Goal: Contribute content: Contribute content

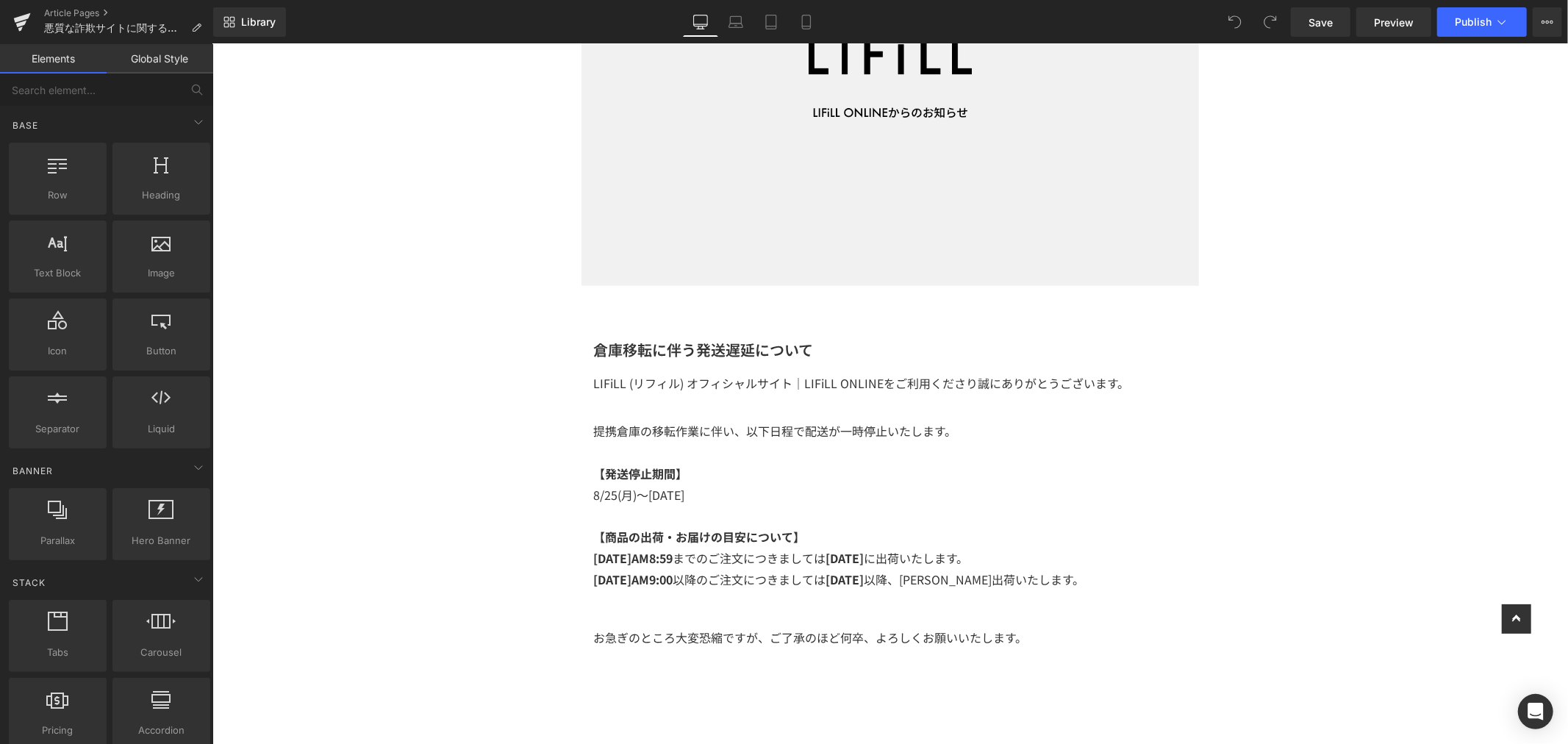
scroll to position [408, 0]
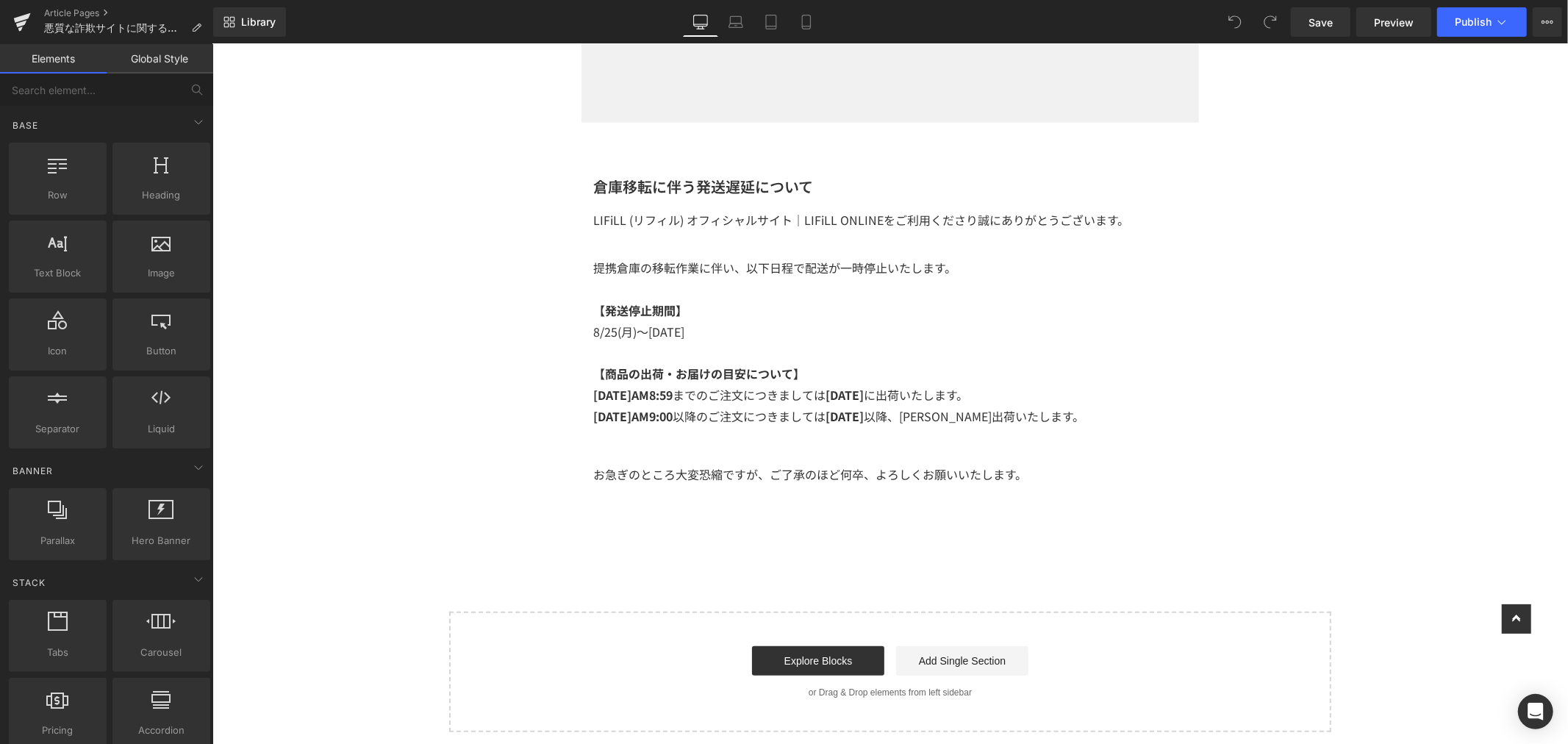
click at [998, 422] on div "倉庫移転に伴う発送遅延について Heading LIFiLL (リフィル) オフィシャルサイト｜LIFiLL ONLINEをご利用くださり誠にありがとうござい…" at bounding box center [889, 301] width 617 height 252
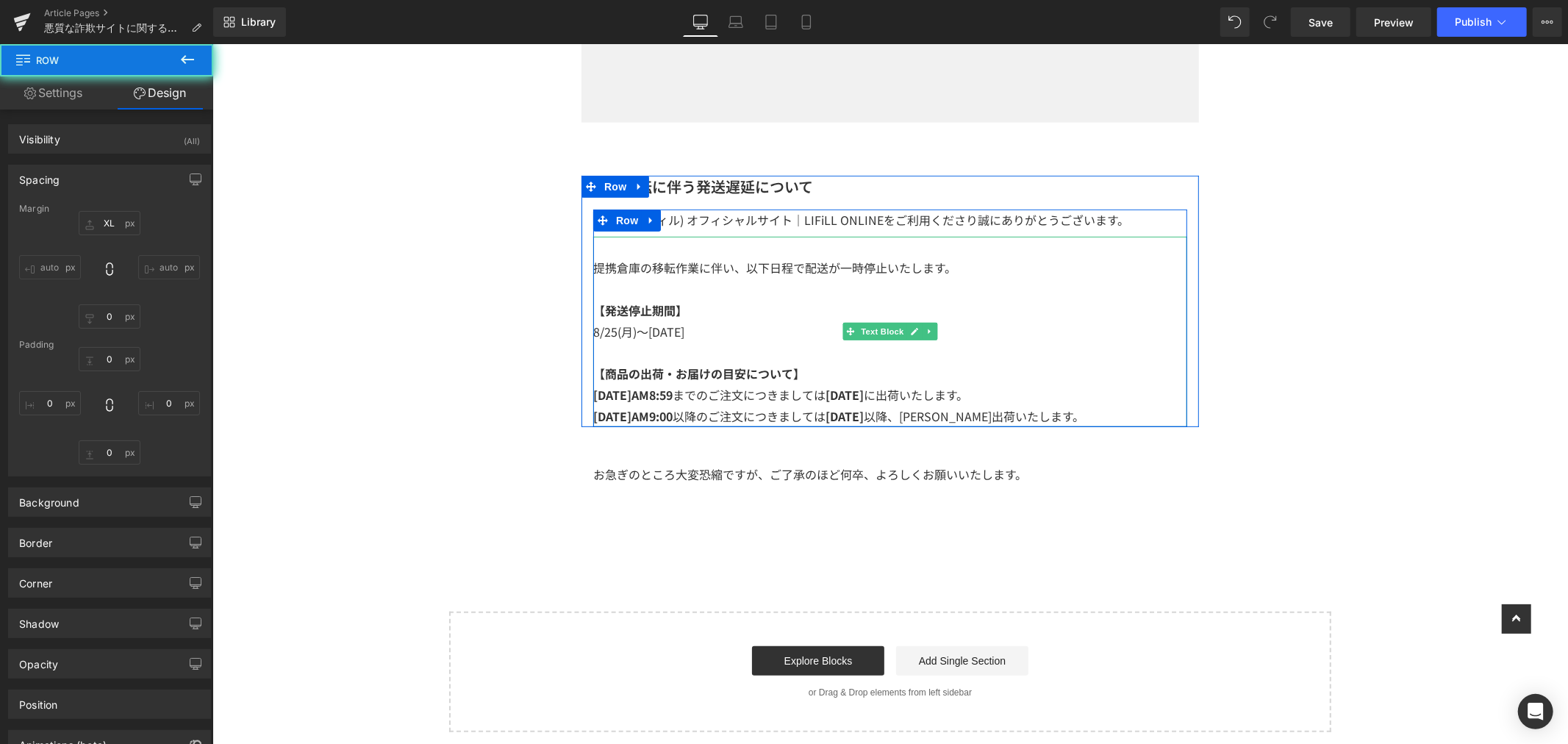
click at [1042, 414] on p "8/25(月)AM9:00 以降のご注文につきましては 8/29(金) 以降、順次出荷いたします。" at bounding box center [889, 416] width 594 height 22
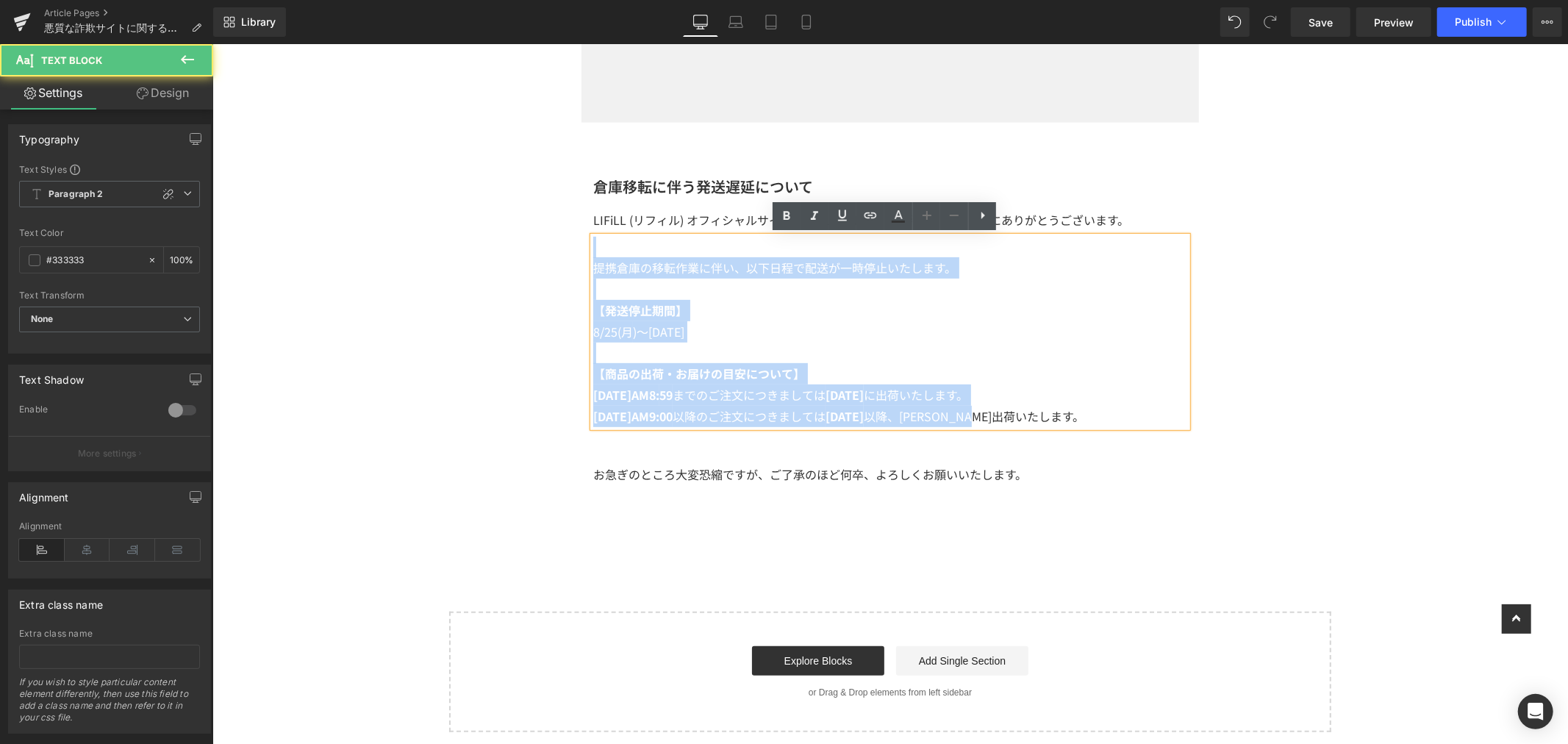
drag, startPoint x: 1052, startPoint y: 414, endPoint x: 402, endPoint y: 186, distance: 688.8
click at [402, 186] on div "Image Row 倉庫移転に伴う発送遅延について Heading LIFiLL (リフィル) オフィシャルサイト｜LIFiLL ONLINEをご利用くださり…" at bounding box center [889, 217] width 1356 height 1030
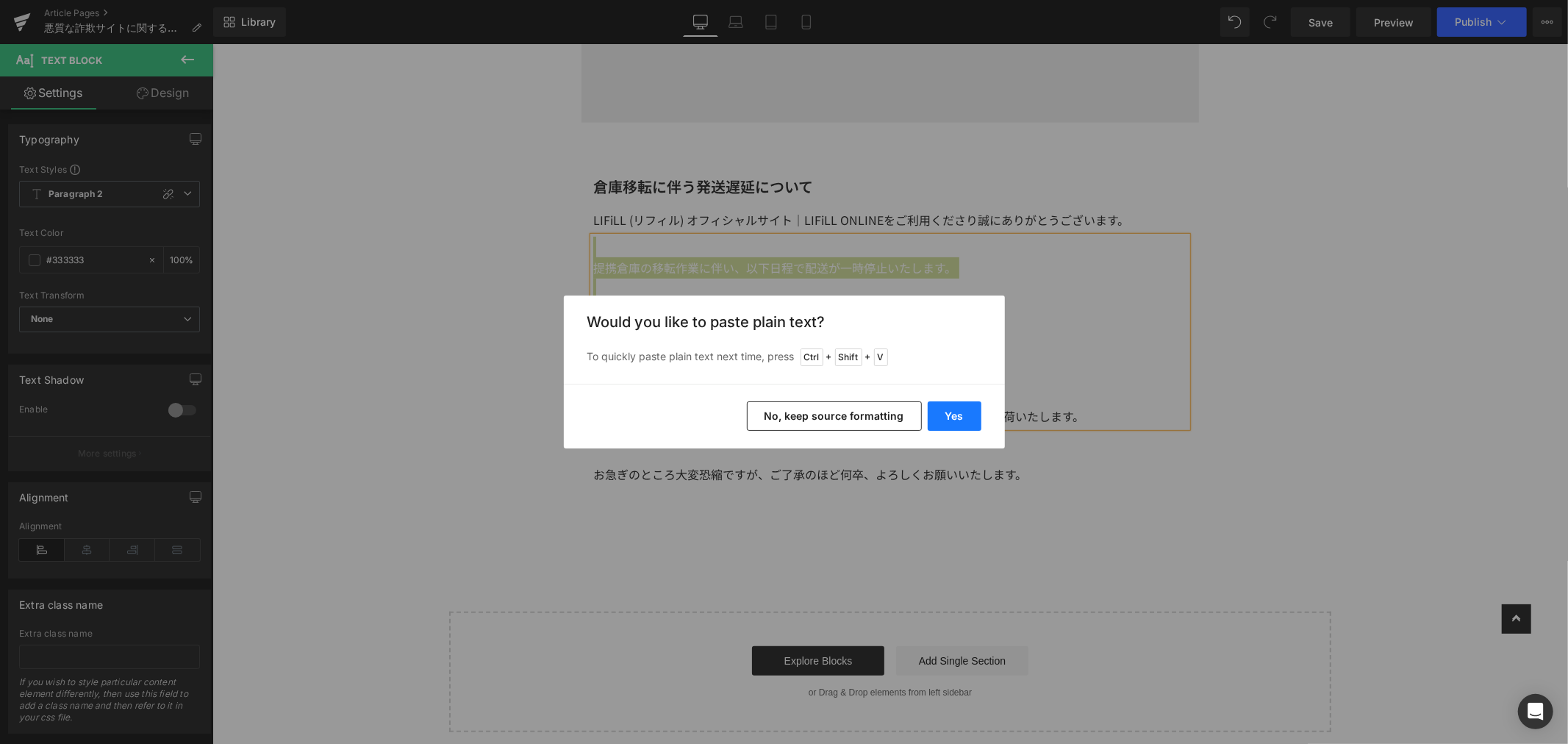
click at [964, 422] on button "Yes" at bounding box center [954, 416] width 53 height 29
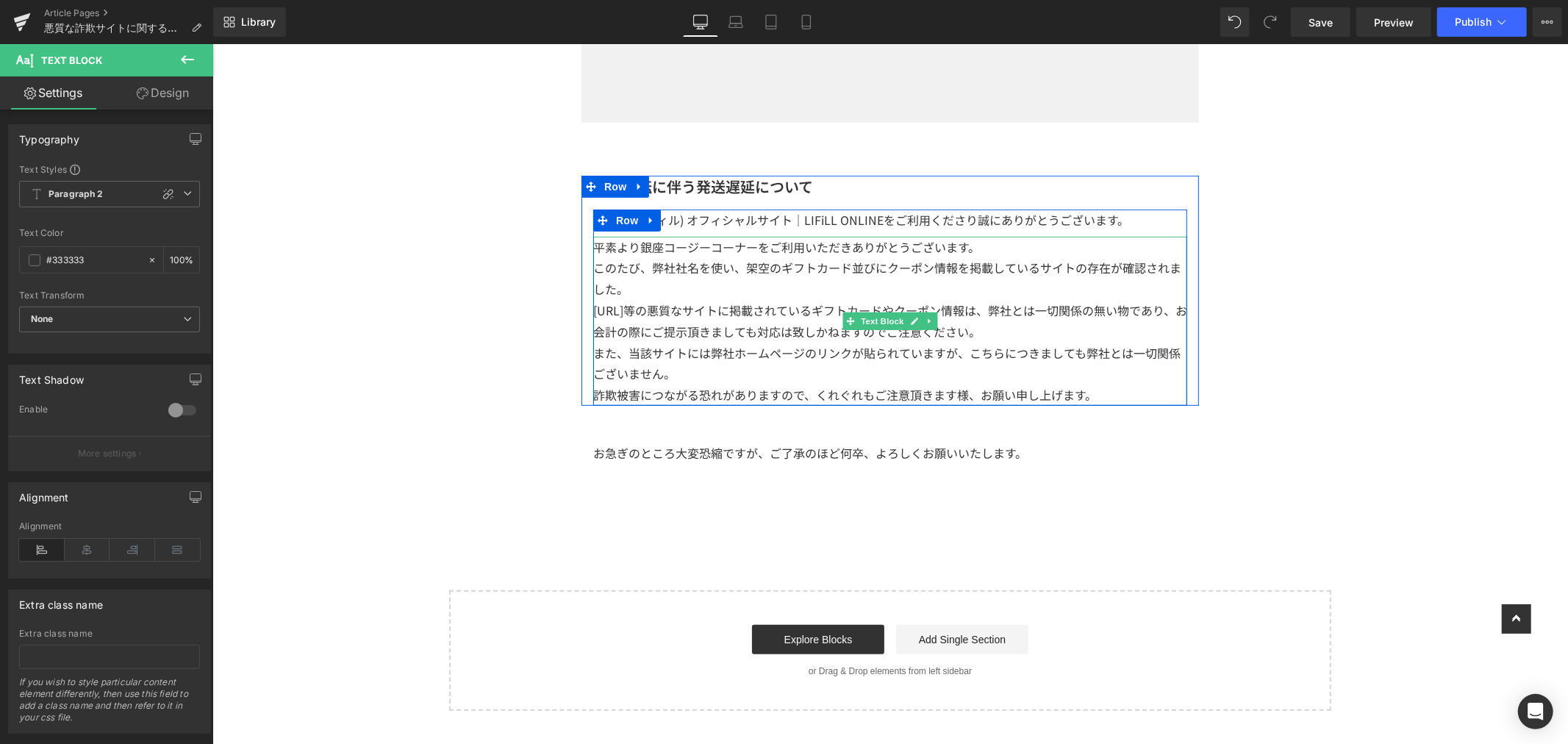
click at [990, 250] on p "平素より銀座コージーコーナーをご利用いただきありがとうございます。" at bounding box center [889, 247] width 594 height 22
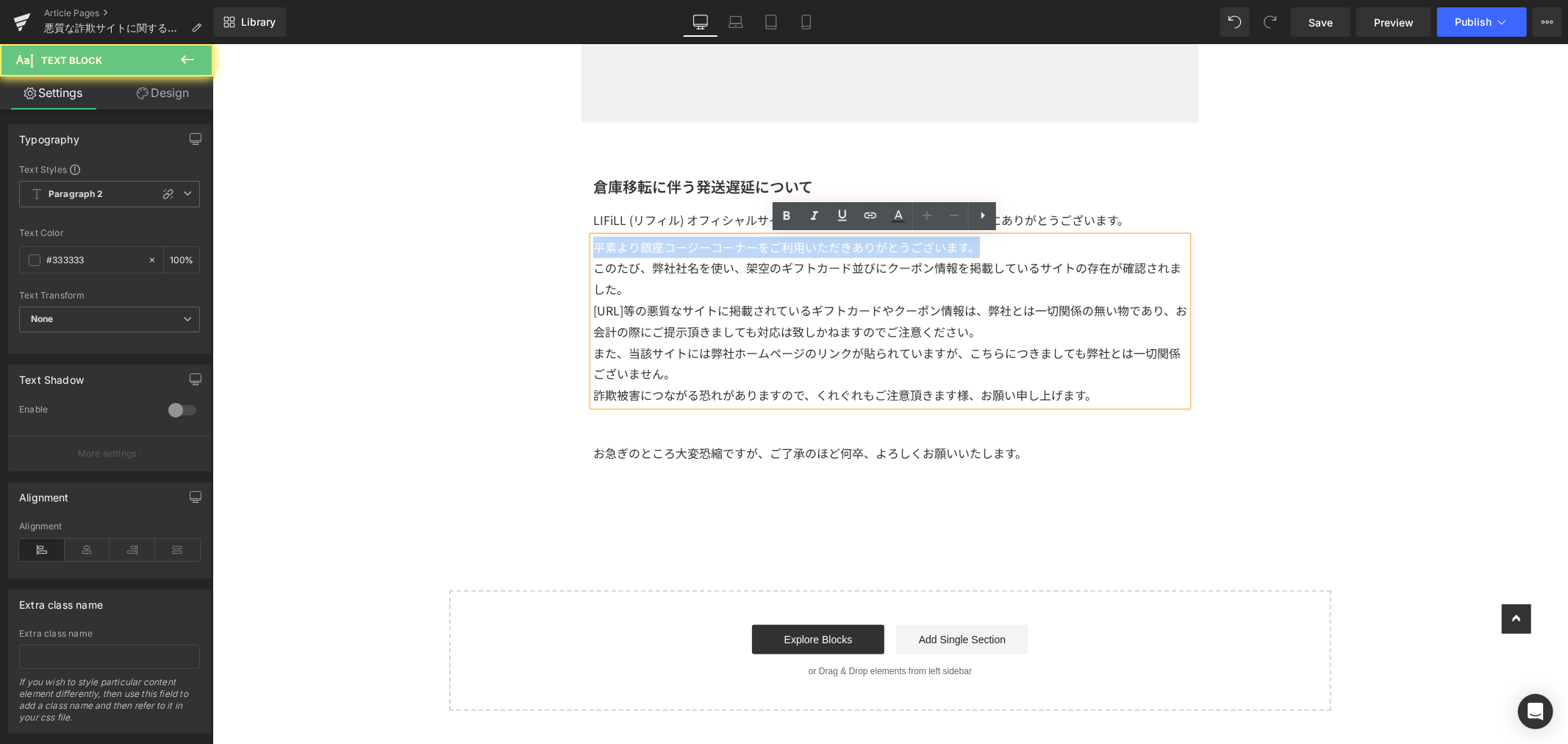
drag, startPoint x: 984, startPoint y: 249, endPoint x: 471, endPoint y: 215, distance: 514.1
click at [471, 215] on div "Image Row 倉庫移転に伴う発送遅延について Heading LIFiLL (リフィル) オフィシャルサイト｜LIFiLL ONLINEをご利用くださり…" at bounding box center [889, 206] width 1356 height 1008
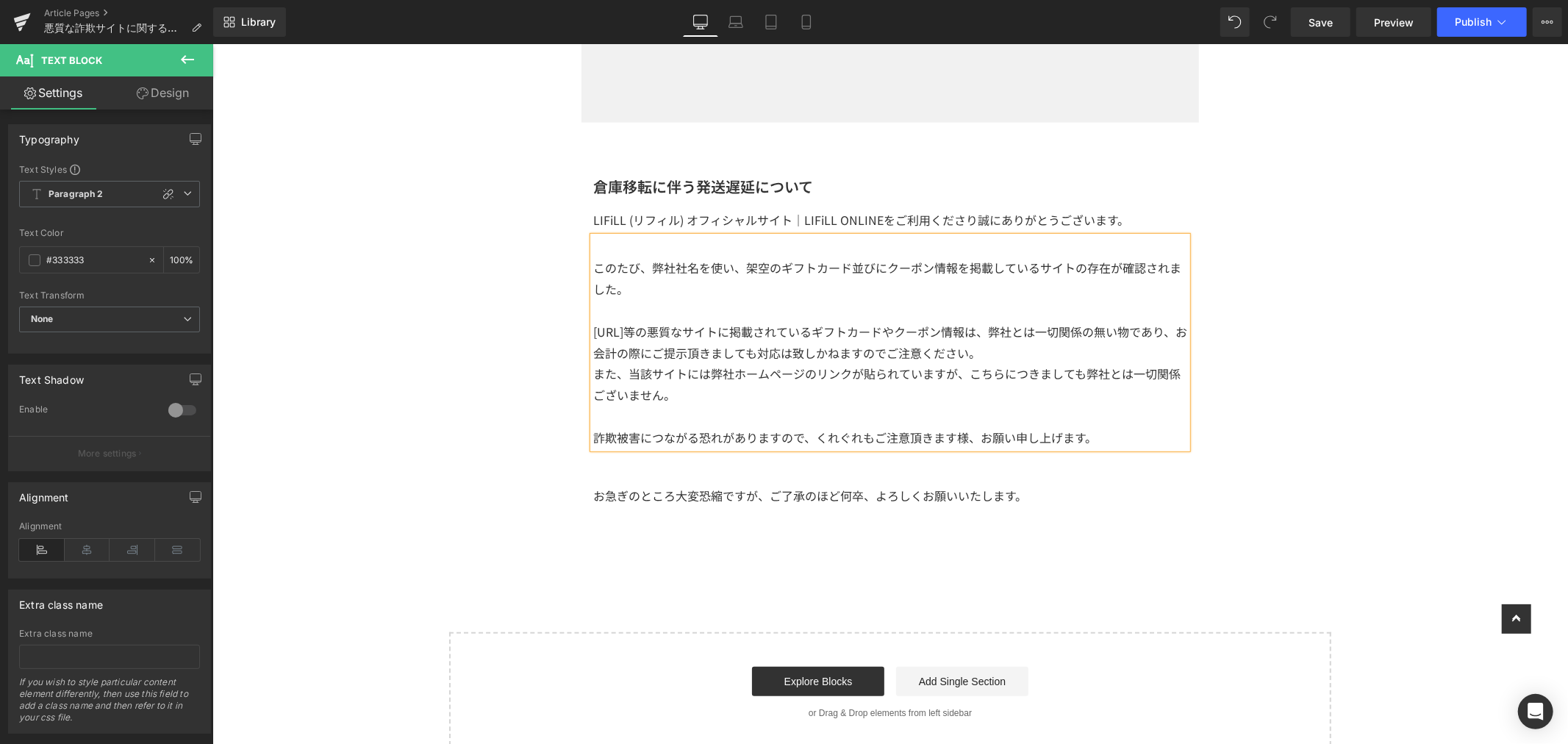
click at [1100, 492] on p "お急ぎのところ大変恐縮ですが、ご了承のほど何卒、よろしくお願いいたします。" at bounding box center [889, 495] width 594 height 22
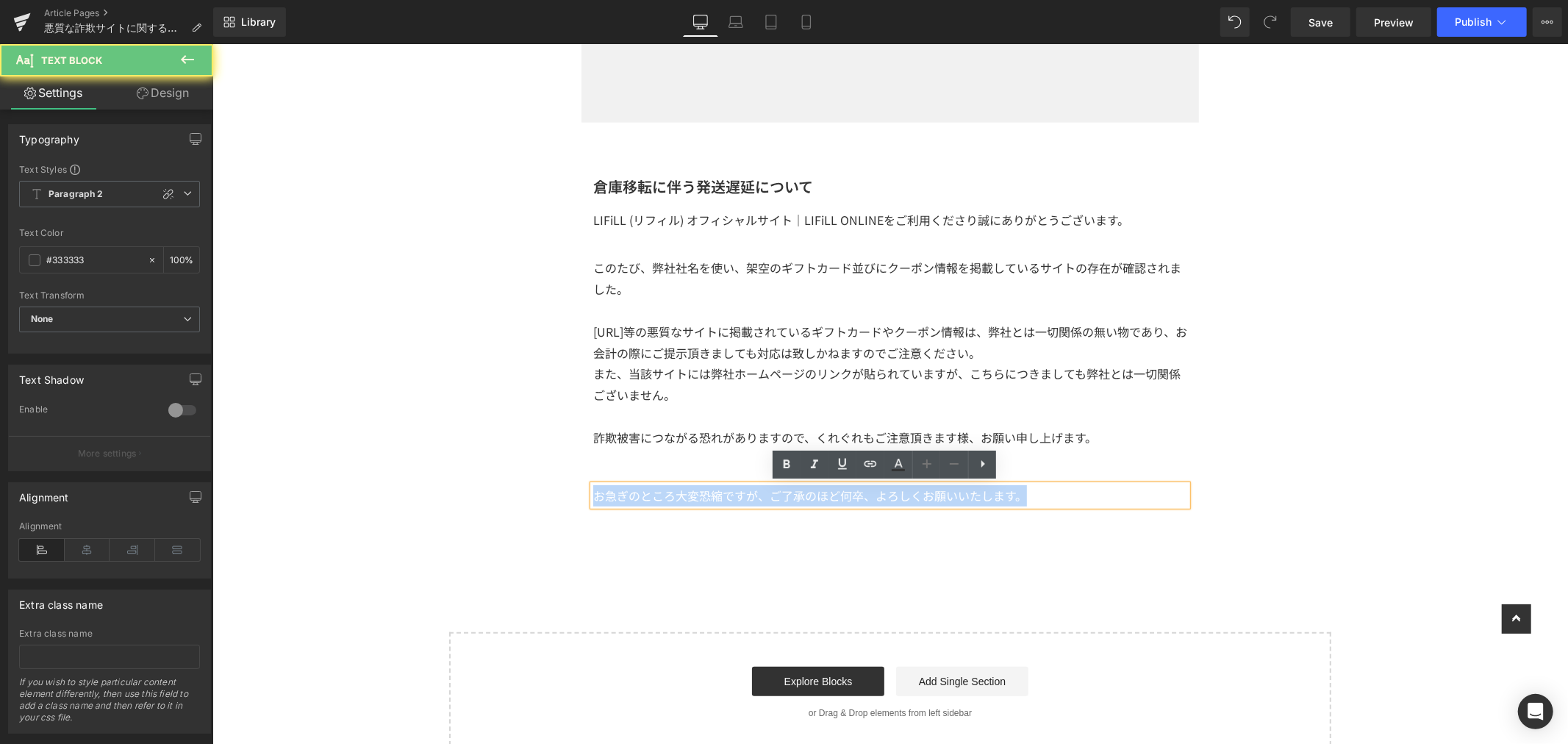
drag, startPoint x: 1087, startPoint y: 494, endPoint x: 365, endPoint y: 415, distance: 726.3
click at [365, 415] on div "Image Row 倉庫移転に伴う発送遅延について Heading LIFiLL (リフィル) オフィシャルサイト｜LIFiLL ONLINEをご利用くださり…" at bounding box center [889, 227] width 1356 height 1051
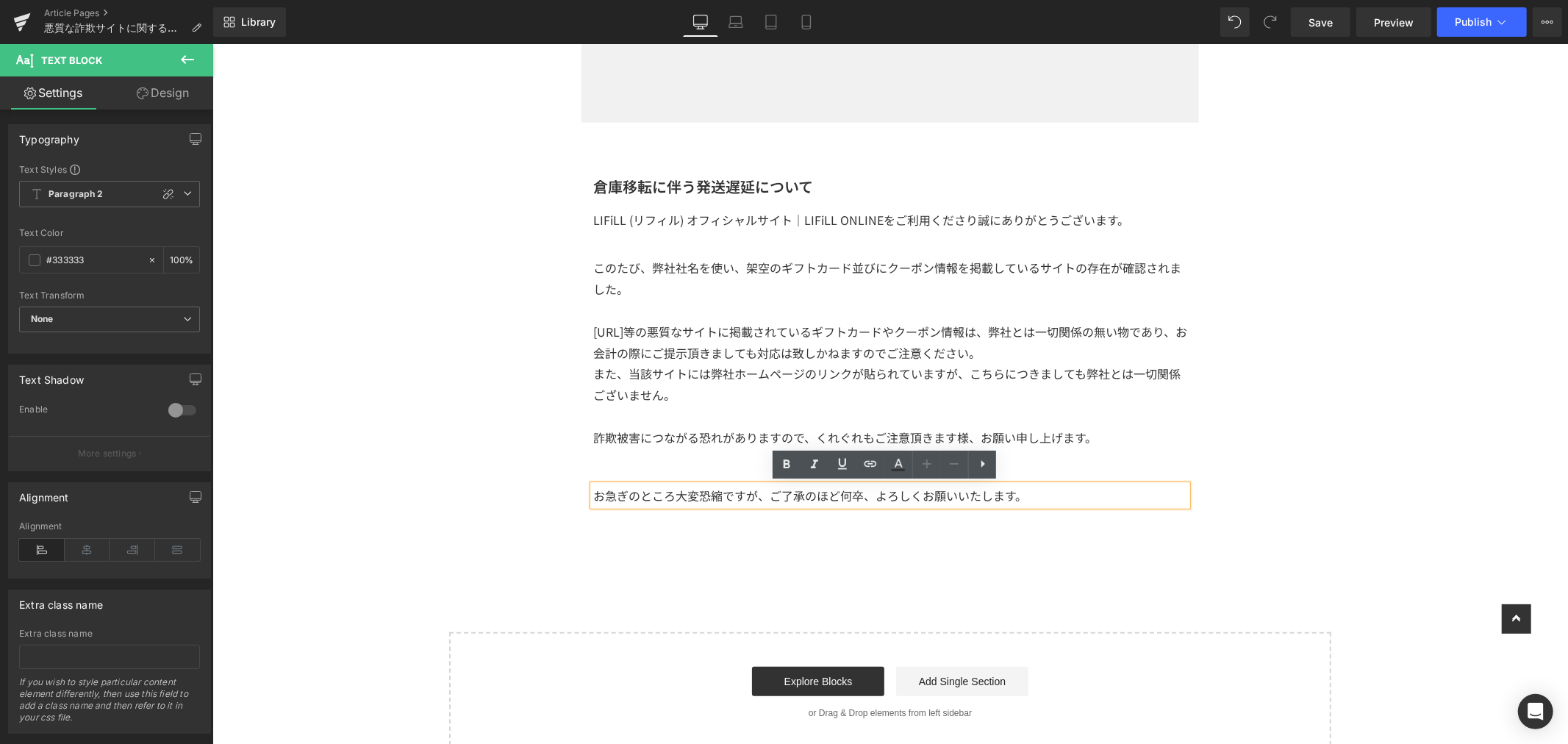
drag, startPoint x: 1108, startPoint y: 568, endPoint x: 1085, endPoint y: 539, distance: 37.0
click at [1108, 565] on div "Image Row 倉庫移転に伴う発送遅延について Heading LIFiLL (リフィル) オフィシャルサイト｜LIFiLL ONLINEをご利用くださり…" at bounding box center [889, 227] width 1356 height 1051
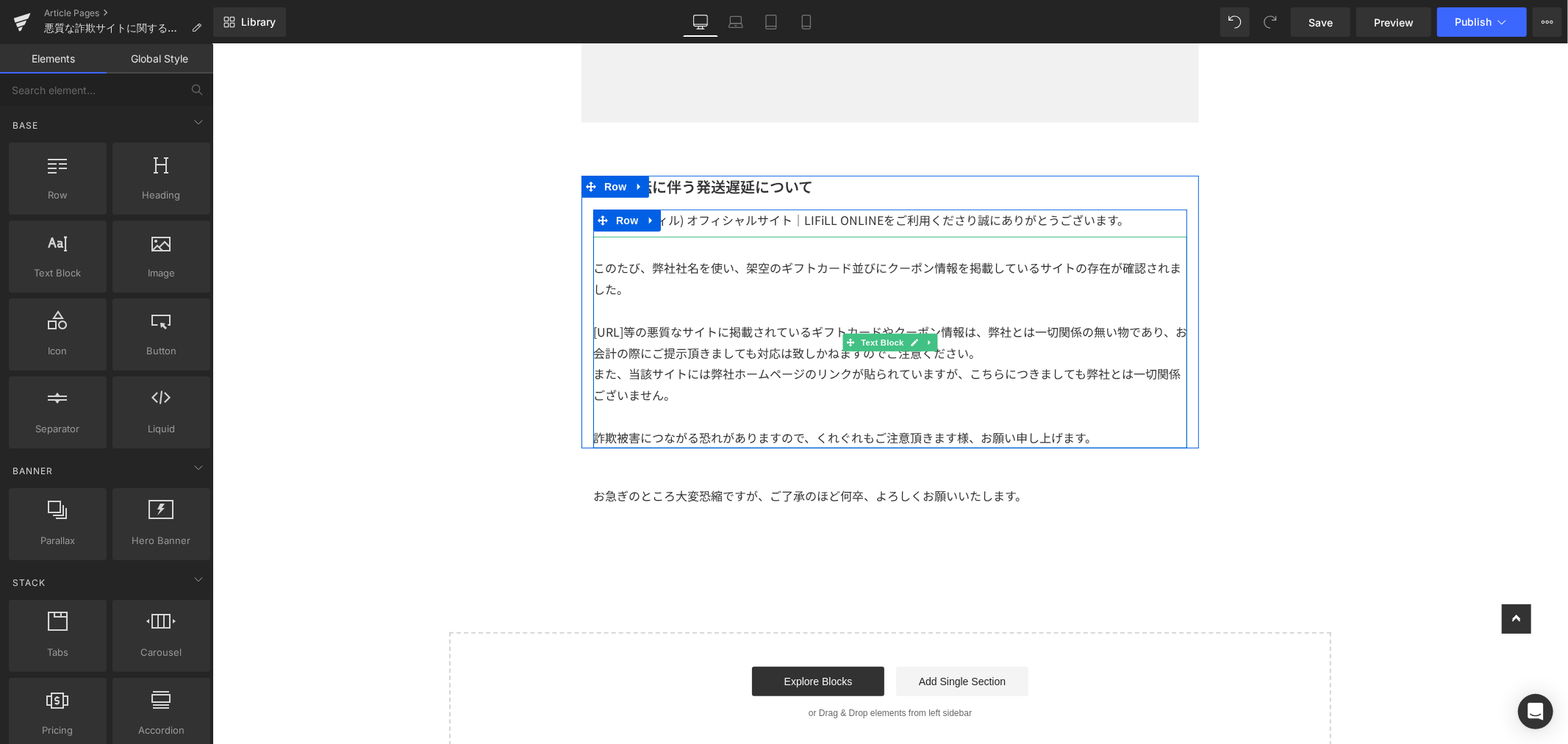
click at [1112, 435] on p "詐欺被害につながる恐れがありますので、くれぐれもご注意頂きます様、お願い申し上げます。" at bounding box center [889, 437] width 594 height 22
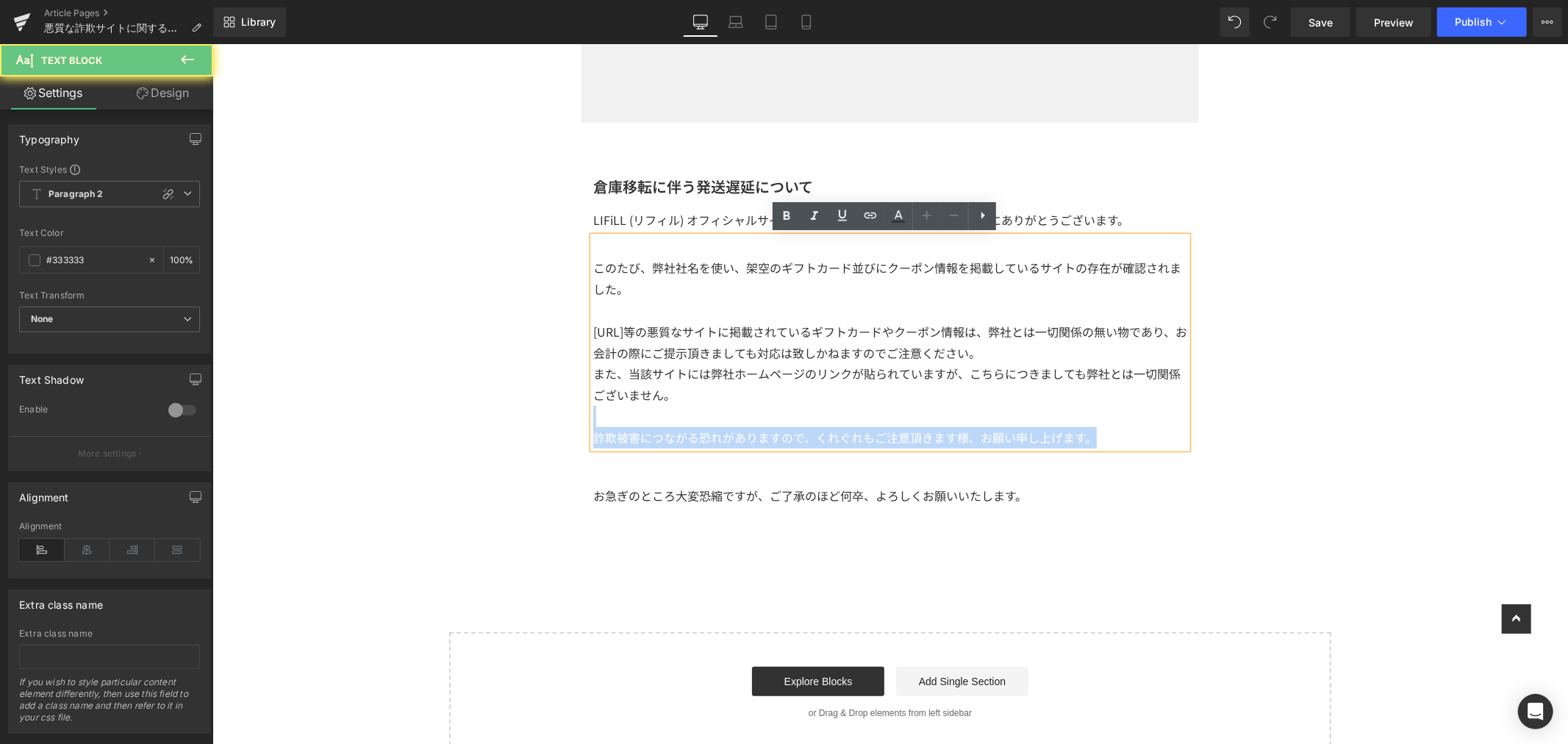
drag, startPoint x: 1081, startPoint y: 438, endPoint x: 415, endPoint y: 423, distance: 666.2
click at [415, 423] on div "Image Row 倉庫移転に伴う発送遅延について Heading LIFiLL (リフィル) オフィシャルサイト｜LIFiLL ONLINEをご利用くださり…" at bounding box center [889, 227] width 1356 height 1051
click at [1091, 433] on p "詐欺被害につながる恐れがありますので、くれぐれもご注意頂きます様、お願い申し上げます。" at bounding box center [889, 437] width 594 height 22
click at [1111, 440] on p "詐欺被害につながる恐れがありますので、くれぐれもご注意頂きます様、お願い申し上げます。" at bounding box center [889, 437] width 594 height 22
drag, startPoint x: 866, startPoint y: 445, endPoint x: 569, endPoint y: 445, distance: 297.0
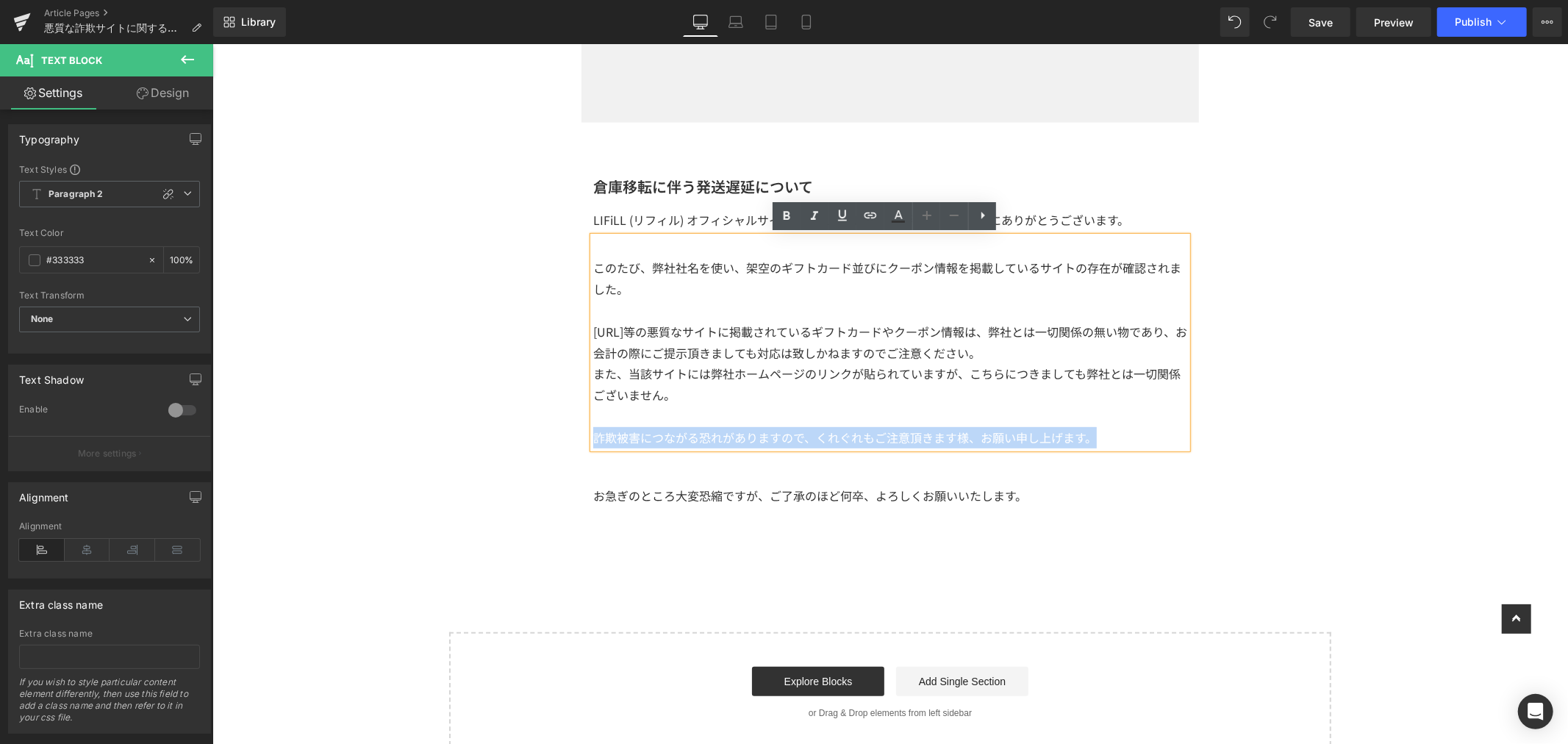
click at [569, 445] on div "Image Row 倉庫移転に伴う発送遅延について Heading LIFiLL (リフィル) オフィシャルサイト｜LIFiLL ONLINEをご利用くださり…" at bounding box center [889, 227] width 1356 height 1051
copy p "詐欺被害につながる恐れがありますので、くれぐれもご注意頂きます様、お願い申し上げます。"
click at [1020, 497] on p "お急ぎのところ大変恐縮ですが、ご了承のほど何卒、よろしくお願いいたします。" at bounding box center [889, 495] width 594 height 22
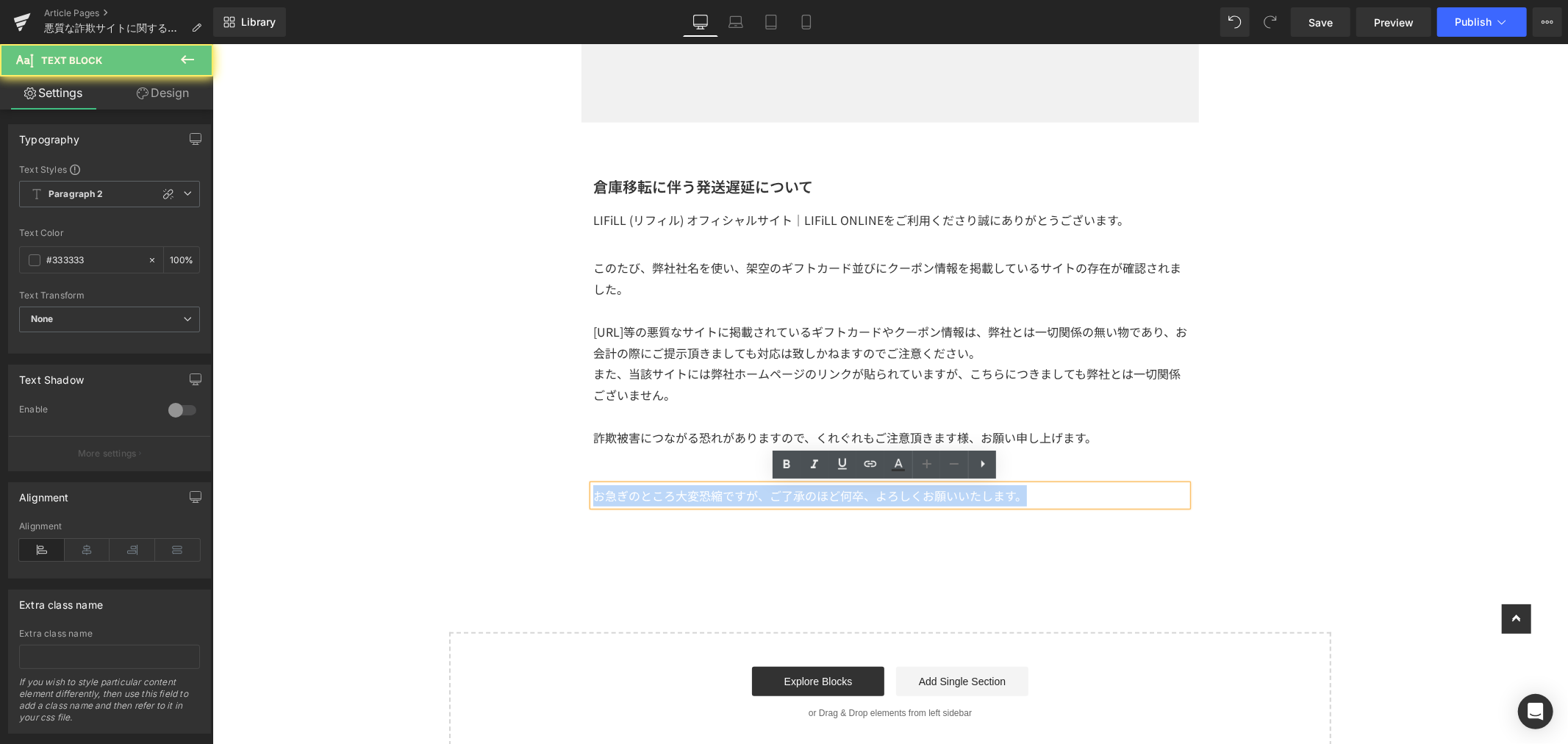
drag, startPoint x: 1037, startPoint y: 497, endPoint x: 371, endPoint y: 485, distance: 666.1
click at [371, 485] on div "Image Row 倉庫移転に伴う発送遅延について Heading LIFiLL (リフィル) オフィシャルサイト｜LIFiLL ONLINEをご利用くださり…" at bounding box center [889, 227] width 1356 height 1051
paste div
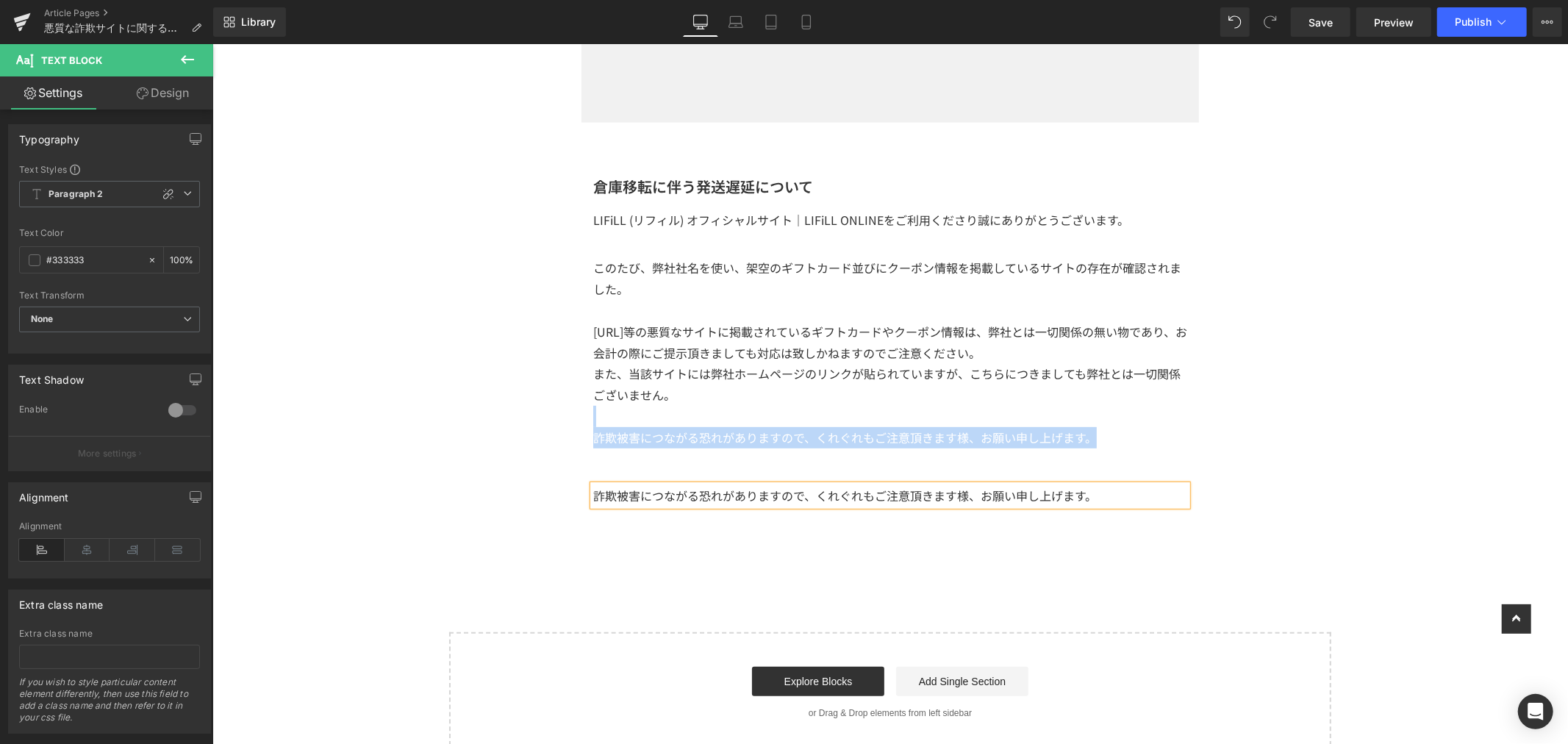
drag, startPoint x: 1072, startPoint y: 442, endPoint x: 537, endPoint y: 407, distance: 536.1
click at [537, 407] on div "Image Row 倉庫移転に伴う発送遅延について Heading LIFiLL (リフィル) オフィシャルサイト｜LIFiLL ONLINEをご利用くださり…" at bounding box center [889, 227] width 1356 height 1051
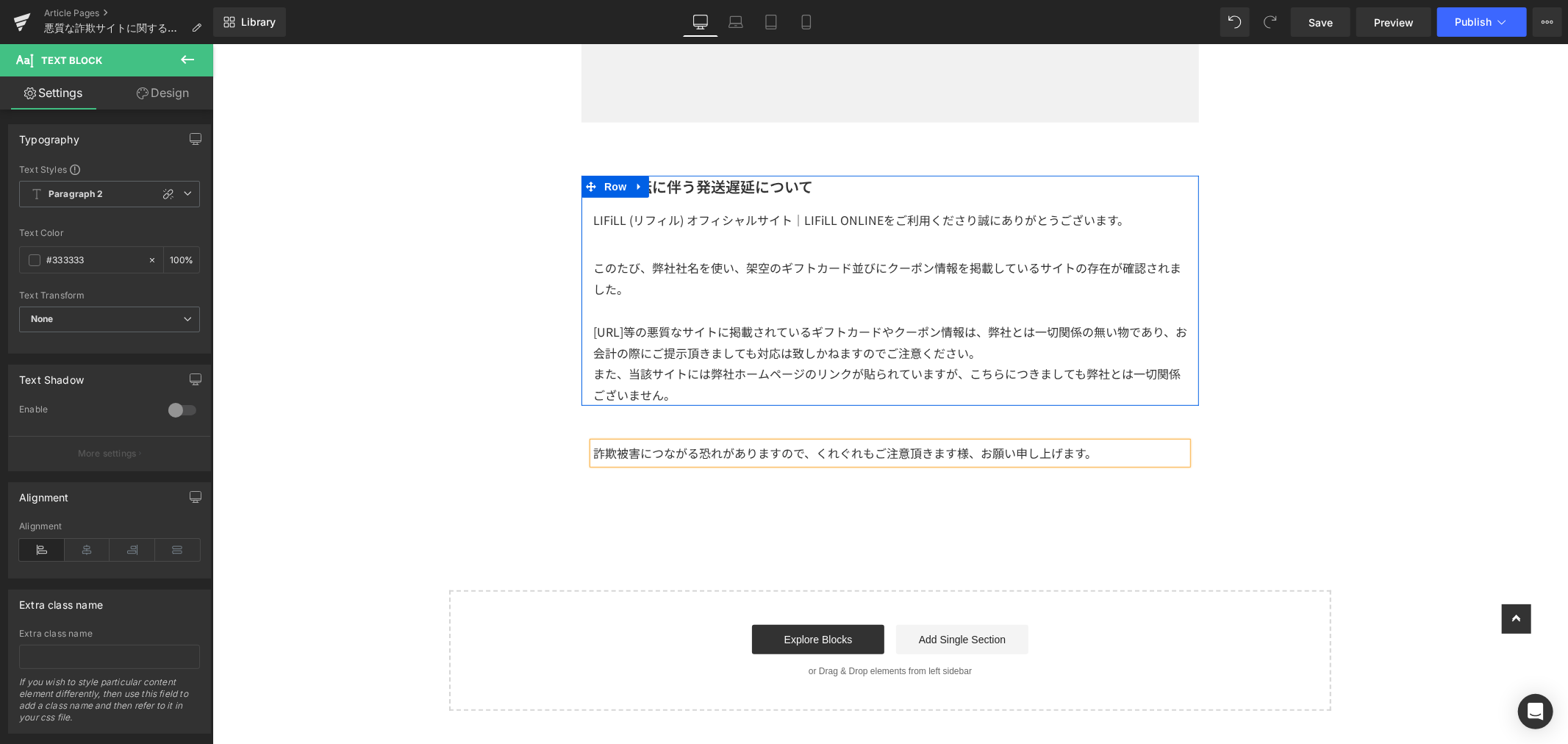
click at [836, 183] on h1 "倉庫移転に伴う発送遅延について" at bounding box center [889, 186] width 594 height 22
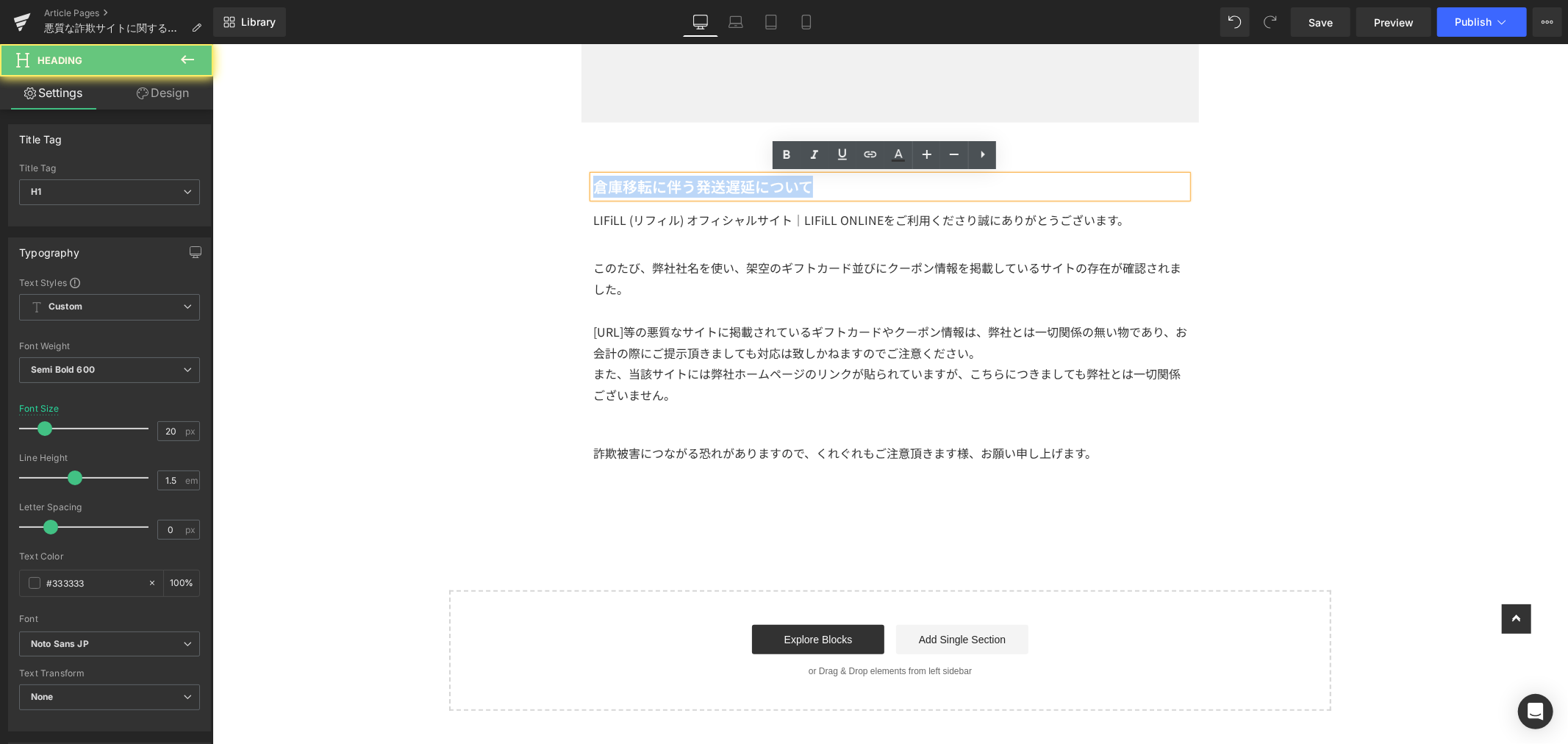
drag, startPoint x: 830, startPoint y: 185, endPoint x: 401, endPoint y: 177, distance: 429.1
click at [401, 177] on div "Image Row 倉庫移転に伴う発送遅延について Heading LIFiLL (リフィル) オフィシャルサイト｜LIFiLL ONLINEをご利用くださり…" at bounding box center [889, 206] width 1356 height 1008
drag, startPoint x: 852, startPoint y: 199, endPoint x: 851, endPoint y: 192, distance: 7.1
click at [852, 197] on div "倉庫移転に伴う発送遅延について" at bounding box center [889, 186] width 594 height 22
drag, startPoint x: 844, startPoint y: 191, endPoint x: 420, endPoint y: 150, distance: 426.0
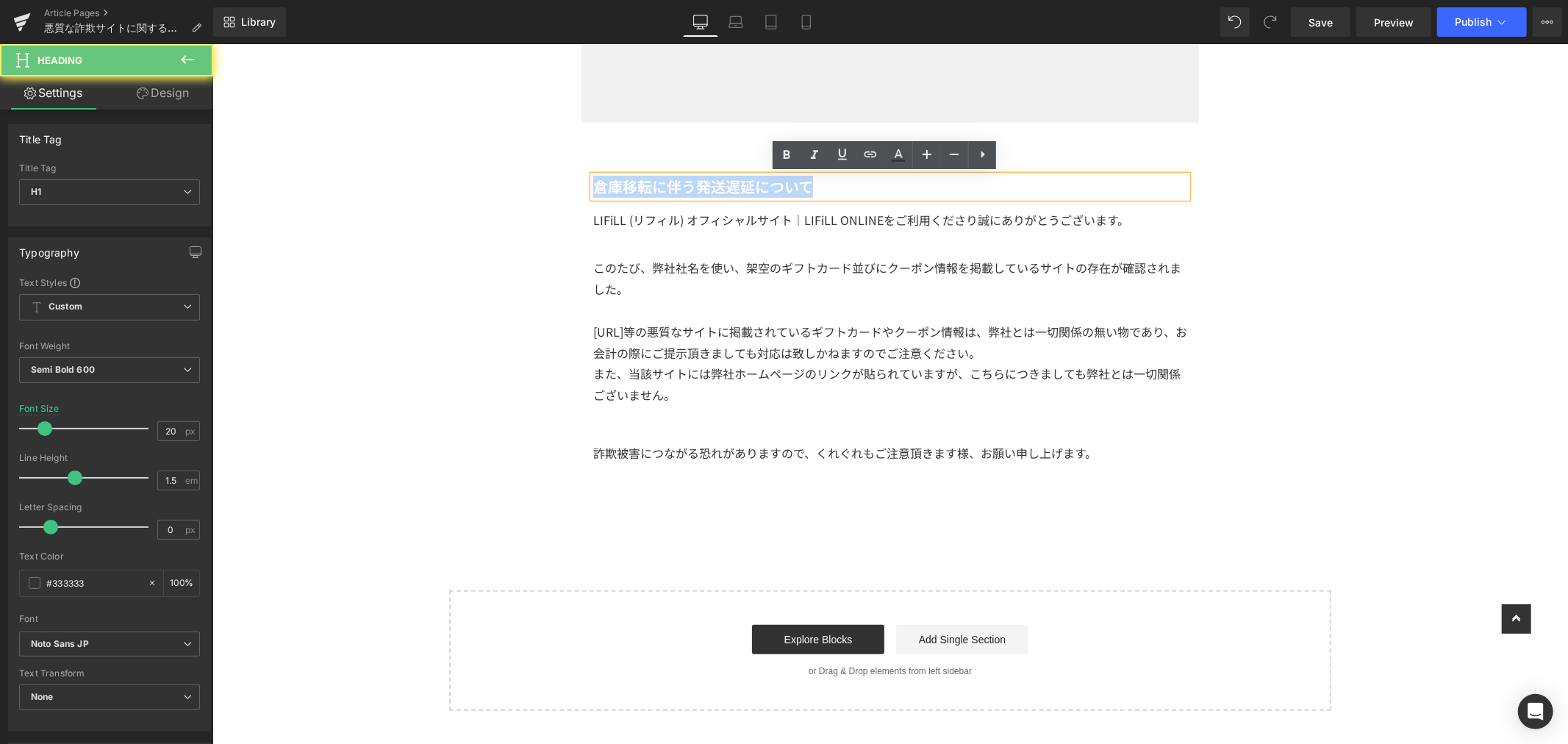
click at [426, 149] on div "Image Row 倉庫移転に伴う発送遅延について Heading LIFiLL (リフィル) オフィシャルサイト｜LIFiLL ONLINEをご利用くださり…" at bounding box center [889, 206] width 1356 height 1008
paste div
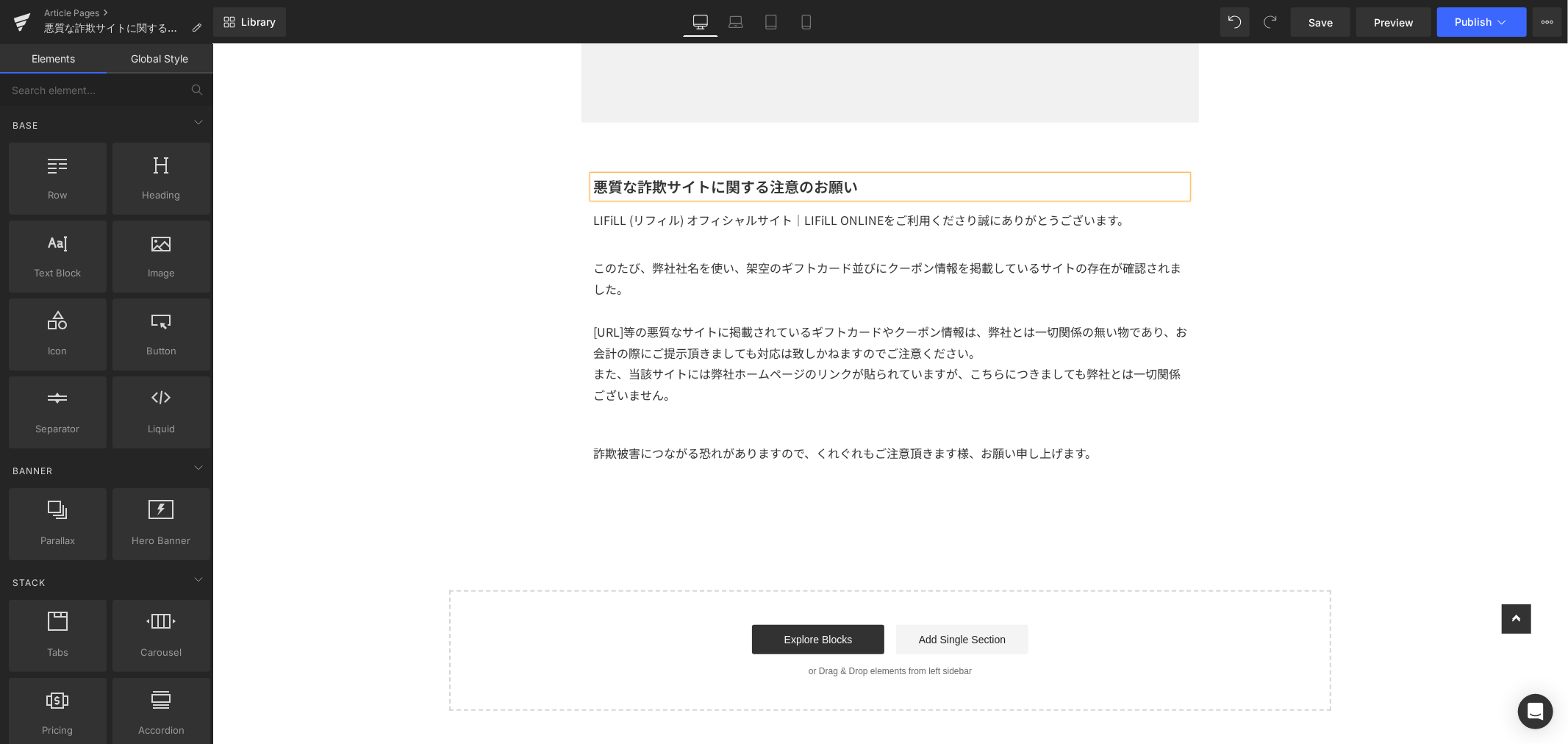
click at [402, 197] on div "Image Row 悪質な詐欺サイトに関する注意のお願い Heading LIFiLL (リフィル) オフィシャルサイト｜LIFiLL ONLINEをご利用く…" at bounding box center [889, 206] width 1356 height 1008
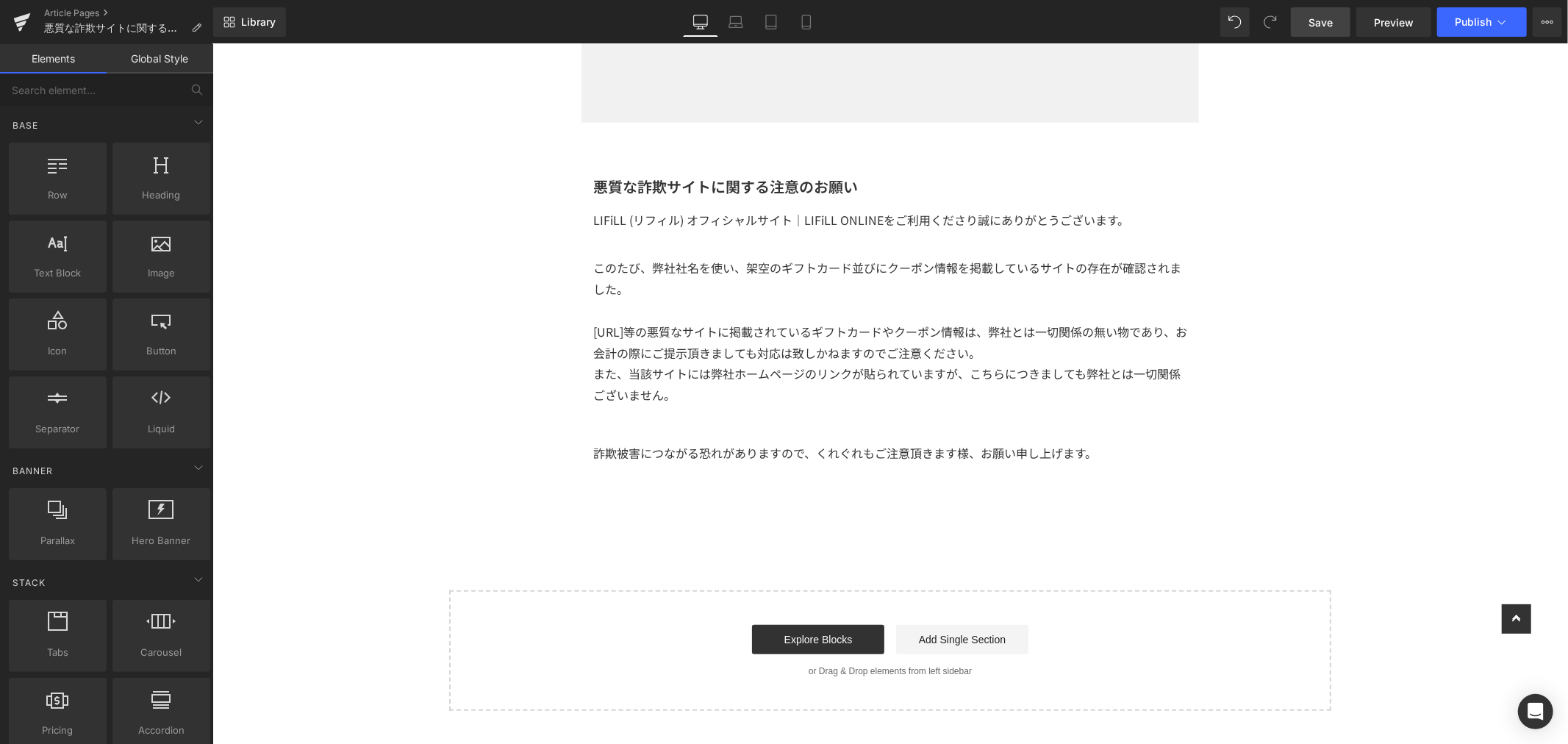
click at [1321, 27] on span "Save" at bounding box center [1320, 22] width 24 height 16
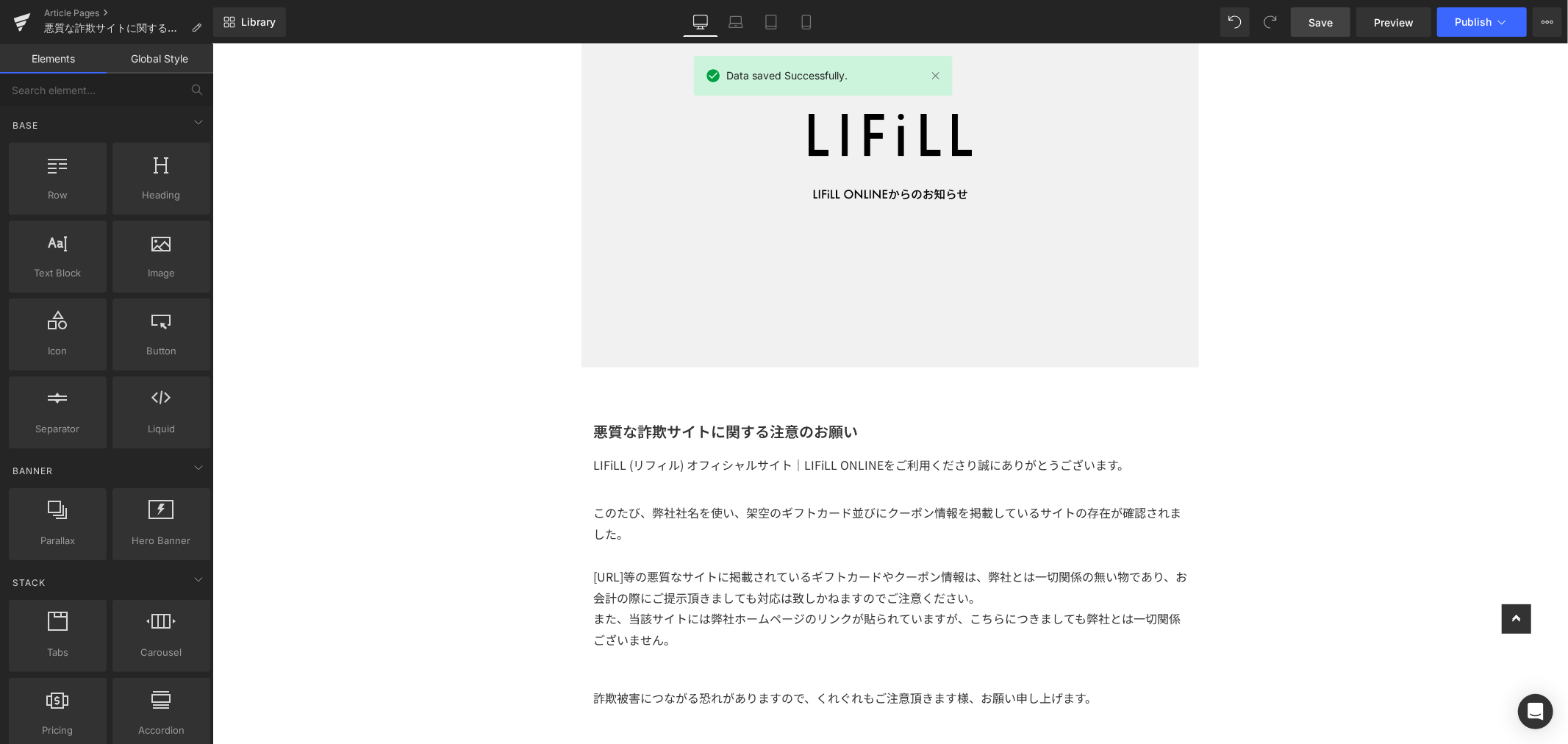
scroll to position [327, 0]
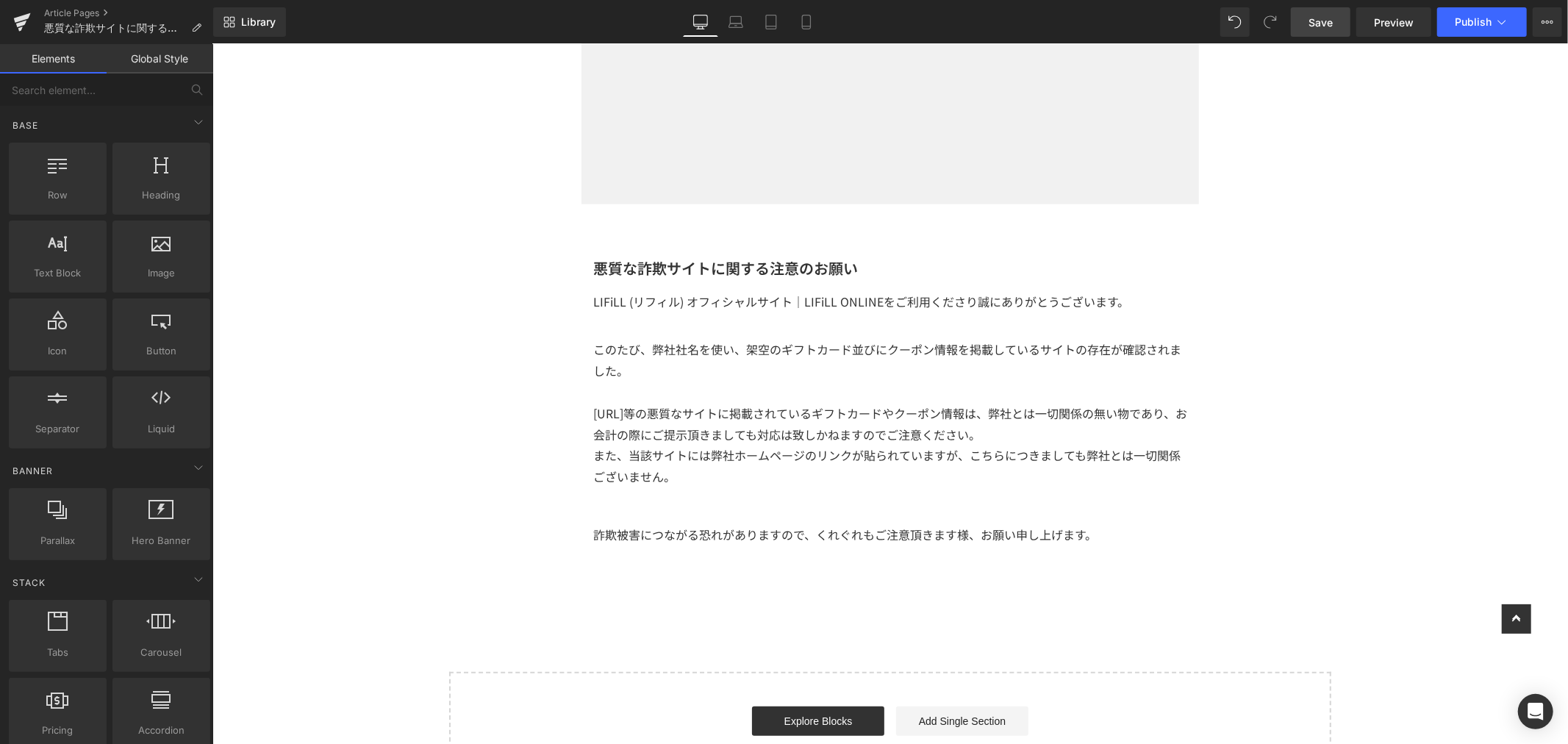
click at [975, 536] on p "詐欺被害につながる恐れがありますので、くれぐれもご注意頂きます様、お願い申し上げます。" at bounding box center [889, 534] width 594 height 22
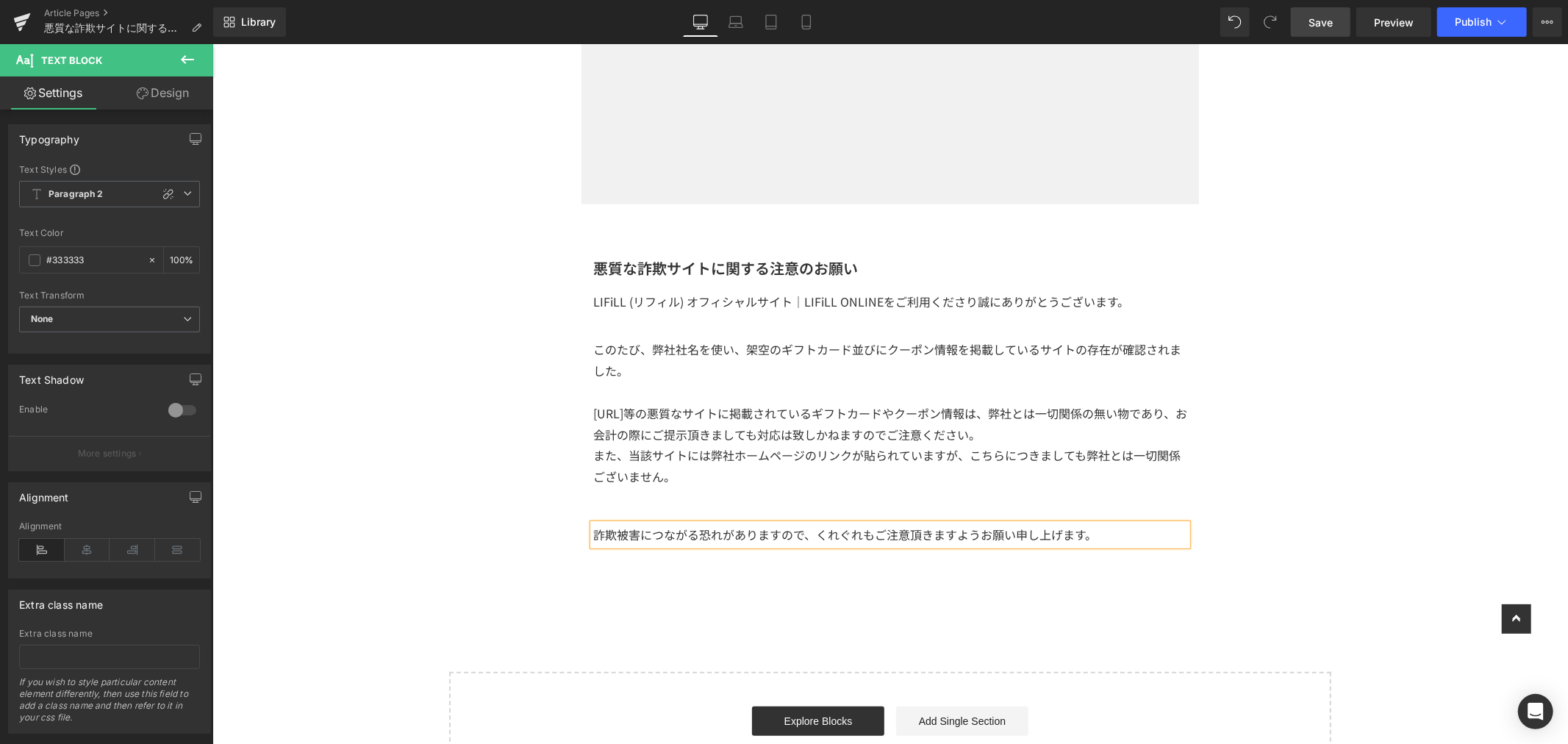
click at [976, 530] on p "詐欺被害につながる恐れがありますので、くれぐれもご注意頂きますようお願い申し上げます。" at bounding box center [889, 534] width 594 height 22
click at [1333, 26] on link "Save" at bounding box center [1320, 22] width 59 height 29
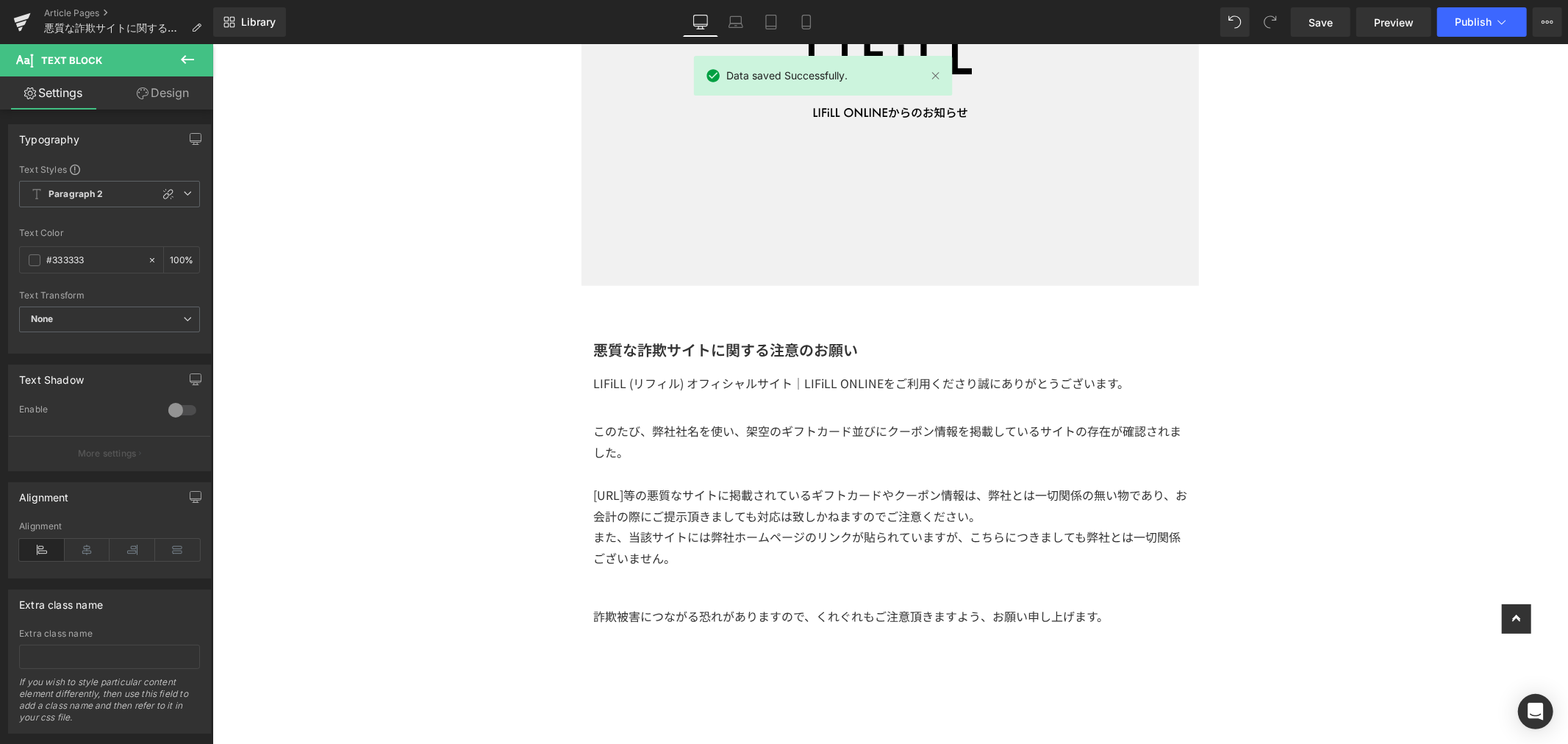
scroll to position [0, 0]
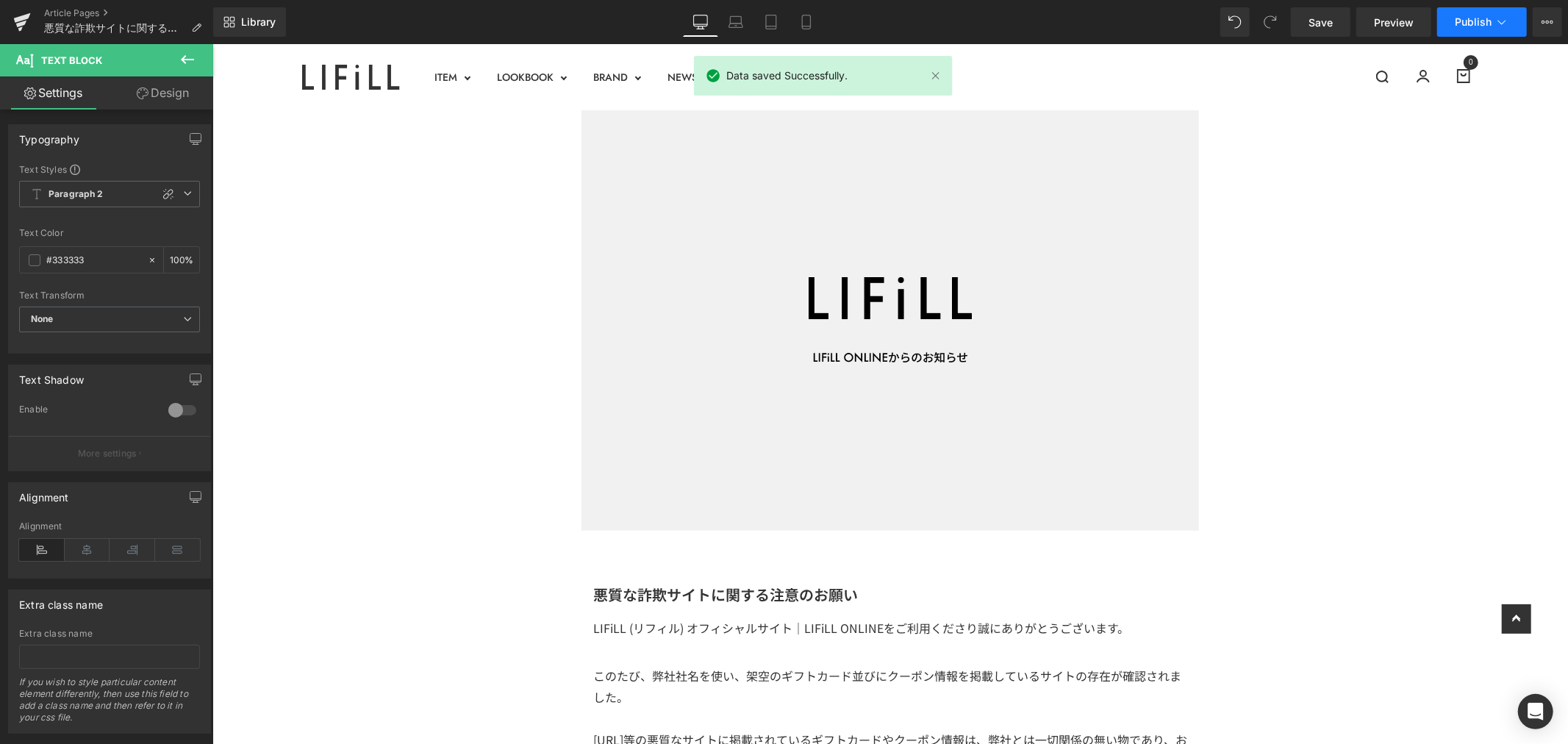
click at [1509, 16] on icon at bounding box center [1502, 22] width 15 height 15
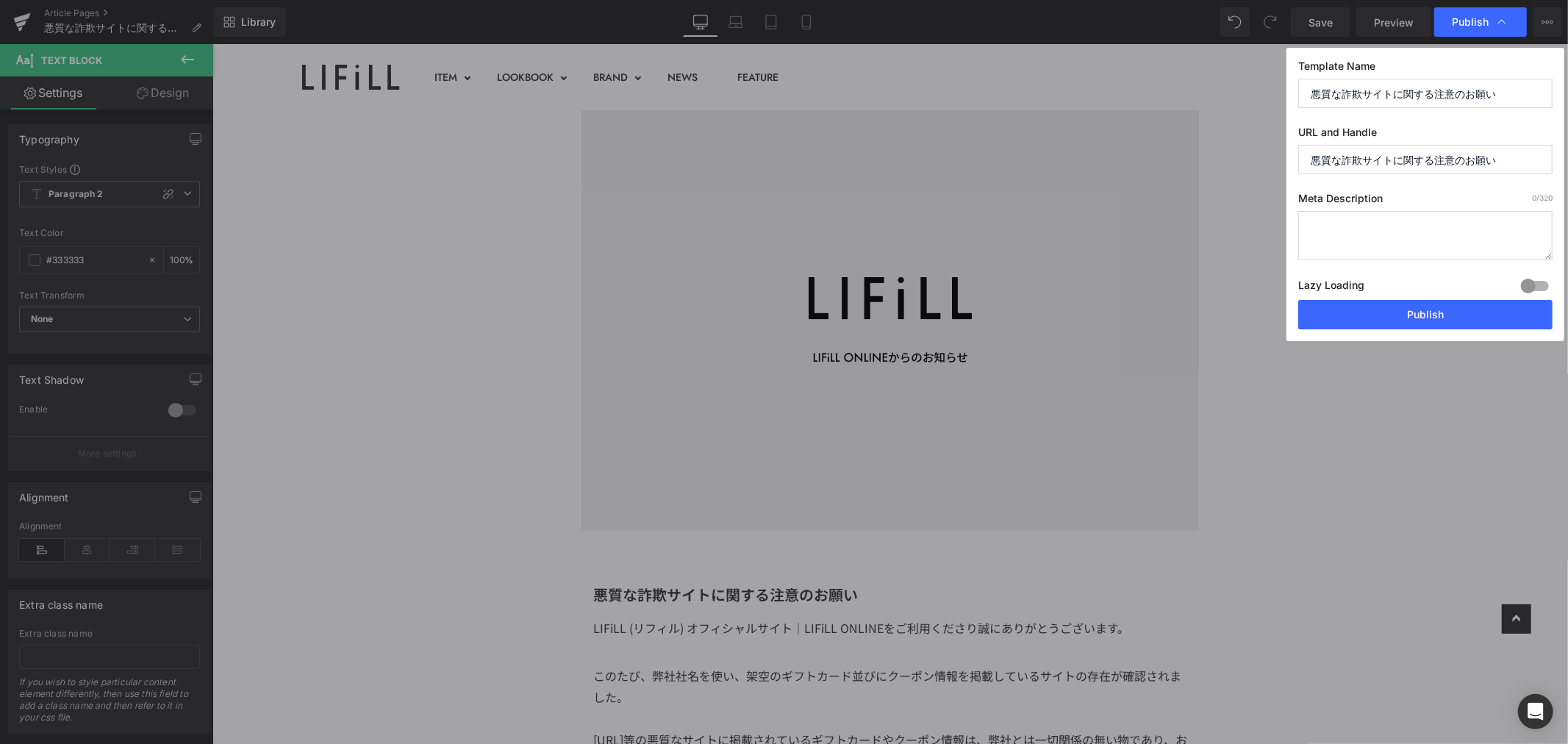
click at [1506, 156] on input "悪質な詐欺サイトに関する注意のお願い" at bounding box center [1425, 159] width 254 height 29
drag, startPoint x: 1336, startPoint y: 152, endPoint x: 1178, endPoint y: 152, distance: 158.0
click at [1178, 152] on div "Publish Template Name 悪質な詐欺サイトに関する注意のお願い URL and Handle 悪質な詐欺サイトに関する注意のお願い Meta…" at bounding box center [784, 372] width 1568 height 744
click at [1529, 162] on input "悪質な詐欺サイトに関する注意のお願い" at bounding box center [1425, 159] width 254 height 29
drag, startPoint x: 1539, startPoint y: 156, endPoint x: 1209, endPoint y: 138, distance: 330.5
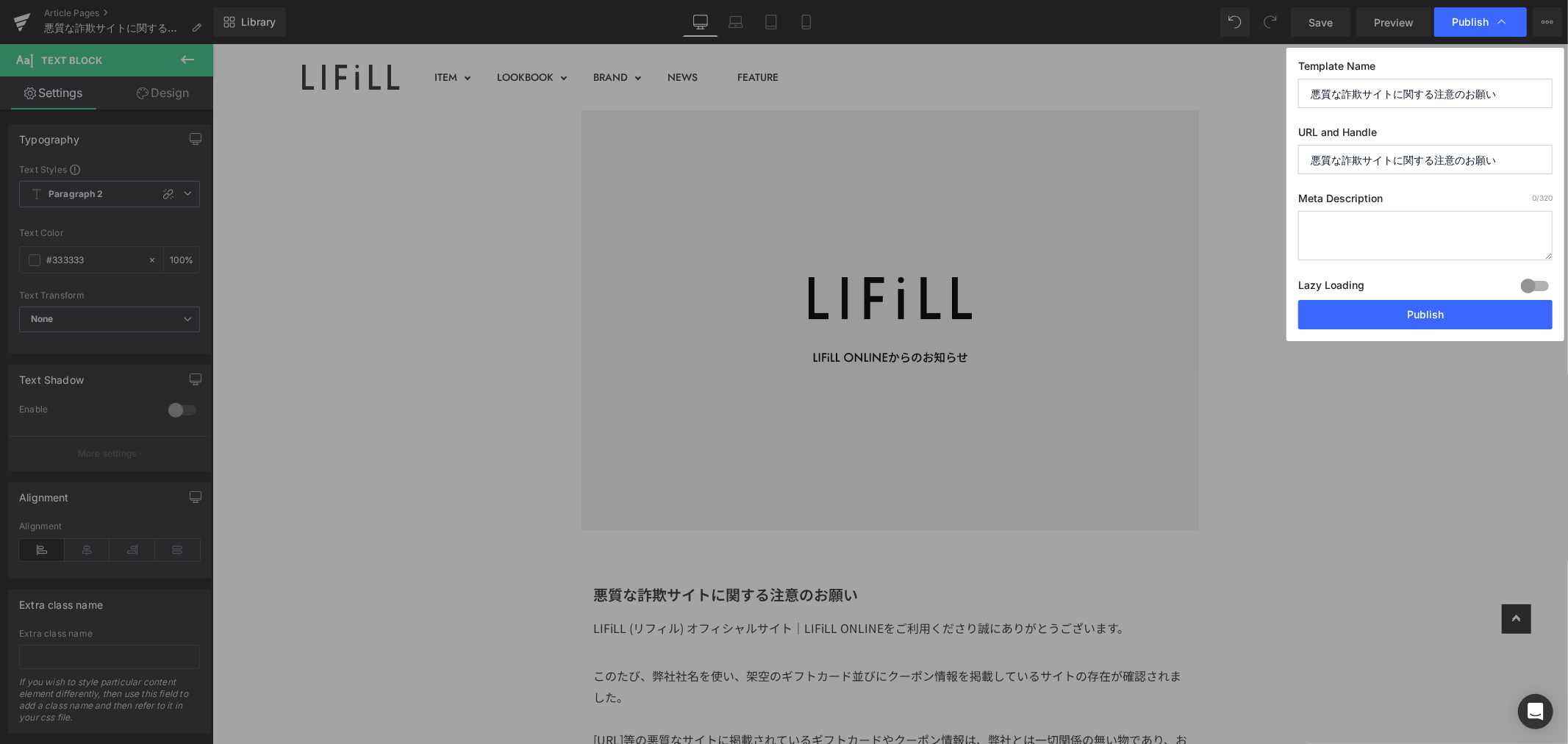
click at [1209, 138] on div "Publish Template Name 悪質な詐欺サイトに関する注意のお願い URL and Handle 悪質な詐欺サイトに関する注意のお願い Meta…" at bounding box center [784, 372] width 1568 height 744
paste input "heads up"
drag, startPoint x: 1402, startPoint y: 158, endPoint x: 1215, endPoint y: 162, distance: 187.0
click at [1215, 162] on div "Publish Template Name 悪質な詐欺サイトに関する注意のお願い URL and Handle 1008-heads-up Meta Desc…" at bounding box center [784, 372] width 1568 height 744
type input "1008-heads-up"
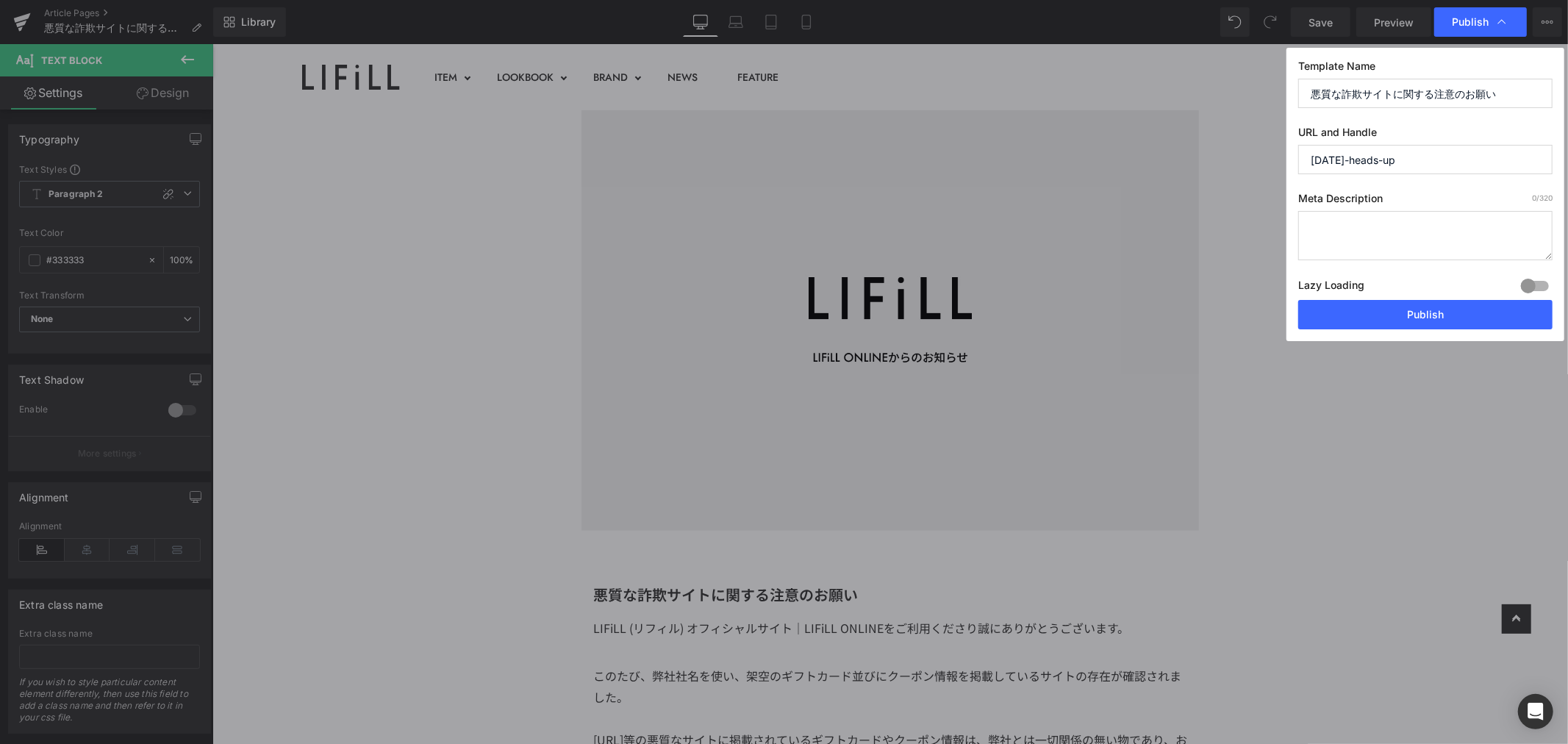
drag, startPoint x: 1387, startPoint y: 120, endPoint x: 1286, endPoint y: 178, distance: 116.5
click at [1386, 120] on div "Template Name 悪質な詐欺サイトに関する注意のお願い URL and Handle 1008-heads-up Meta Description …" at bounding box center [1426, 194] width 278 height 293
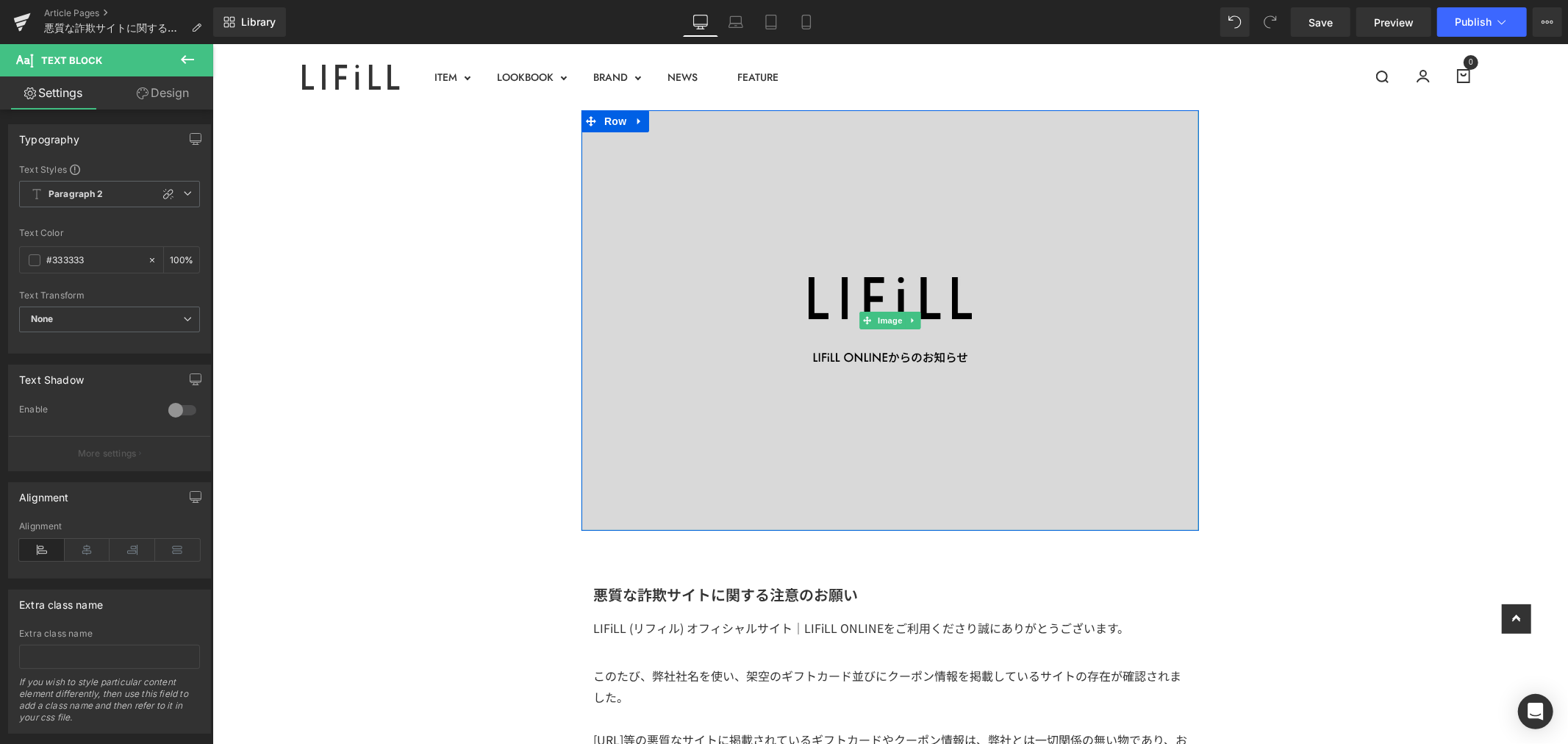
scroll to position [408, 0]
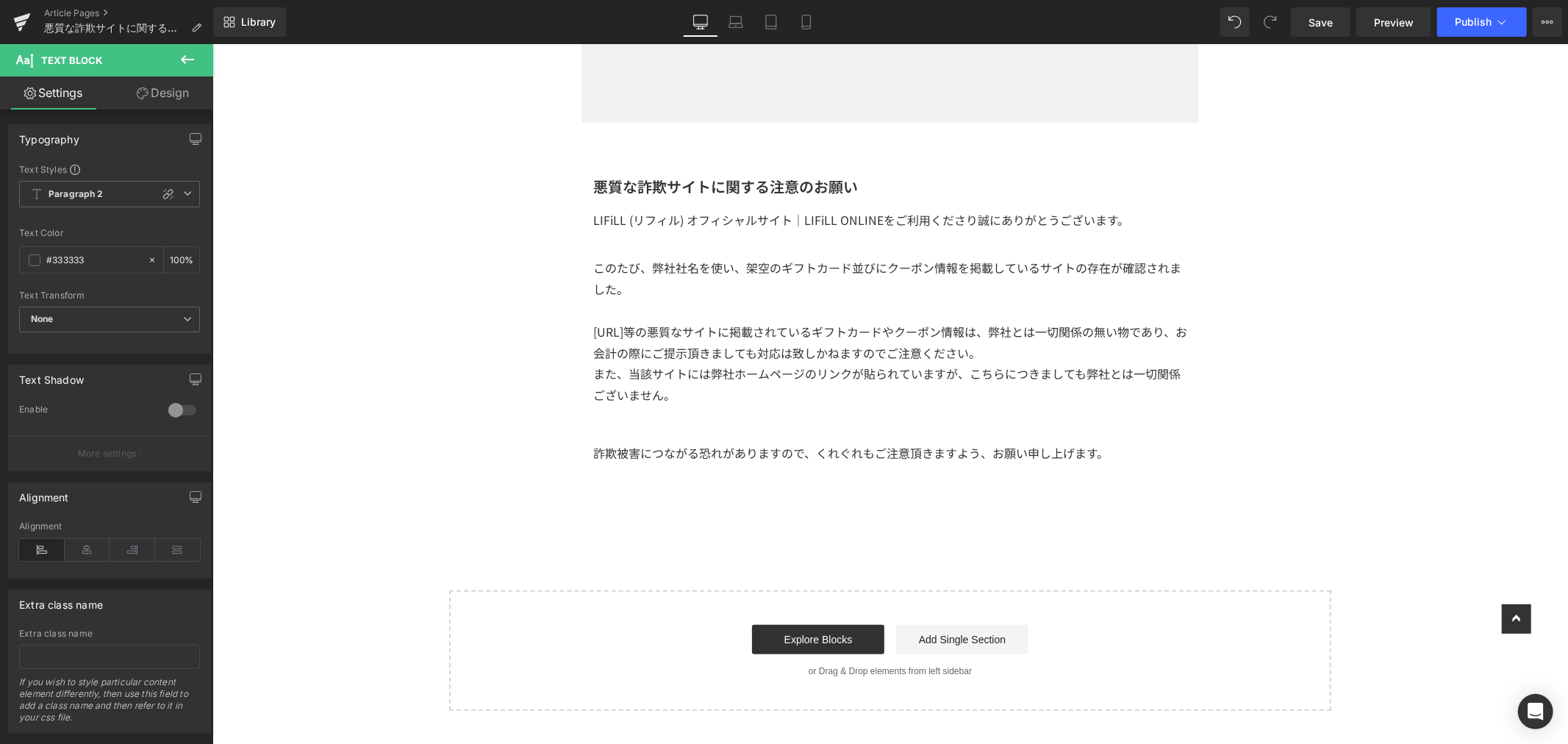
click at [1070, 348] on p "Savings.co.jp等の悪質なサイトに掲載されているギフトカードやクーポン情報は、弊社とは一切関係の無い物であり、お会計の際にご提示頂きましても対応は致…" at bounding box center [889, 342] width 594 height 42
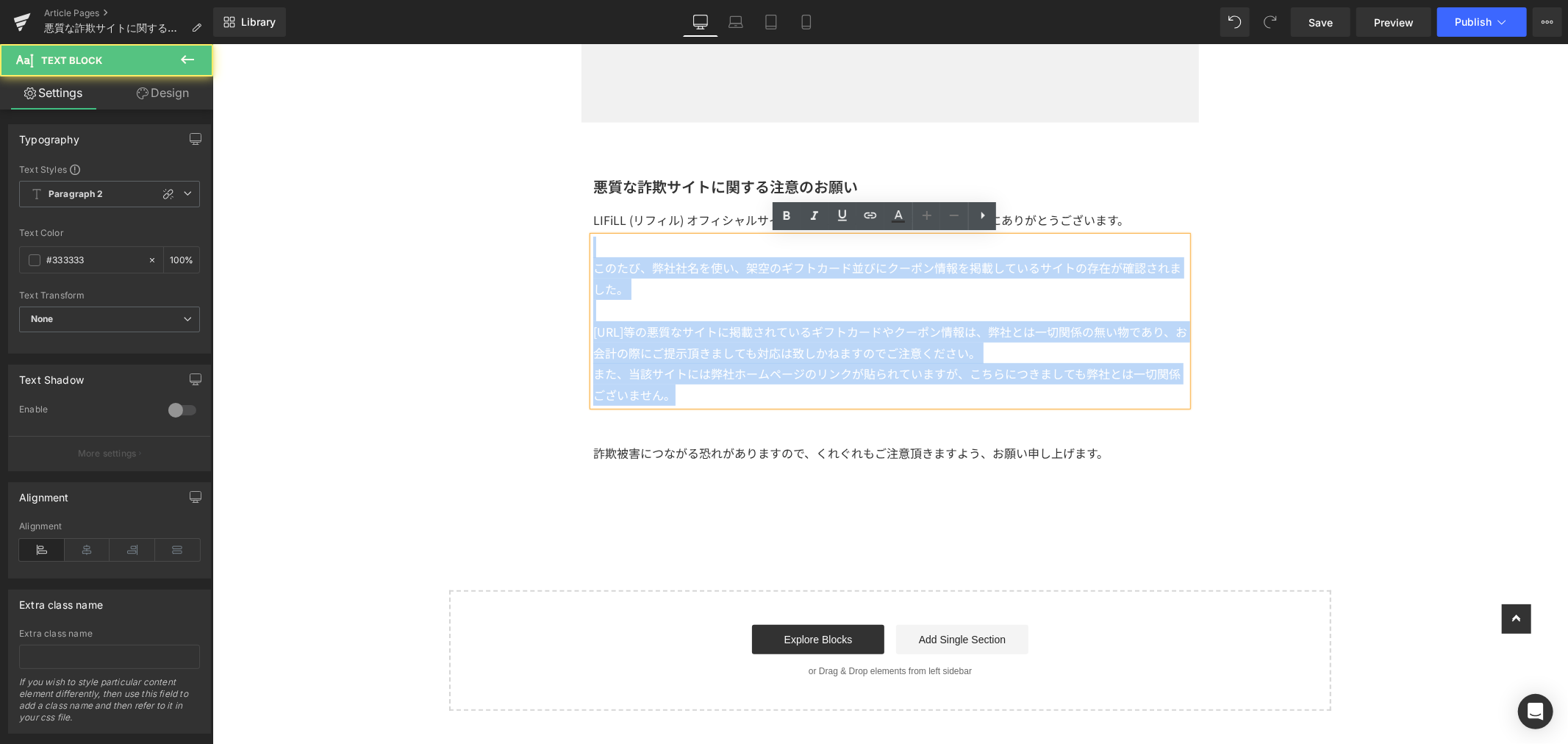
drag, startPoint x: 697, startPoint y: 391, endPoint x: 527, endPoint y: 247, distance: 222.8
click at [528, 246] on div "Image Row 悪質な詐欺サイトに関する注意のお願い Heading LIFiLL (リフィル) オフィシャルサイト｜LIFiLL ONLINEをご利用く…" at bounding box center [889, 206] width 1356 height 1008
click at [701, 386] on p "また、当該サイトには弊社ホームページのリンクが貼られていますが、こちらにつきましても弊社とは一切関係ございません。" at bounding box center [889, 383] width 594 height 42
drag, startPoint x: 610, startPoint y: 327, endPoint x: 576, endPoint y: 268, distance: 68.1
click at [581, 268] on div "悪質な詐欺サイトに関する注意のお願い Heading LIFiLL (リフィル) オフィシャルサイト｜LIFiLL ONLINEをご利用くださり誠にありがとう…" at bounding box center [889, 290] width 617 height 230
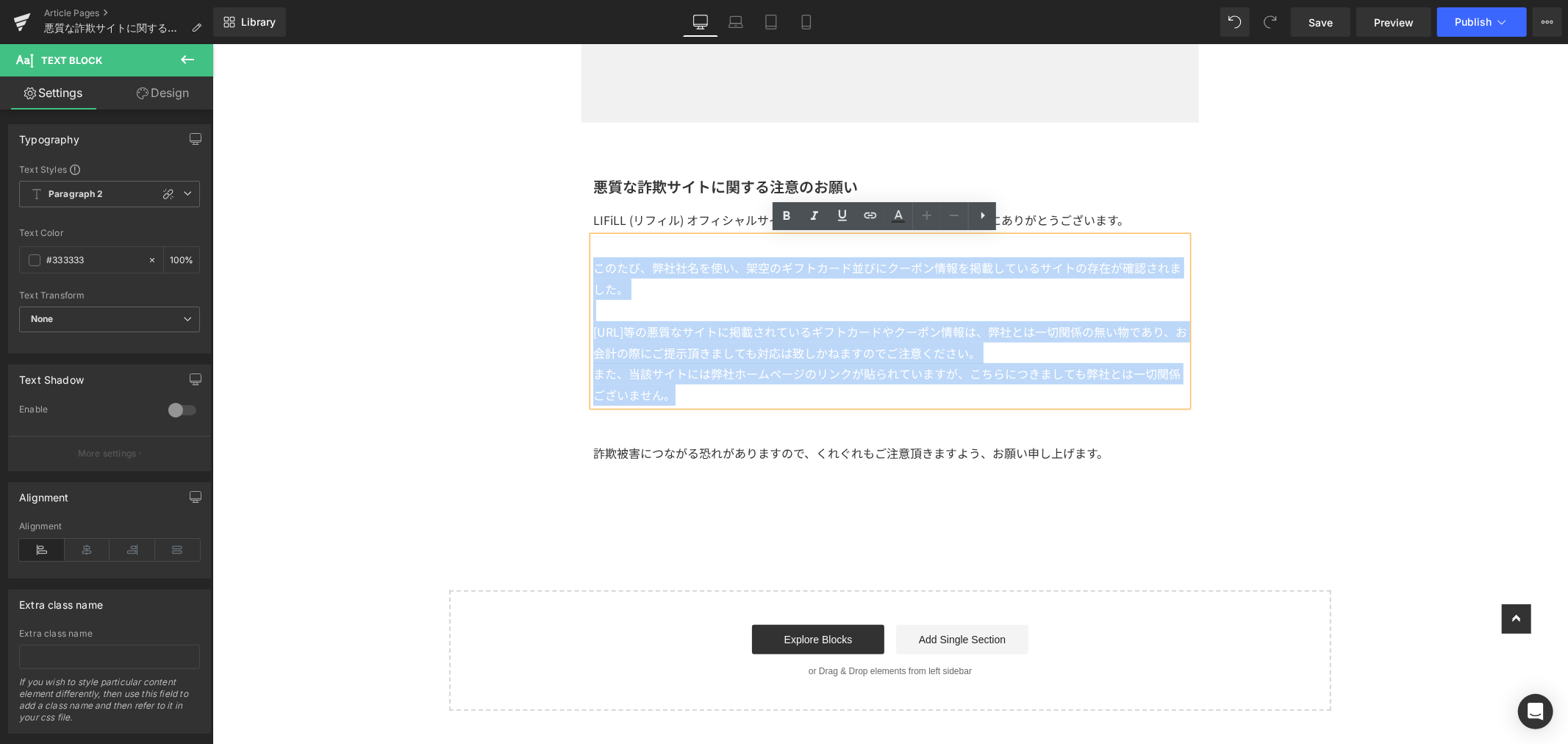
copy div "このたび、弊社社名を使い、架空のギフトカード並びにクーポン情報を掲載しているサイトの存在が確認されました。 Savings.co.jp等の悪質なサイトに掲載さ…"
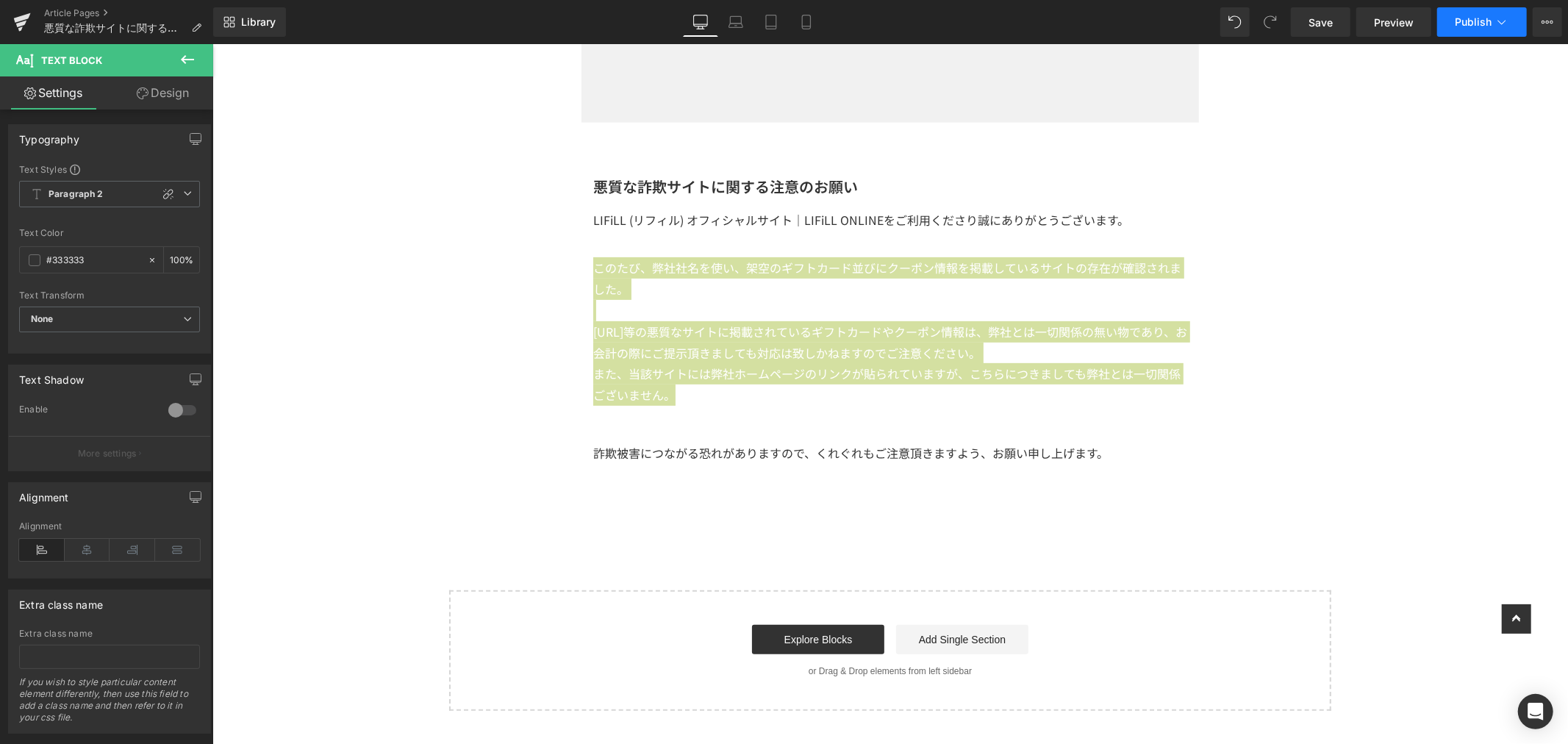
click at [1487, 22] on span "Publish" at bounding box center [1473, 22] width 37 height 12
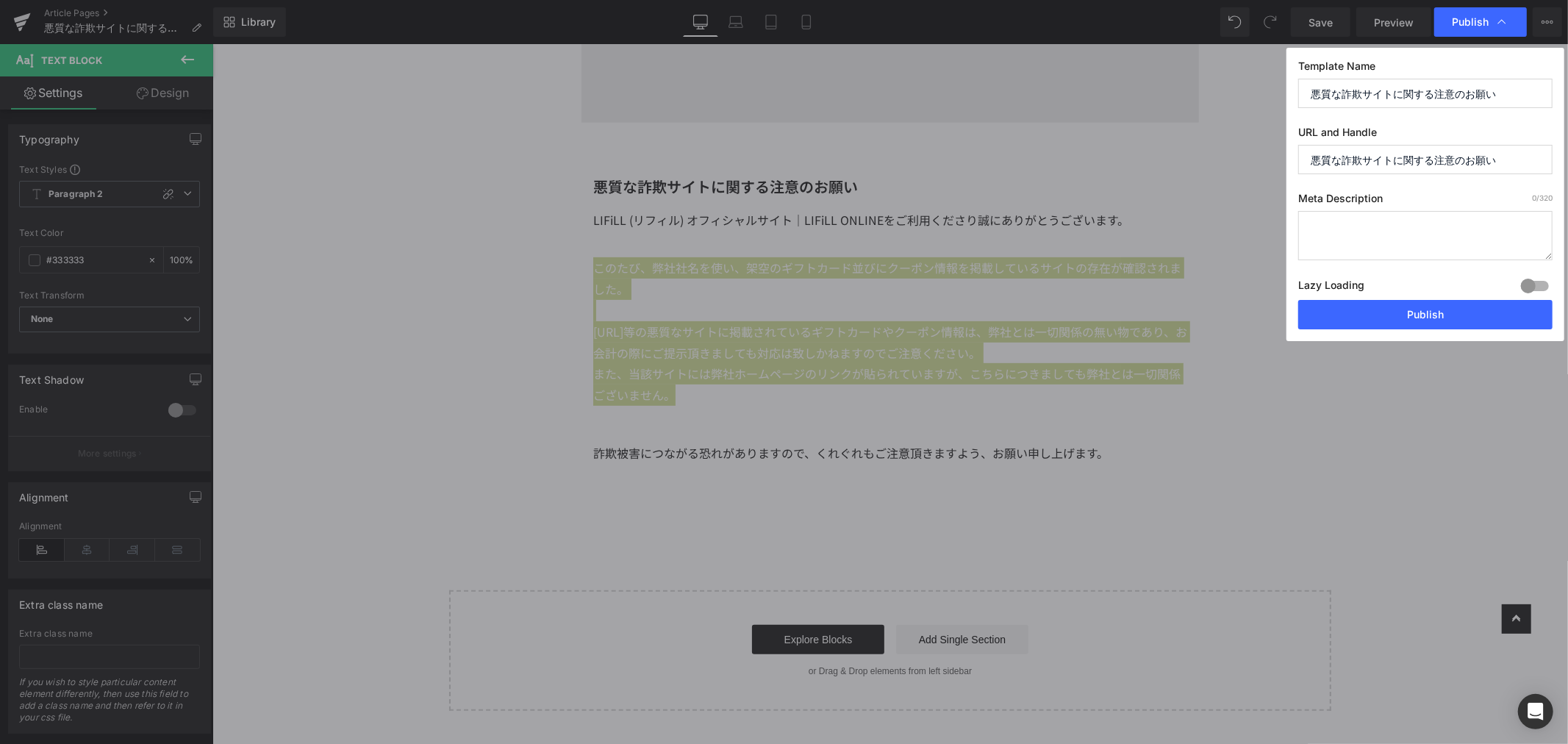
click at [1423, 247] on textarea at bounding box center [1425, 235] width 254 height 49
paste textarea "このたび、弊社社名を使い、架空のギフトカード並びにクーポン情報を掲載しているサイトの存在が確認されました。 Savings.co.jp等の悪質なサイトに掲載さ…"
type textarea "このたび、弊社社名を使い、架空のギフトカード並びにクーポン情報を掲載しているサイトの存在が確認されました。 Savings.co.jp等の悪質なサイトに掲載さ…"
drag, startPoint x: 1526, startPoint y: 158, endPoint x: 1166, endPoint y: 150, distance: 360.1
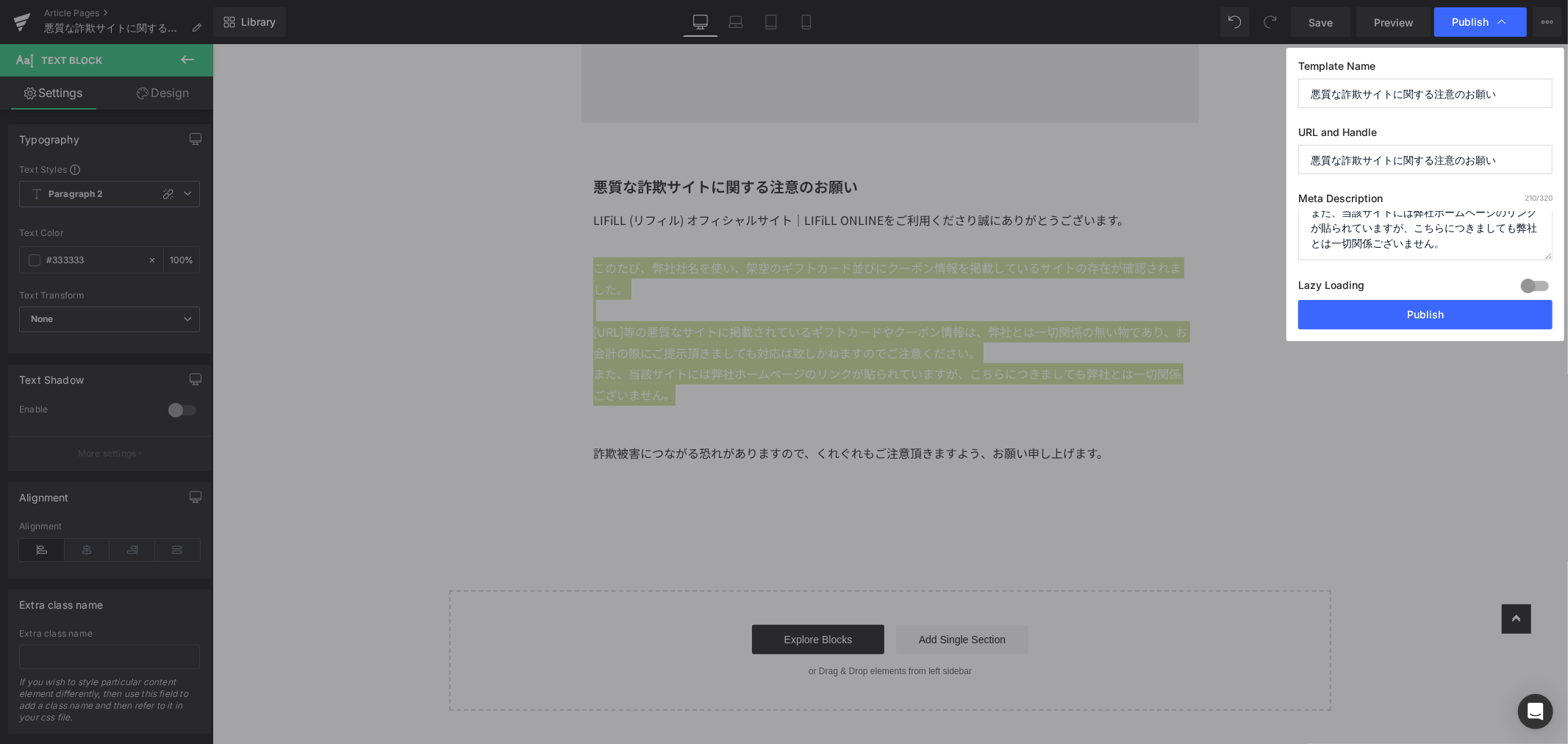
click at [1171, 148] on div "Publish Template Name 悪質な詐欺サイトに関する注意のお願い URL and Handle 悪質な詐欺サイトに関する注意のお願い Meta…" at bounding box center [784, 372] width 1568 height 744
paste input "1008-heads-up"
type input "1008-heads-up"
click at [1412, 317] on button "Publish" at bounding box center [1425, 314] width 254 height 29
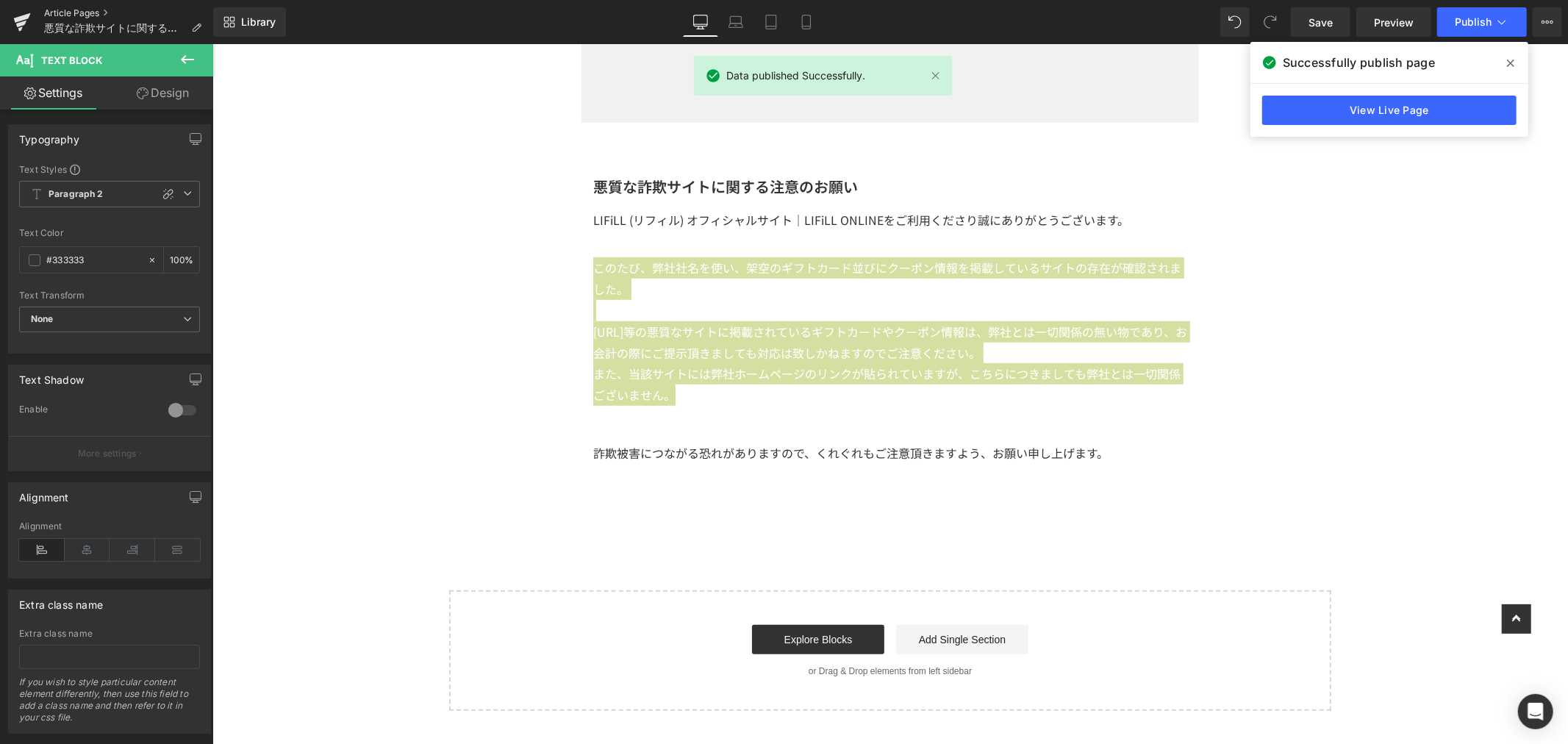
click at [79, 7] on link "Article Pages" at bounding box center [128, 13] width 169 height 12
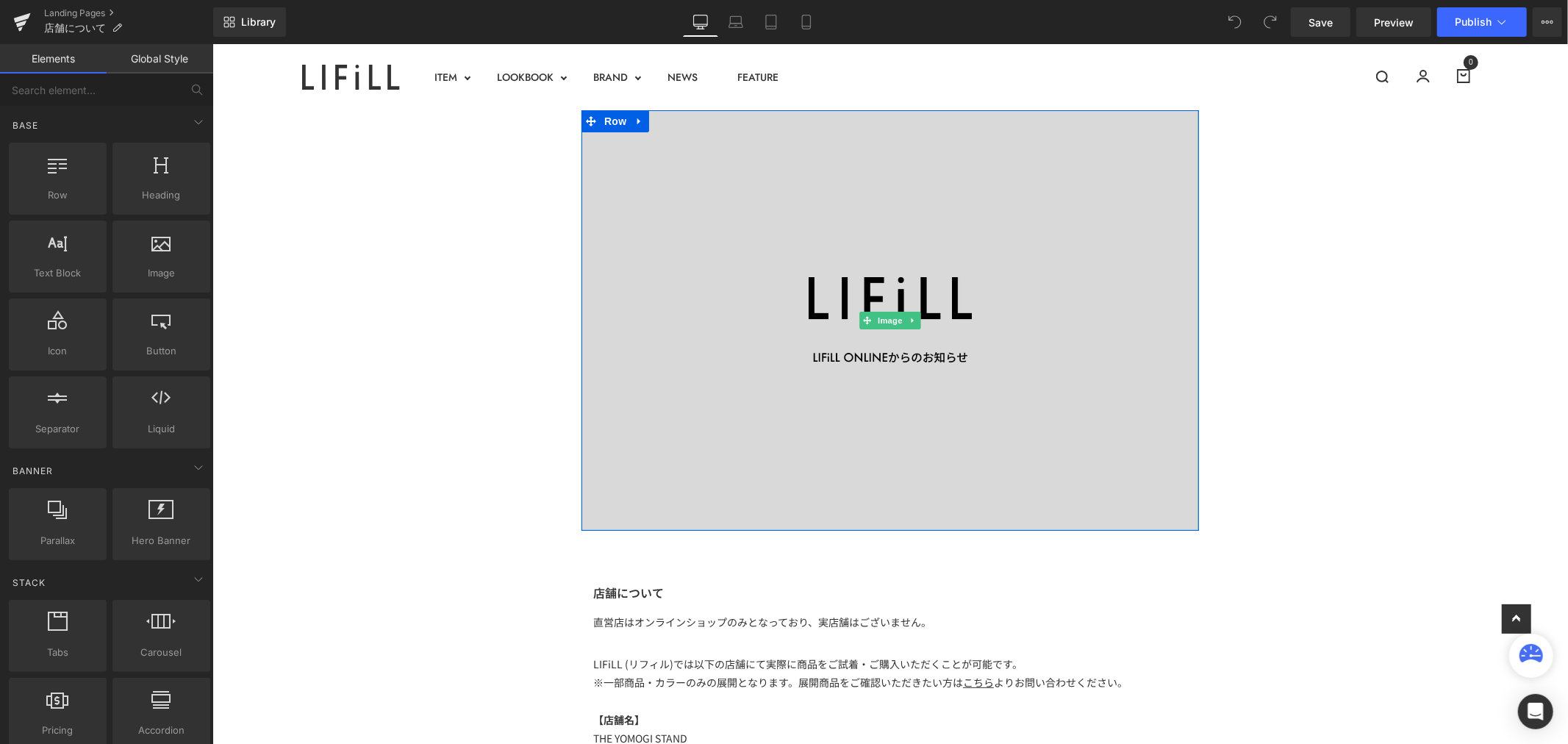
scroll to position [408, 0]
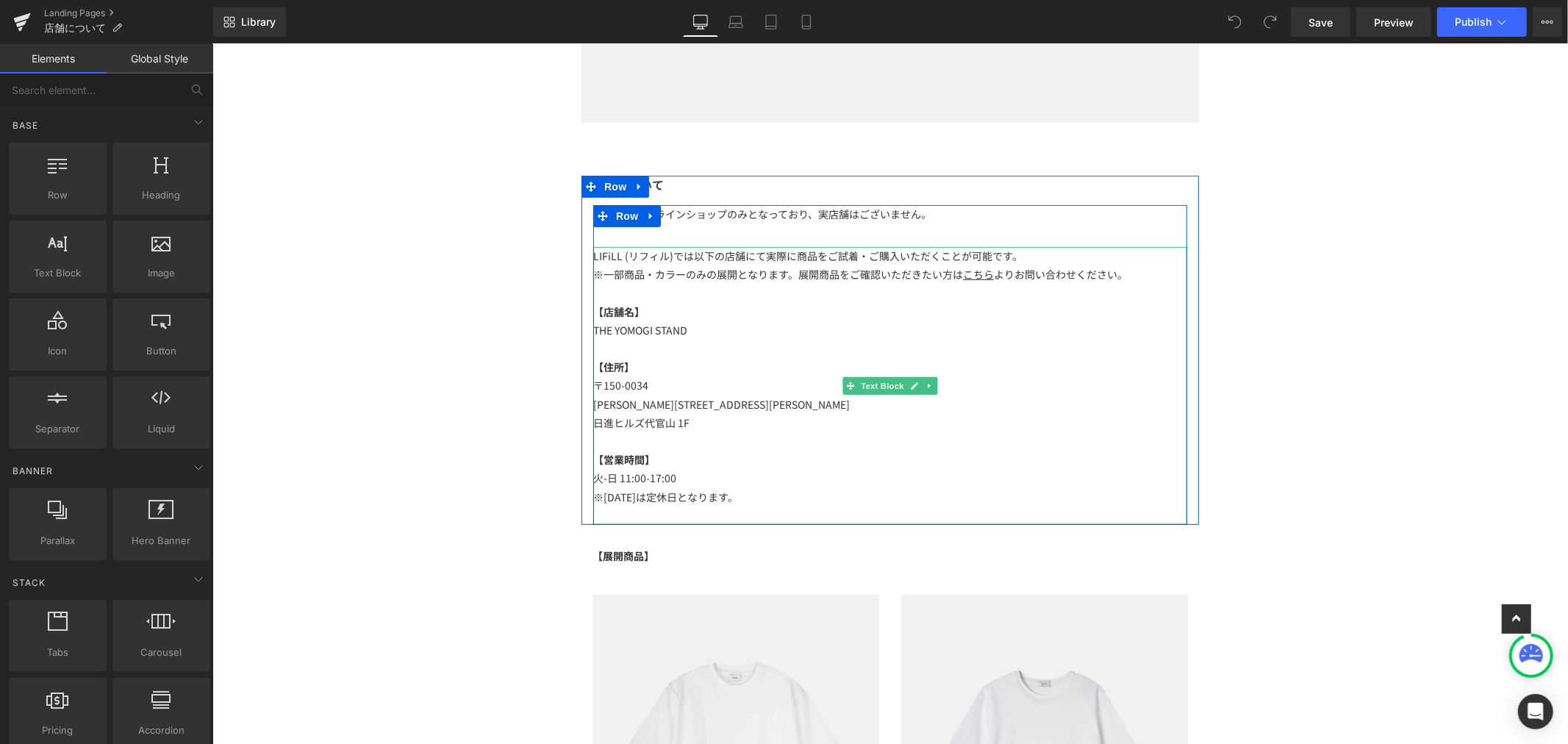
click at [1151, 272] on p "※一部商品・カラー のみの展開となります。展開商品をご確認いただきたい方は こちら よりお問い合わせください。" at bounding box center [889, 274] width 594 height 18
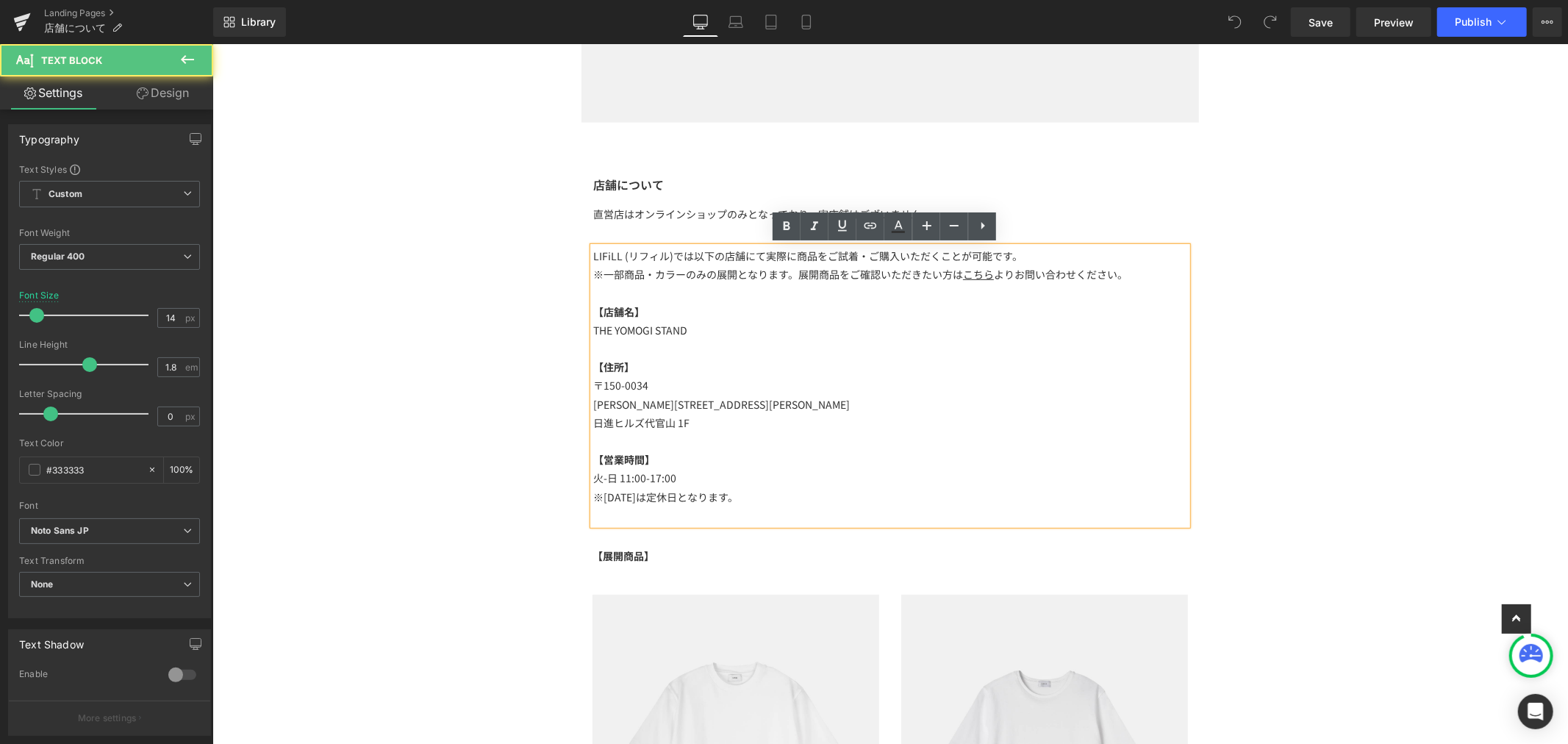
click at [1145, 272] on p "※一部商品・カラー のみの展開となります。展開商品をご確認いただきたい方は こちら よりお問い合わせください。" at bounding box center [889, 274] width 594 height 18
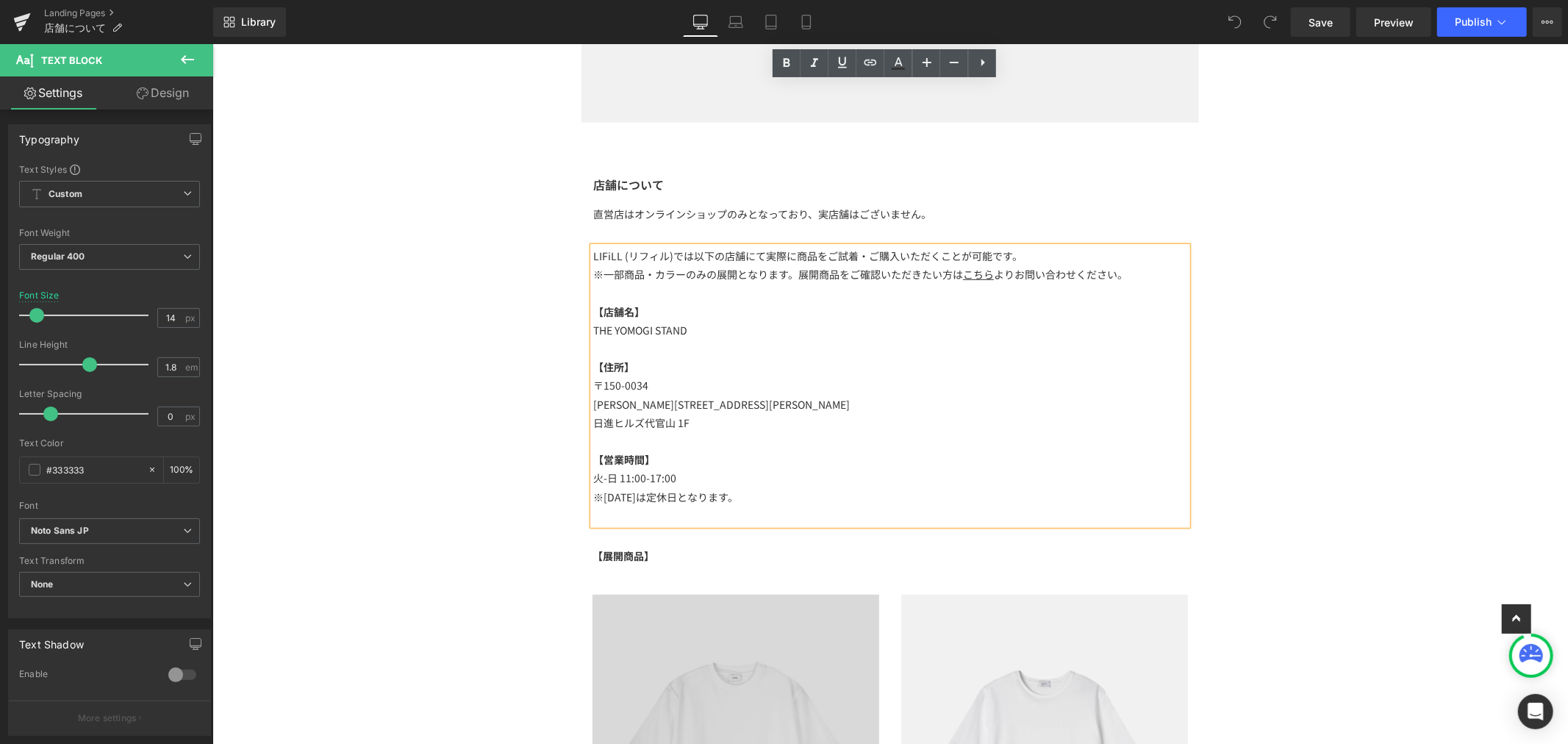
scroll to position [572, 0]
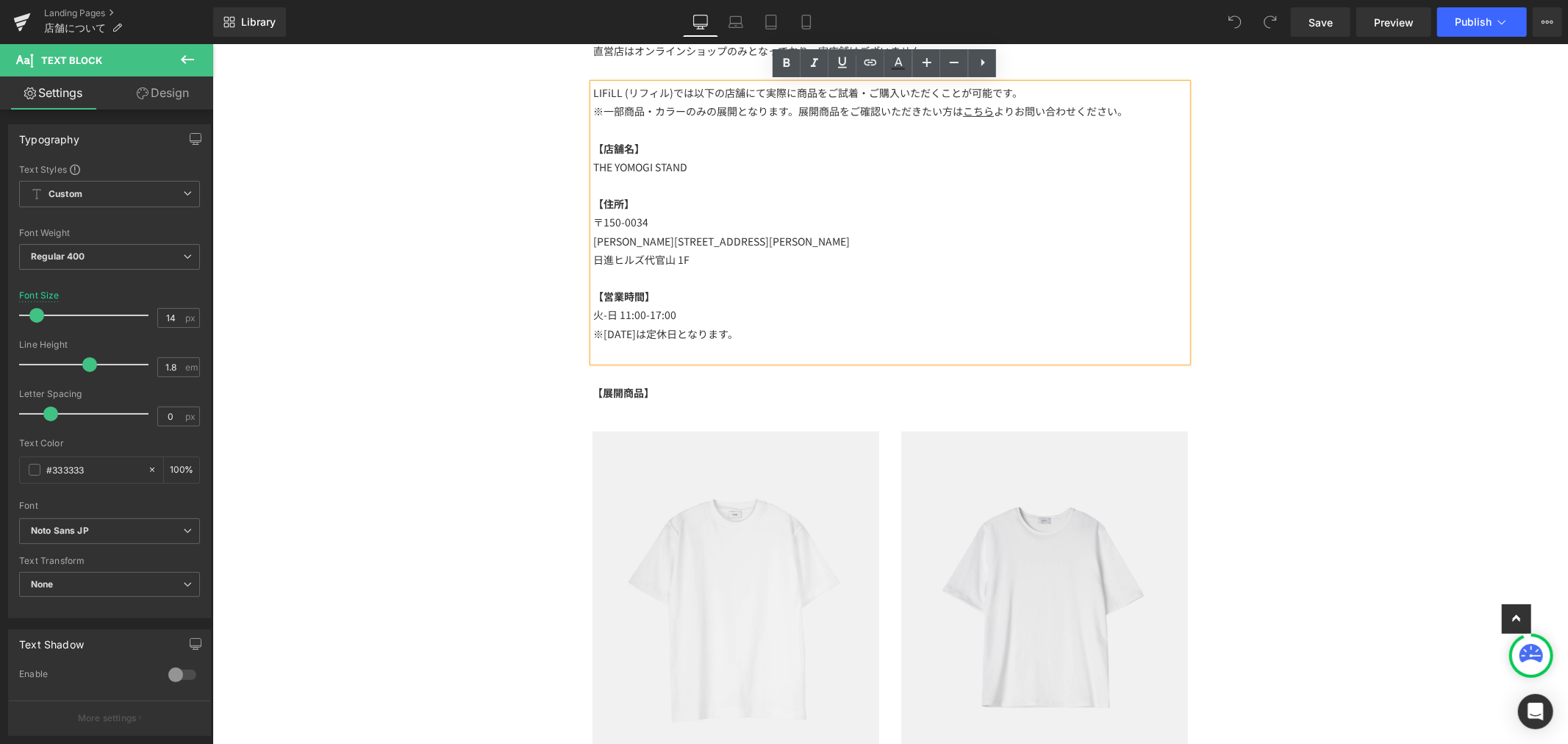
click at [759, 346] on p at bounding box center [889, 352] width 594 height 18
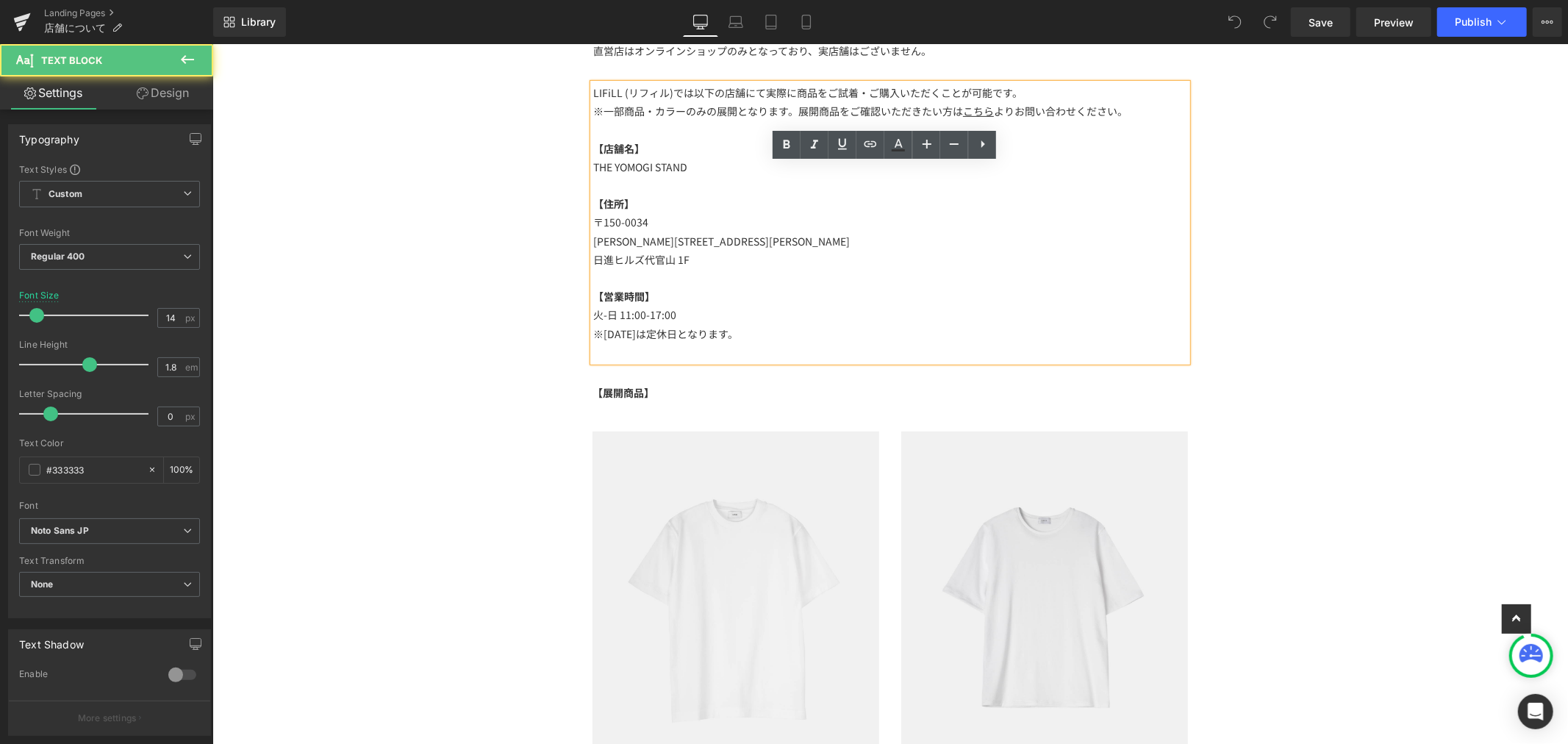
scroll to position [490, 0]
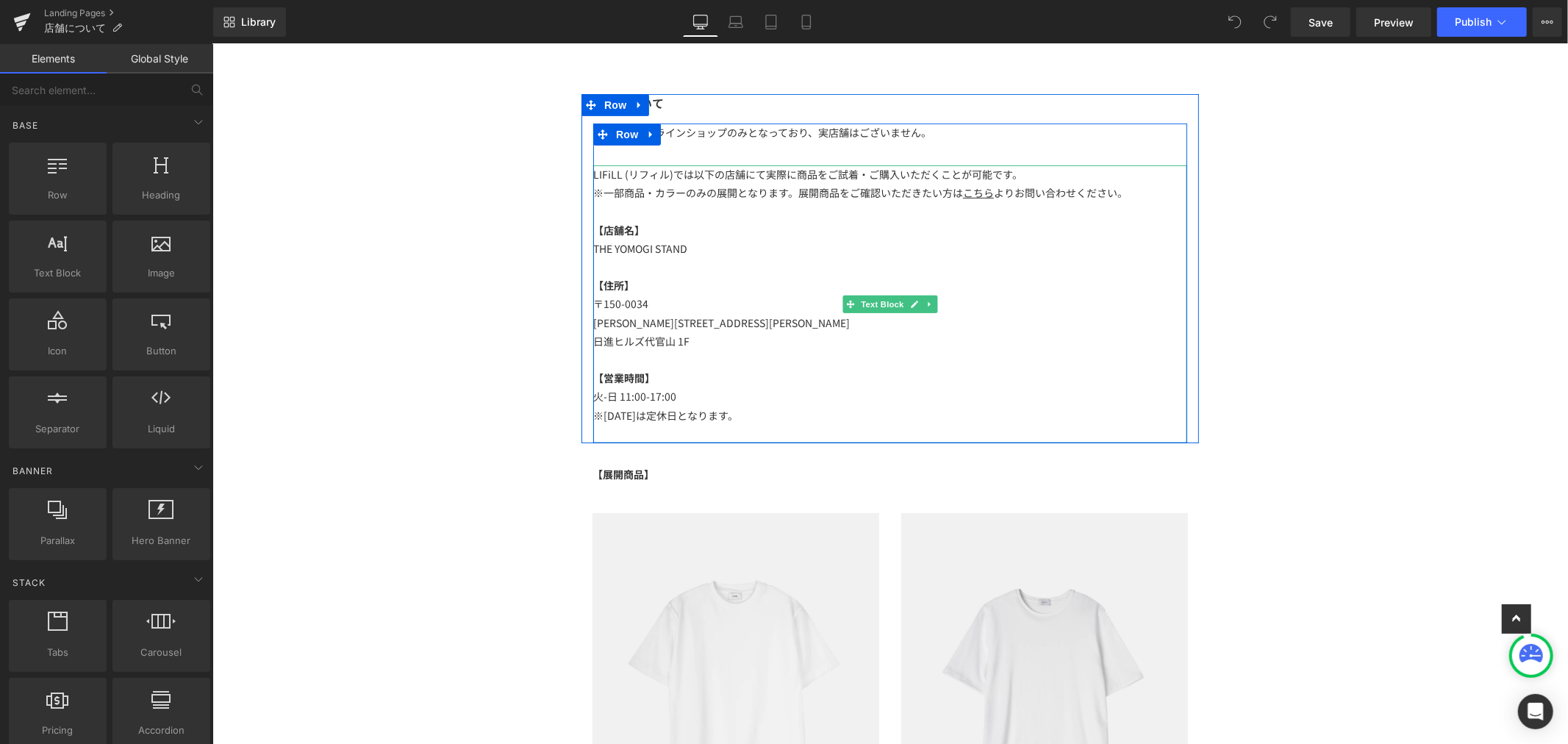
click at [592, 177] on p "LIFiLL (リフィル)では以下の店舗にて実際に商品をご試着・ご購入いただくことが可能です。" at bounding box center [889, 174] width 594 height 18
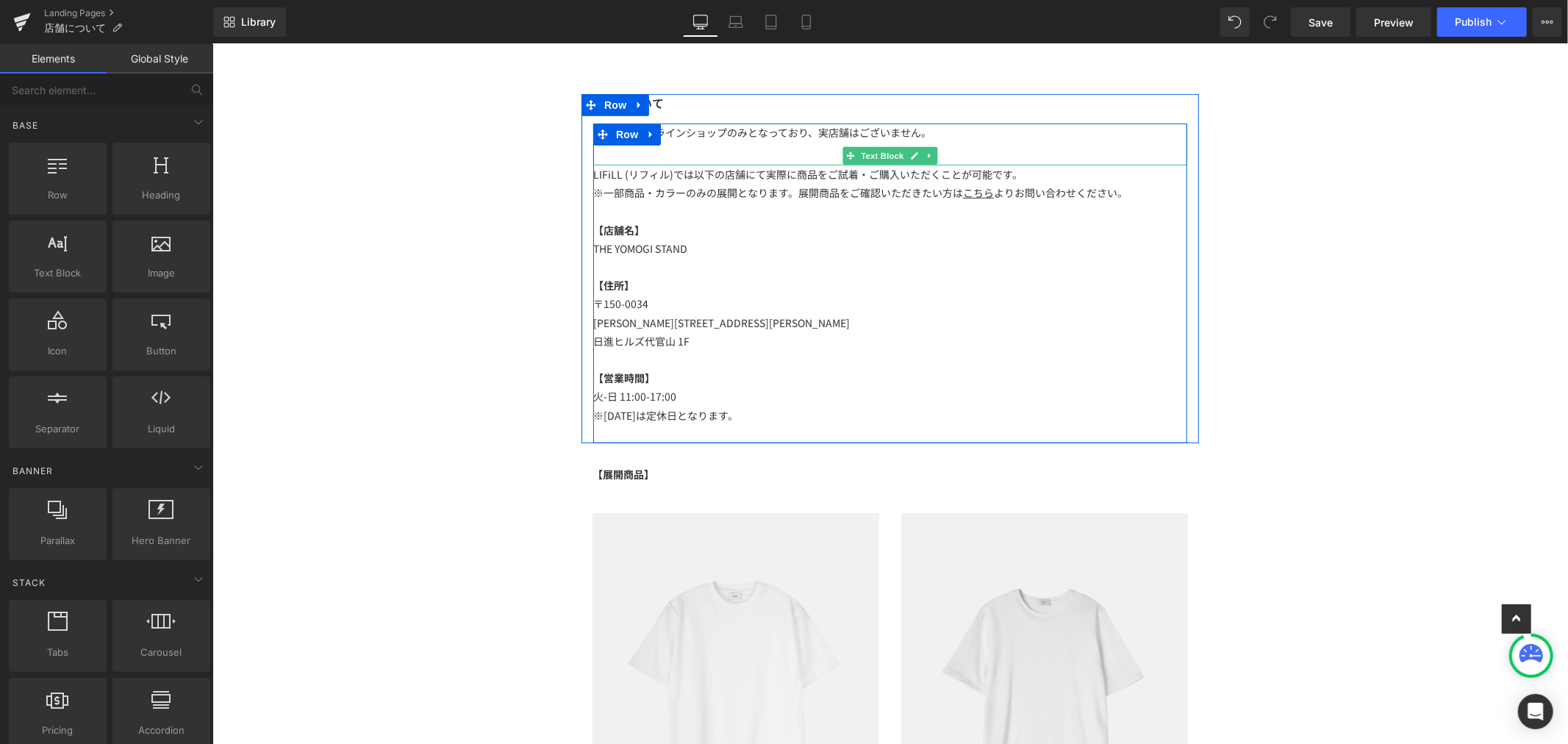
click at [971, 134] on p "直営店はオンラインショップのみとなっており、実店舗はございません。" at bounding box center [889, 132] width 594 height 18
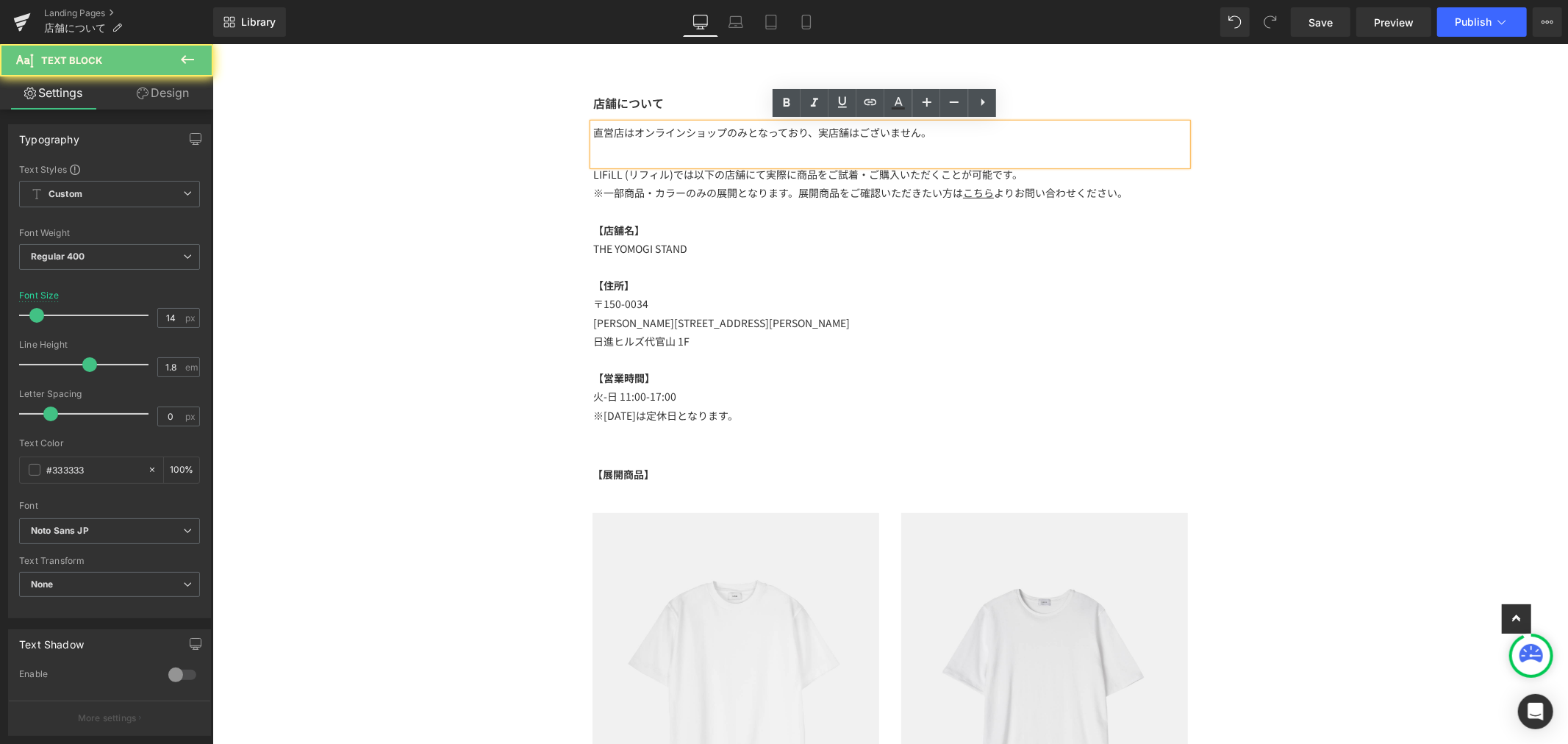
click at [971, 133] on p "直営店はオンラインショップのみとなっており、実店舗はございません。" at bounding box center [889, 132] width 594 height 18
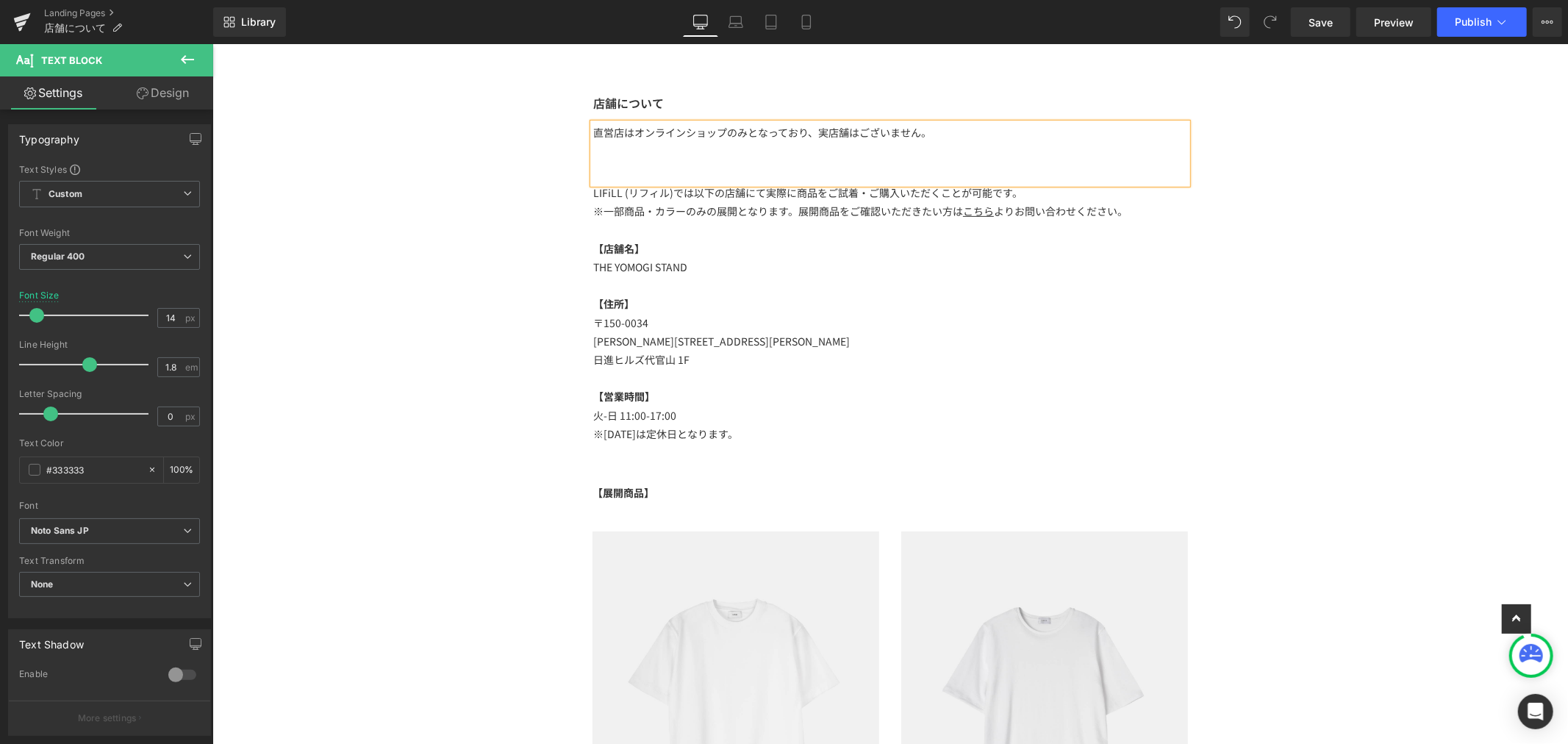
click at [595, 159] on div "直営店はオンラインショップのみとなっており、実店舗はございません。" at bounding box center [889, 152] width 594 height 60
click at [638, 165] on div "直営店はオンラインショップのみとなっており、実店舗はございません。" at bounding box center [889, 152] width 594 height 60
click at [975, 136] on p "直営店はオンラインショップのみとなっており、実店舗はございません。" at bounding box center [889, 132] width 594 height 18
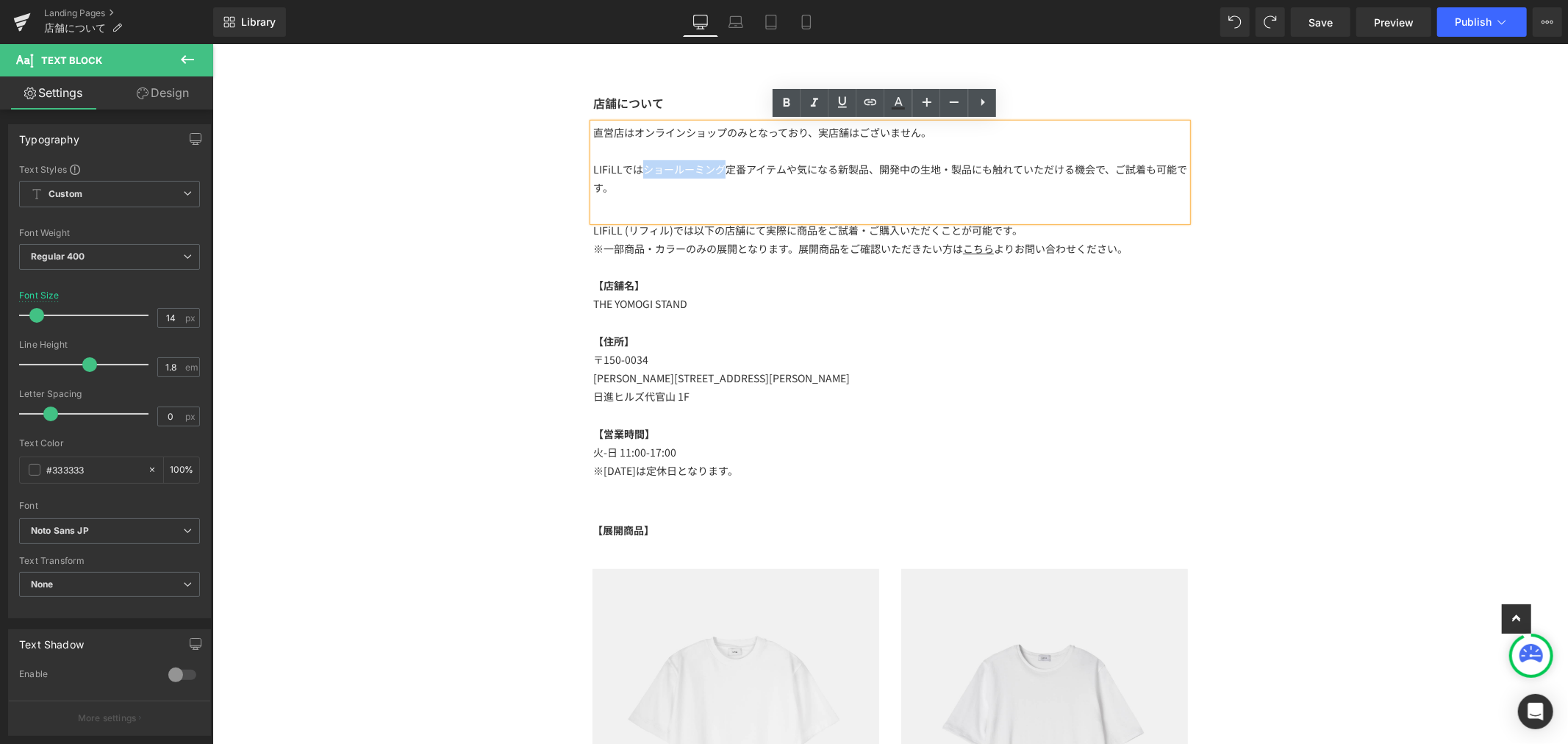
drag, startPoint x: 713, startPoint y: 169, endPoint x: 632, endPoint y: 168, distance: 81.0
click at [632, 168] on p "LIFiLLではショールーミング定番アイテムや気になる新製品、開発中の生地・製品にも触れていただける機会で、ご試着も可能です。" at bounding box center [889, 177] width 594 height 37
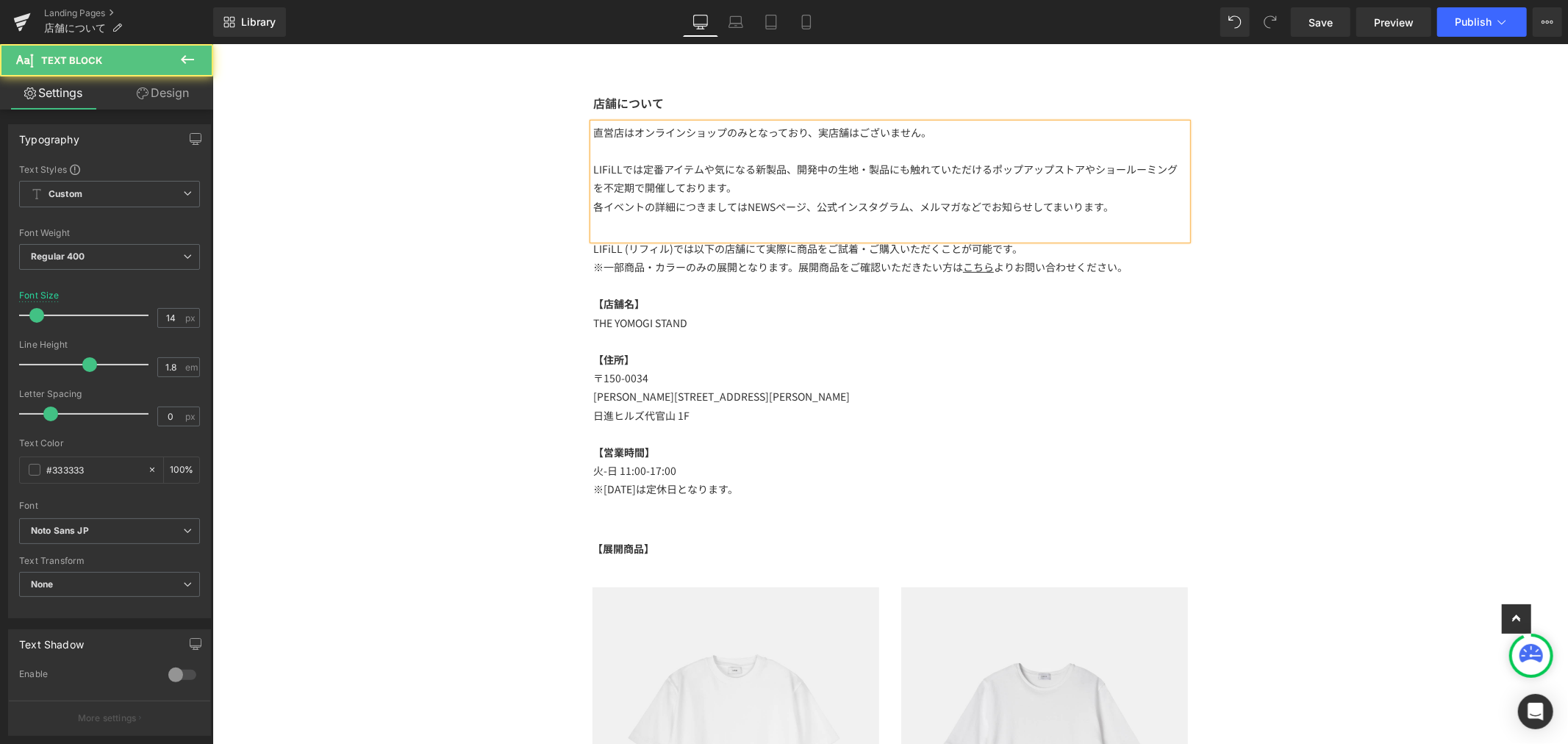
click at [740, 207] on p "各イベントの詳細につきましてはNEWSページ、公式インスタグラム、メルマガなどでお知らせしてまいります。" at bounding box center [889, 206] width 594 height 18
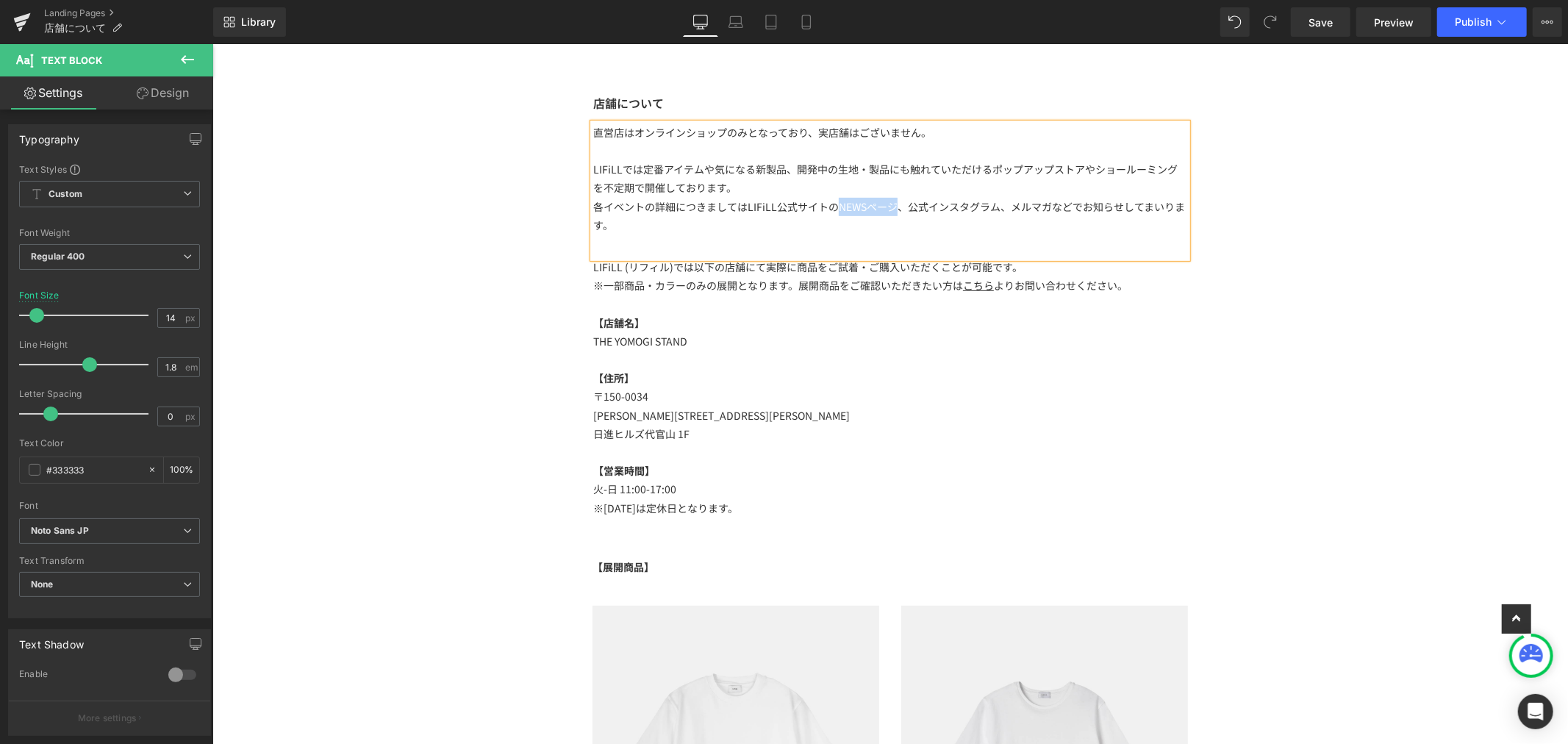
click at [888, 206] on p "各イベントの詳細につきましてはLIFiLL公式サイトのNEWSページ、公式インスタグラム、メルマガなどでお知らせしてまいります。" at bounding box center [889, 215] width 594 height 37
click at [876, 97] on icon at bounding box center [870, 102] width 17 height 17
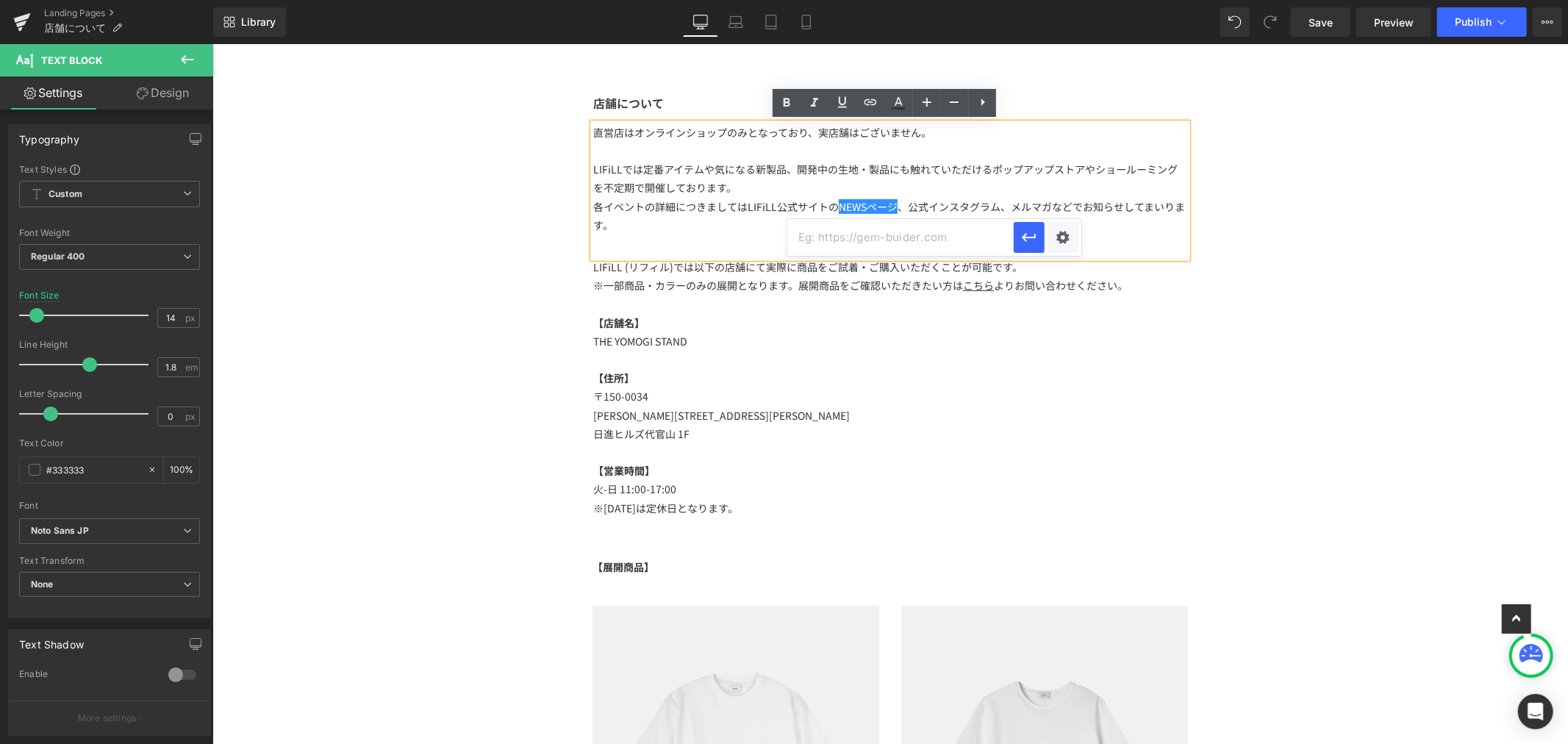
click at [860, 228] on input "text" at bounding box center [901, 237] width 227 height 37
paste input "https://lifill.jp/blogs/news"
type input "https://lifill.jp/blogs/news"
click at [1031, 237] on icon "button" at bounding box center [1028, 237] width 14 height 9
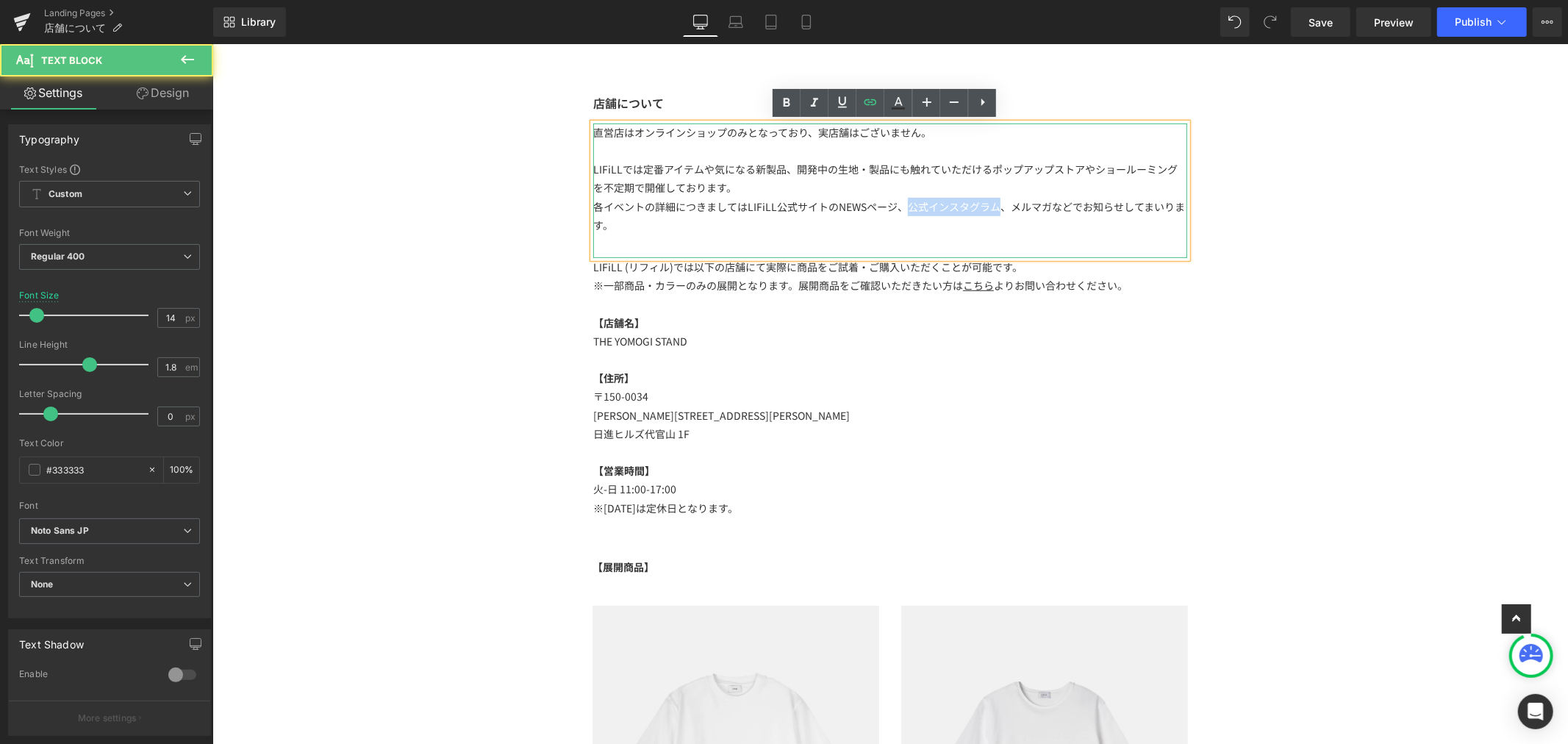
drag, startPoint x: 901, startPoint y: 203, endPoint x: 937, endPoint y: 217, distance: 38.6
click at [993, 209] on p "各イベントの詳細につきましてはLIFiLL公式サイトの NEWSページ 、公式インスタグラム、メルマガなどでお知らせしてまいります。" at bounding box center [889, 215] width 594 height 37
drag, startPoint x: 822, startPoint y: 207, endPoint x: 849, endPoint y: 202, distance: 27.5
click at [849, 202] on p "各イベントの詳細につきましてはLIFiLL公式サイトの NEWSページ 、公式インスタグラム、メルマガなどでお知らせしてまいります。" at bounding box center [889, 215] width 594 height 37
drag, startPoint x: 890, startPoint y: 203, endPoint x: 830, endPoint y: 214, distance: 61.0
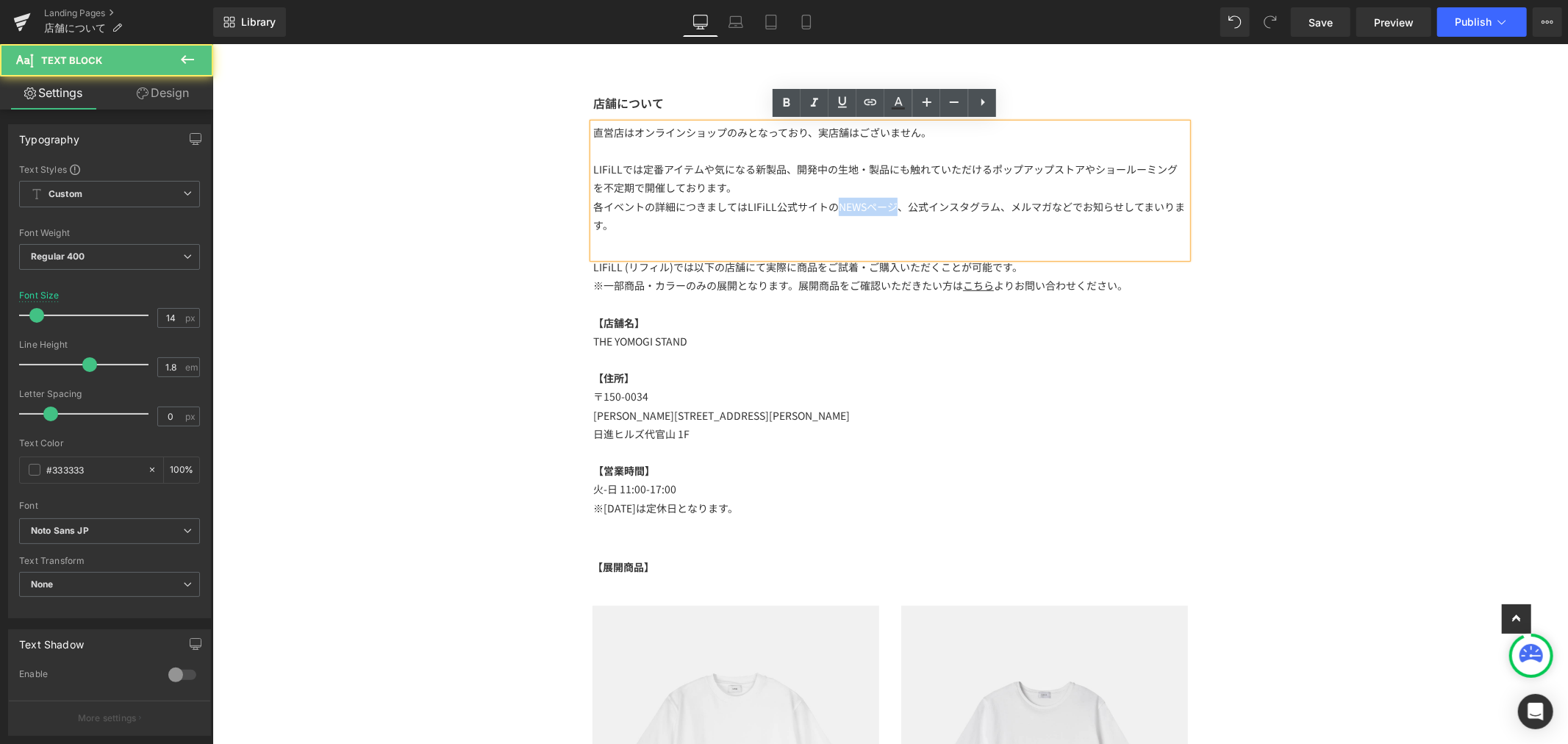
click at [830, 214] on p "各イベントの詳細につきましてはLIFiLL公式サイトの NEWSページ 、公式インスタグラム、メルマガなどでお知らせしてまいります。" at bounding box center [889, 215] width 594 height 37
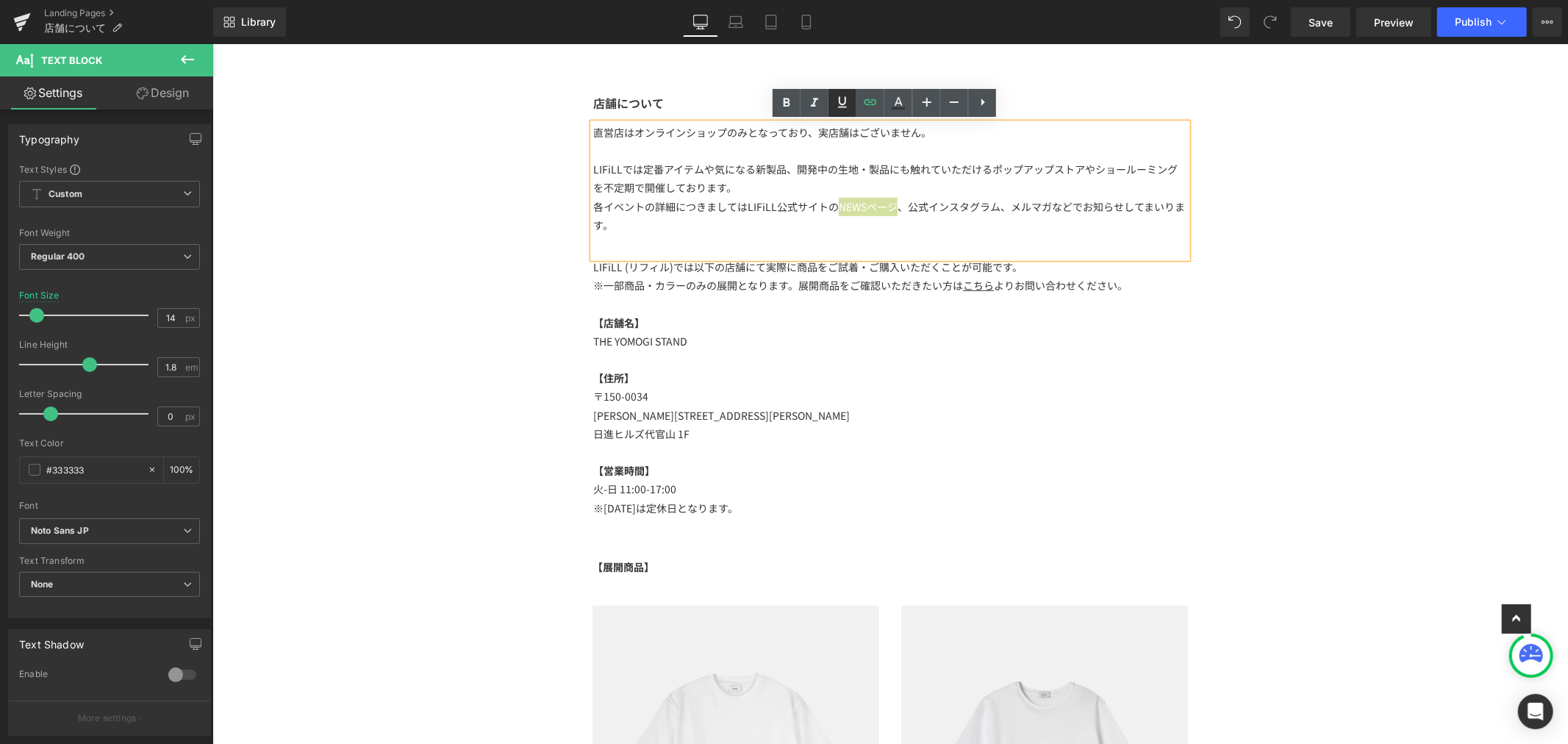
click at [835, 105] on icon at bounding box center [842, 102] width 17 height 17
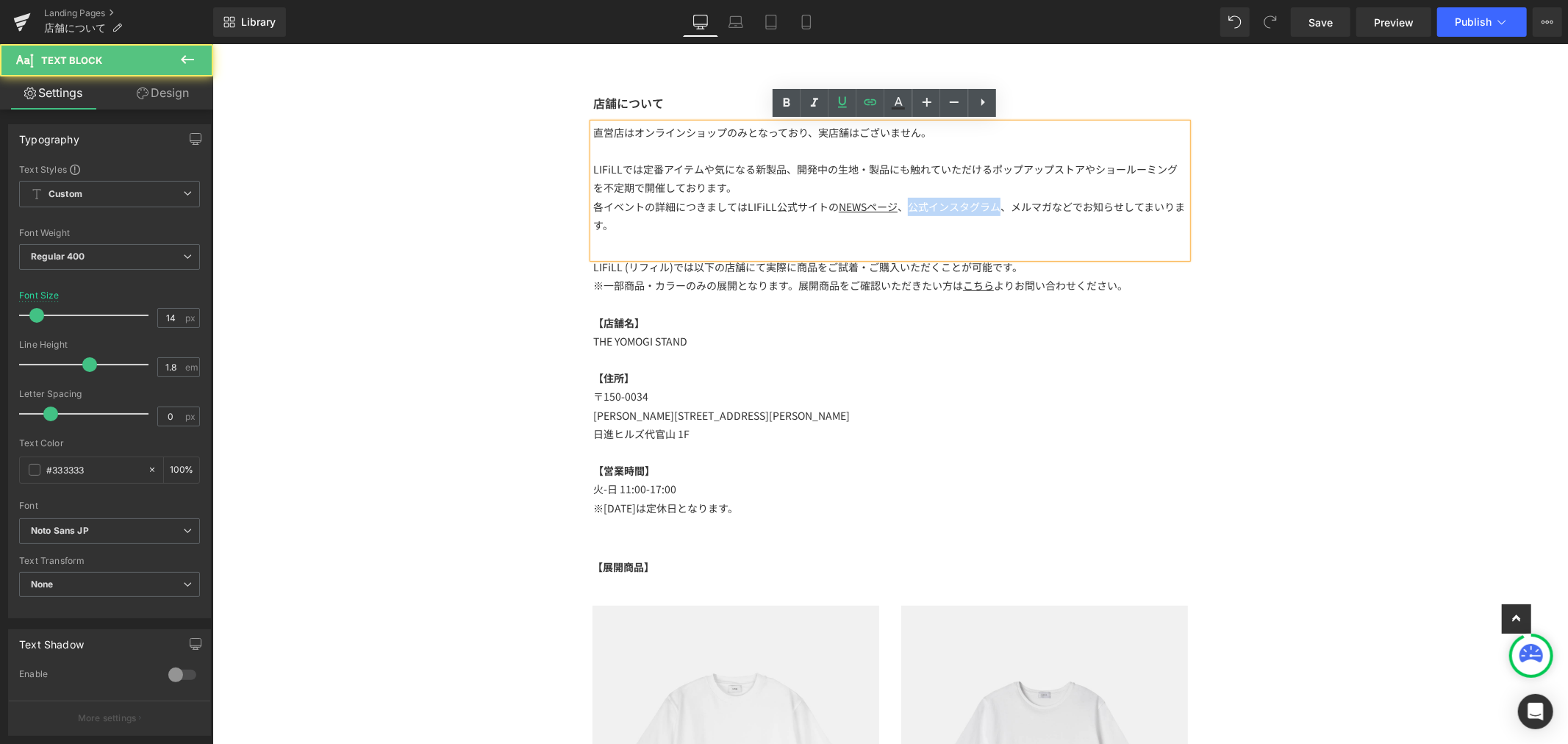
drag, startPoint x: 897, startPoint y: 212, endPoint x: 990, endPoint y: 202, distance: 93.5
click at [990, 202] on p "各イベントの詳細につきましてはLIFiLL公式サイトの NEWSページ 、公式インスタグラム、メルマガなどでお知らせしてまいります。" at bounding box center [889, 215] width 594 height 37
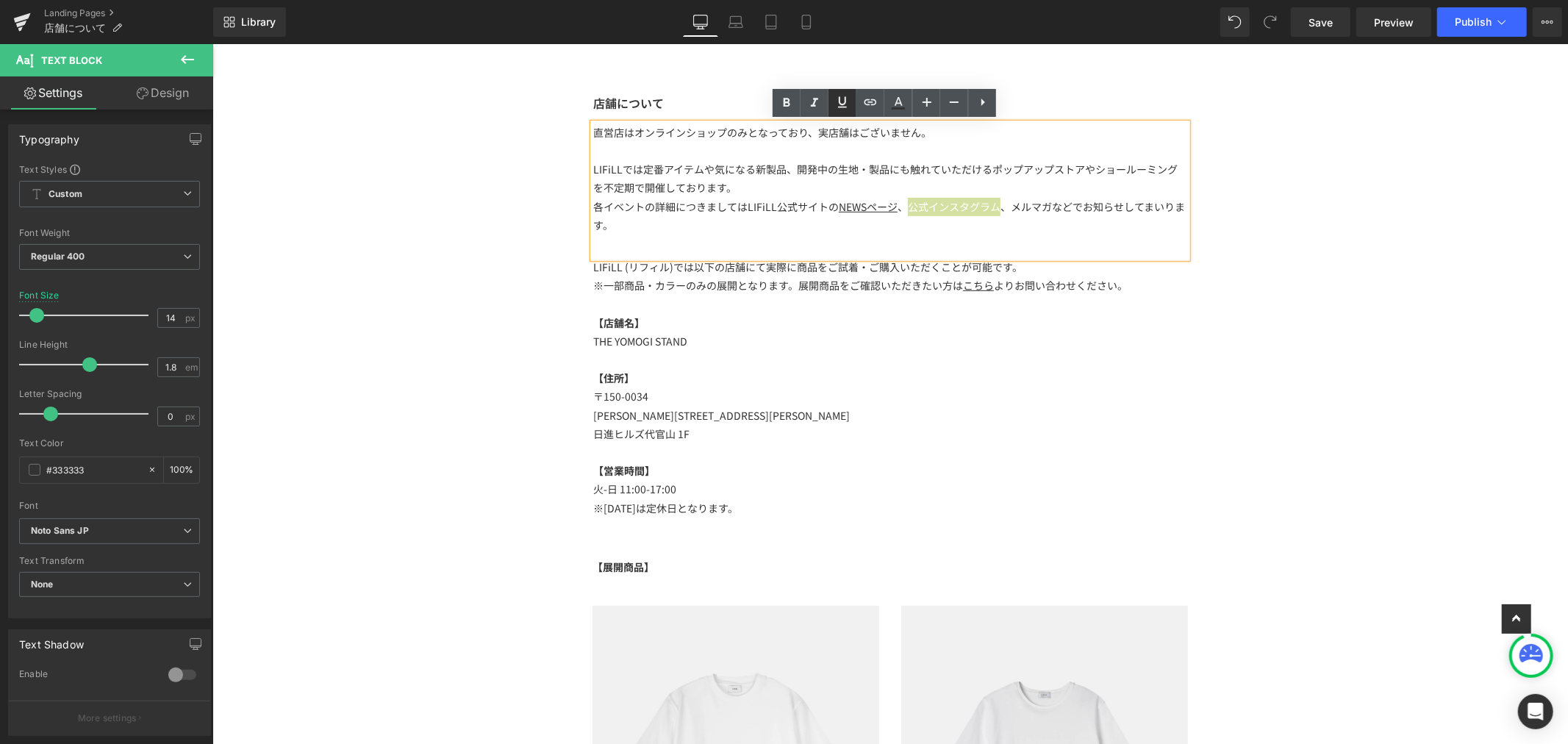
click at [840, 107] on icon at bounding box center [842, 102] width 17 height 17
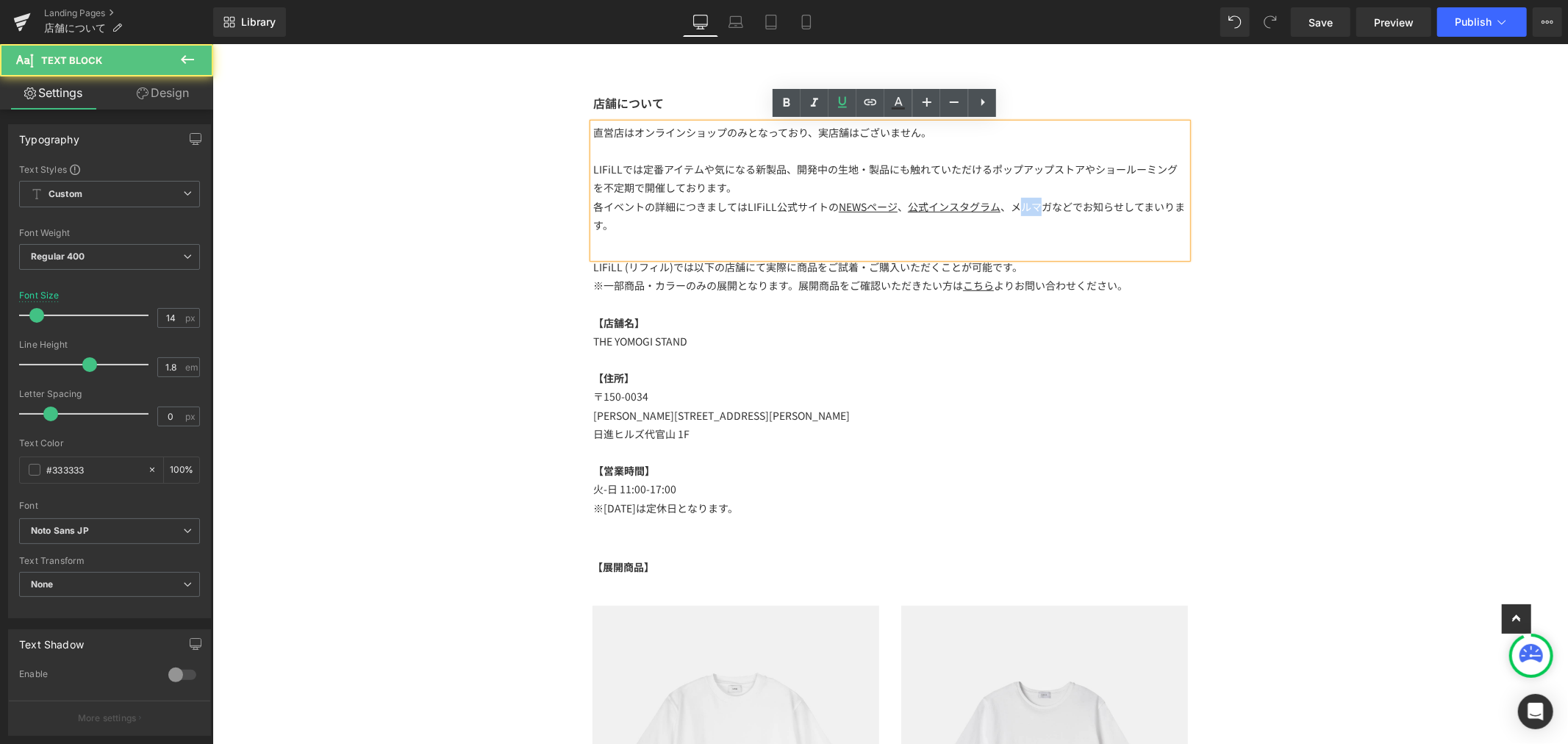
drag, startPoint x: 1006, startPoint y: 210, endPoint x: 1036, endPoint y: 208, distance: 30.1
click at [1036, 208] on p "各イベントの詳細につきましてはLIFiLL公式サイトの NEWSページ 、 公式インスタグラム 、メルマガなどでお知らせしてまいります。" at bounding box center [889, 215] width 594 height 37
click at [985, 210] on u "公式インスタグラム" at bounding box center [953, 206] width 92 height 15
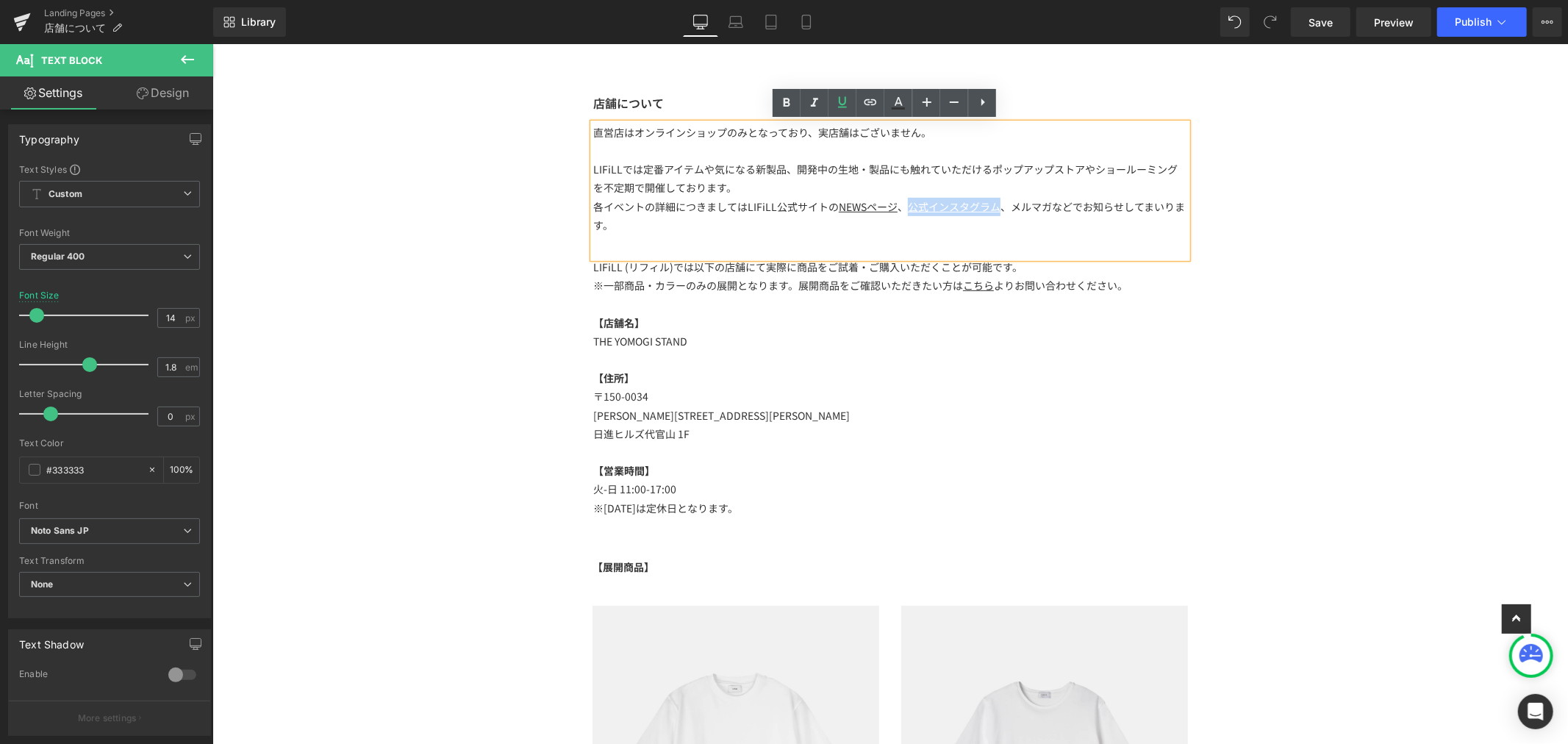
drag, startPoint x: 983, startPoint y: 207, endPoint x: 900, endPoint y: 213, distance: 83.2
click at [900, 213] on p "各イベントの詳細につきましてはLIFiLL公式サイトの NEWSページ 、 公式インスタグラム 、メルマガなどでお知らせしてまいります。" at bounding box center [889, 215] width 594 height 37
click at [869, 103] on icon at bounding box center [870, 102] width 17 height 17
click at [979, 231] on input "text" at bounding box center [986, 237] width 227 height 37
paste input "https://www.instagram.com/lifill_official_jp/?hl=ja"
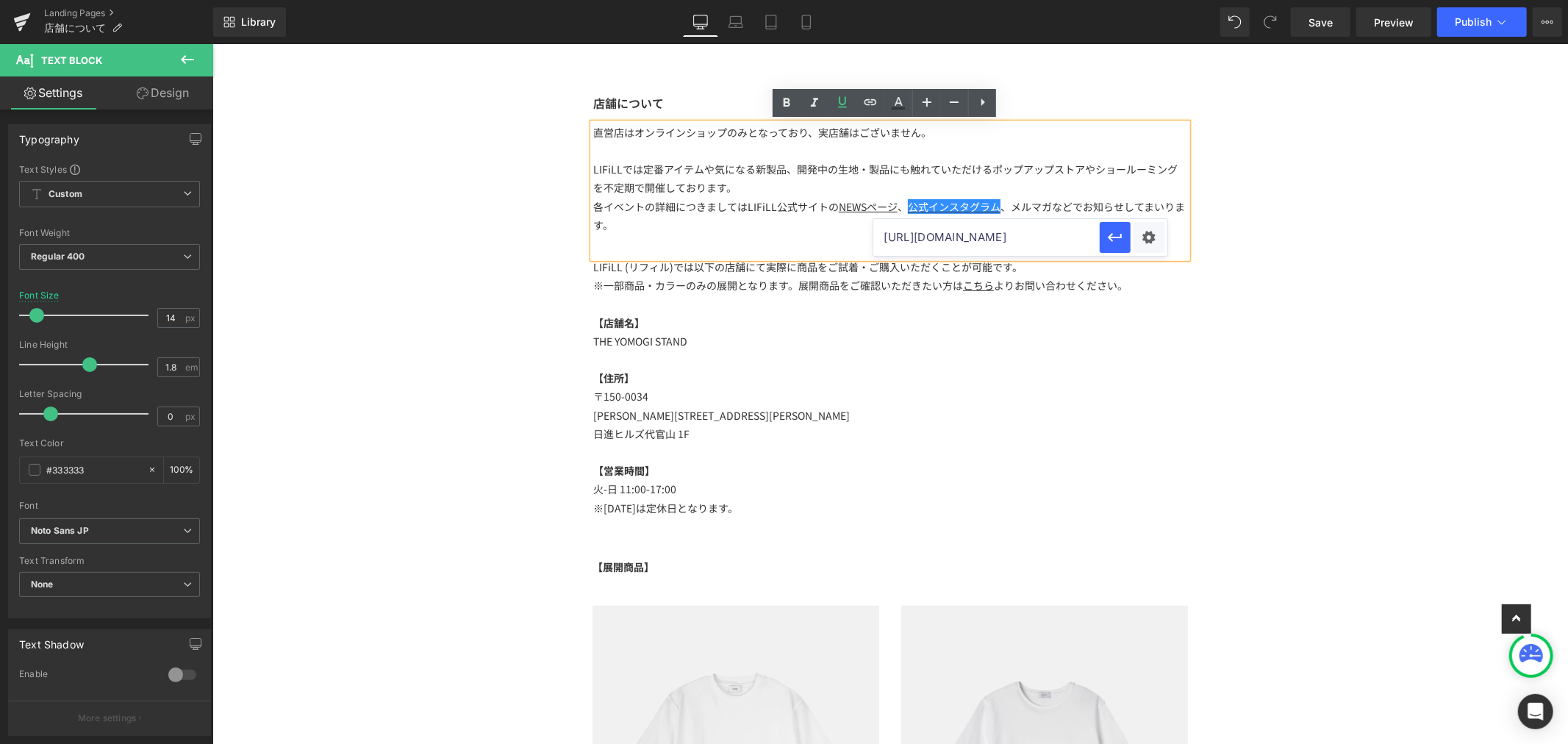
scroll to position [0, 63]
type input "https://www.instagram.com/lifill_official_jp/?hl=ja"
click at [1122, 241] on icon "button" at bounding box center [1115, 237] width 17 height 17
click at [1309, 22] on link "Save" at bounding box center [1320, 22] width 59 height 29
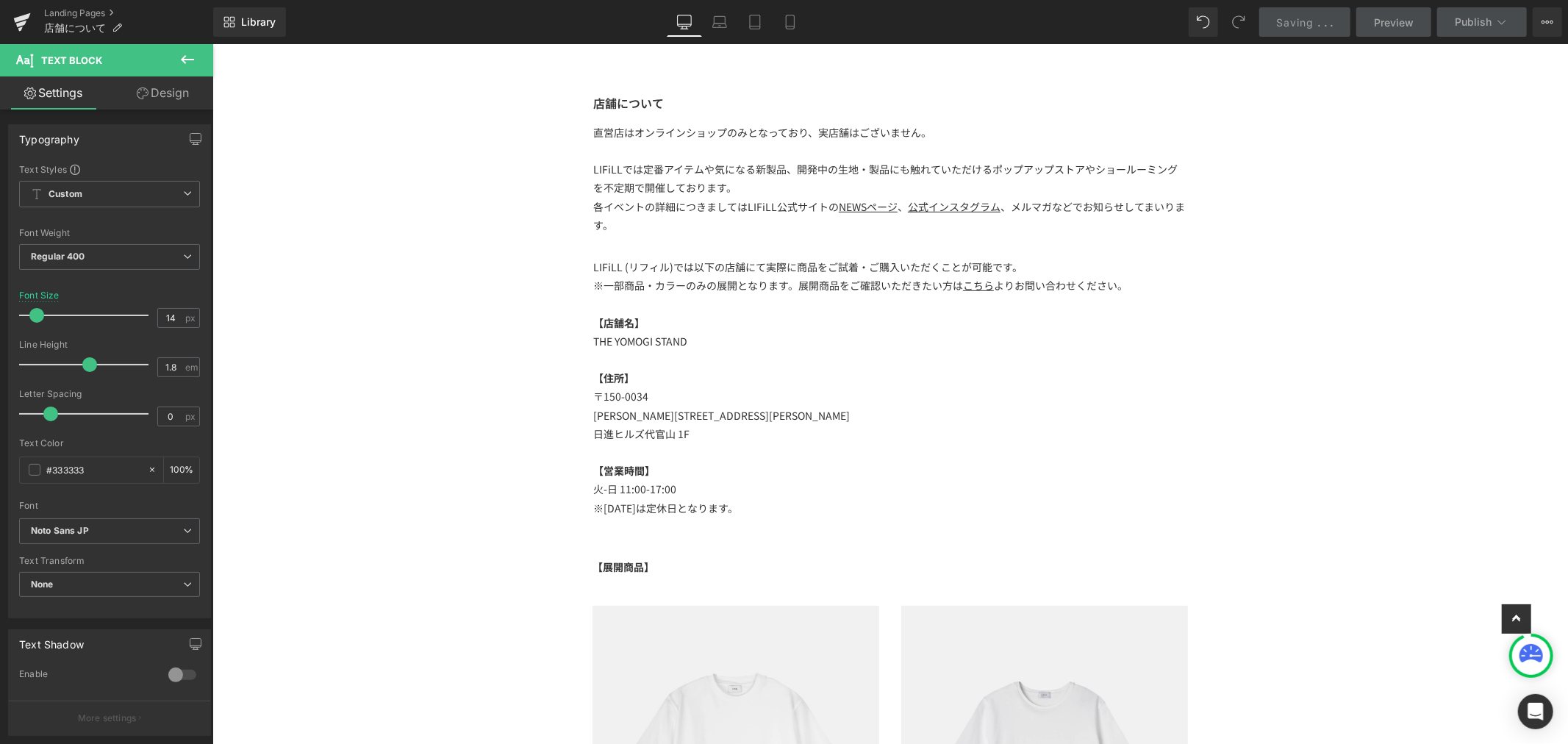
scroll to position [408, 0]
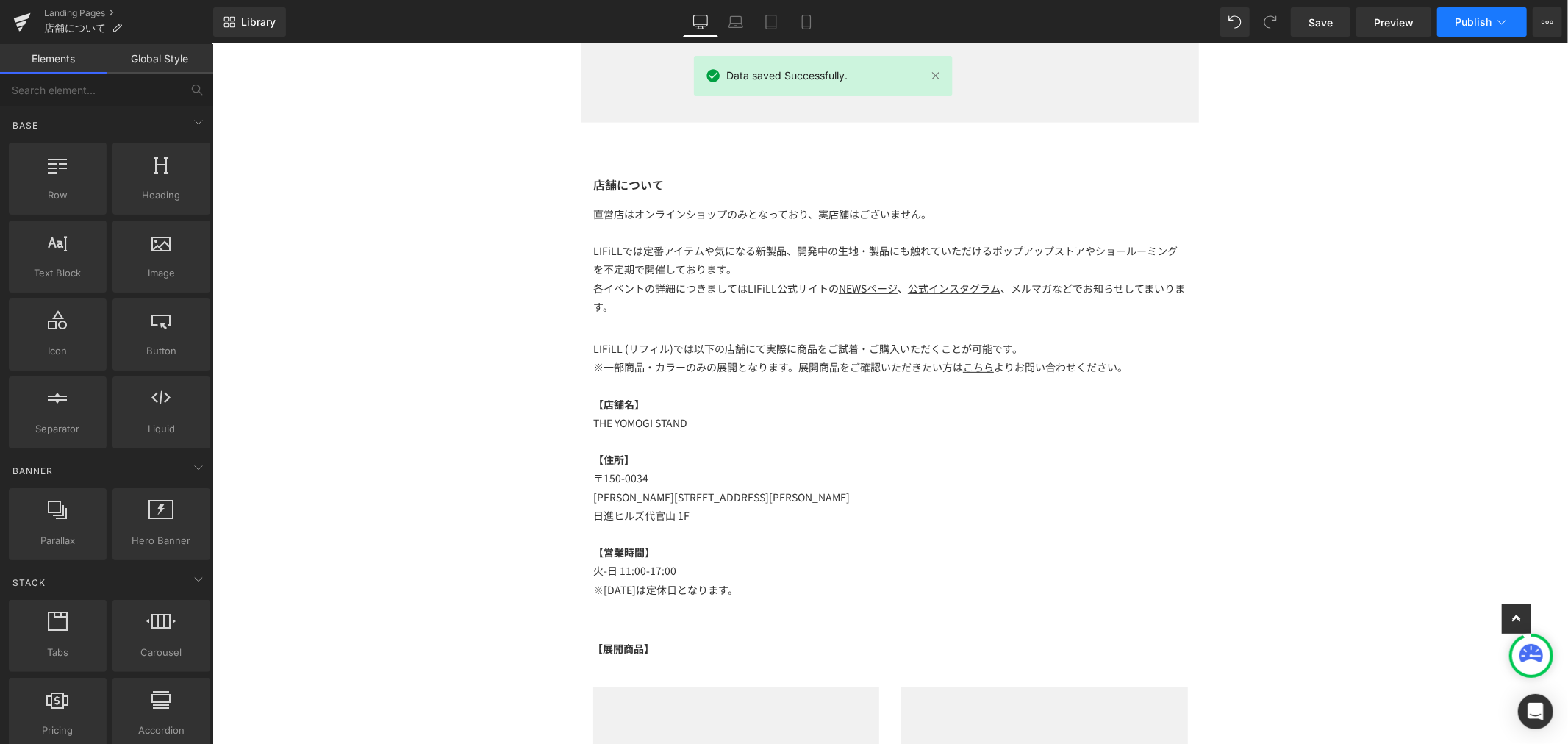
click at [1481, 31] on button "Publish" at bounding box center [1482, 22] width 90 height 29
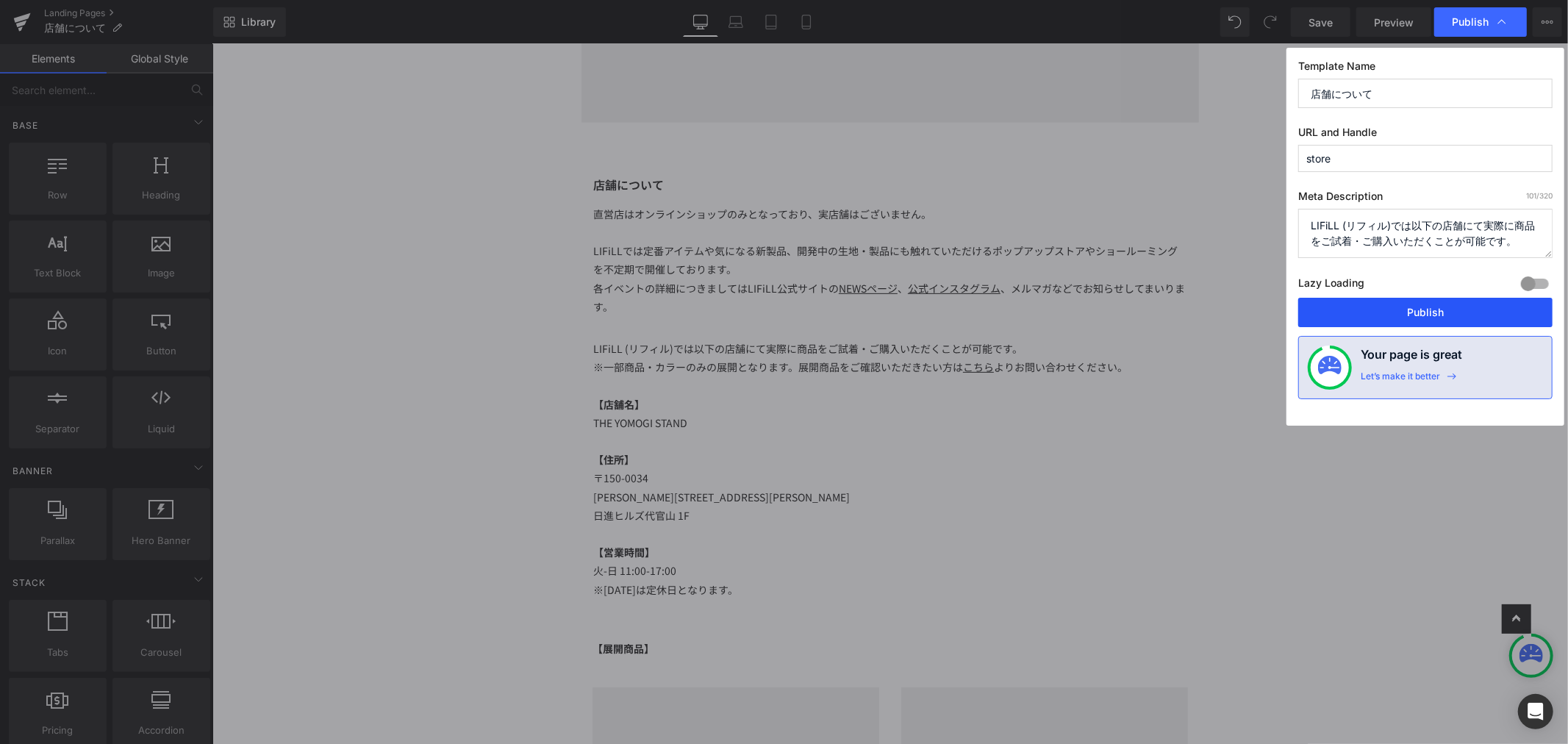
click at [1436, 313] on button "Publish" at bounding box center [1425, 312] width 254 height 29
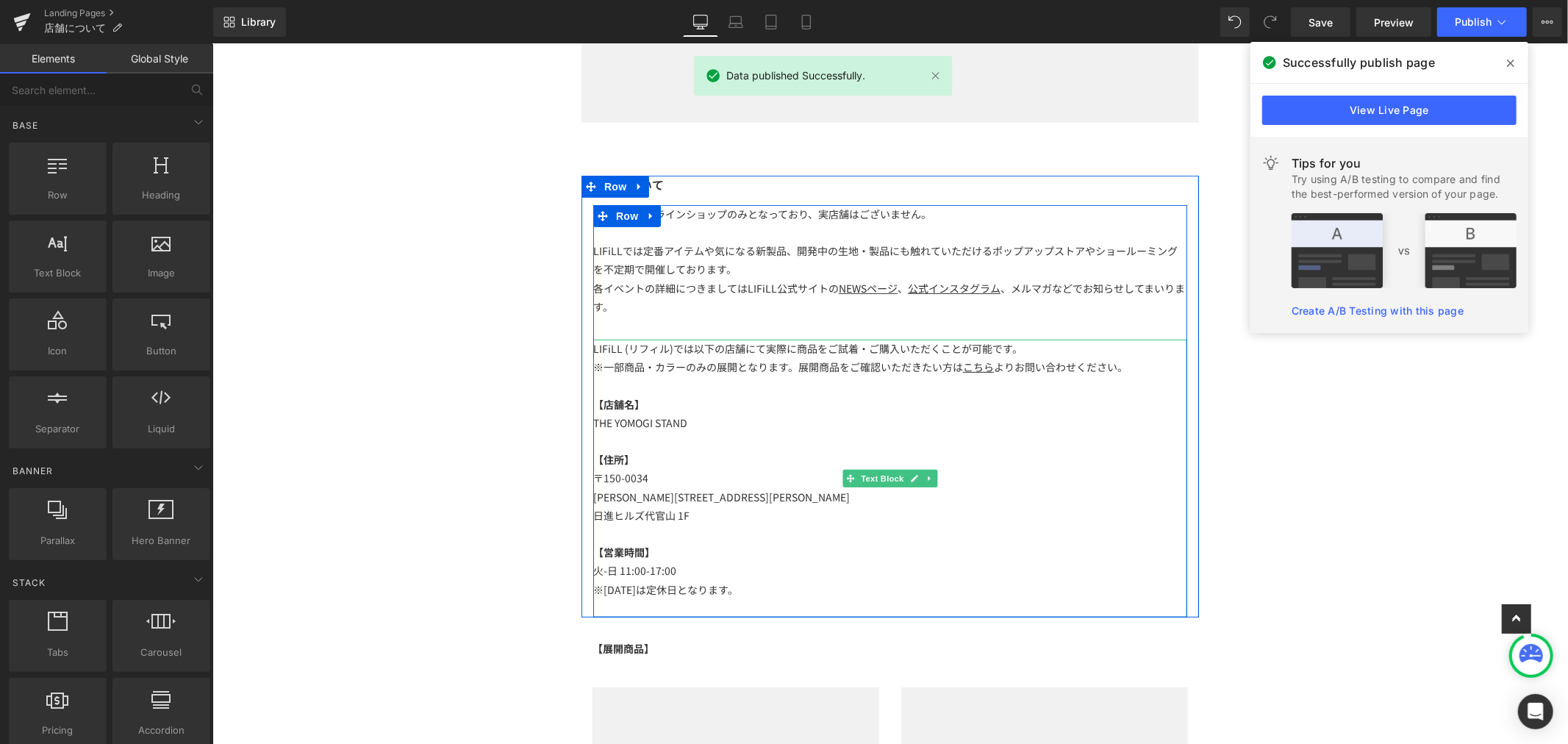
click at [710, 342] on p "LIFiLL (リフィル)では以下の店舗にて実際に商品をご試着・ご購入いただくことが可能です。" at bounding box center [889, 348] width 594 height 18
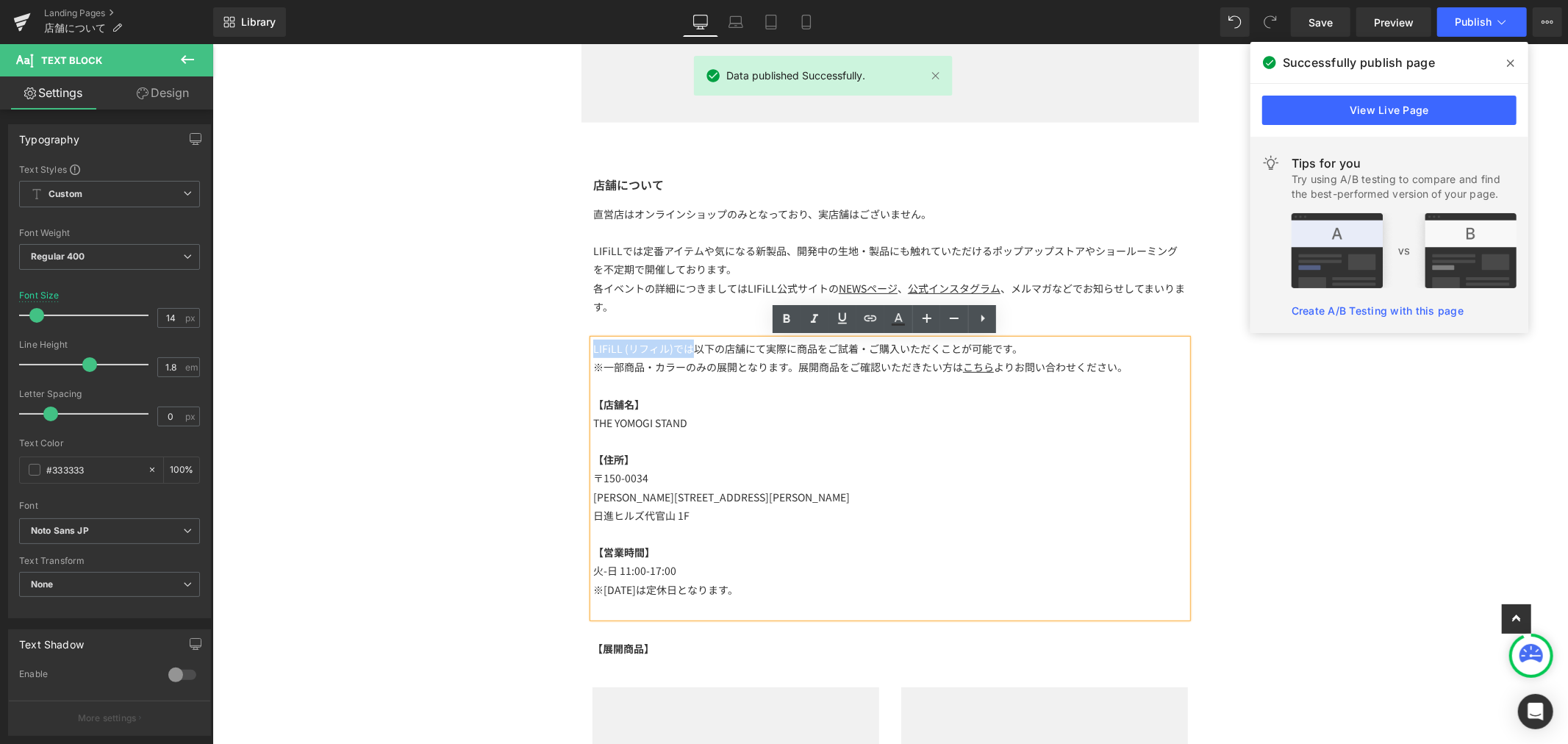
drag, startPoint x: 684, startPoint y: 347, endPoint x: 497, endPoint y: 343, distance: 187.0
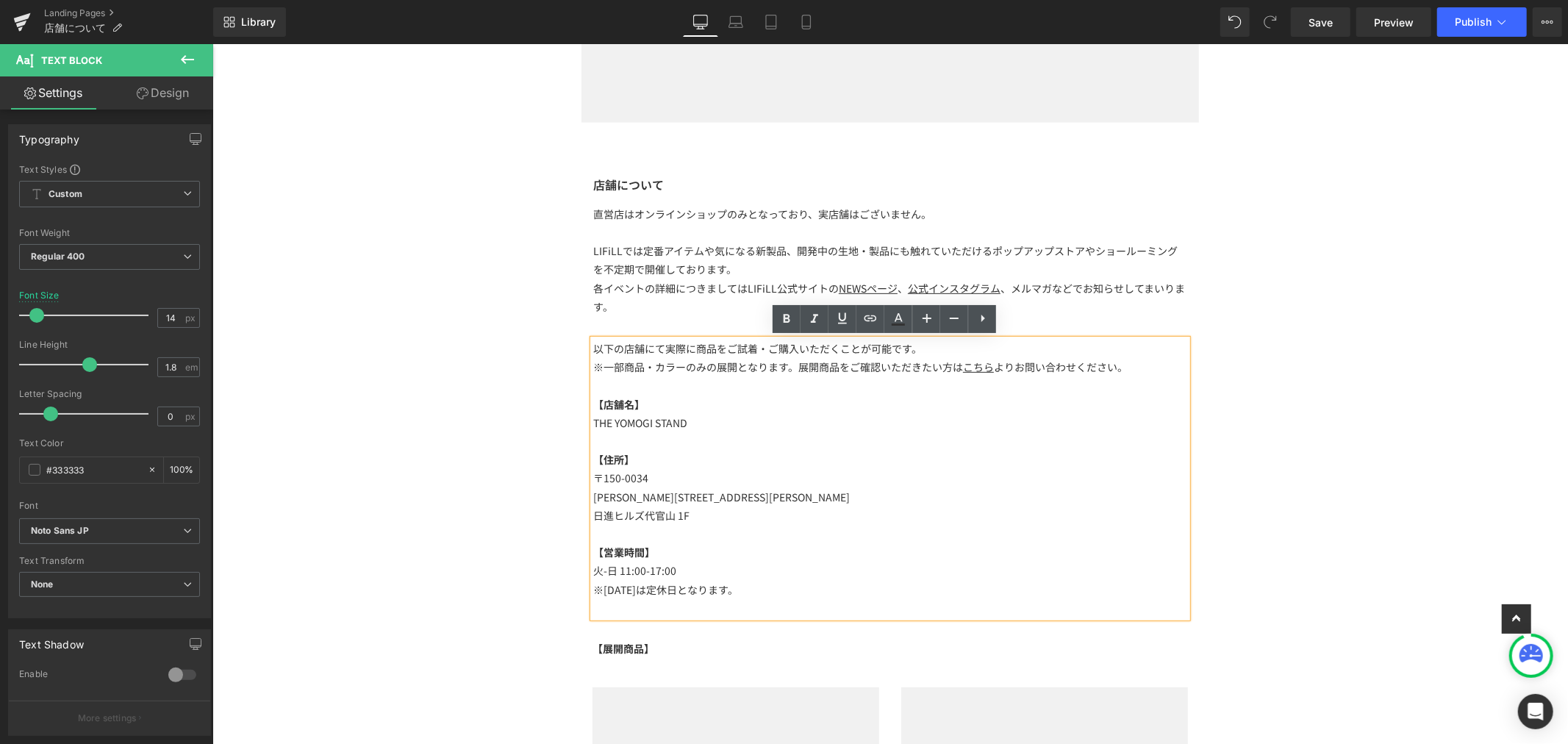
click at [652, 352] on p "以下の店舗にて実際に商品をご試着・ご購入いただくことが可能です。" at bounding box center [889, 348] width 594 height 18
click at [1500, 12] on button "Publish" at bounding box center [1482, 22] width 90 height 29
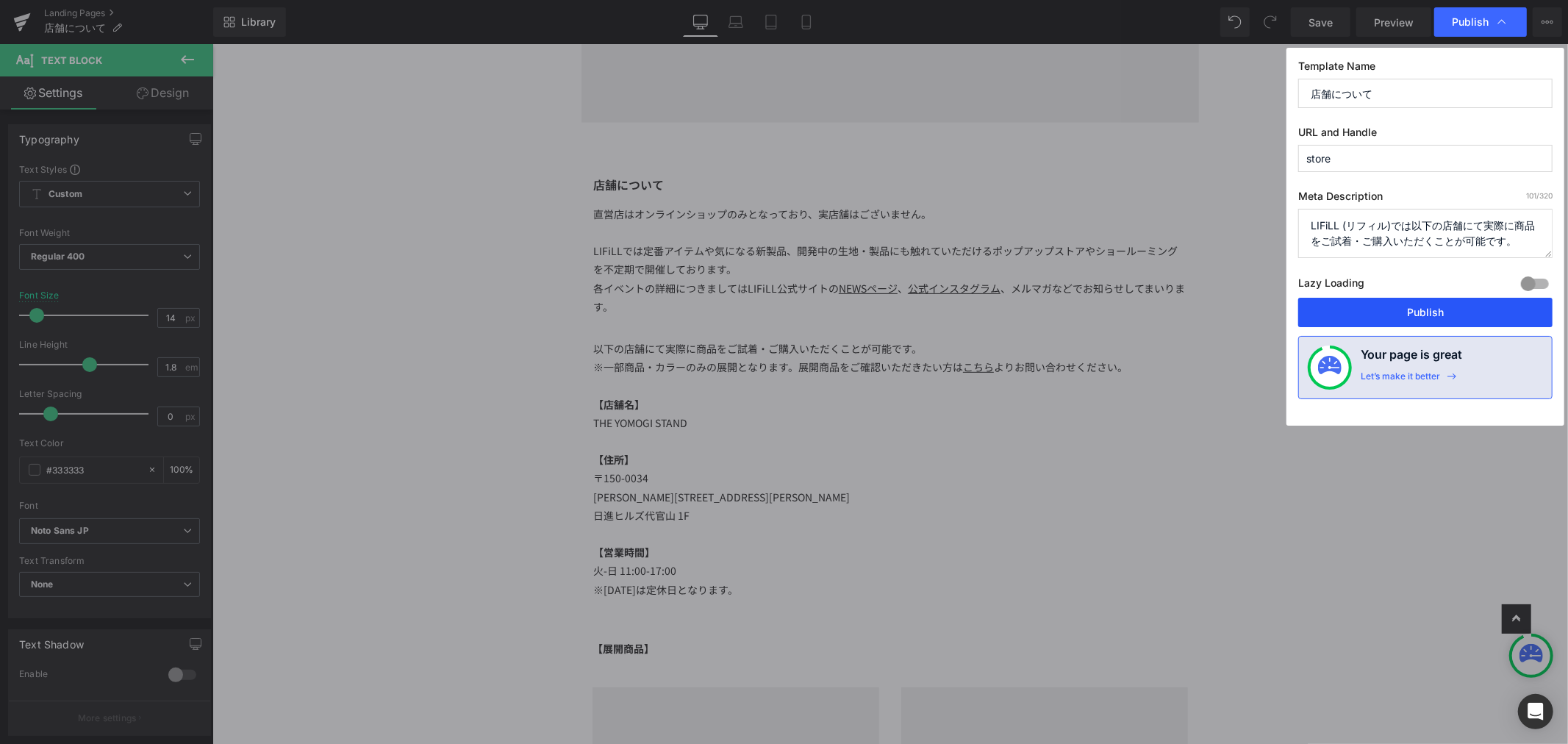
click at [1419, 310] on button "Publish" at bounding box center [1425, 312] width 254 height 29
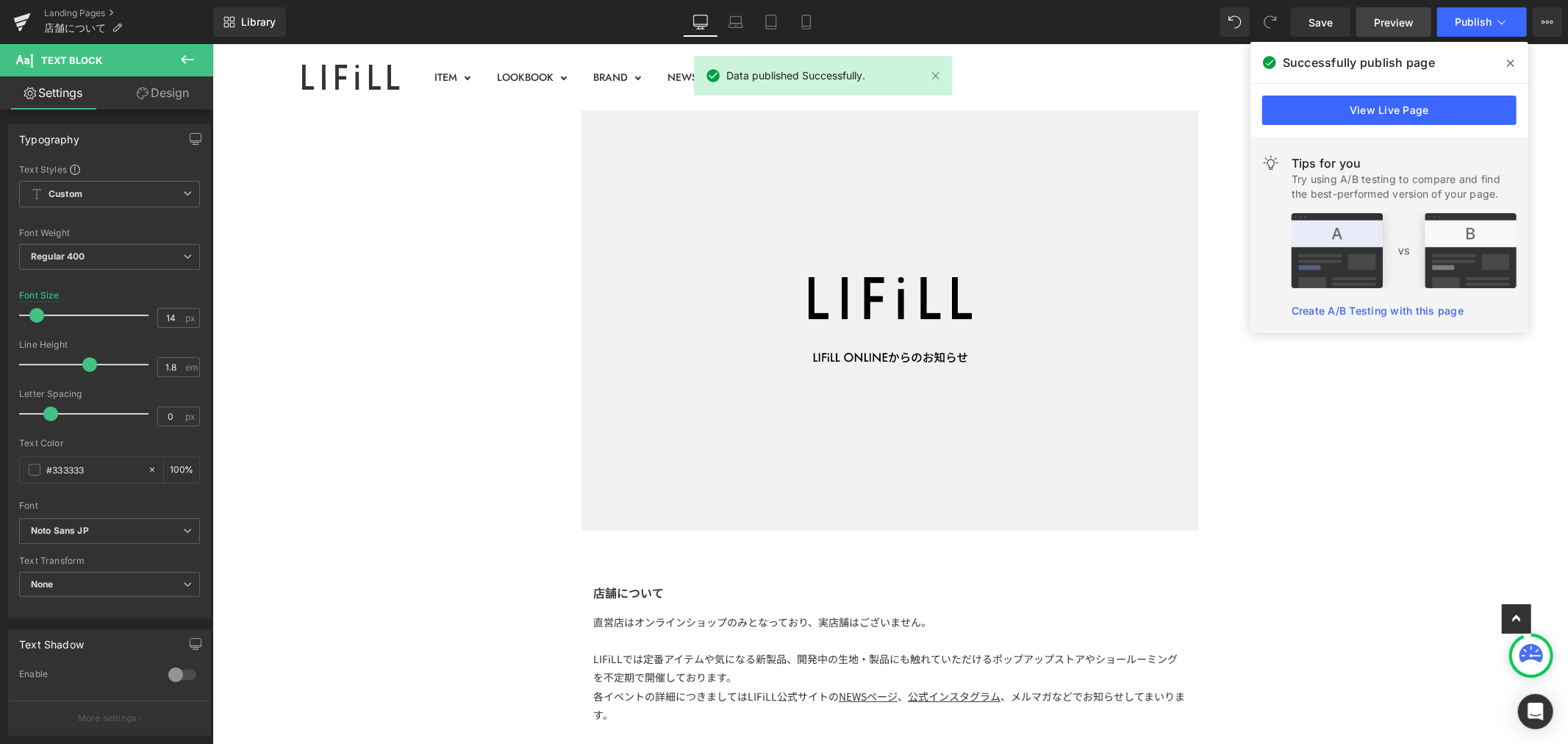
click at [1376, 17] on span "Preview" at bounding box center [1394, 22] width 40 height 16
click at [81, 12] on link "Landing Pages" at bounding box center [128, 13] width 169 height 12
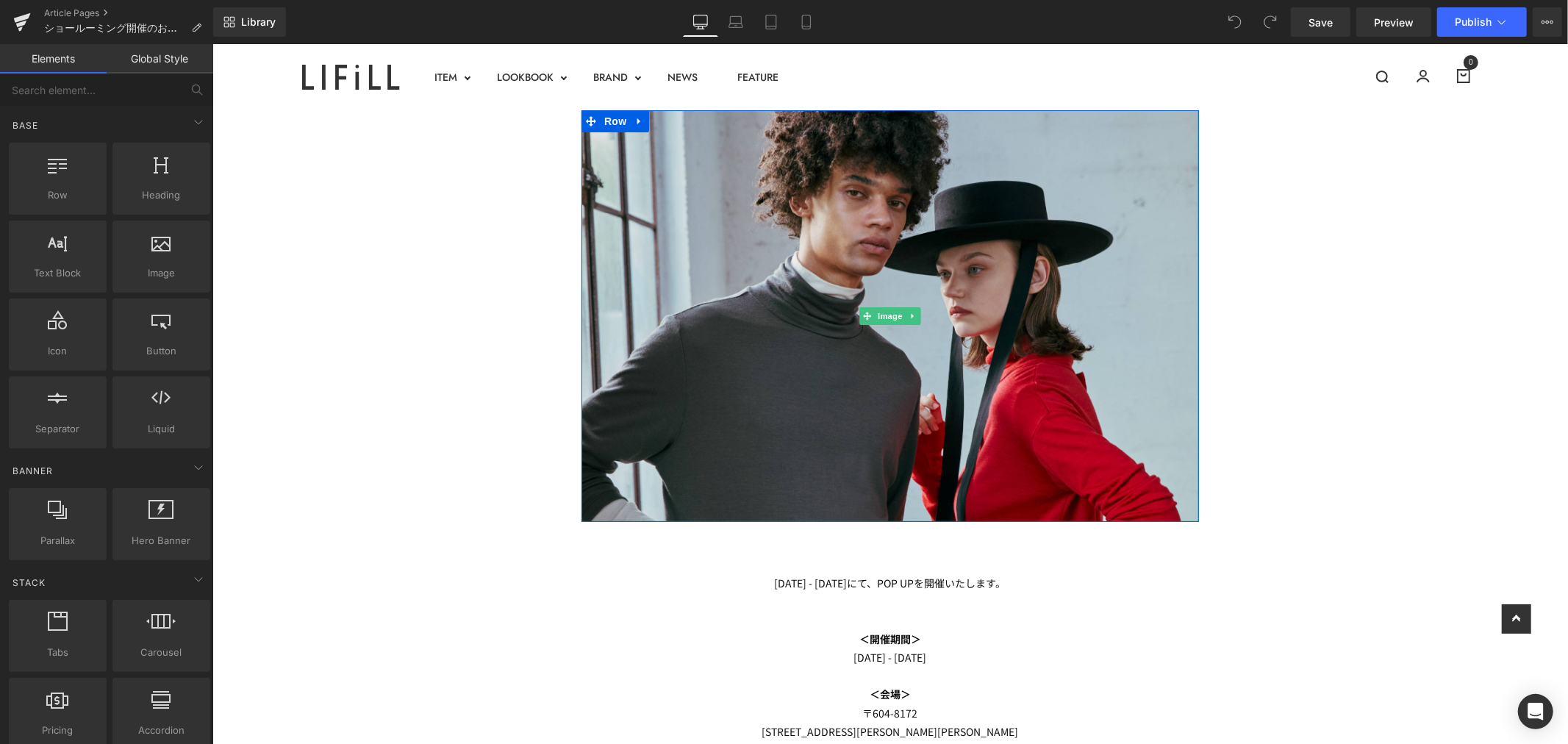
scroll to position [327, 0]
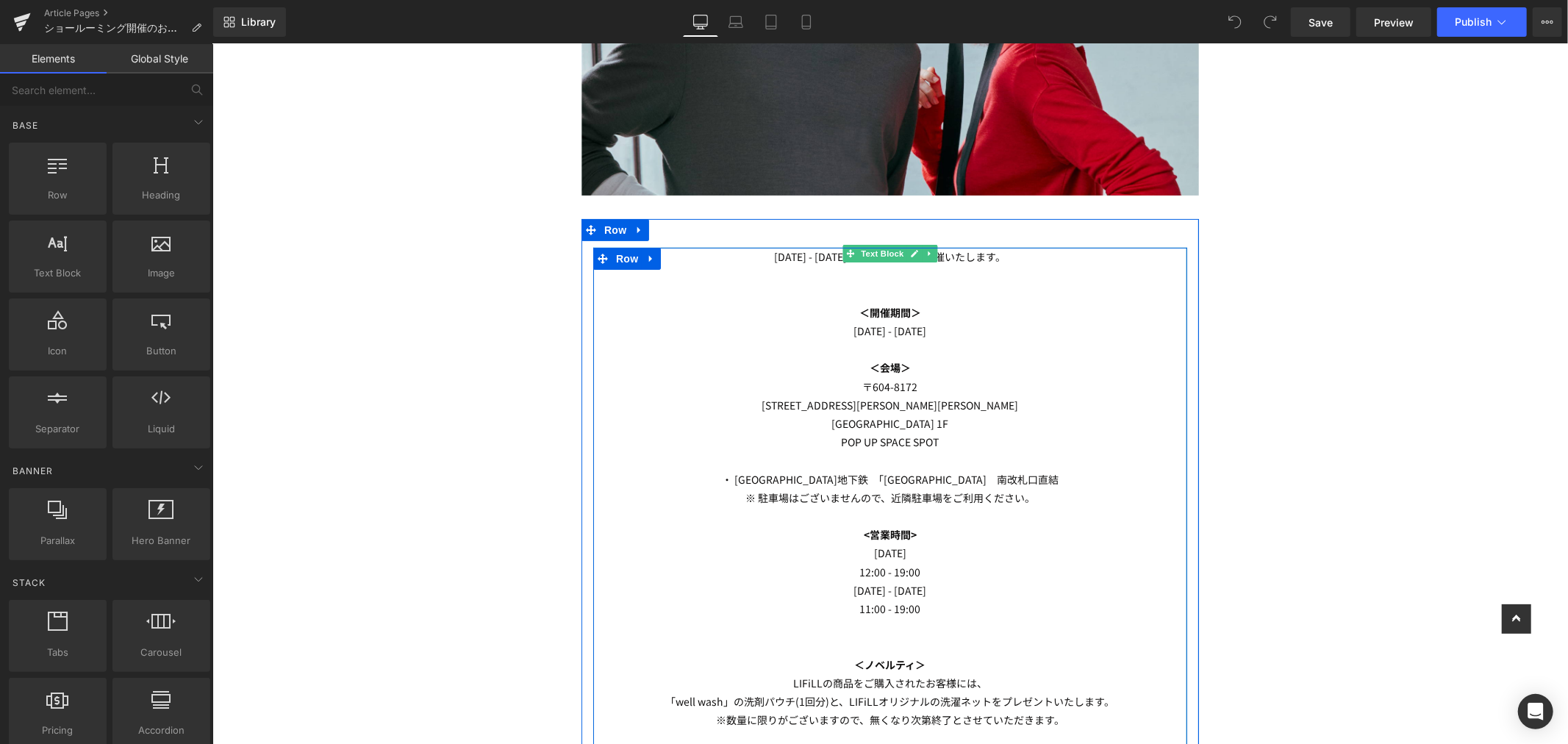
click at [1034, 266] on p at bounding box center [889, 275] width 594 height 18
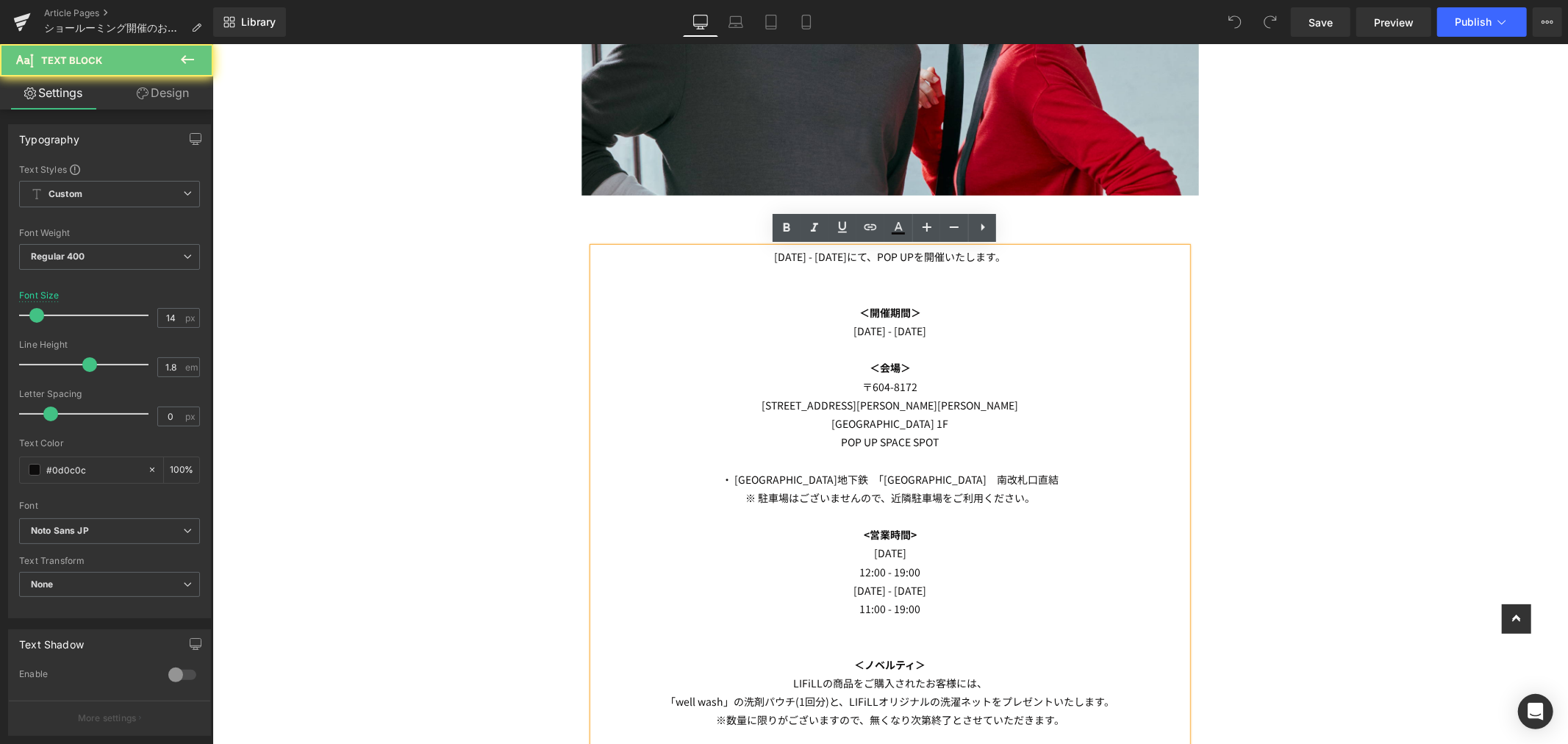
drag, startPoint x: 1043, startPoint y: 257, endPoint x: 609, endPoint y: 255, distance: 434.0
click at [609, 255] on p "[DATE] - [DATE]にて、POP UPを開催いたします。" at bounding box center [889, 256] width 594 height 18
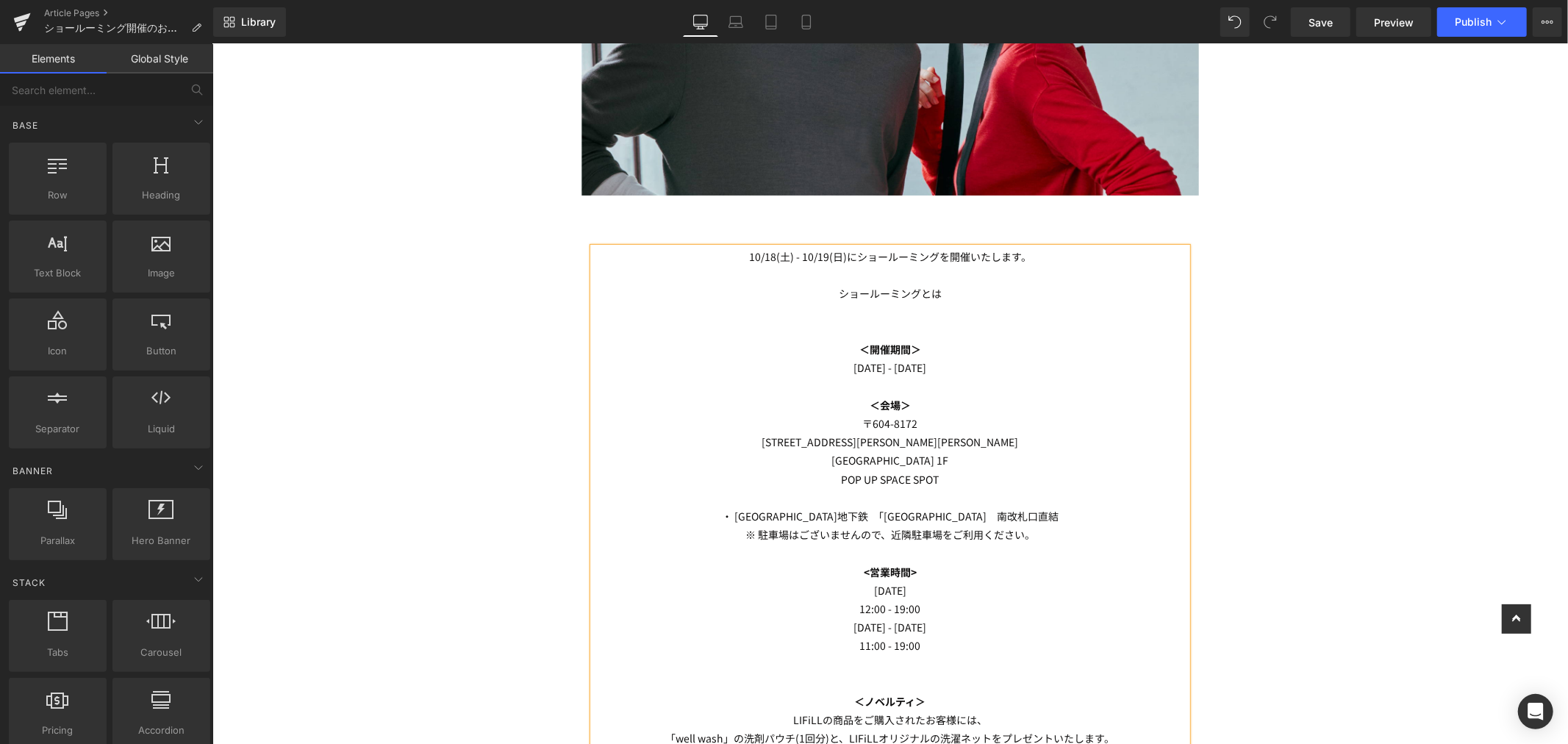
click at [442, 371] on div "Image Row Heading [DATE] - [DATE]にショールーミングを開催いたします。 ショールーミングとは ＜開催期間＞ [DATE] - …" at bounding box center [889, 437] width 1356 height 1306
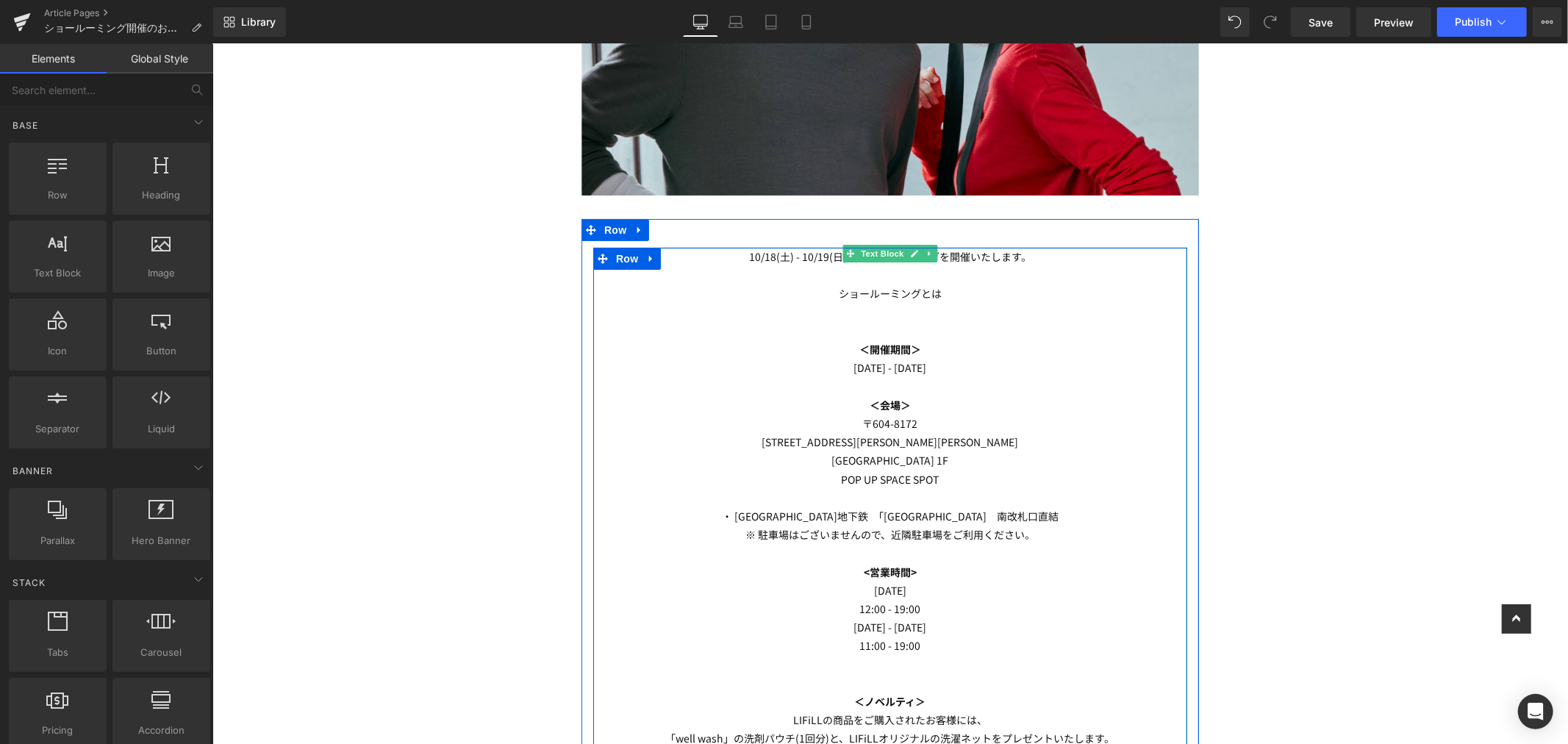
click at [1018, 275] on p at bounding box center [889, 275] width 594 height 18
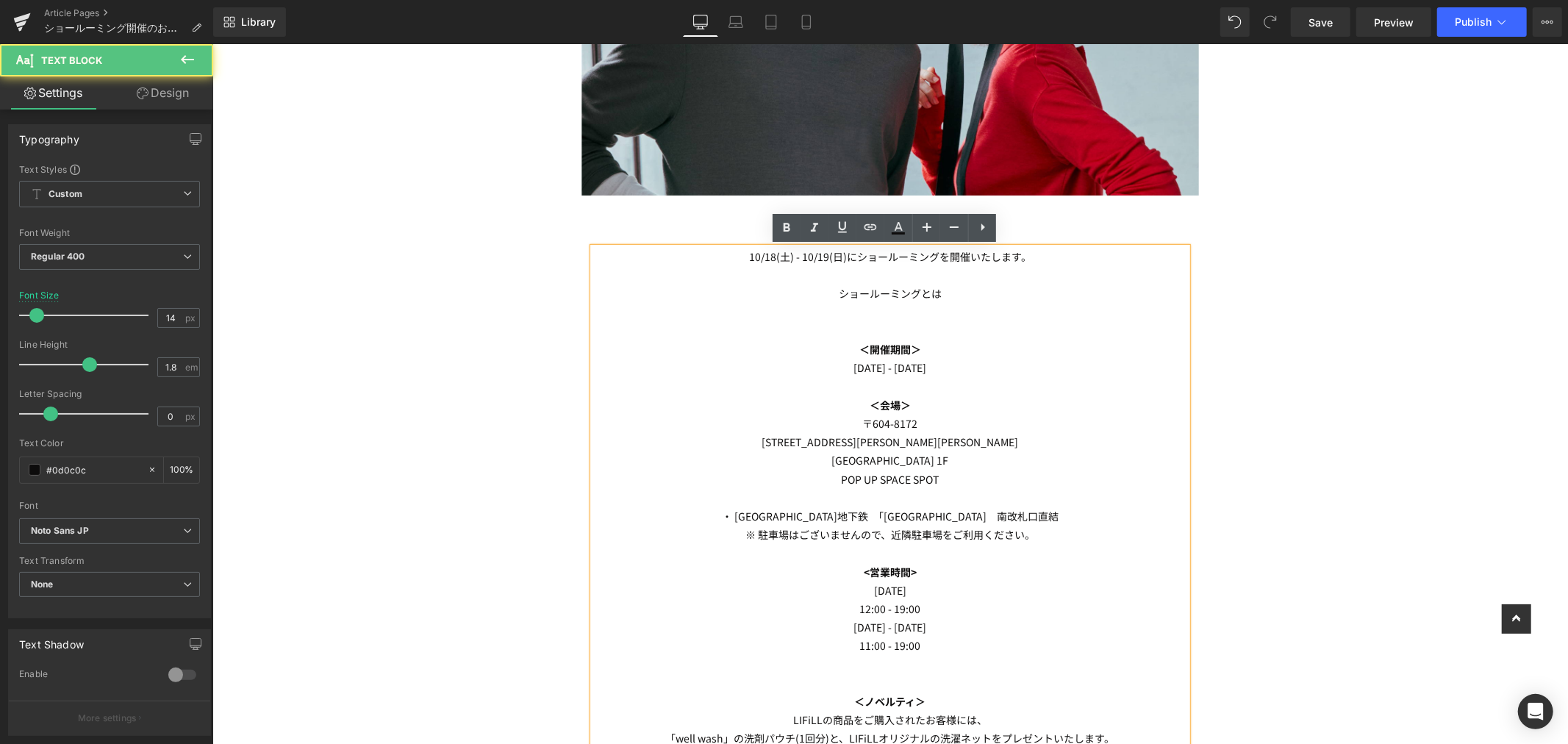
click at [1017, 284] on p "ショールーミングとは" at bounding box center [889, 293] width 594 height 18
click at [987, 374] on p "[DATE] - [DATE]" at bounding box center [889, 367] width 594 height 18
click at [1290, 374] on div "Image Row Heading [DATE] - [DATE]にショールーミングを開催いたします。 ショールーミングとは ＜開催期間＞ [DATE] - …" at bounding box center [889, 437] width 1356 height 1306
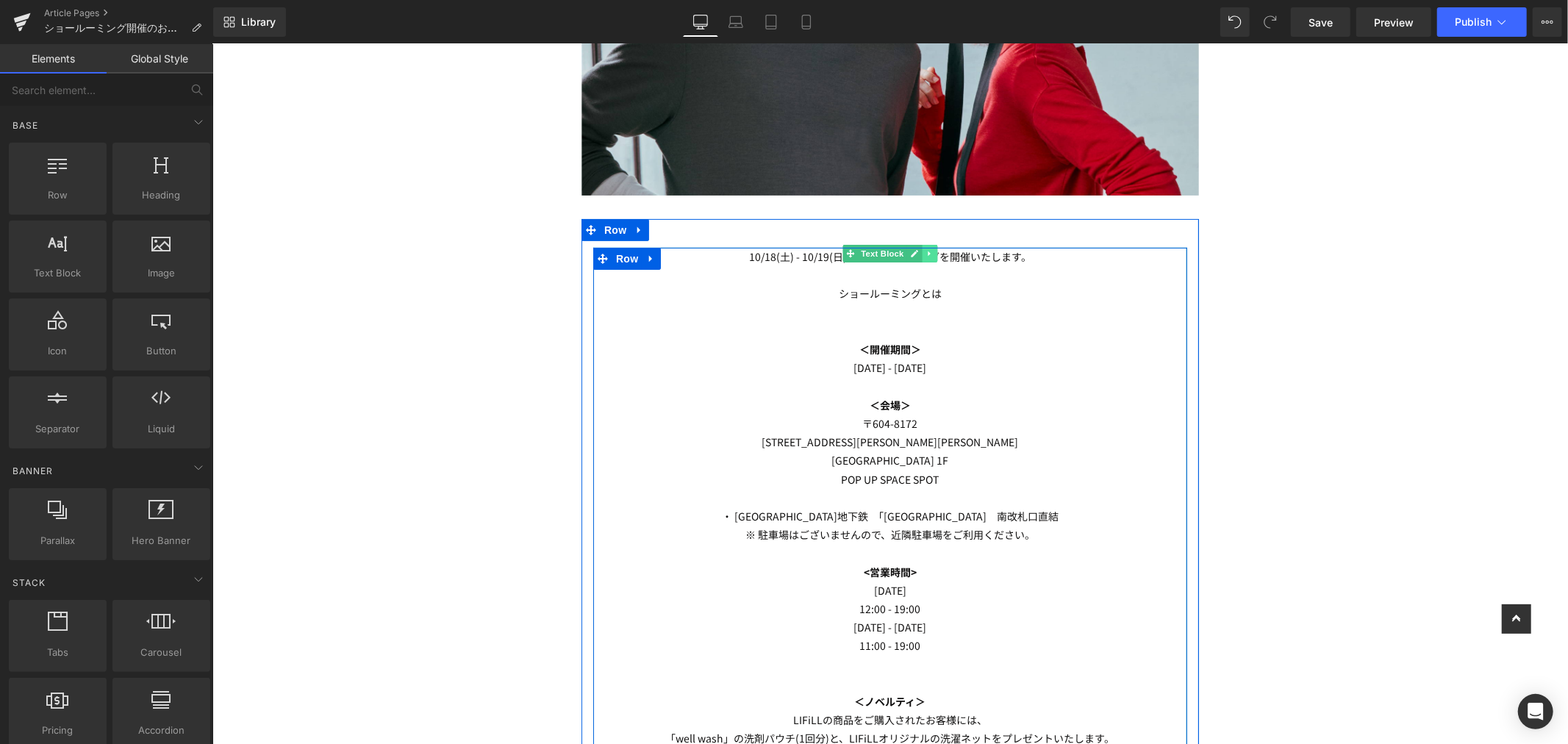
click at [925, 257] on icon at bounding box center [929, 252] width 8 height 9
click at [917, 255] on icon at bounding box center [921, 252] width 8 height 8
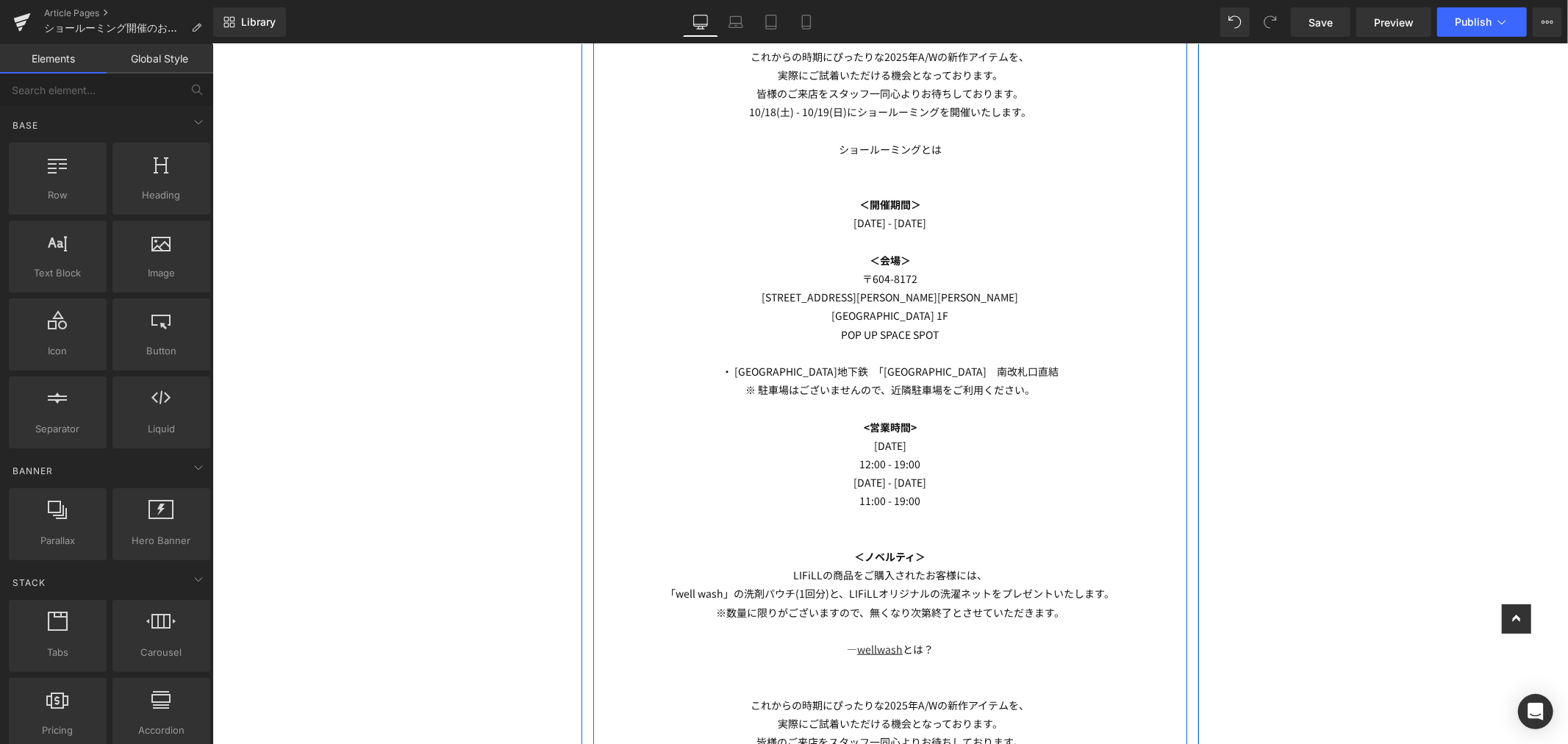
scroll to position [1038, 0]
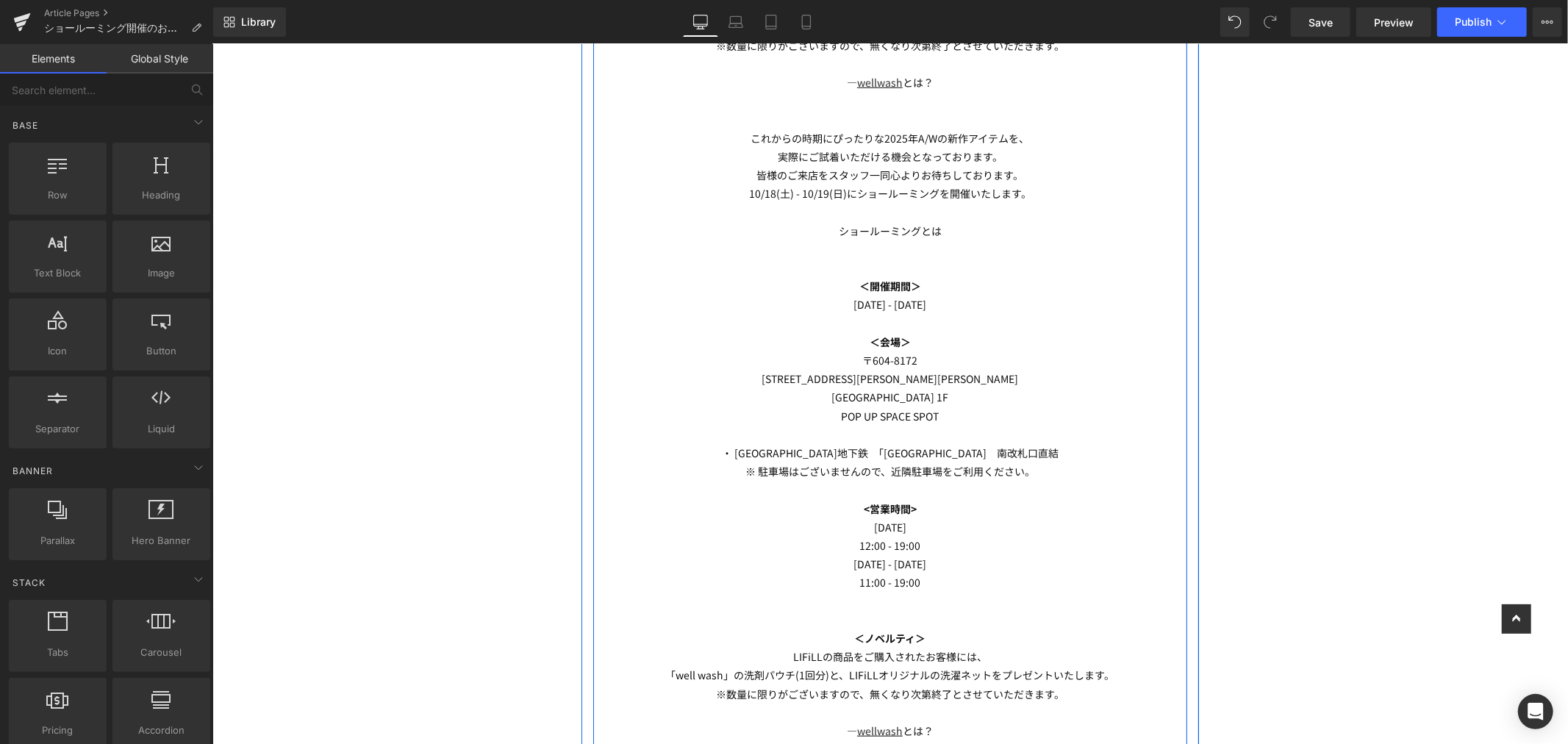
click at [1012, 247] on p at bounding box center [889, 249] width 594 height 18
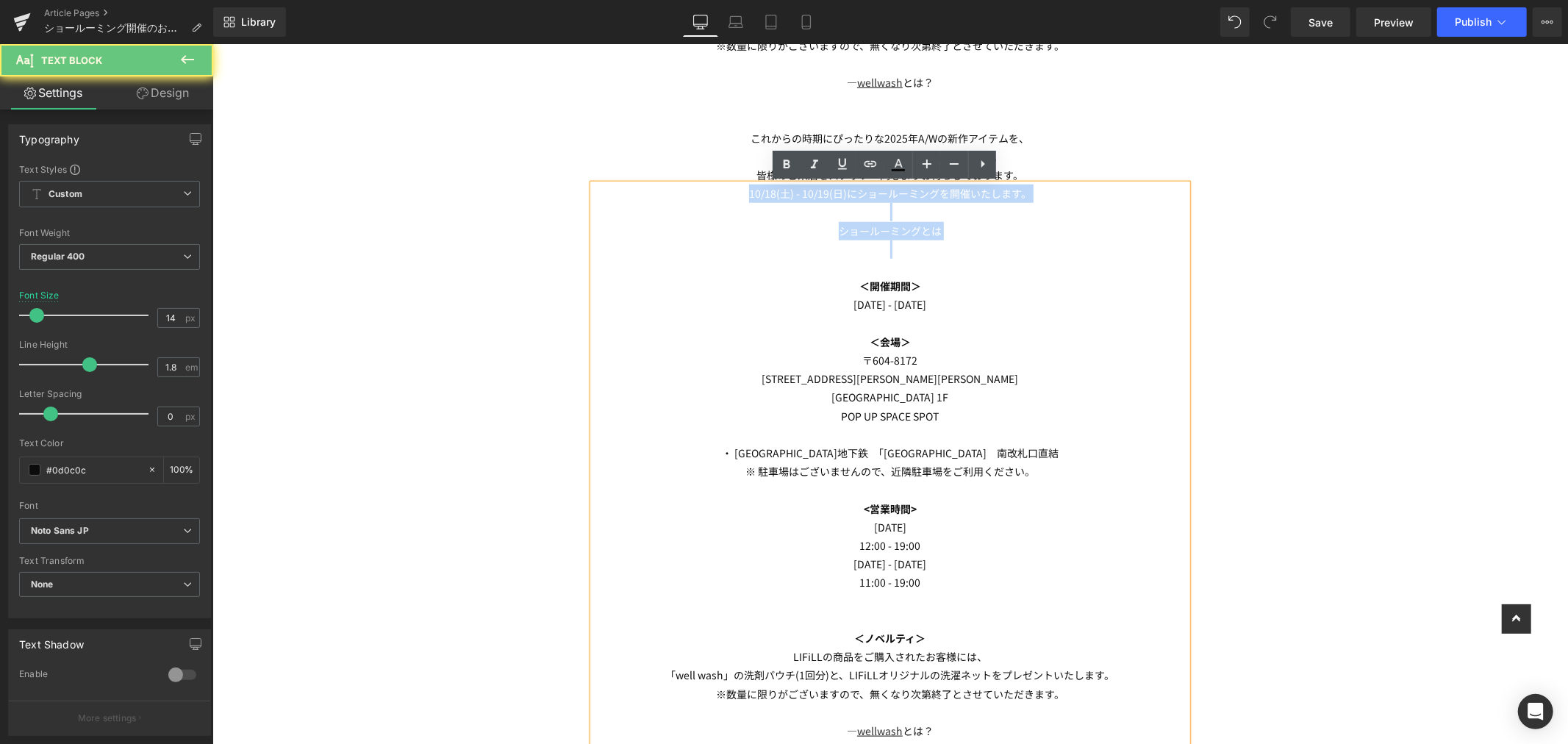
drag, startPoint x: 992, startPoint y: 243, endPoint x: 647, endPoint y: 161, distance: 354.6
click at [647, 161] on div "[DATE] - [DATE]にショールーミングを開催いたします。 ショールーミングとは ＜開催期間＞ [DATE] - [DATE] ＜会場＞ [STREE…" at bounding box center [889, 183] width 594 height 1296
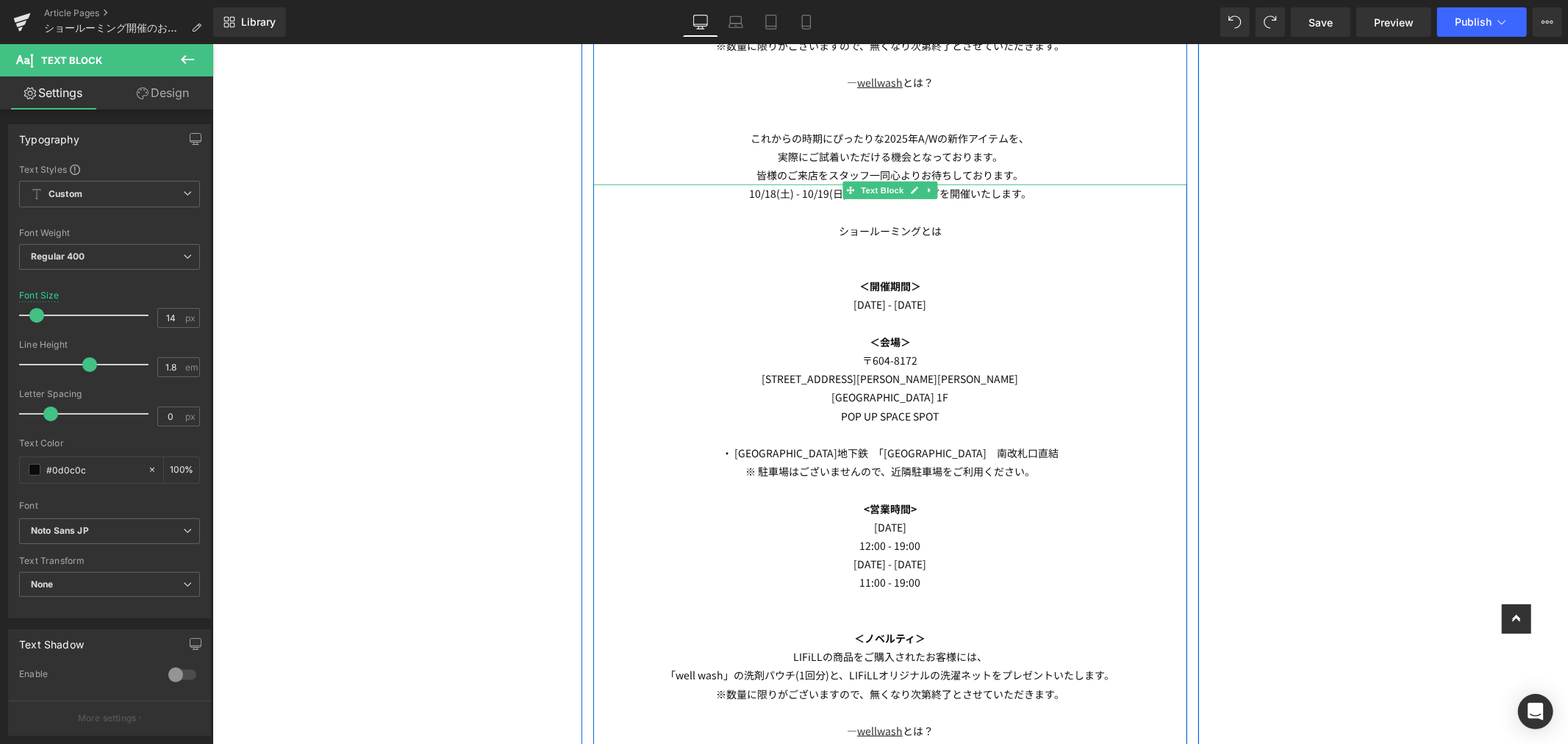
click at [1006, 268] on p at bounding box center [889, 267] width 594 height 18
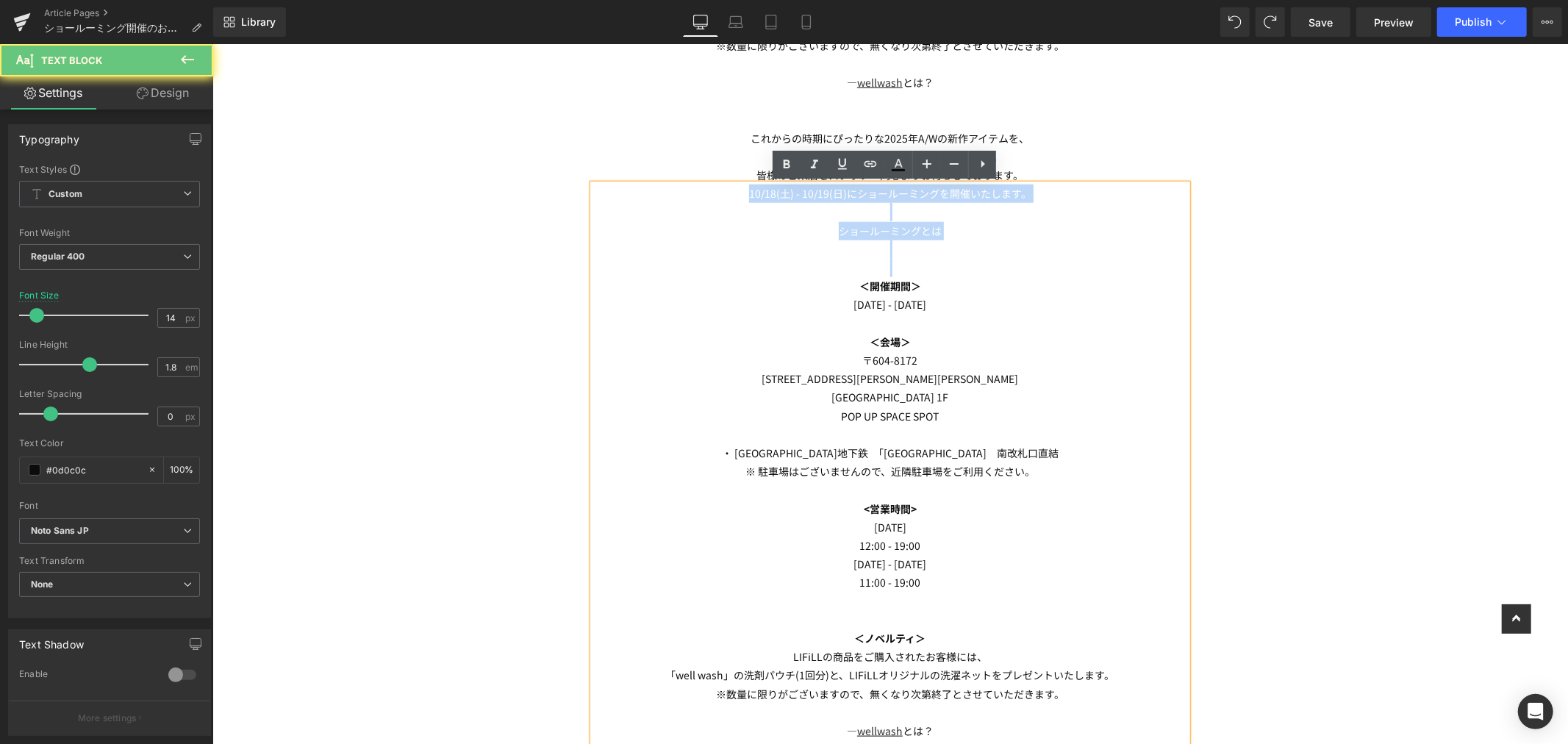
drag, startPoint x: 1006, startPoint y: 268, endPoint x: 691, endPoint y: 187, distance: 325.2
click at [691, 187] on div "[DATE] - [DATE]にショールーミングを開催いたします。 ショールーミングとは ＜開催期間＞ [DATE] - [DATE] ＜会場＞ [STREE…" at bounding box center [889, 508] width 594 height 648
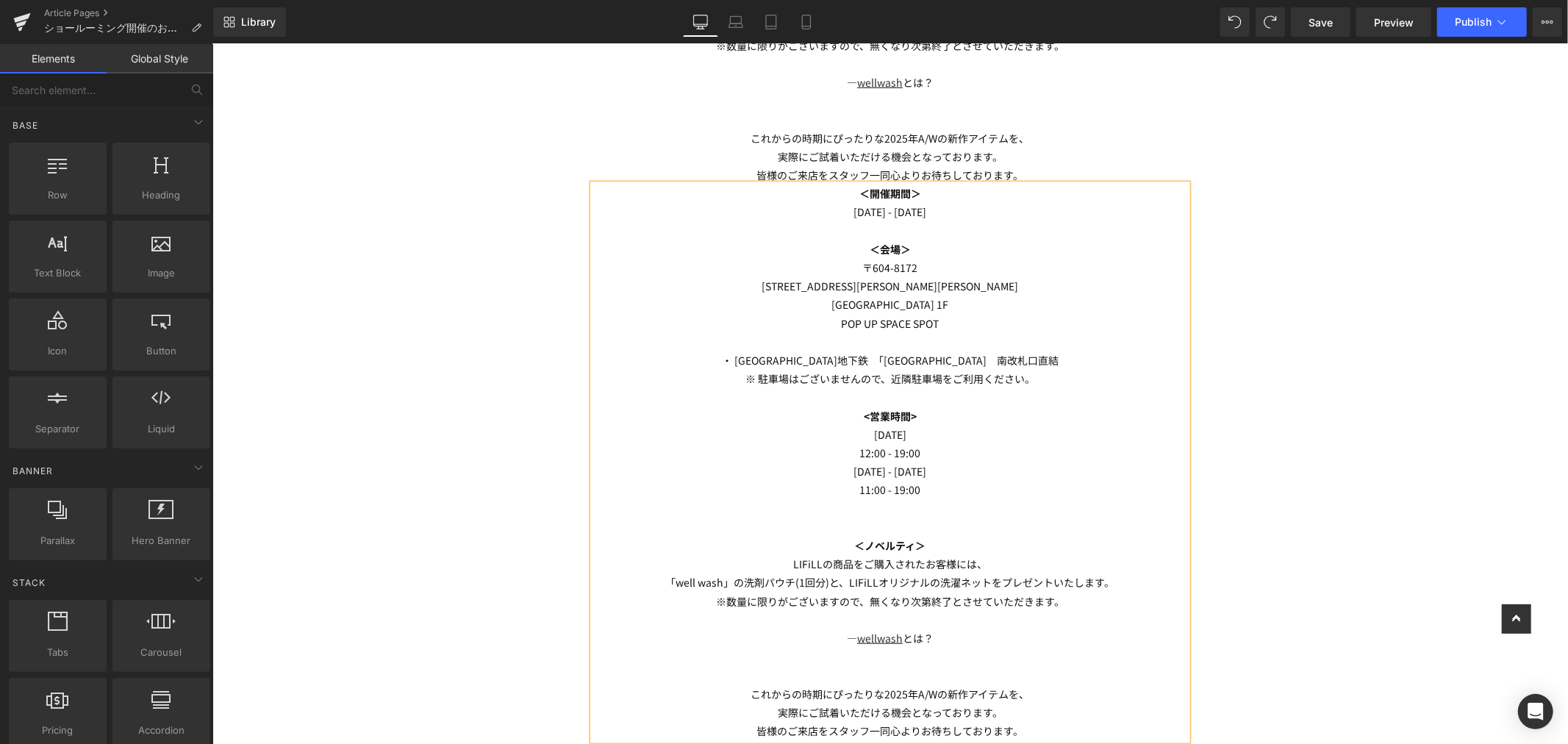
click at [1337, 192] on div "Image Row Heading [DATE] - [DATE]にショールーミングを開催いたします。 ショールーミングとは ＜開催期間＞ [DATE] - …" at bounding box center [889, 2] width 1356 height 1862
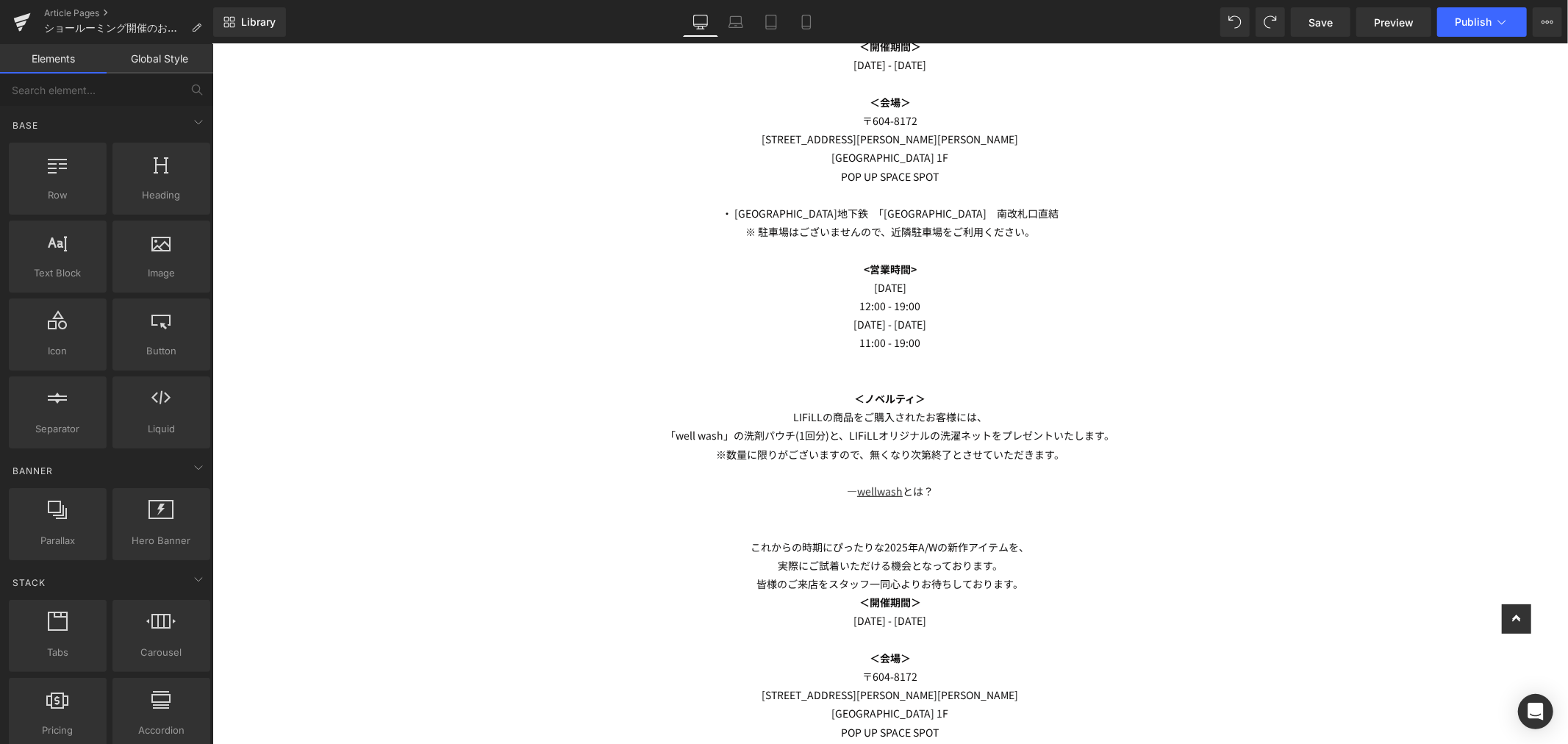
scroll to position [384, 0]
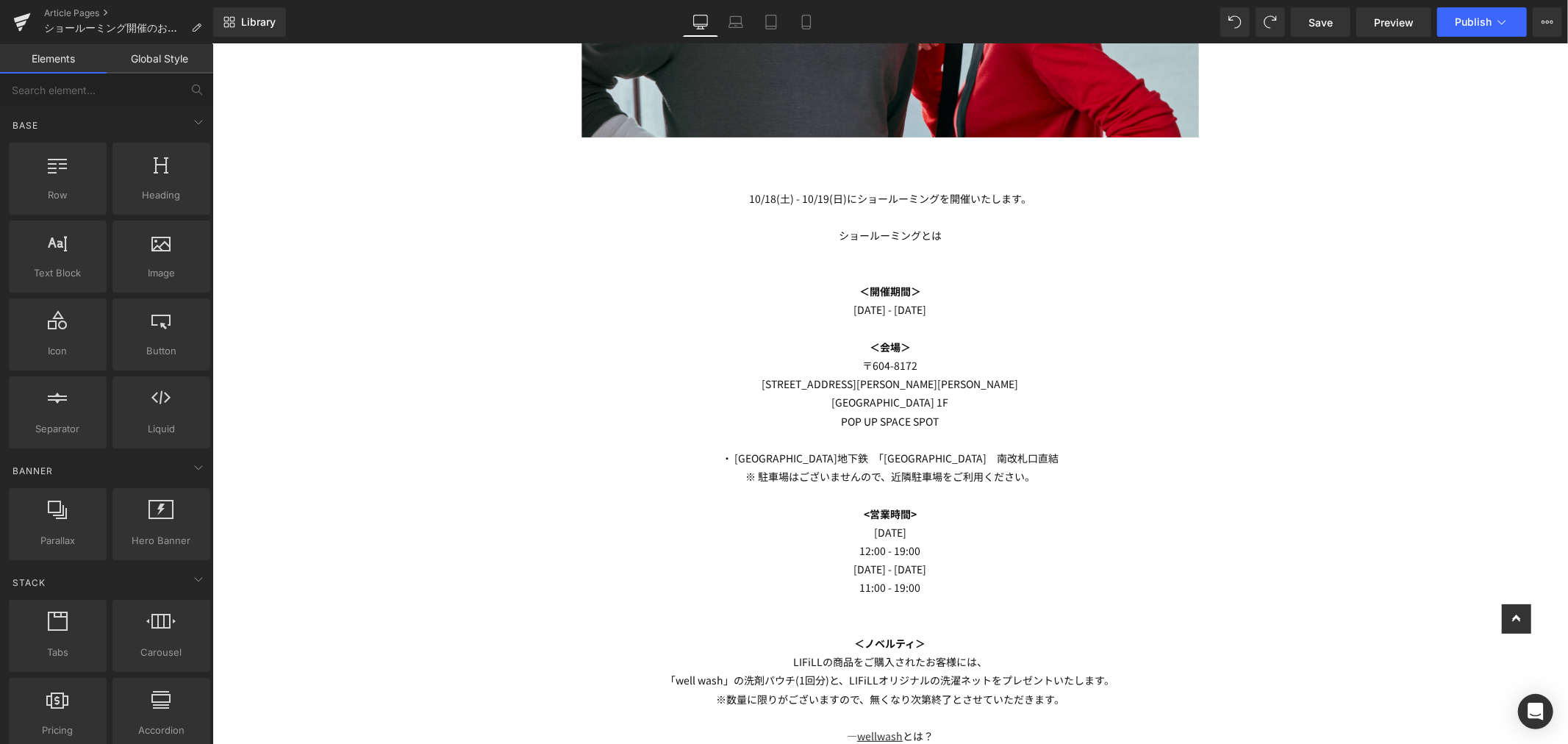
click at [944, 310] on p "[DATE] - [DATE]" at bounding box center [889, 309] width 594 height 18
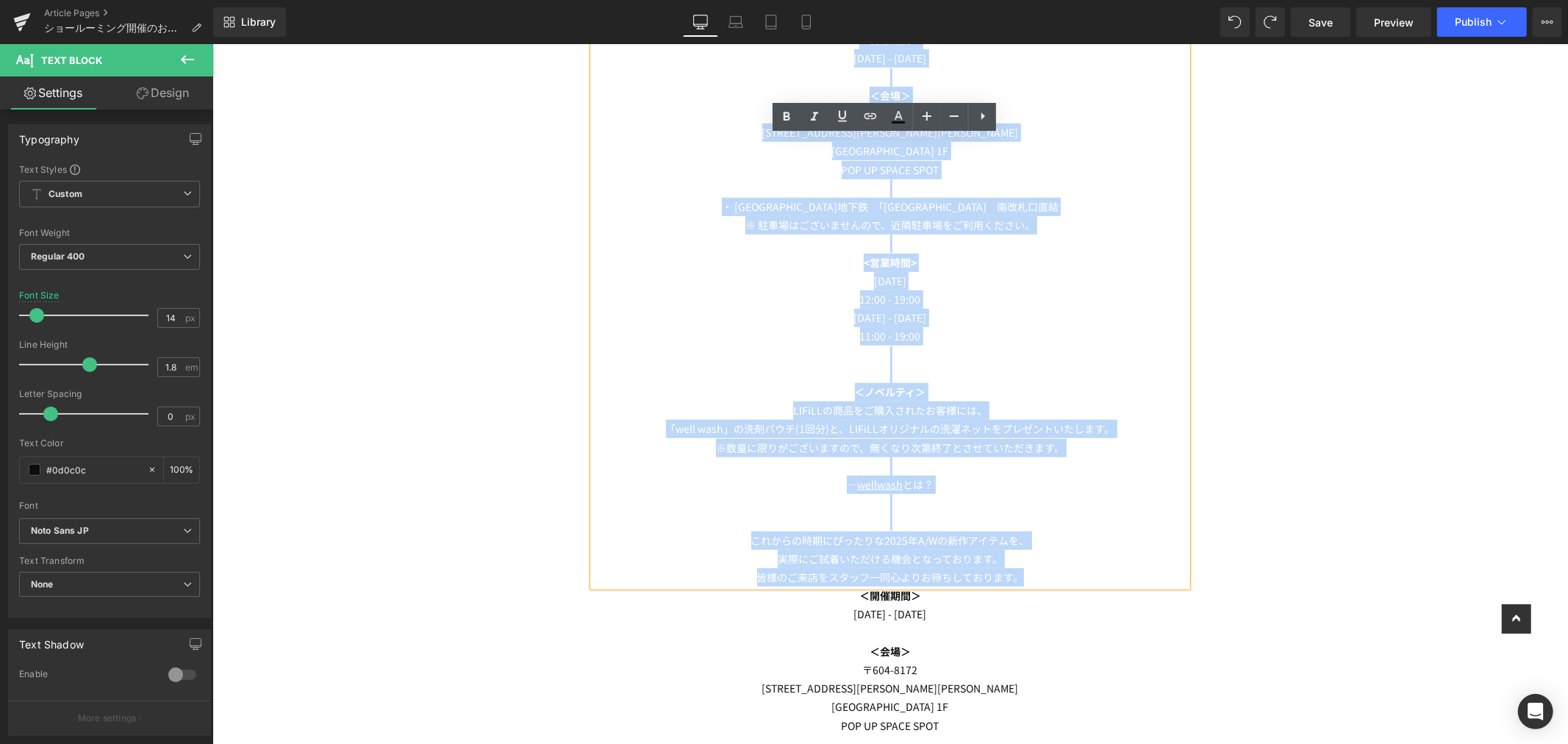
scroll to position [715, 0]
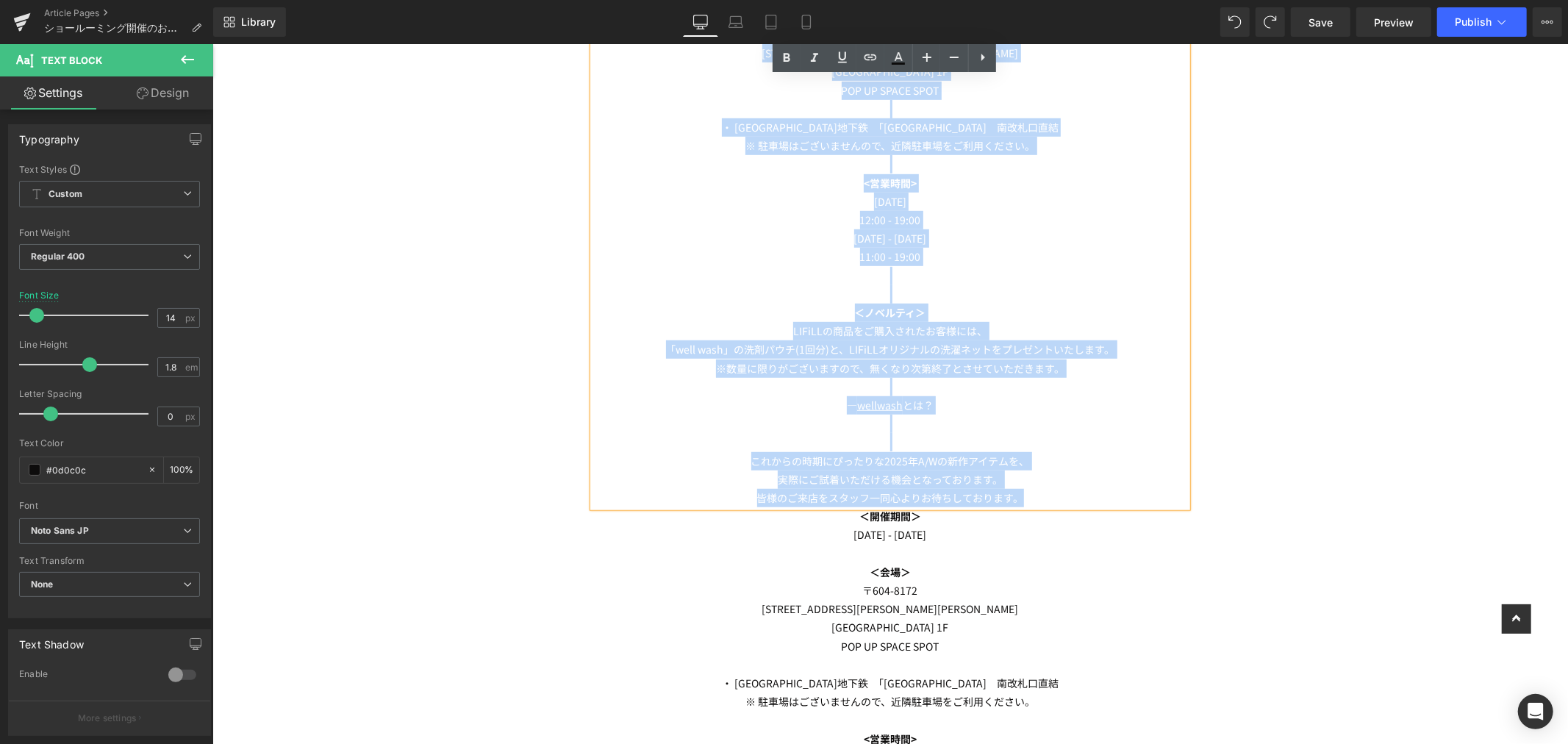
drag, startPoint x: 837, startPoint y: 247, endPoint x: 1027, endPoint y: 522, distance: 334.3
click at [1027, 522] on div "[DATE] - [DATE]にショールーミングを開催いたします。 ショールーミングとは ＜開催期間＞ [DATE] - [DATE] ＜会場＞ [STREE…" at bounding box center [889, 460] width 594 height 1204
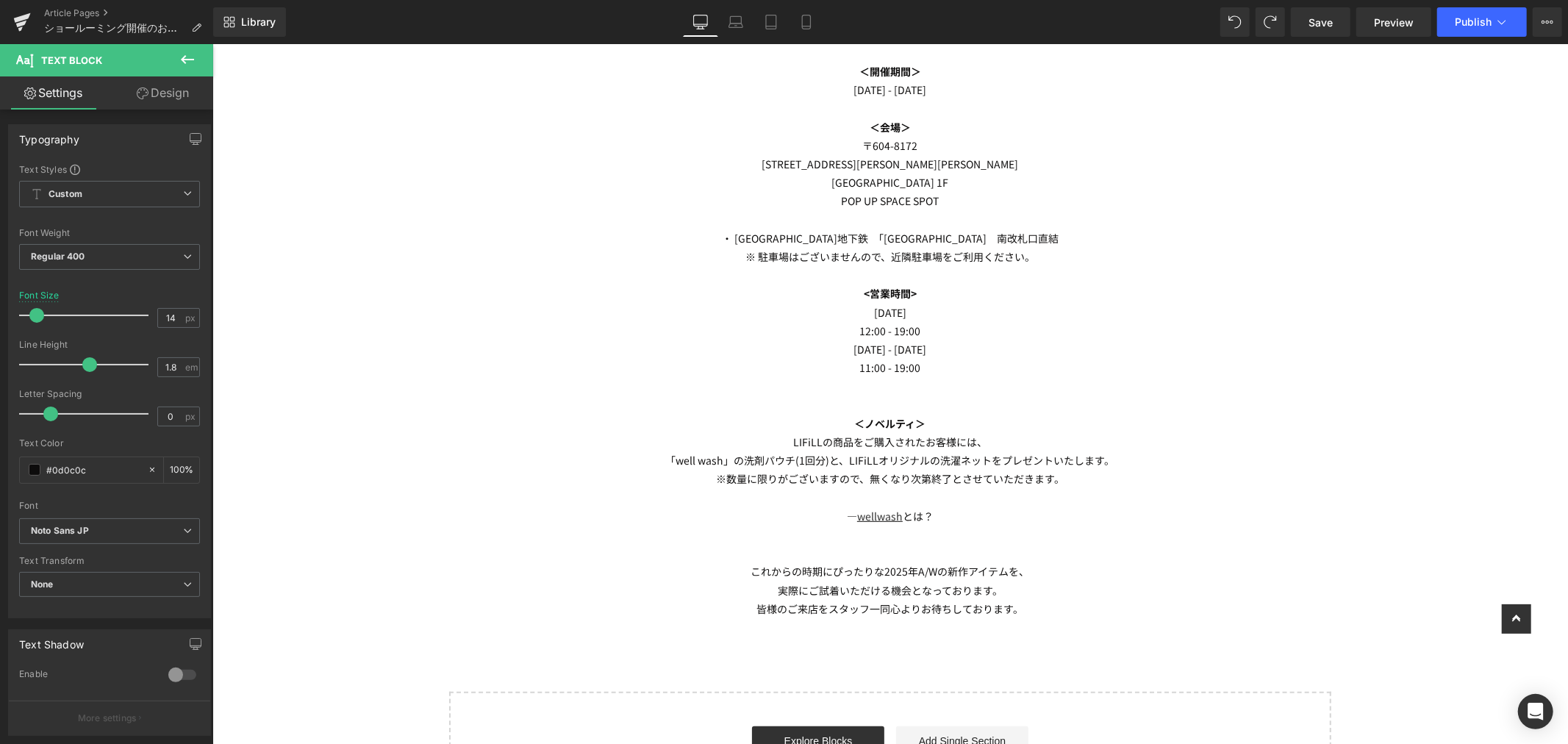
scroll to position [178, 0]
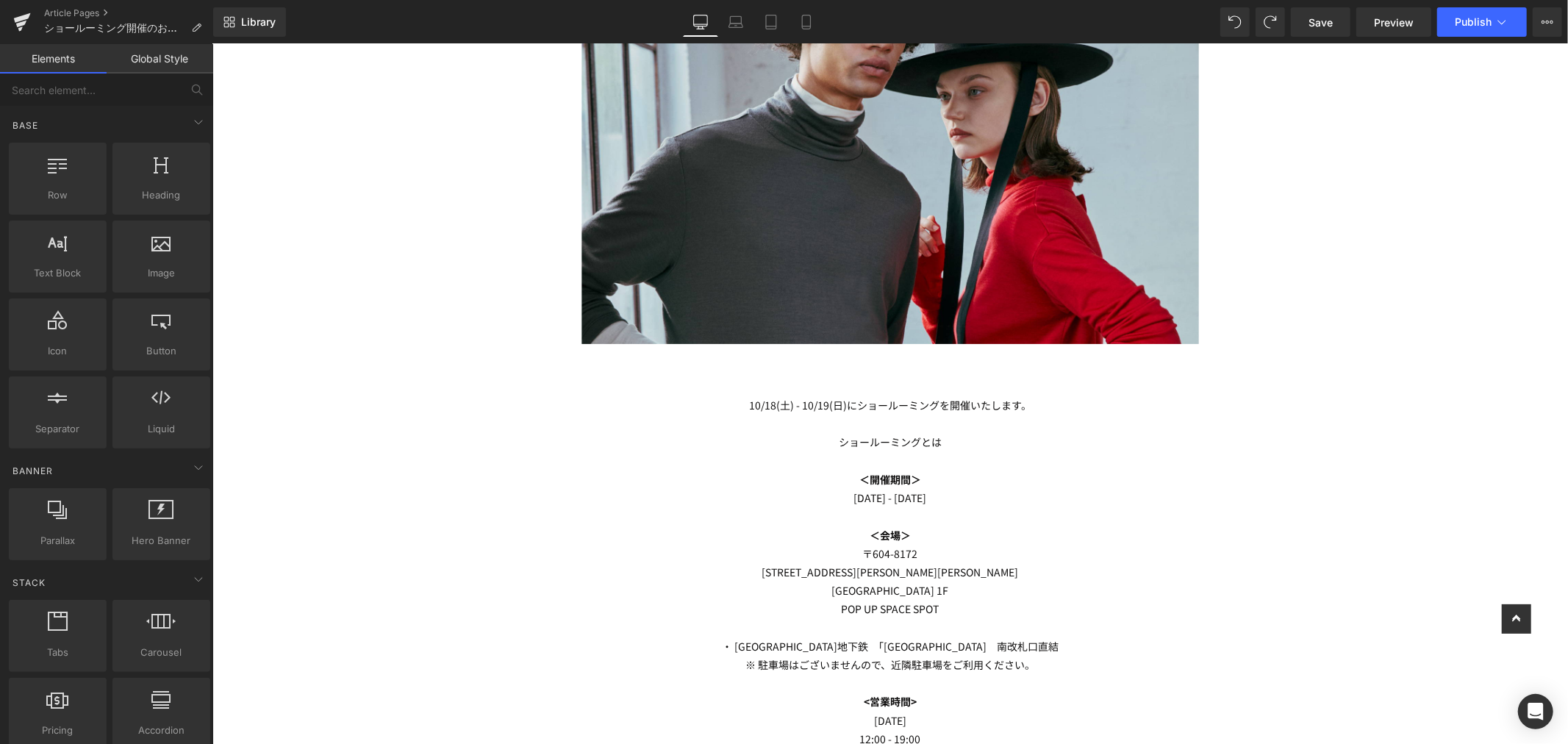
click at [1240, 430] on div "Image Row Heading [DATE] - [DATE]にショールーミングを開催いたします。 ショールーミングとは Text Block ＜開催期間…" at bounding box center [889, 576] width 1356 height 1288
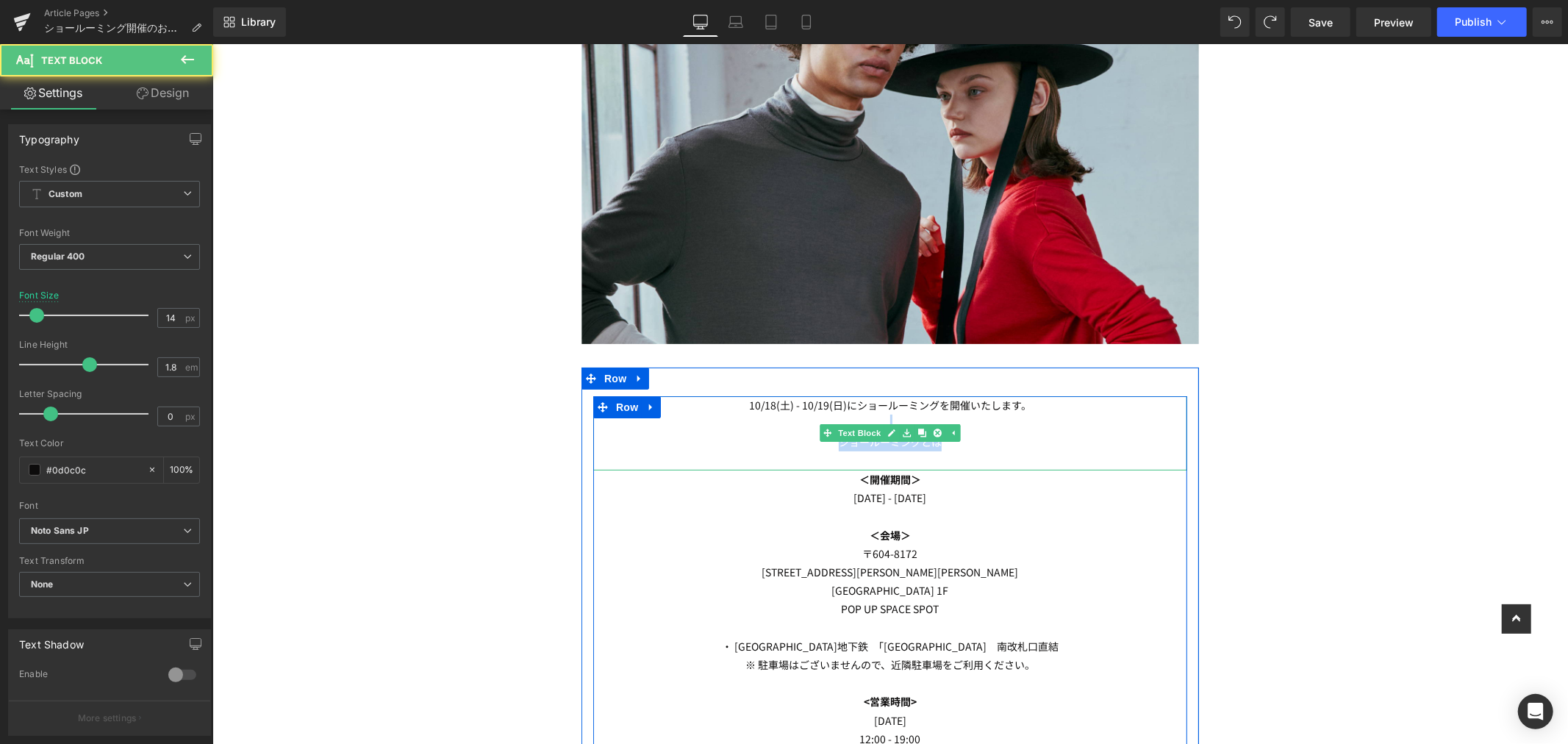
drag, startPoint x: 989, startPoint y: 443, endPoint x: 696, endPoint y: 414, distance: 294.4
click at [697, 414] on div "[DATE] - [DATE]にショールーミングを開催いたします。 ショールーミングとは" at bounding box center [889, 432] width 594 height 74
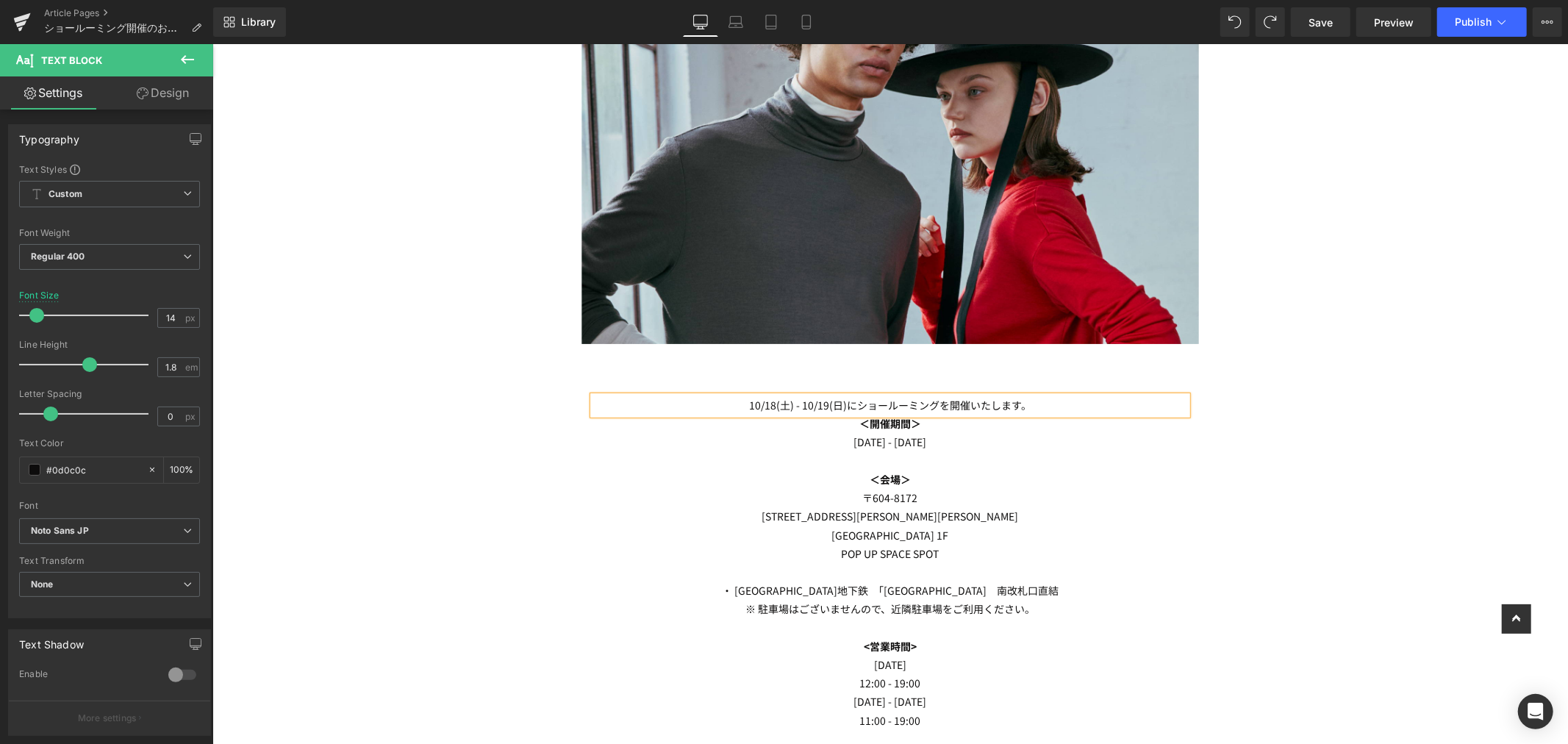
click at [1338, 313] on div "Image Row Heading [DATE] - [DATE]にショールーミングを開催いたします。 Text Block ＜開催期間＞ [DATE] - …" at bounding box center [889, 547] width 1356 height 1232
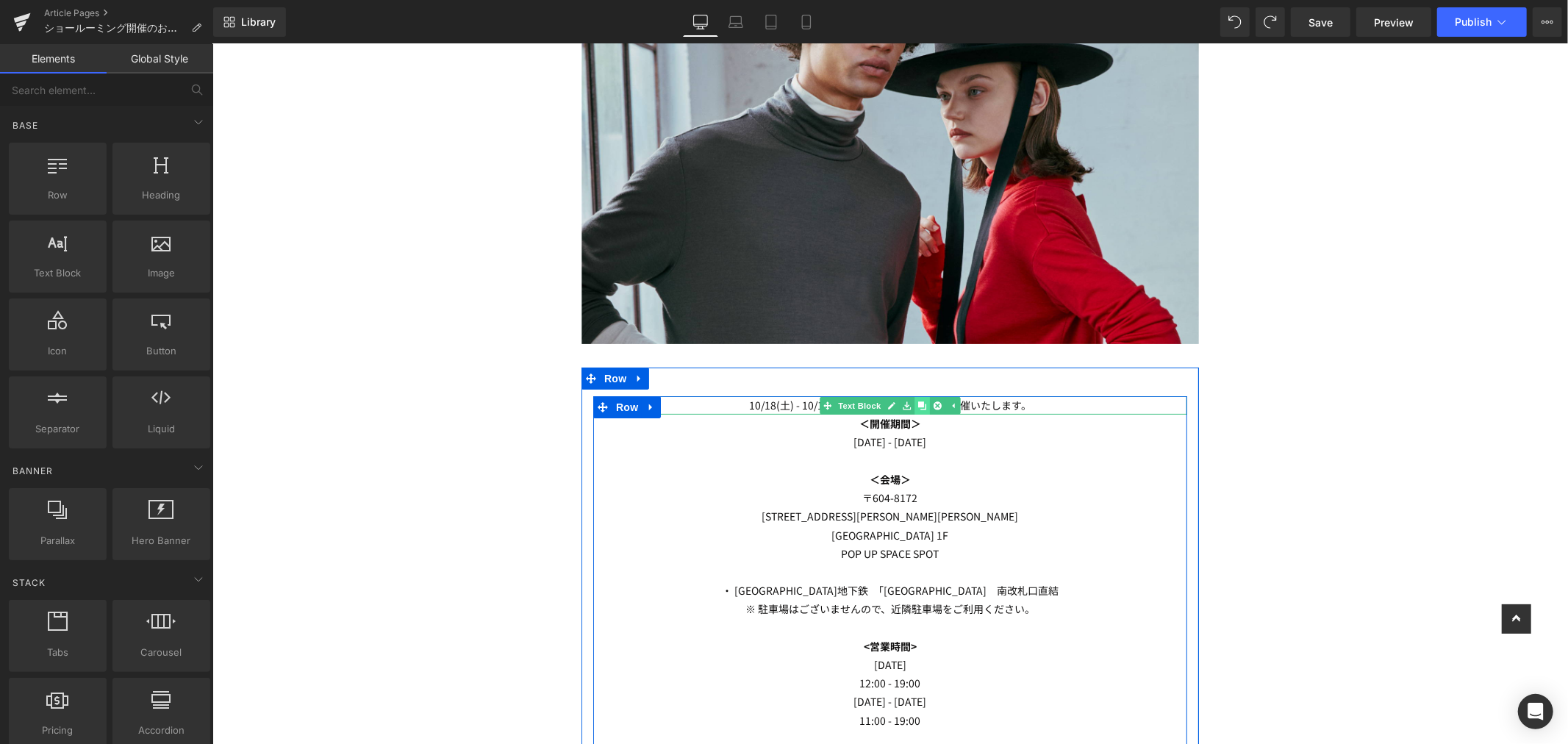
click at [917, 405] on icon at bounding box center [921, 405] width 8 height 8
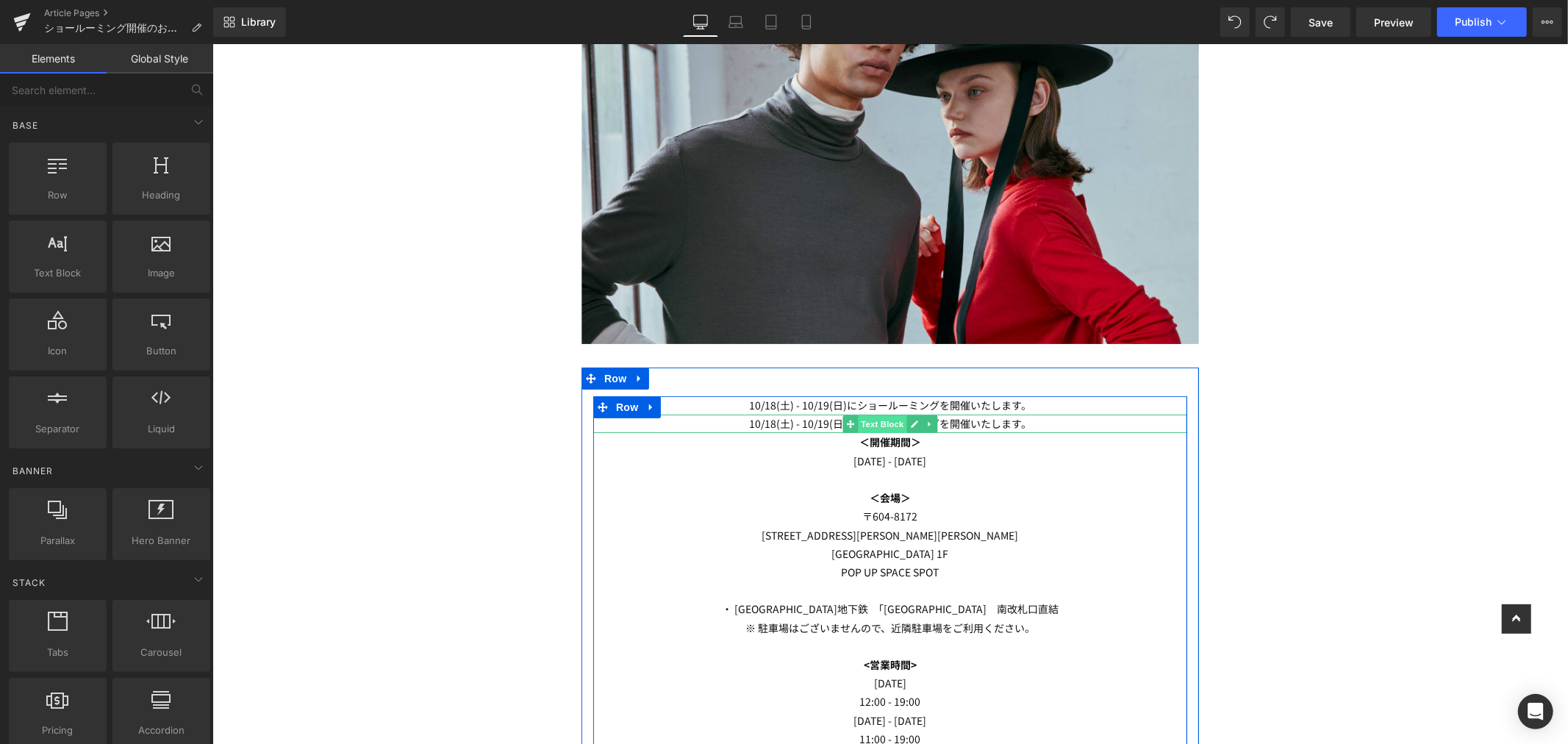
click at [875, 416] on span "Text Block" at bounding box center [881, 423] width 48 height 17
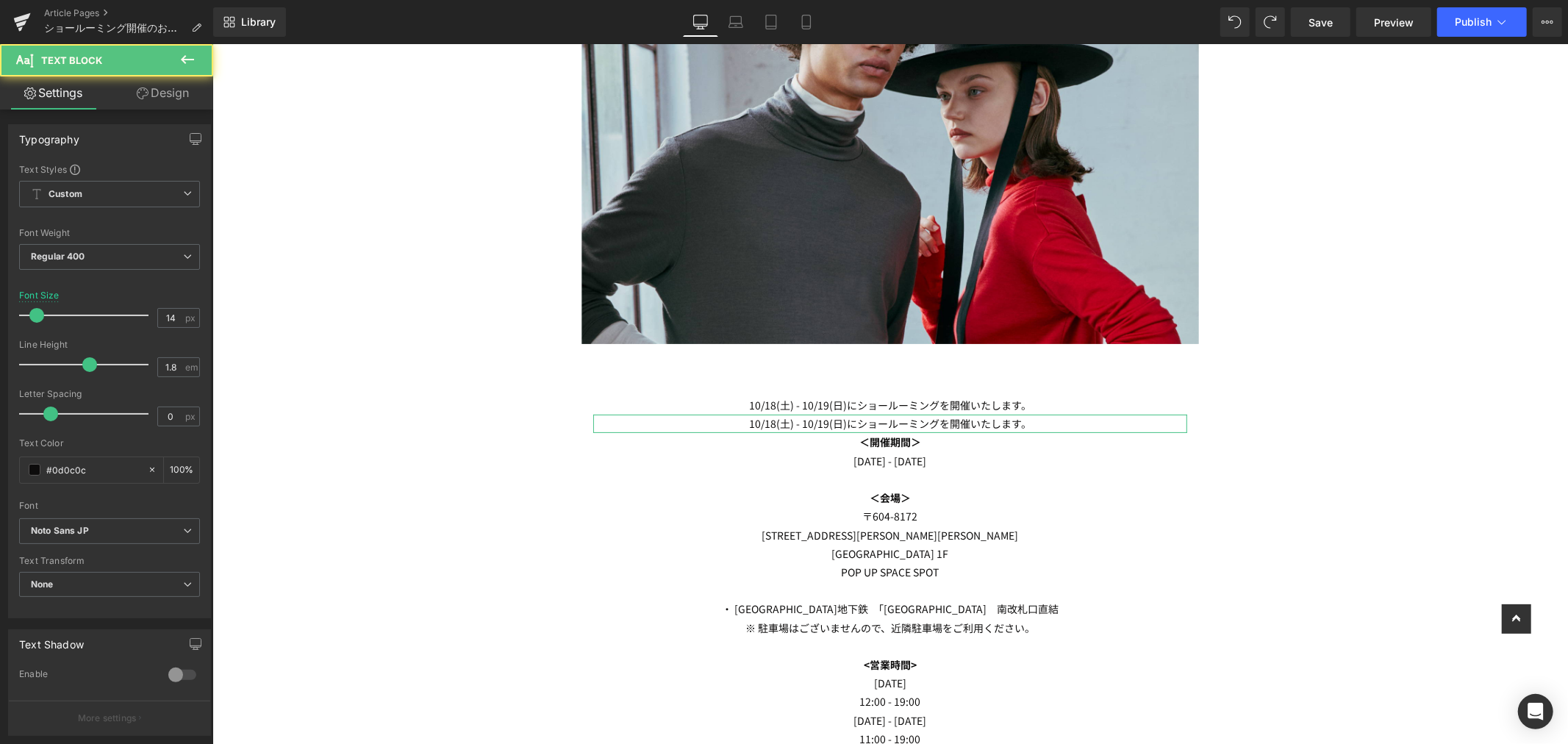
click at [147, 93] on link "Design" at bounding box center [162, 93] width 107 height 33
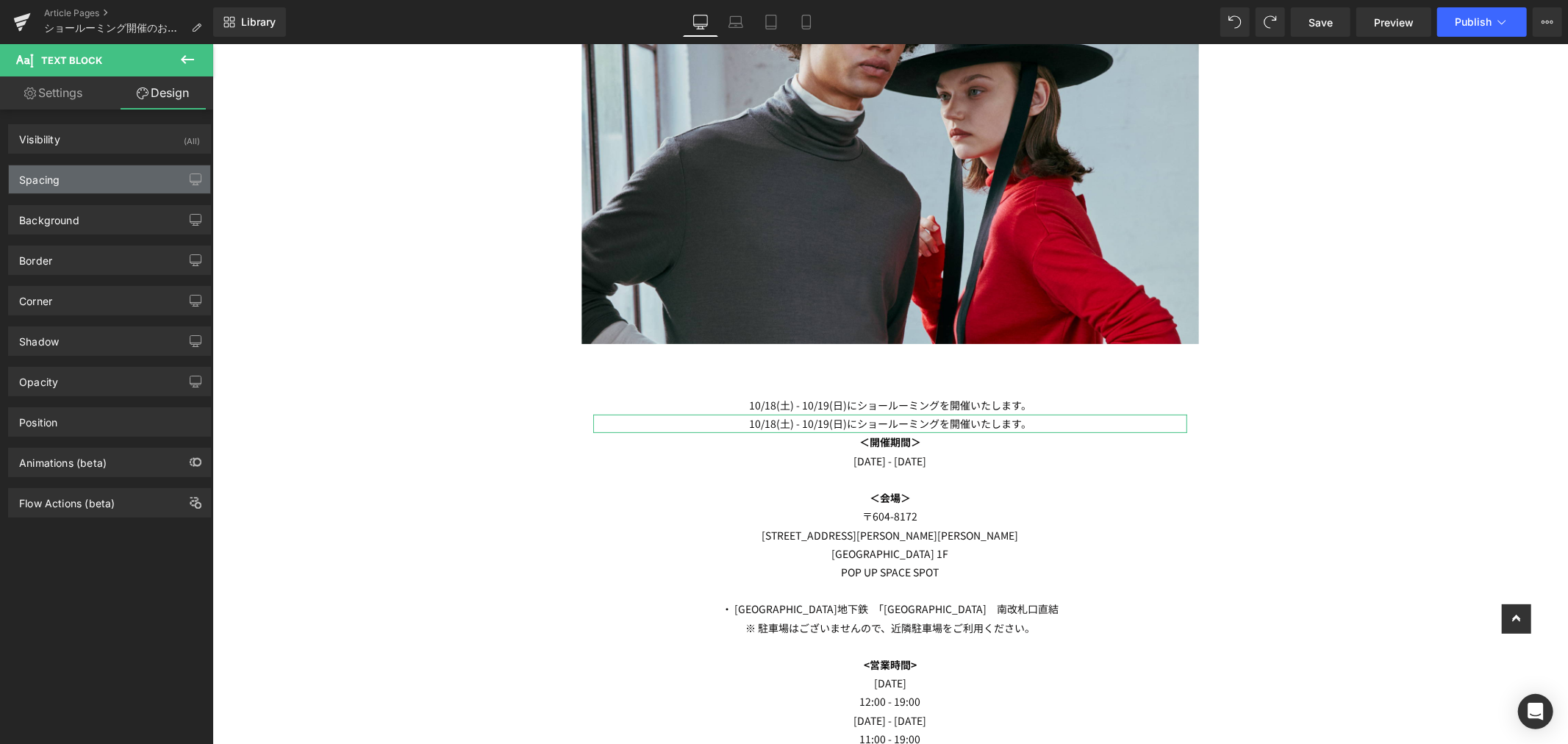
click at [106, 178] on div "Spacing" at bounding box center [110, 180] width 202 height 28
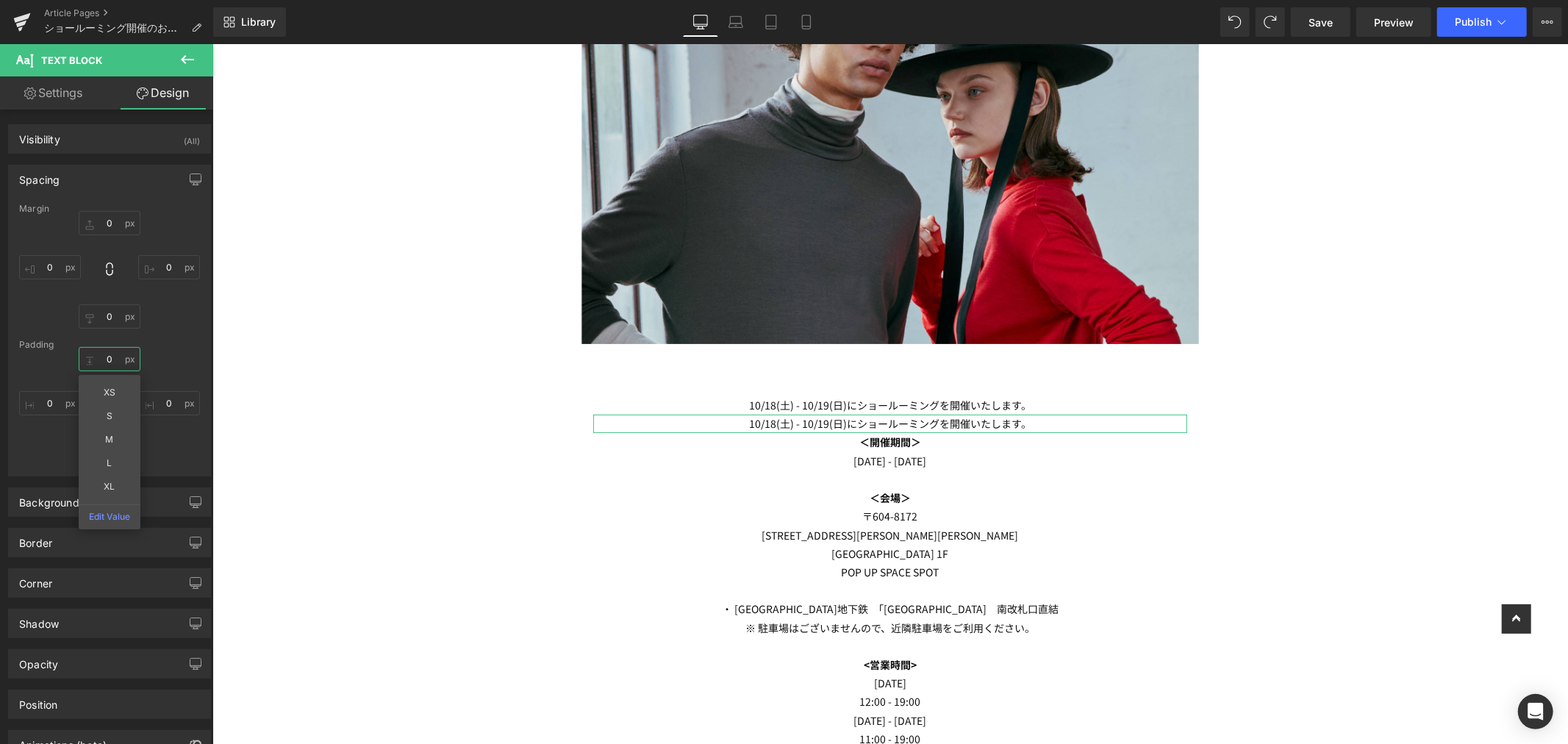
click at [107, 357] on input "0" at bounding box center [109, 358] width 62 height 24
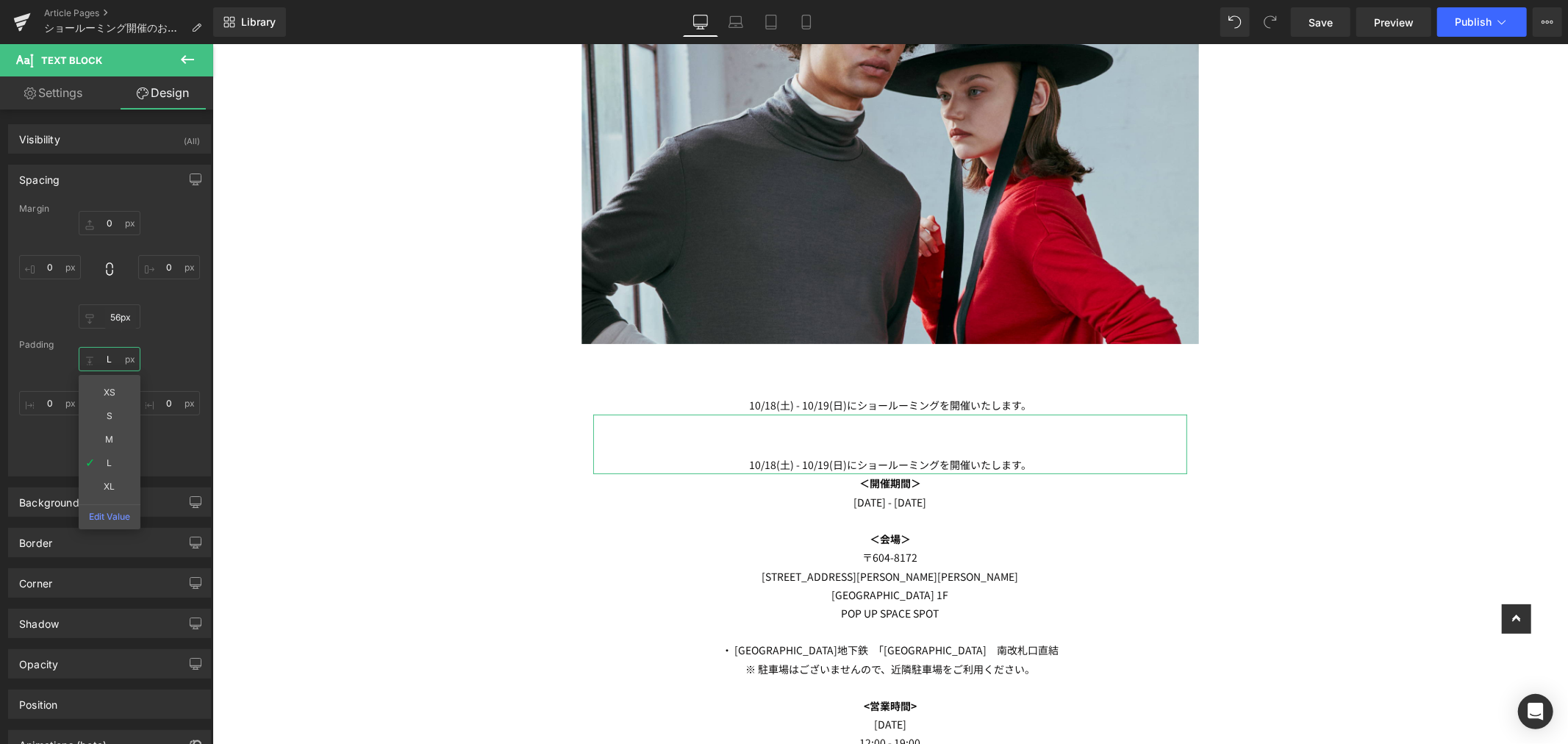
click at [112, 366] on input "L" at bounding box center [109, 358] width 62 height 24
type input "M"
drag, startPoint x: 107, startPoint y: 437, endPoint x: 110, endPoint y: 409, distance: 28.2
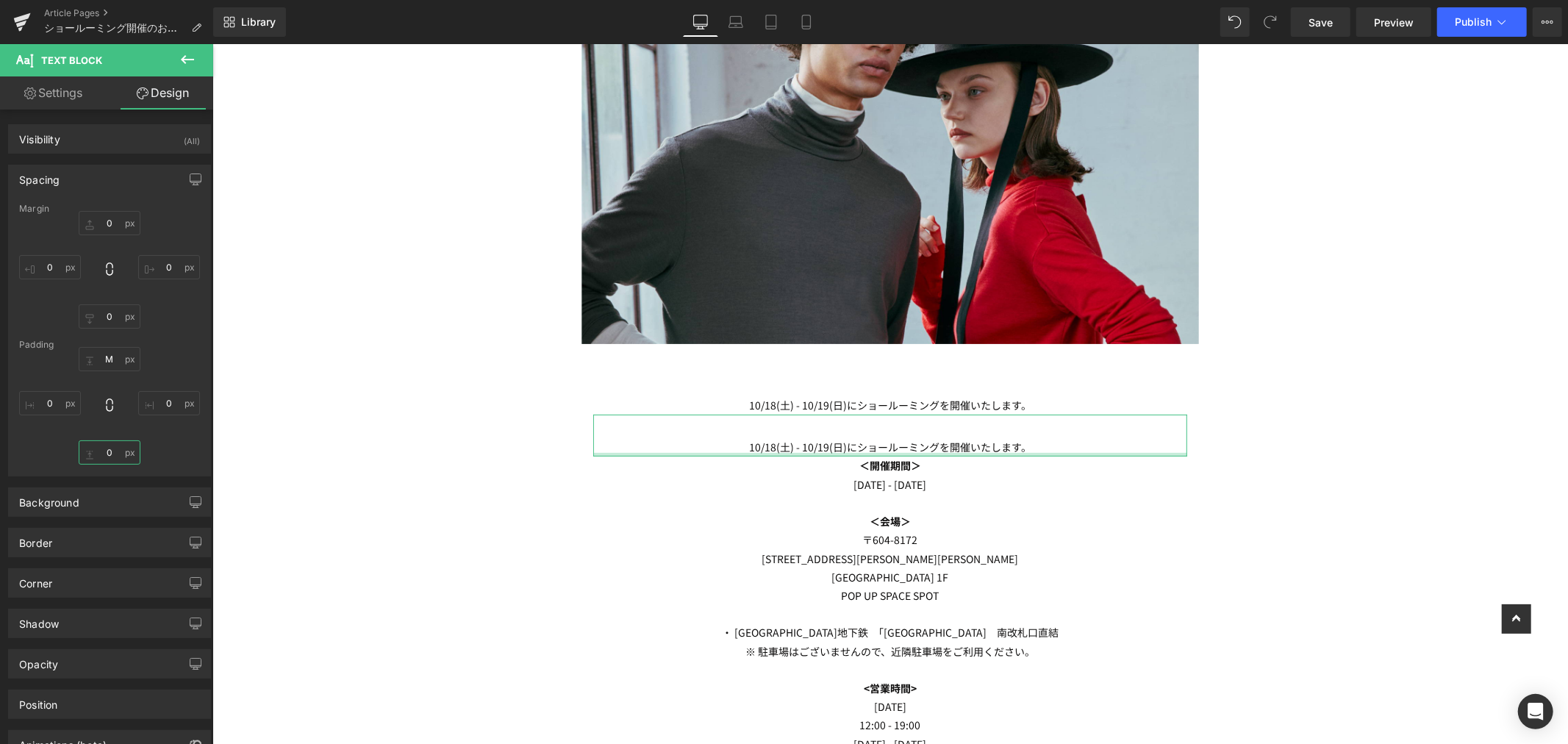
click at [103, 452] on input "0" at bounding box center [109, 452] width 62 height 24
type input "M"
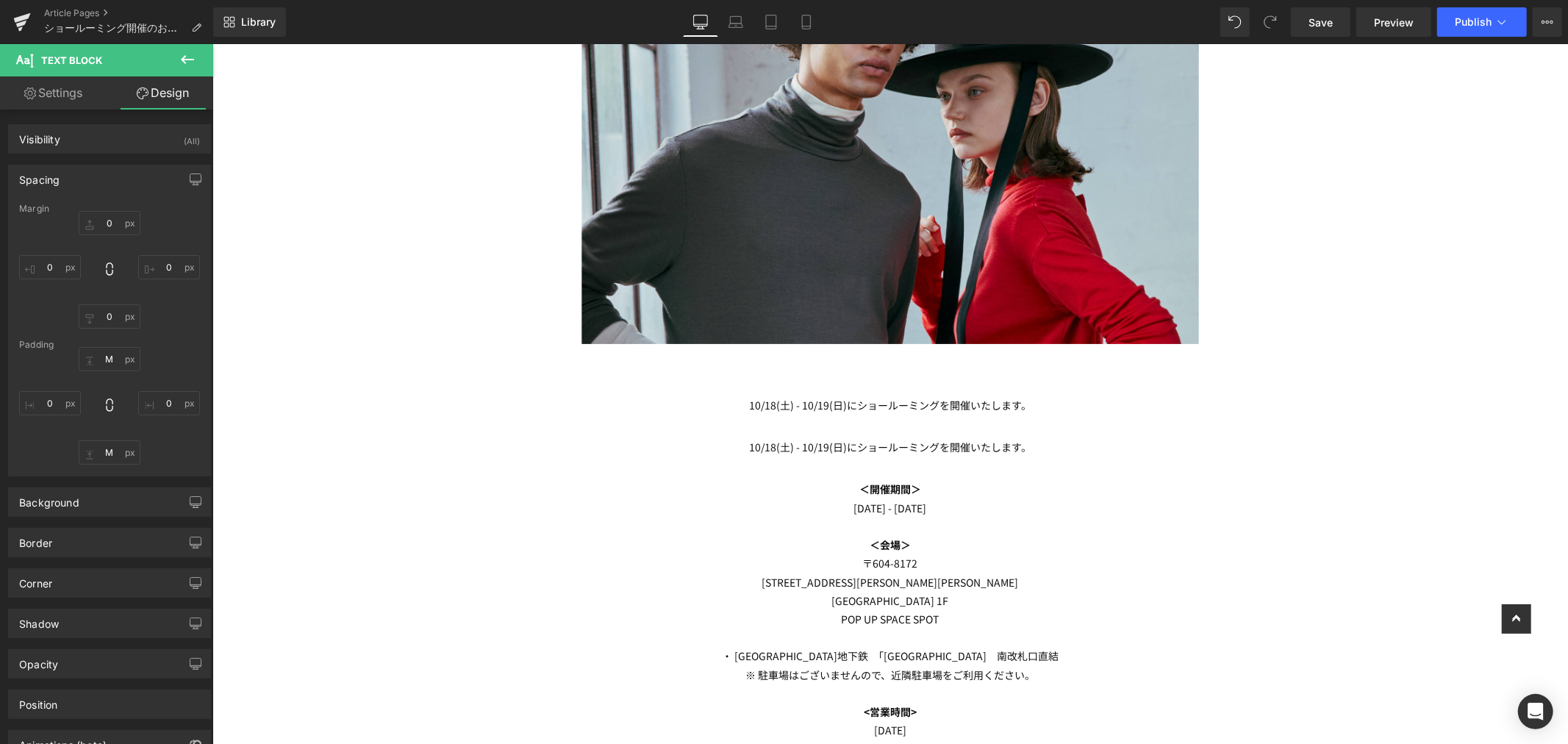
click at [182, 54] on icon at bounding box center [187, 59] width 17 height 17
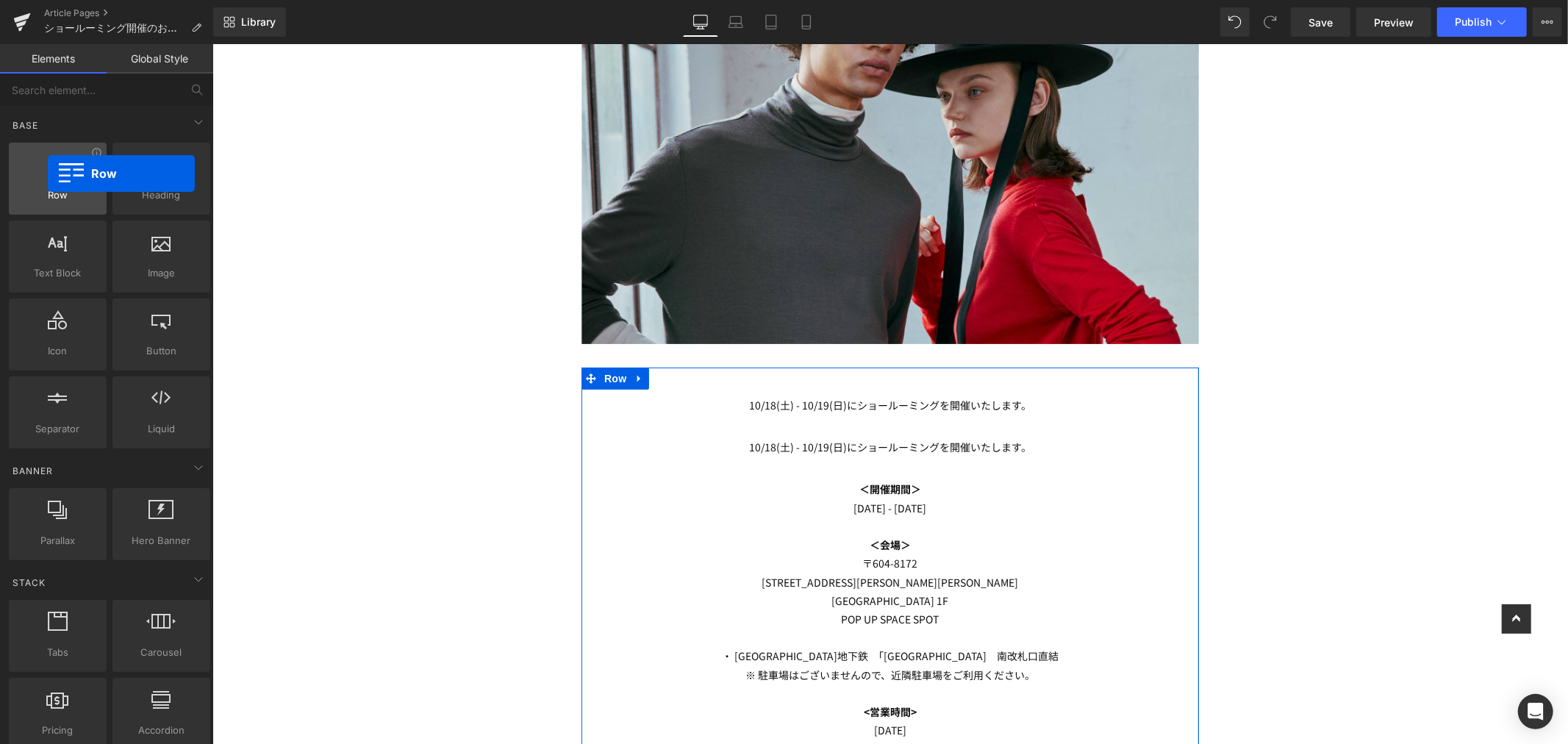
drag, startPoint x: 132, startPoint y: 207, endPoint x: 47, endPoint y: 173, distance: 91.5
click at [47, 173] on div "Row rows, columns, layouts, div" at bounding box center [57, 178] width 97 height 72
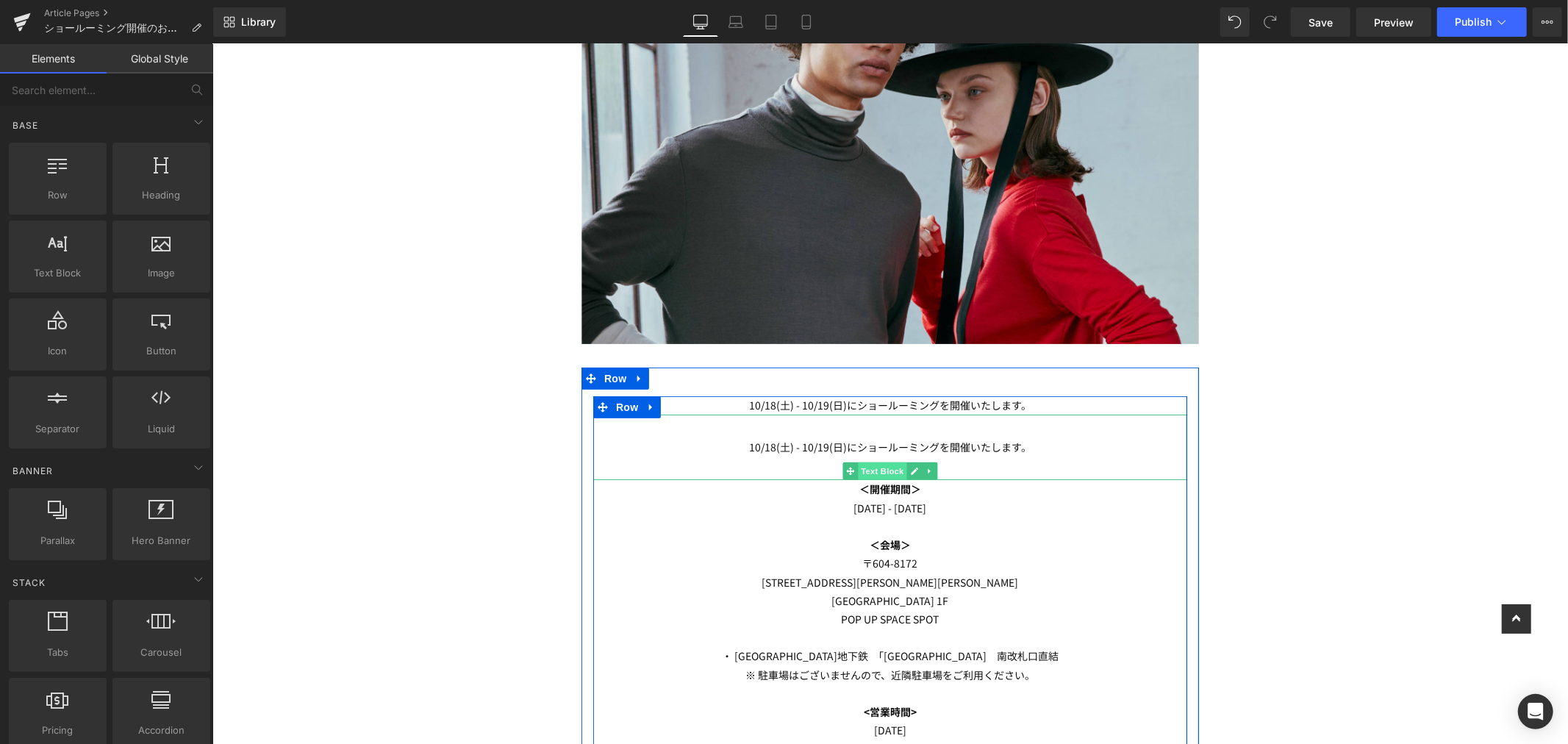
click at [875, 474] on span "Text Block" at bounding box center [881, 470] width 48 height 17
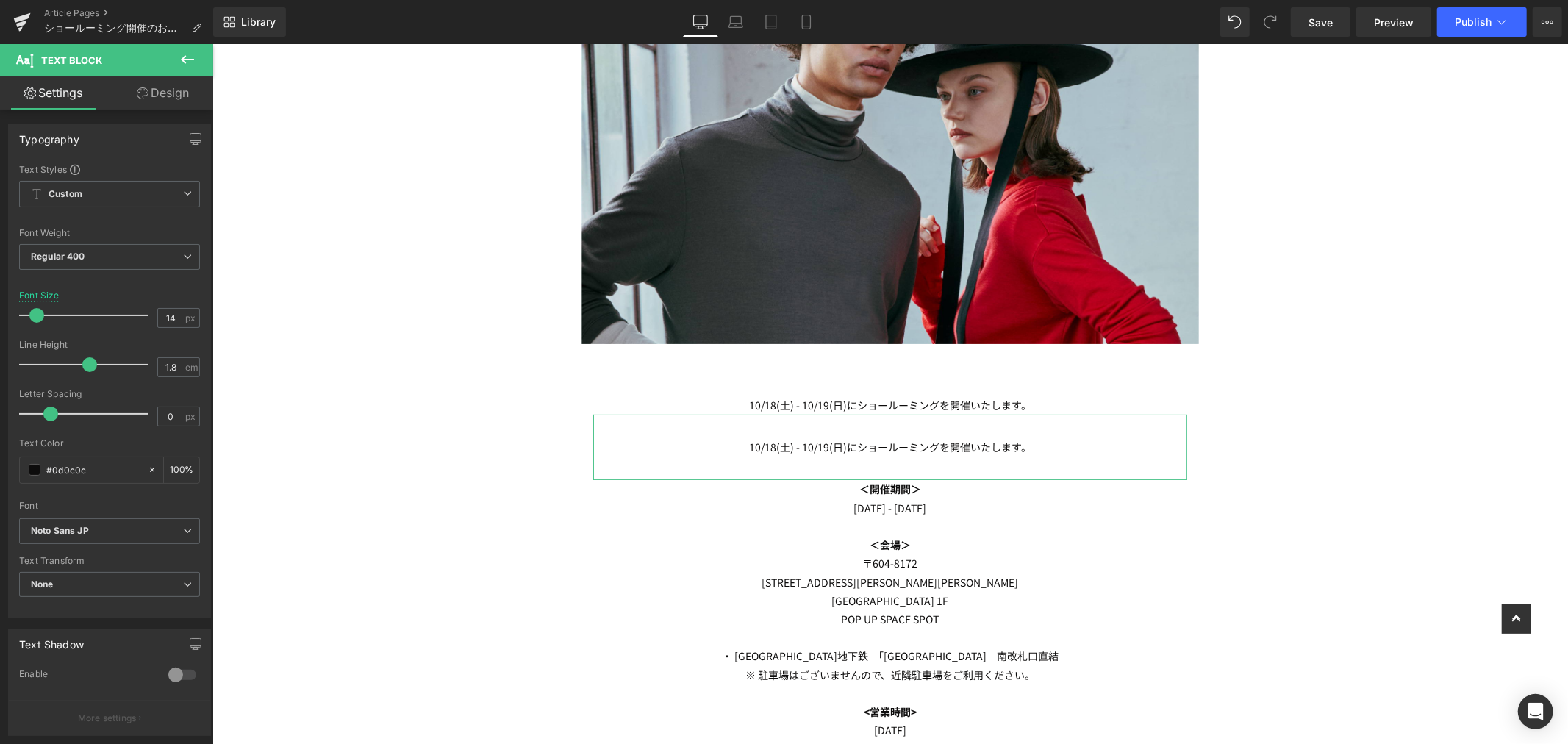
click at [165, 97] on link "Design" at bounding box center [162, 93] width 107 height 33
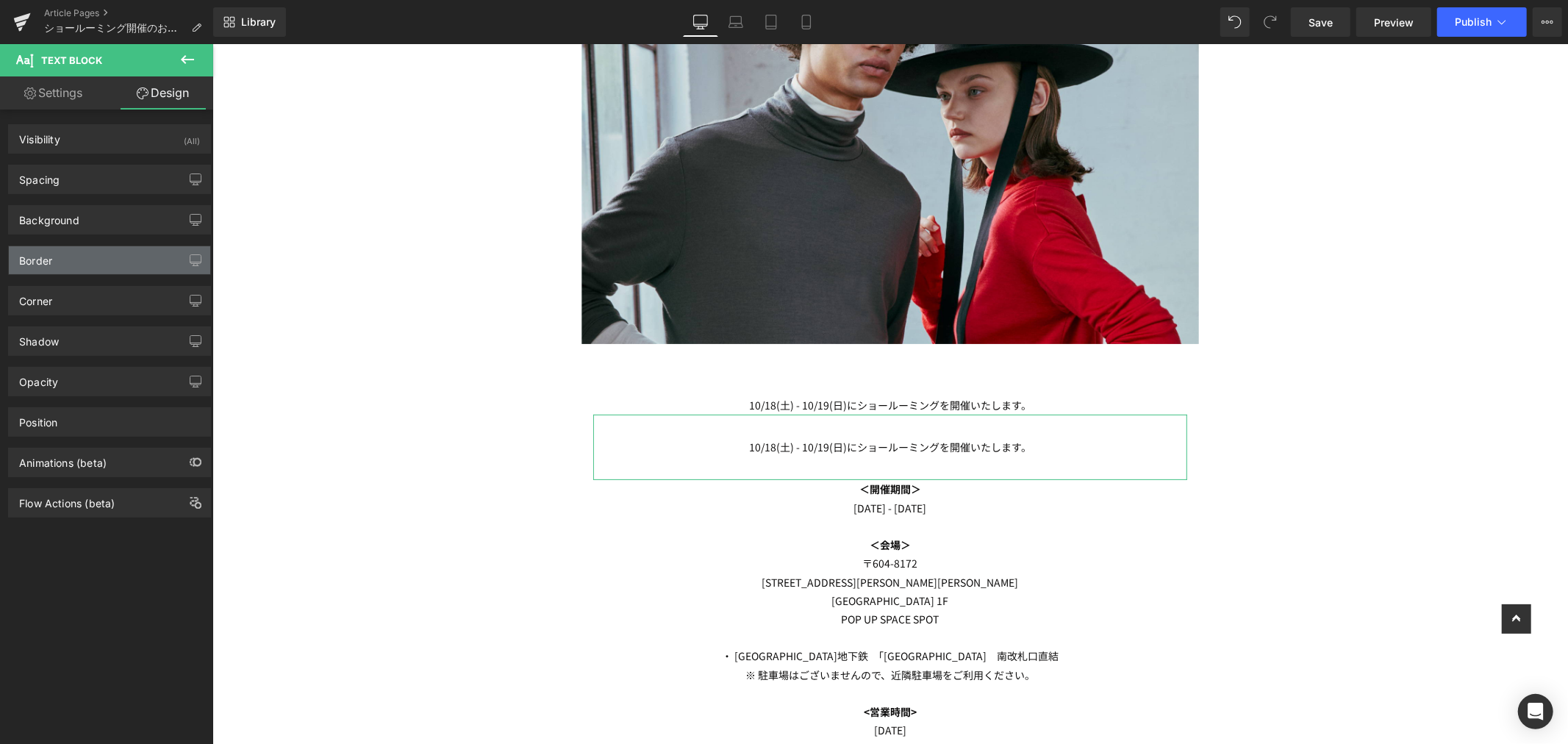
click at [104, 260] on div "Border" at bounding box center [110, 261] width 202 height 28
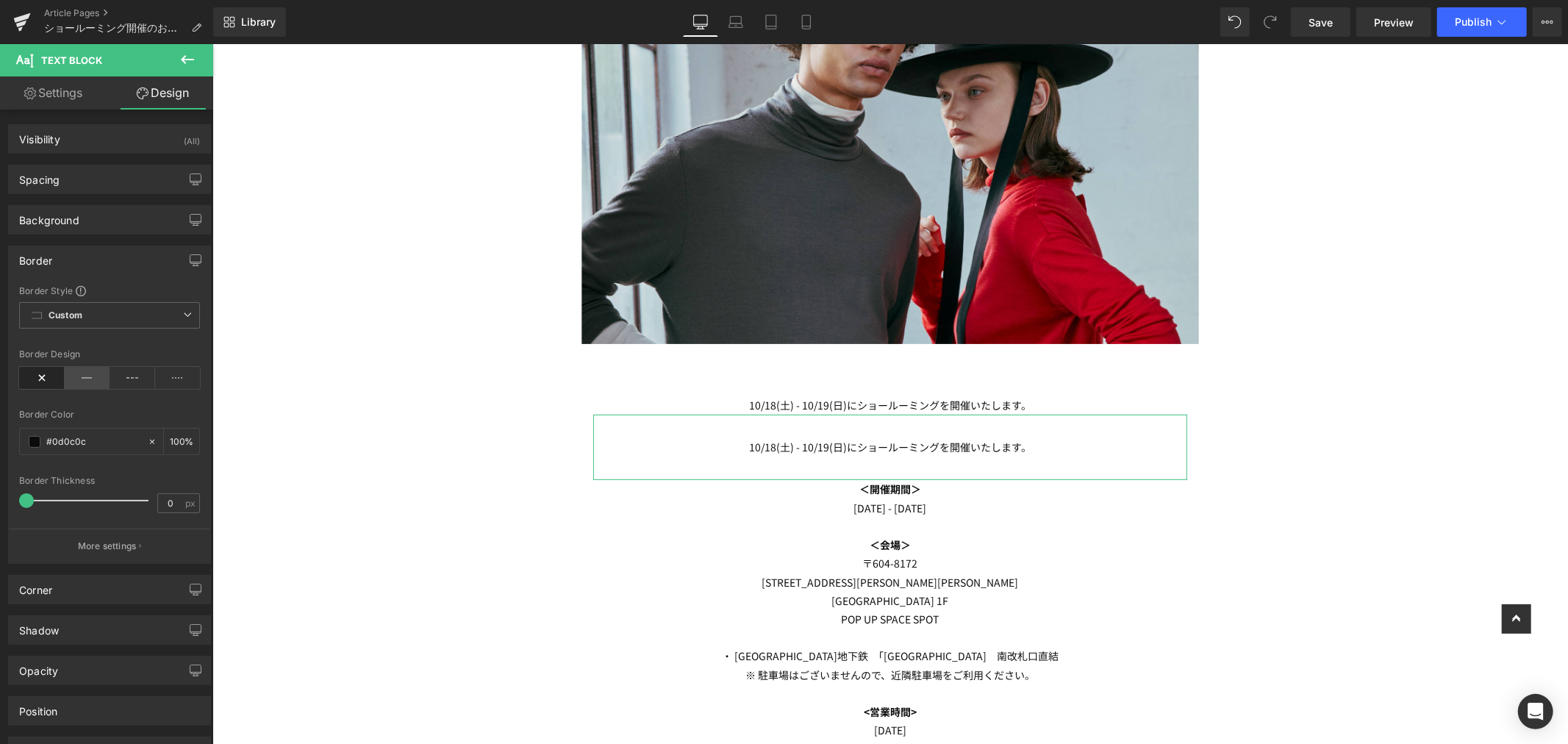
click at [78, 378] on icon at bounding box center [87, 377] width 46 height 22
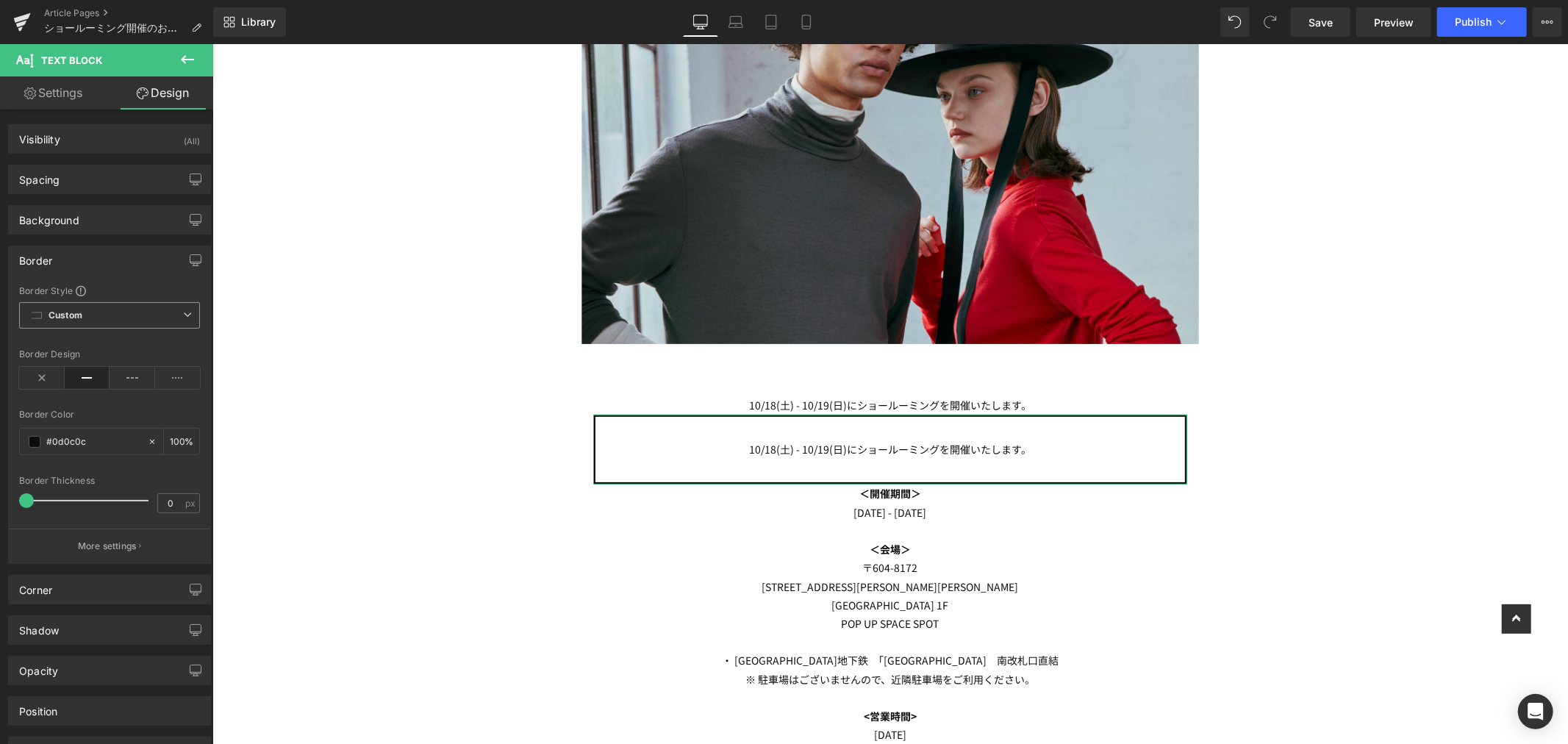
click at [122, 314] on span "Custom" at bounding box center [109, 316] width 181 height 27
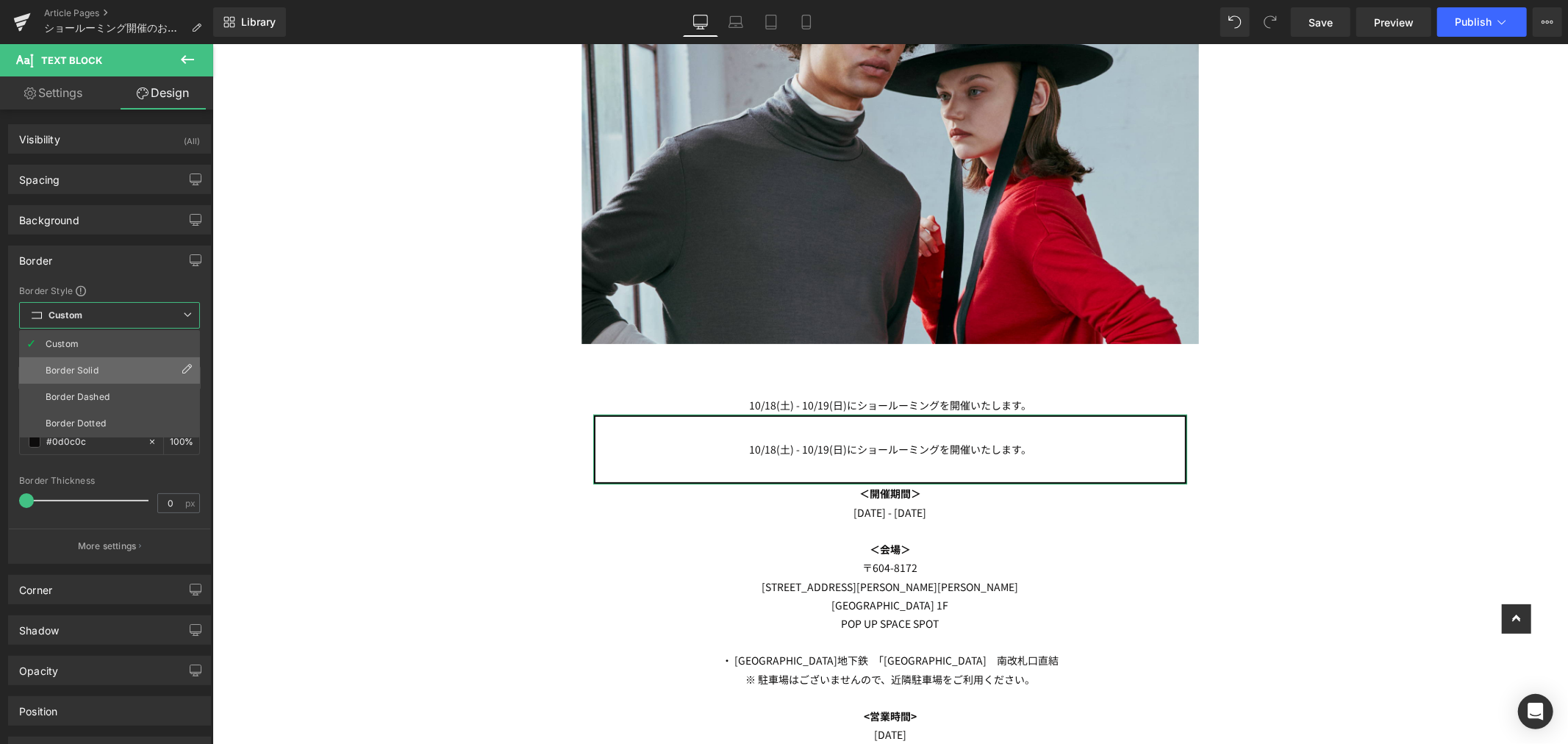
click at [129, 372] on li "Border Solid" at bounding box center [109, 371] width 181 height 27
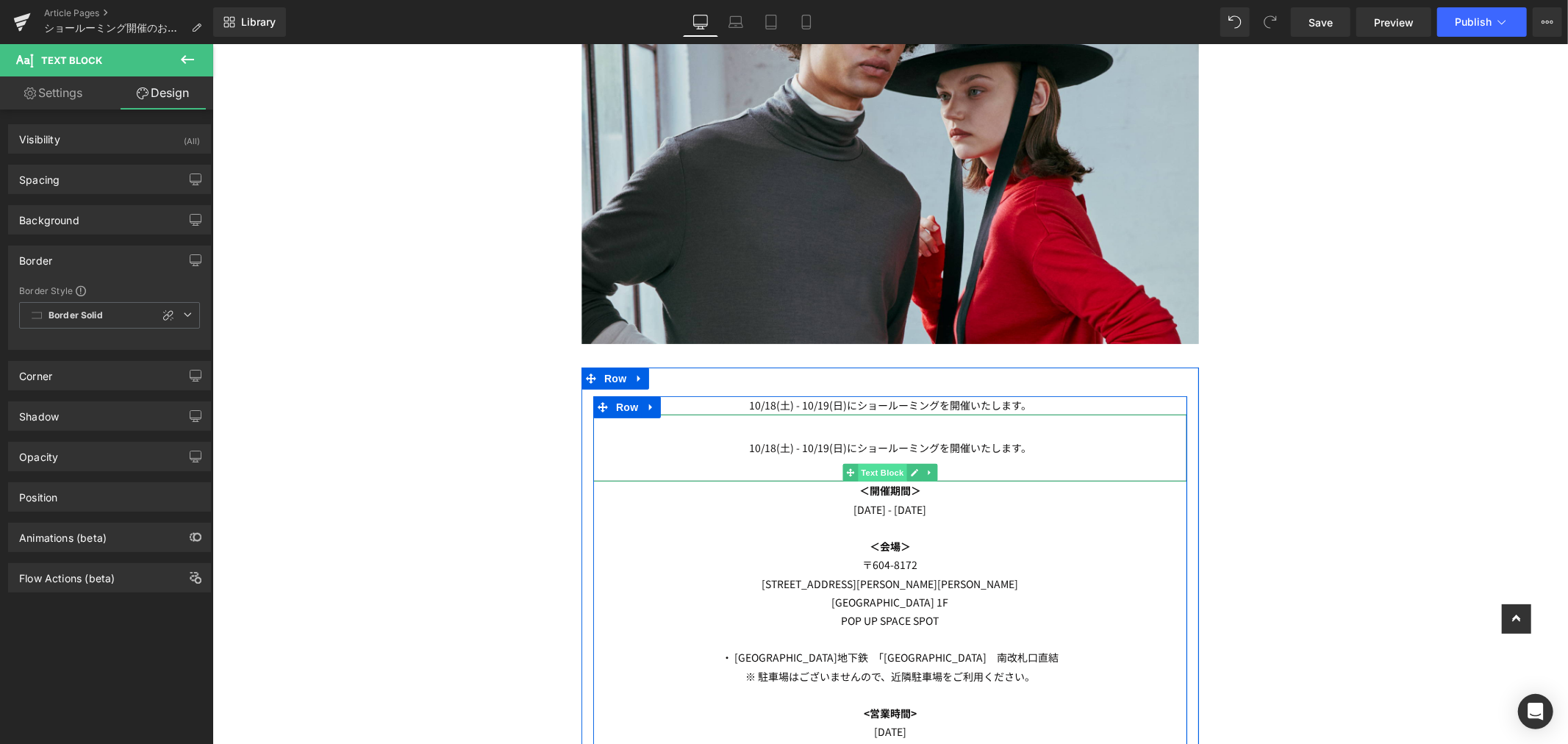
click at [876, 474] on span "Text Block" at bounding box center [881, 472] width 48 height 17
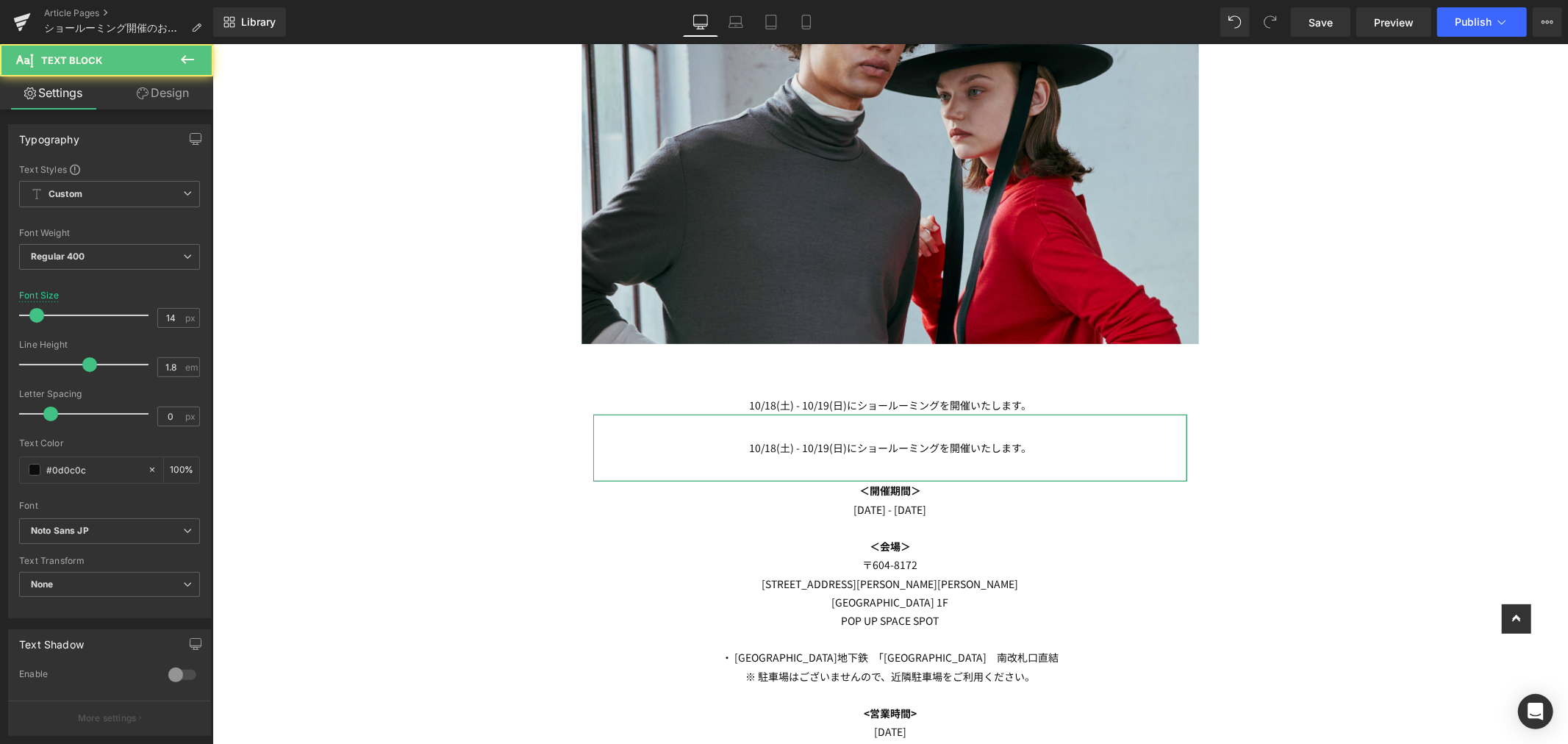
click at [157, 89] on link "Design" at bounding box center [162, 93] width 107 height 33
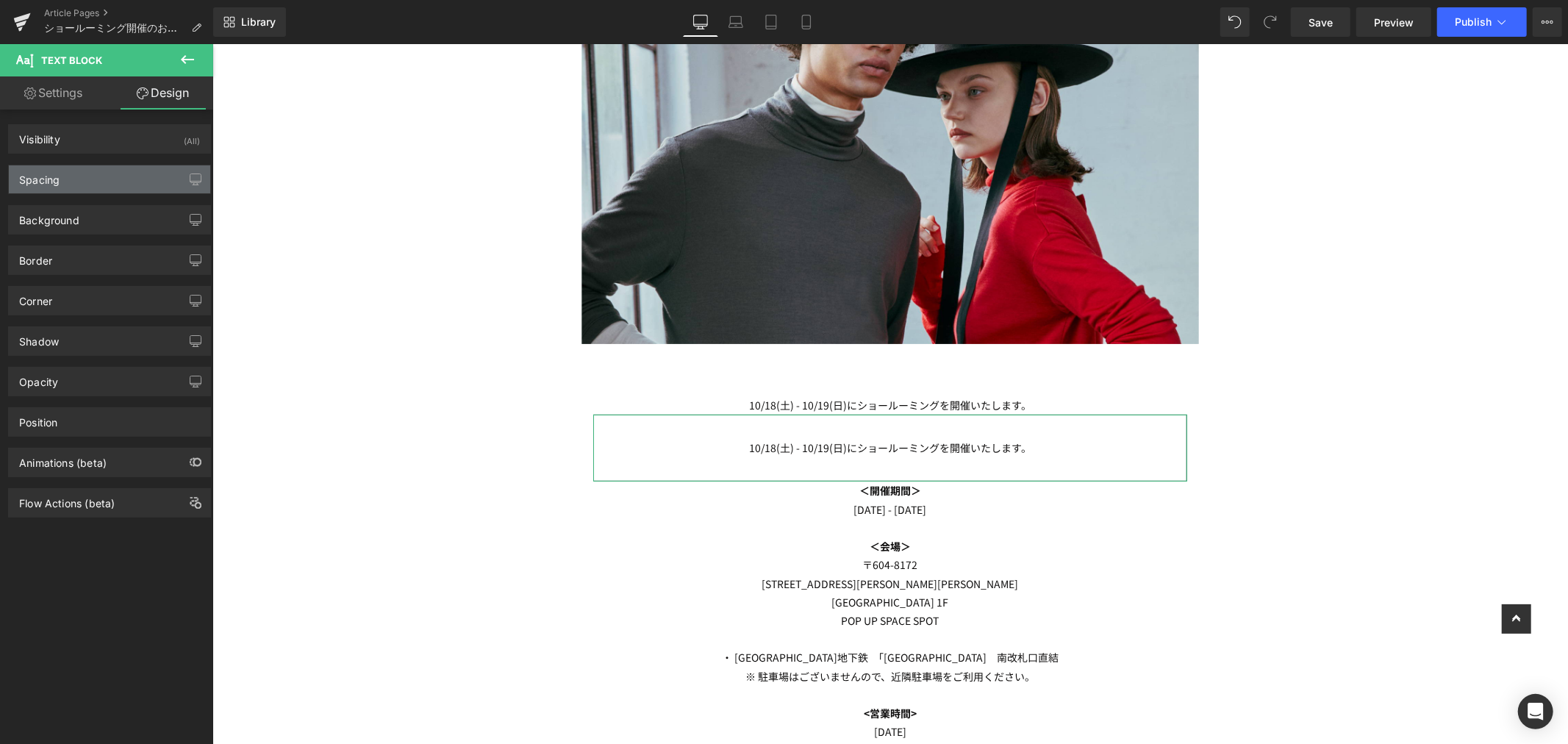
click at [102, 172] on div "Spacing" at bounding box center [110, 180] width 202 height 28
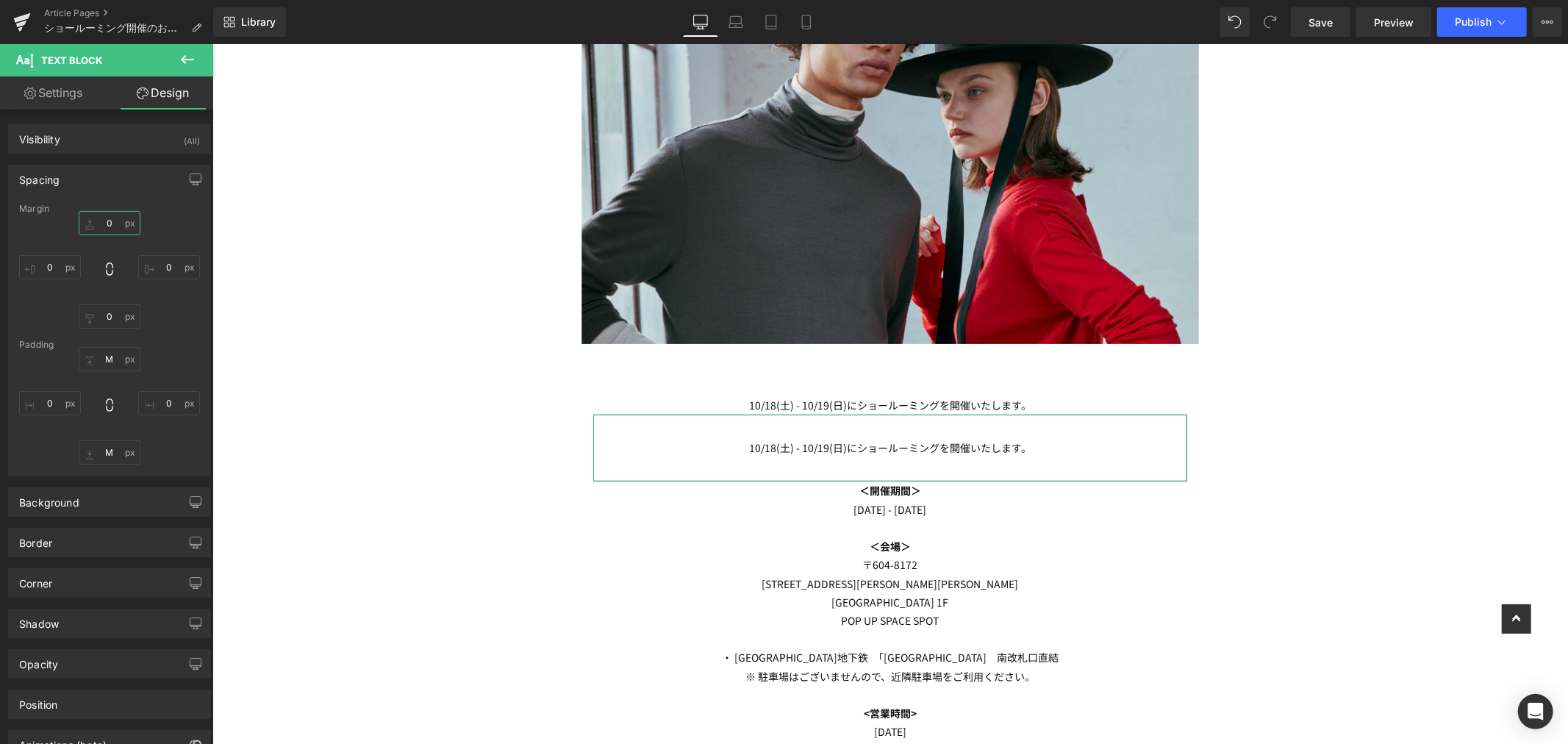
click at [111, 228] on input "0" at bounding box center [109, 222] width 62 height 24
type input "M"
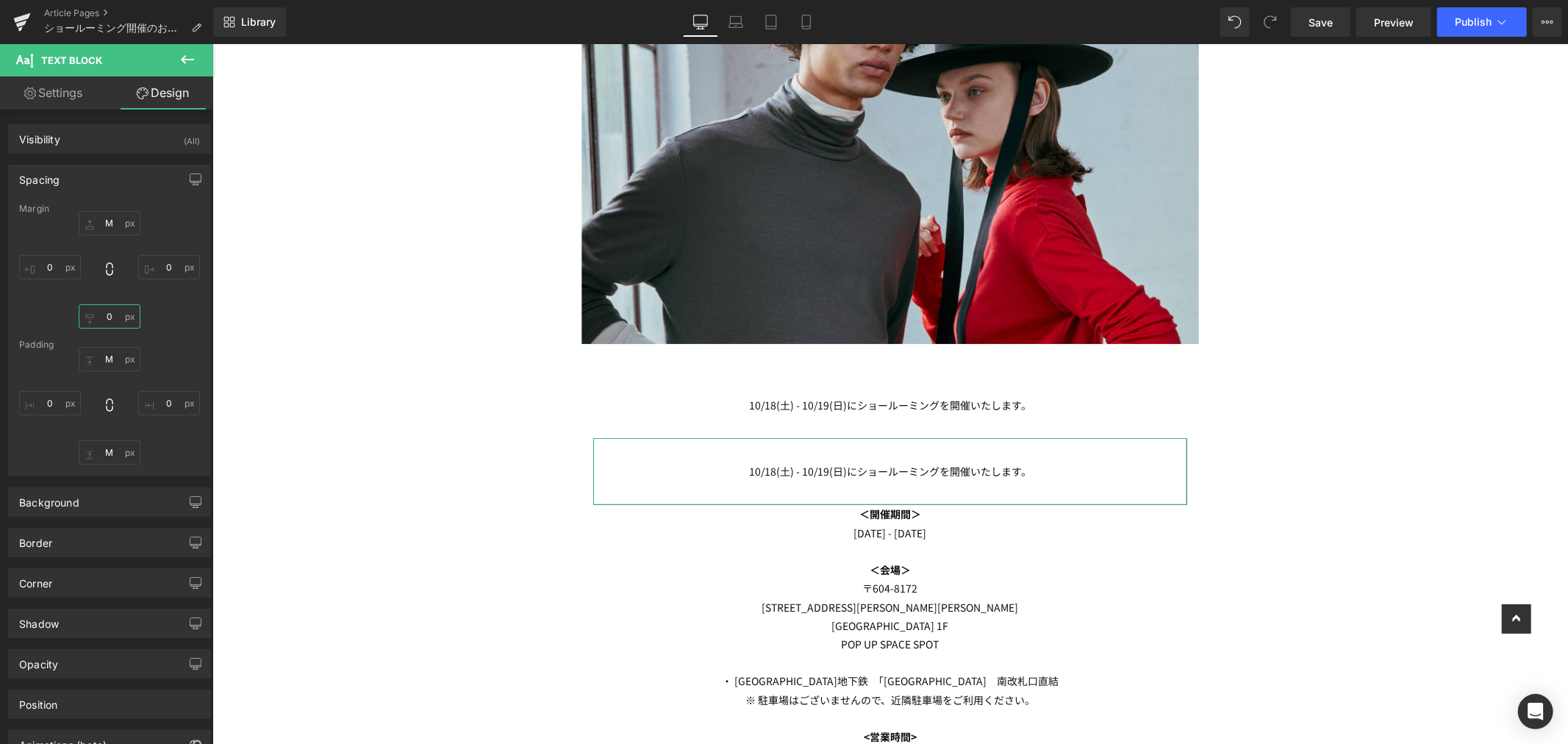
click at [116, 313] on input "0" at bounding box center [109, 316] width 62 height 24
type input "M"
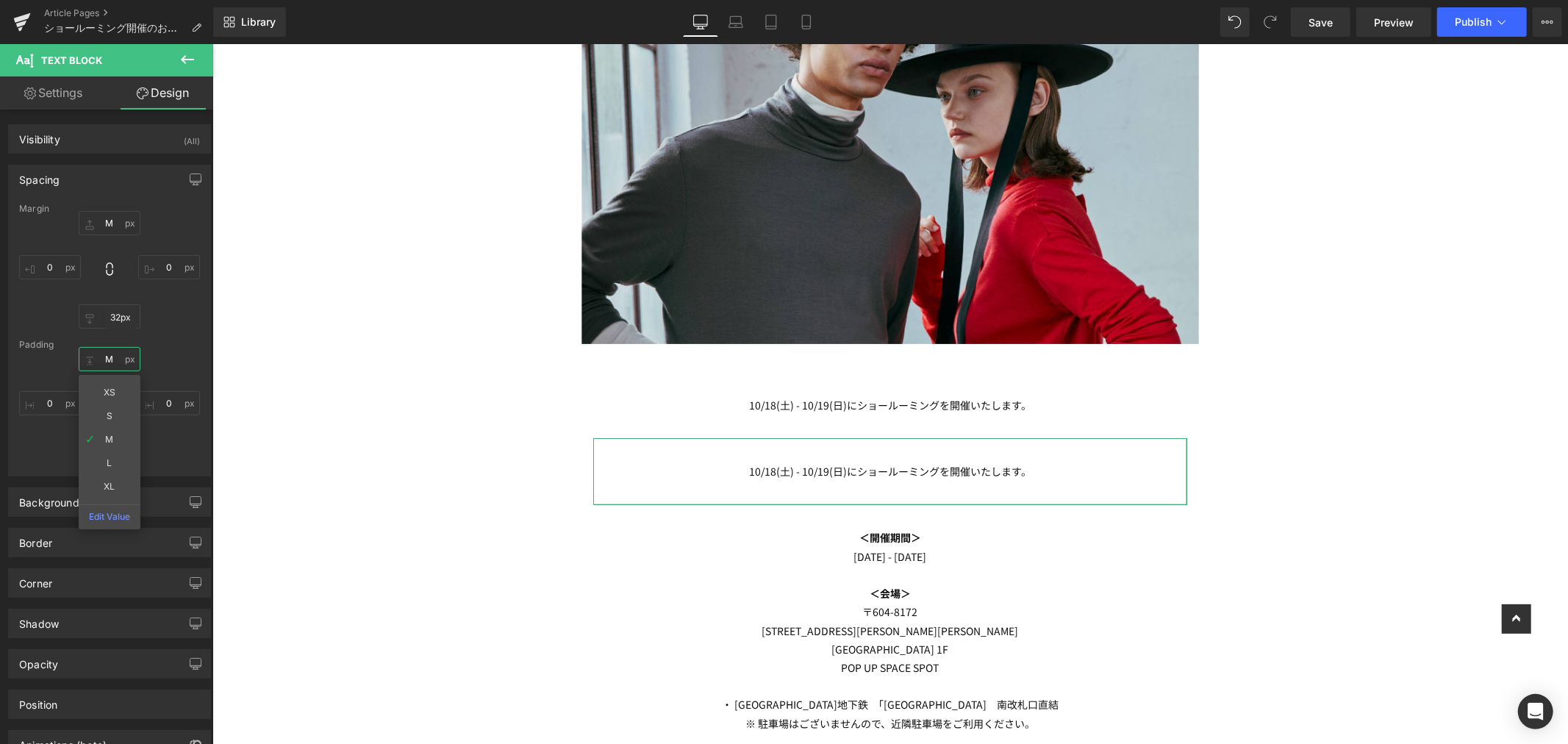
click at [103, 357] on input "M" at bounding box center [109, 358] width 62 height 24
type input "S"
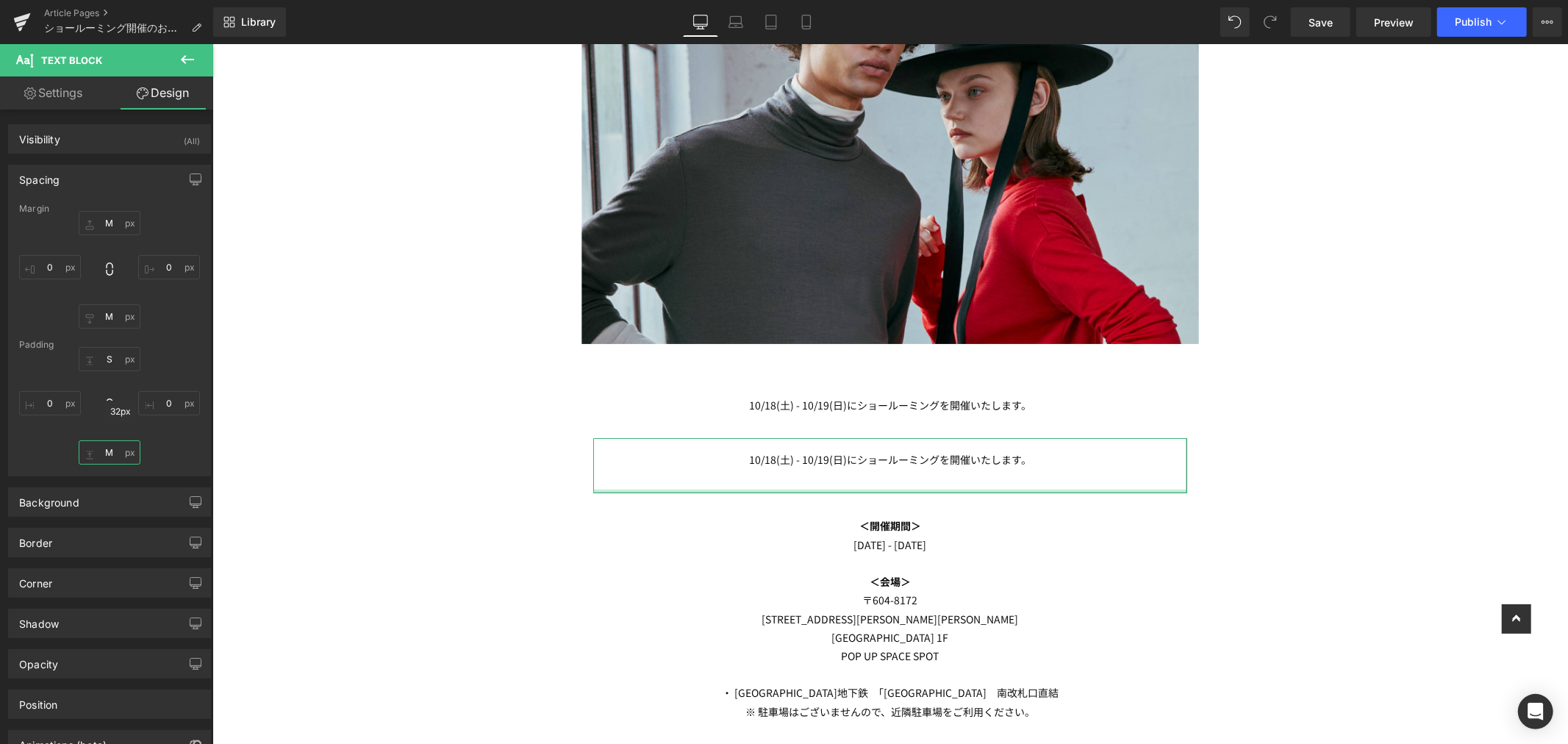
click at [112, 457] on input "M" at bounding box center [109, 452] width 62 height 24
type input "S"
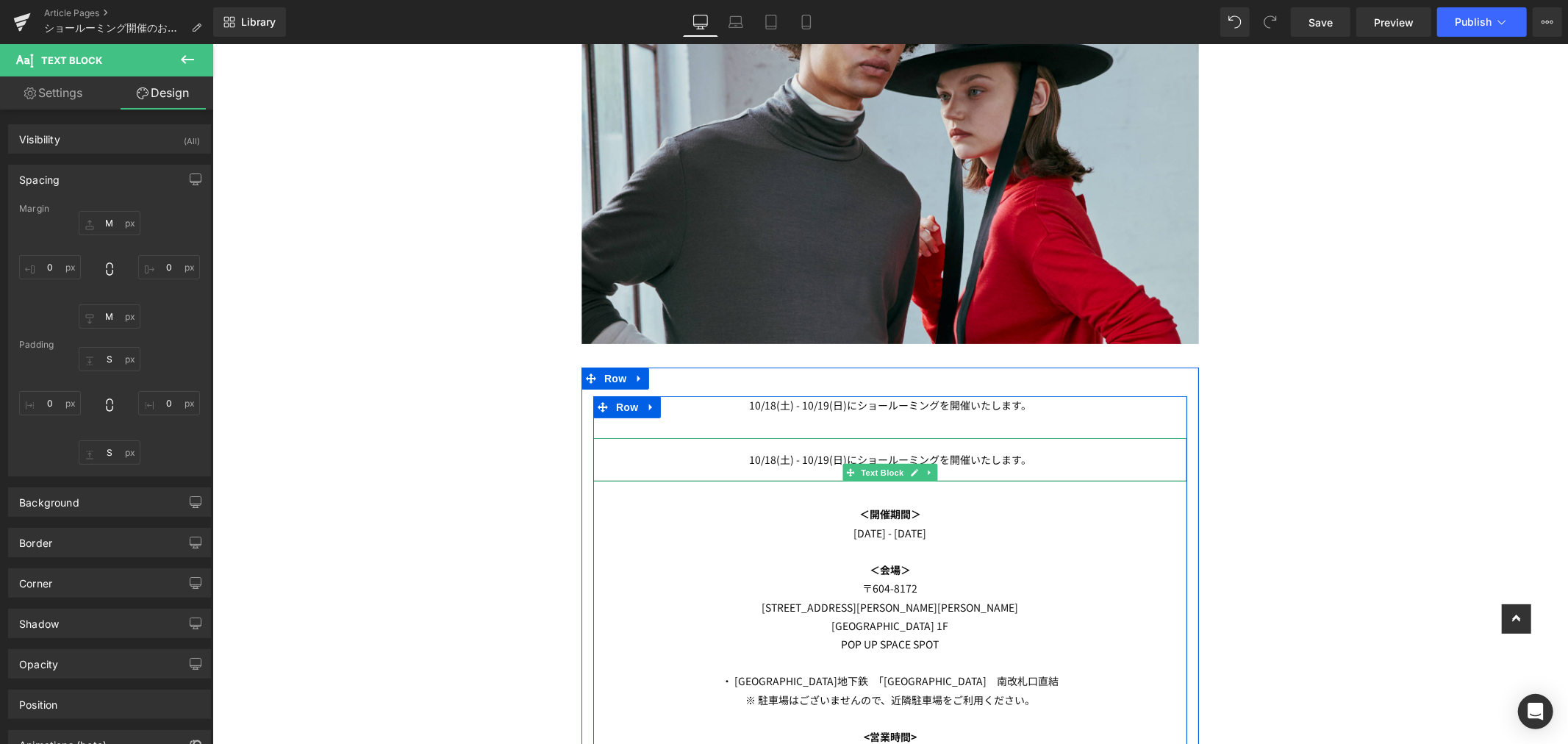
click at [1087, 452] on p "10/18(土) - 10/19(日)にショールーミングを開催いたします。" at bounding box center [889, 459] width 592 height 18
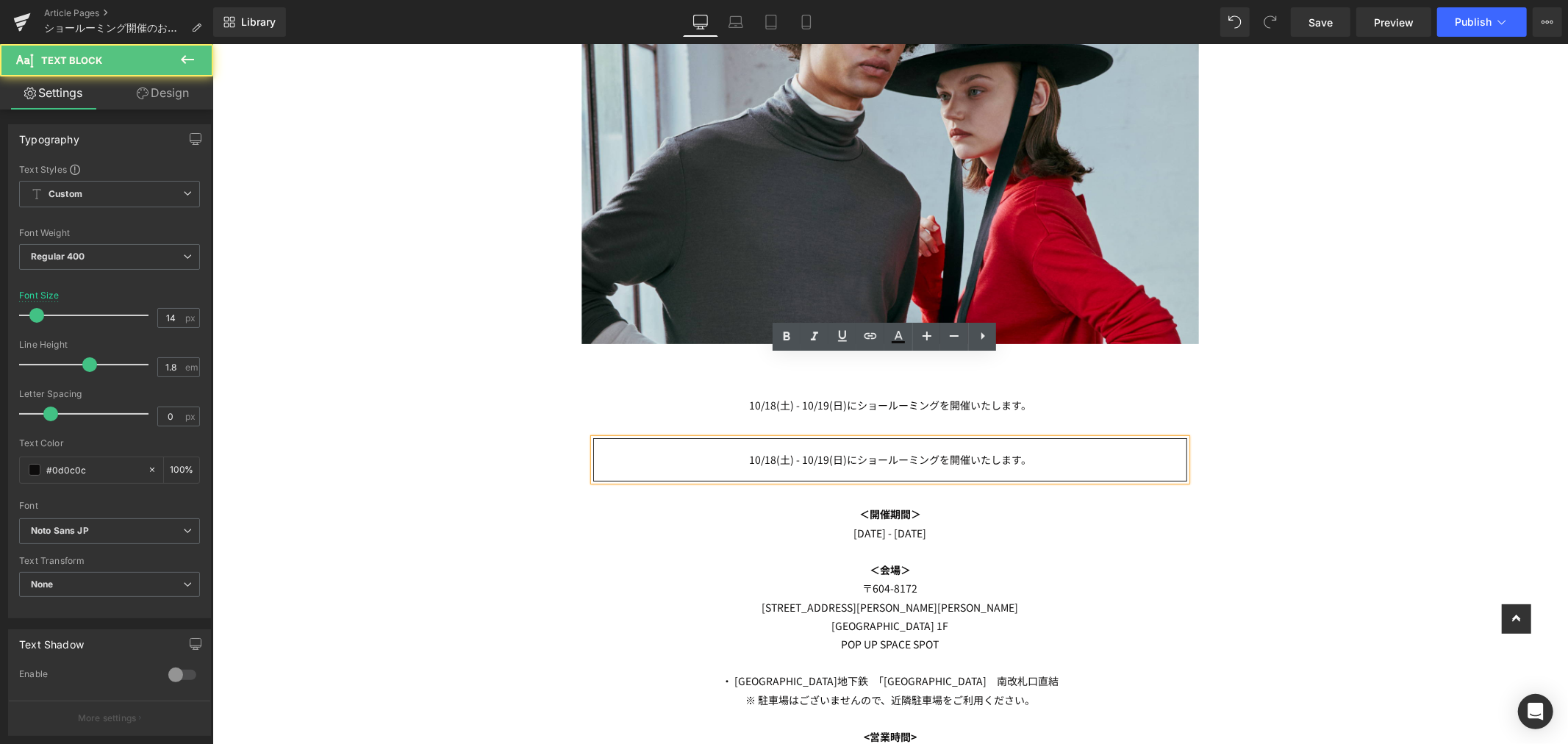
scroll to position [422, 0]
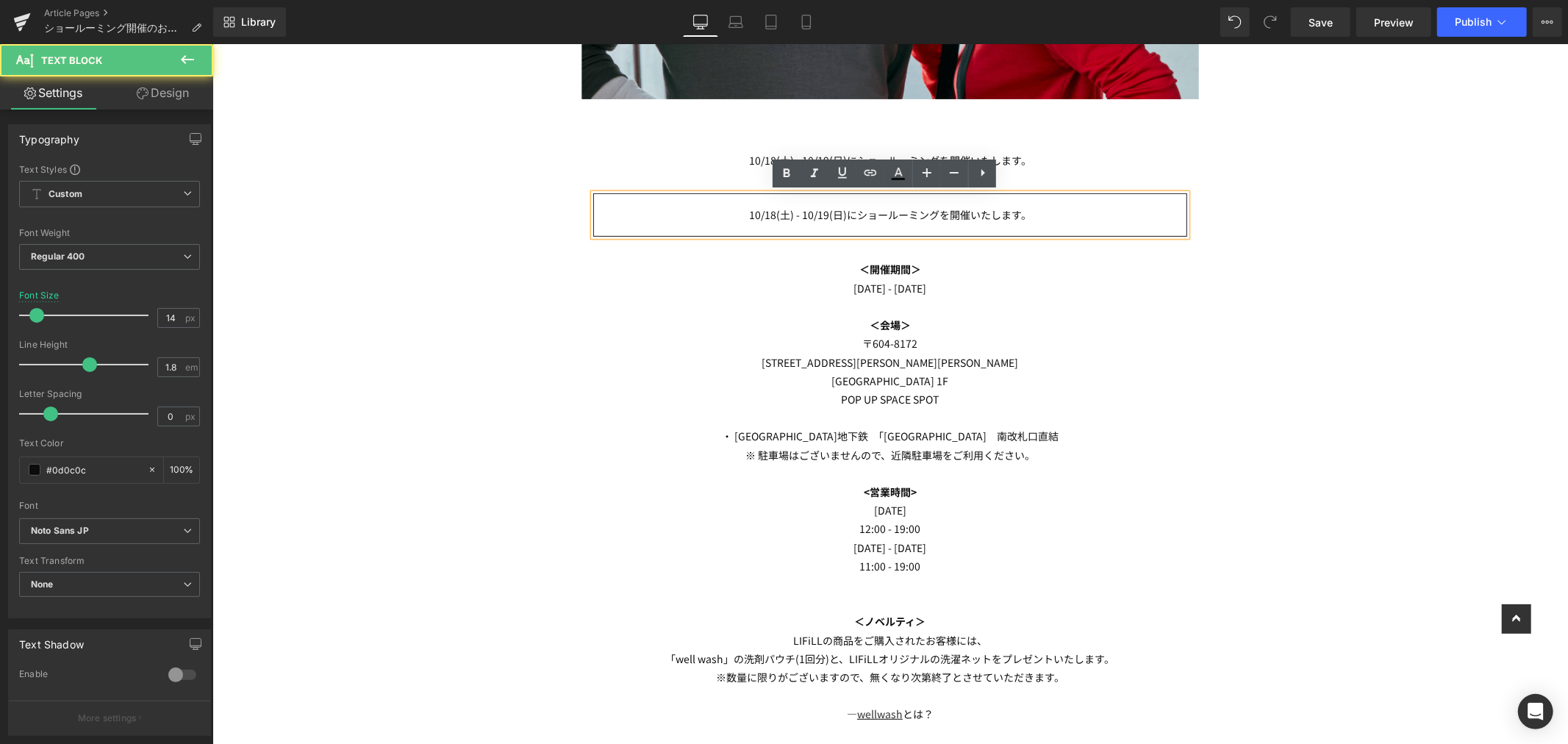
click at [1333, 413] on div "Image Row Heading [DATE] - [DATE]にショールーミングを開催いたします。 Text Block [DATE] - [DATE]に…" at bounding box center [889, 348] width 1356 height 1323
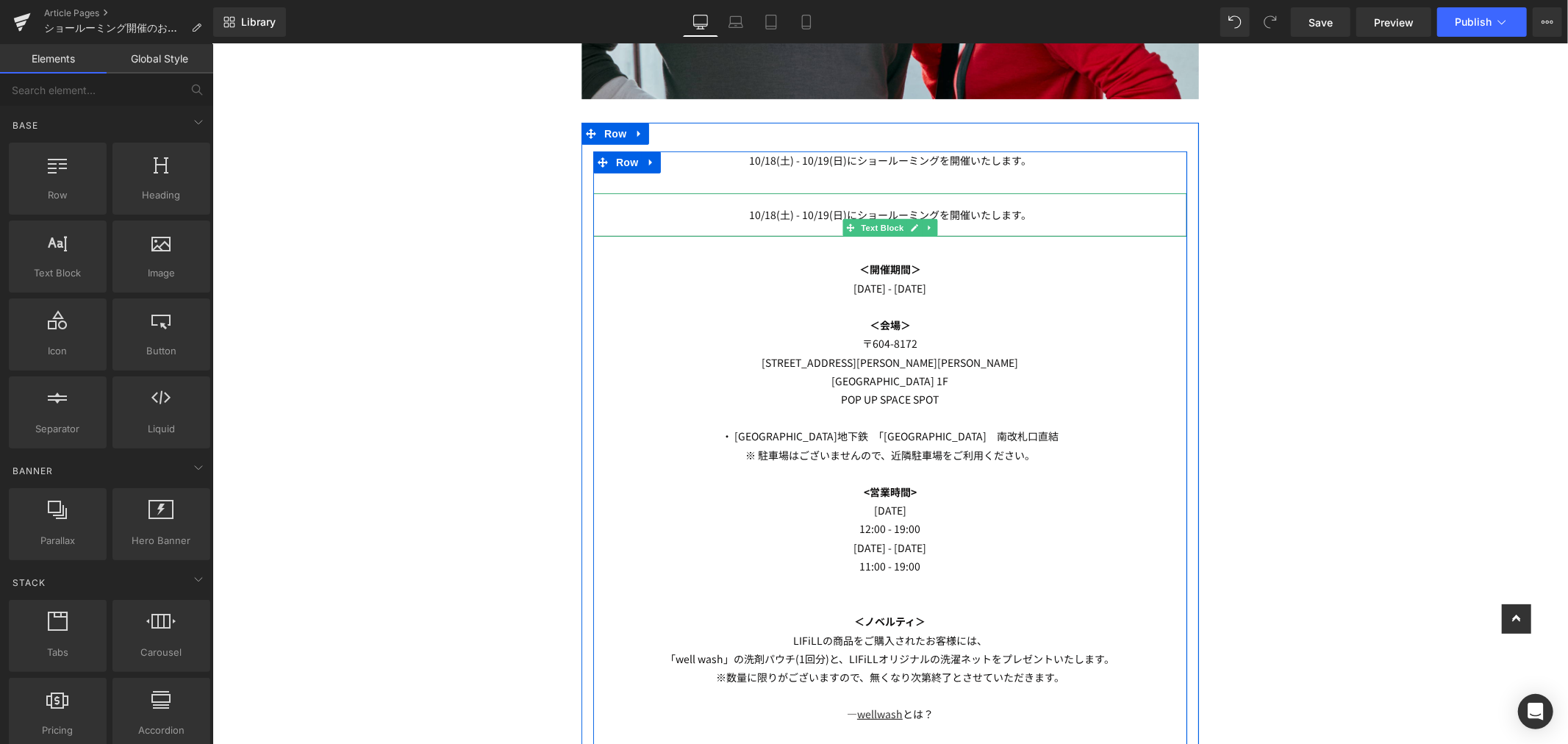
click at [1051, 216] on p "10/18(土) - 10/19(日)にショールーミングを開催いたします。" at bounding box center [889, 214] width 592 height 18
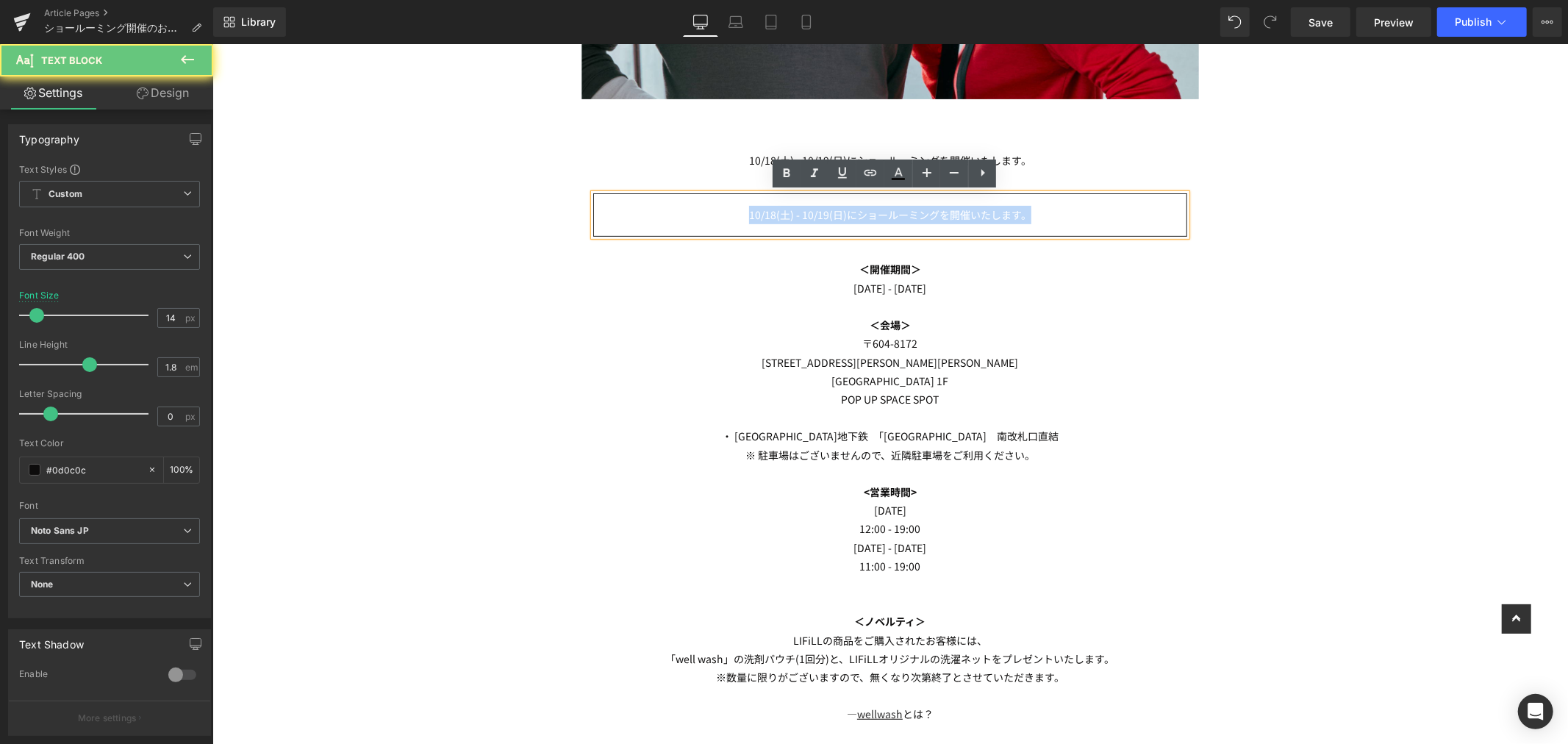
drag, startPoint x: 1051, startPoint y: 216, endPoint x: 577, endPoint y: 218, distance: 474.0
click at [581, 221] on div "Heading [DATE] - [DATE]にショールーミングを開催いたします。 Text Block [DATE] - [DATE]にショールーミングを開…" at bounding box center [889, 468] width 617 height 694
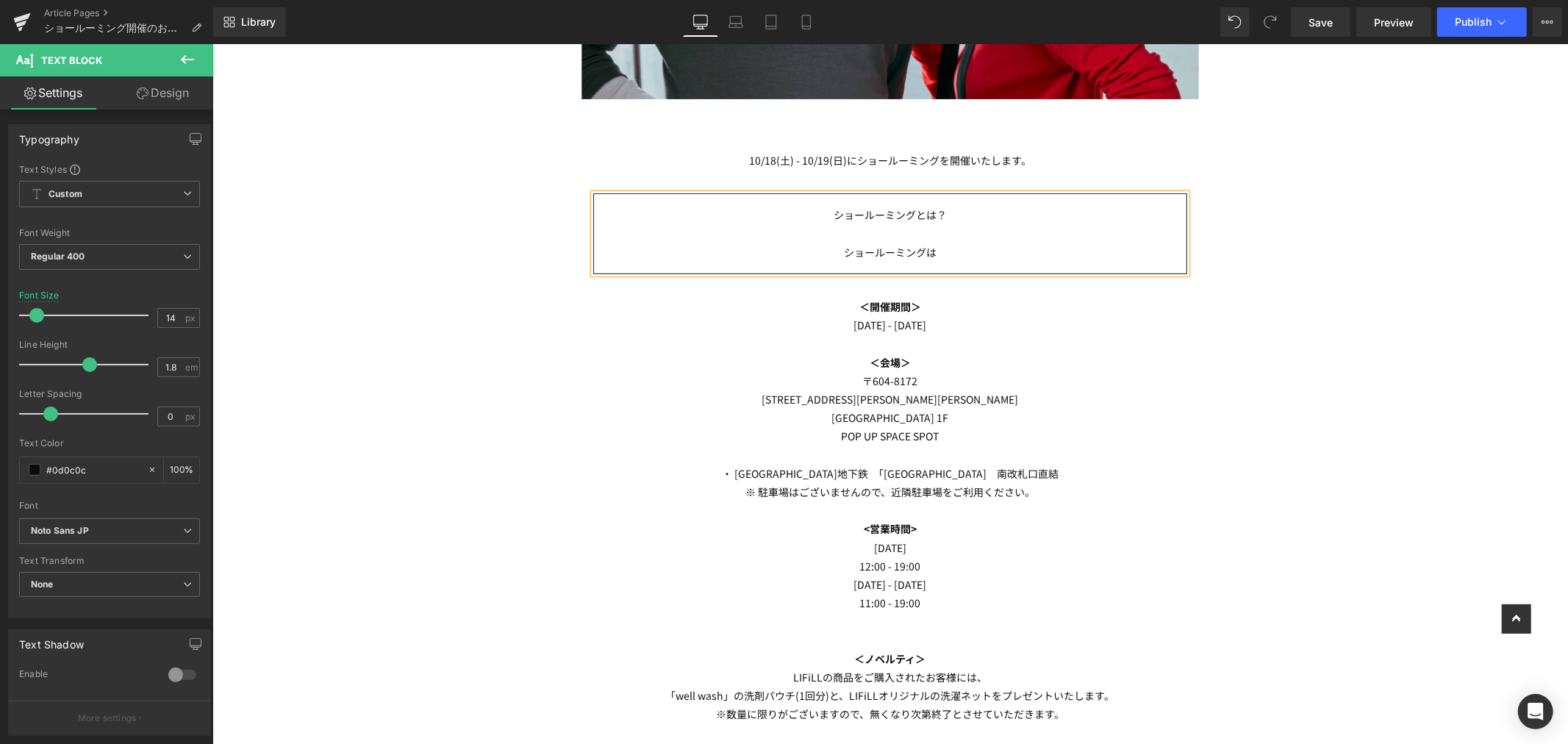
click at [1007, 267] on div "ショールーミングとは？ ショールーミングは" at bounding box center [889, 232] width 594 height 81
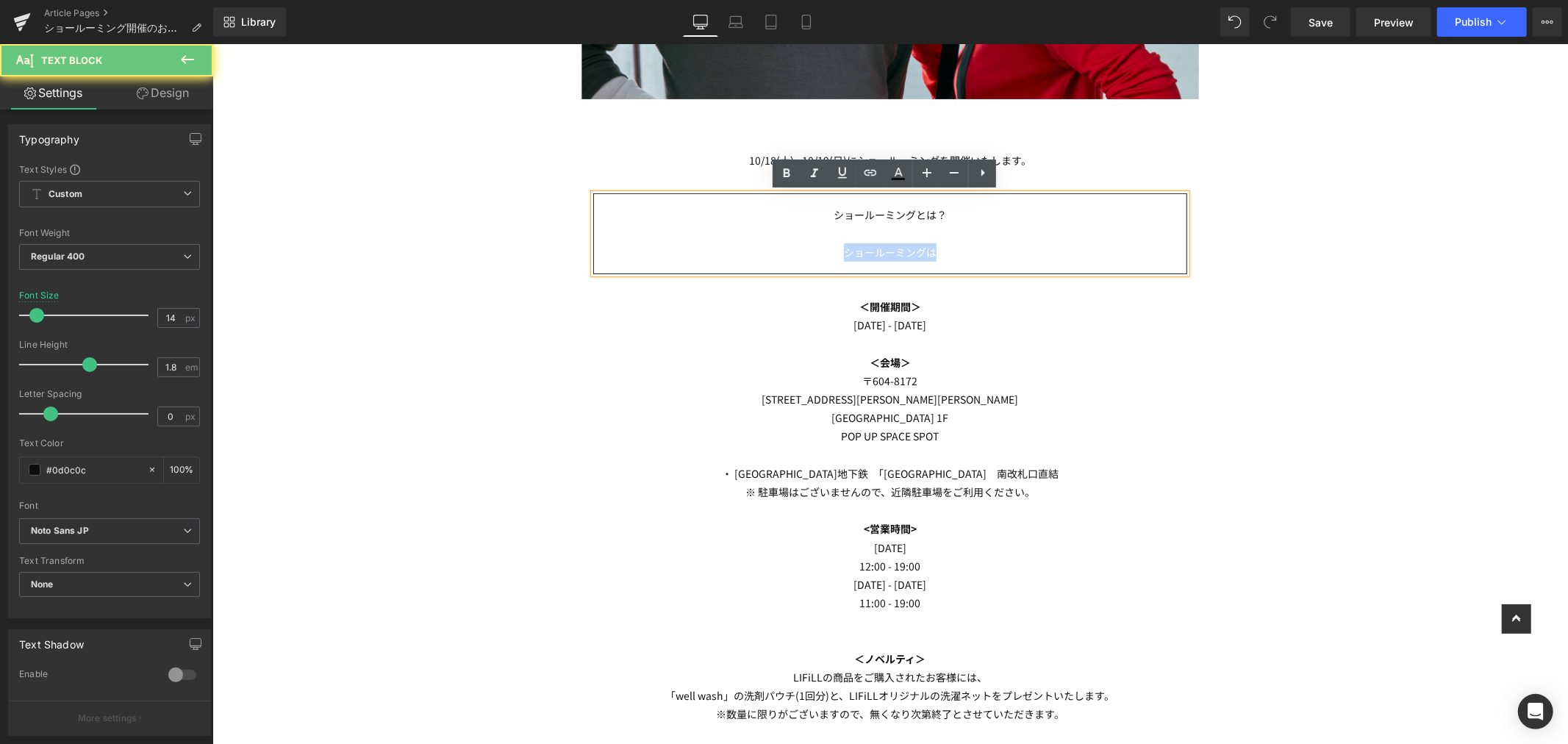
drag, startPoint x: 1015, startPoint y: 253, endPoint x: 666, endPoint y: 257, distance: 349.0
click at [666, 257] on p "ショールーミングは" at bounding box center [889, 252] width 592 height 18
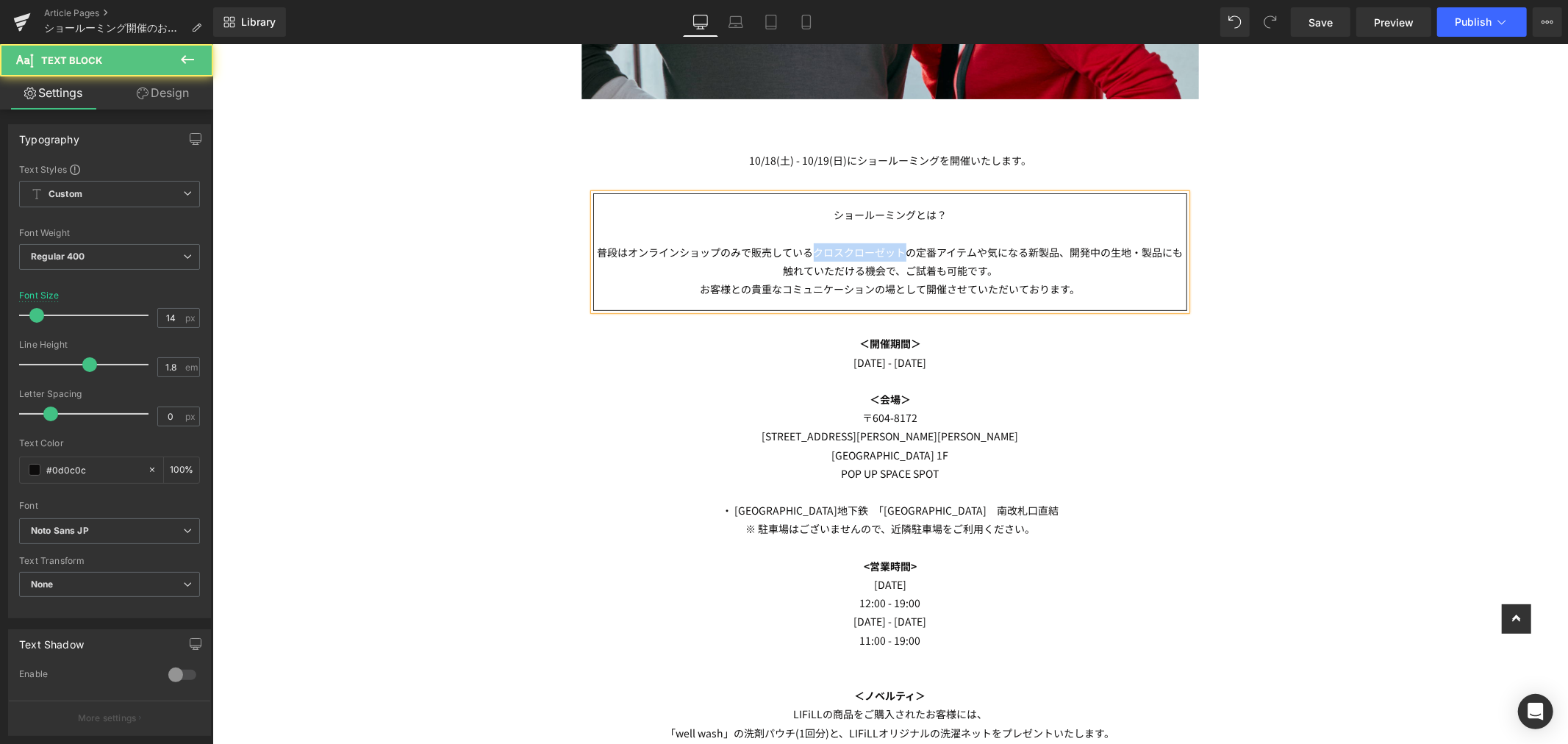
drag, startPoint x: 808, startPoint y: 251, endPoint x: 901, endPoint y: 249, distance: 93.0
click at [901, 249] on p "普段はオンラインショップのみで販売しているクロスクローゼットの定番アイテムや気になる新製品、開発中の生地・製品にも触れていただける機会で、ご試着も可能です。" at bounding box center [889, 261] width 592 height 37
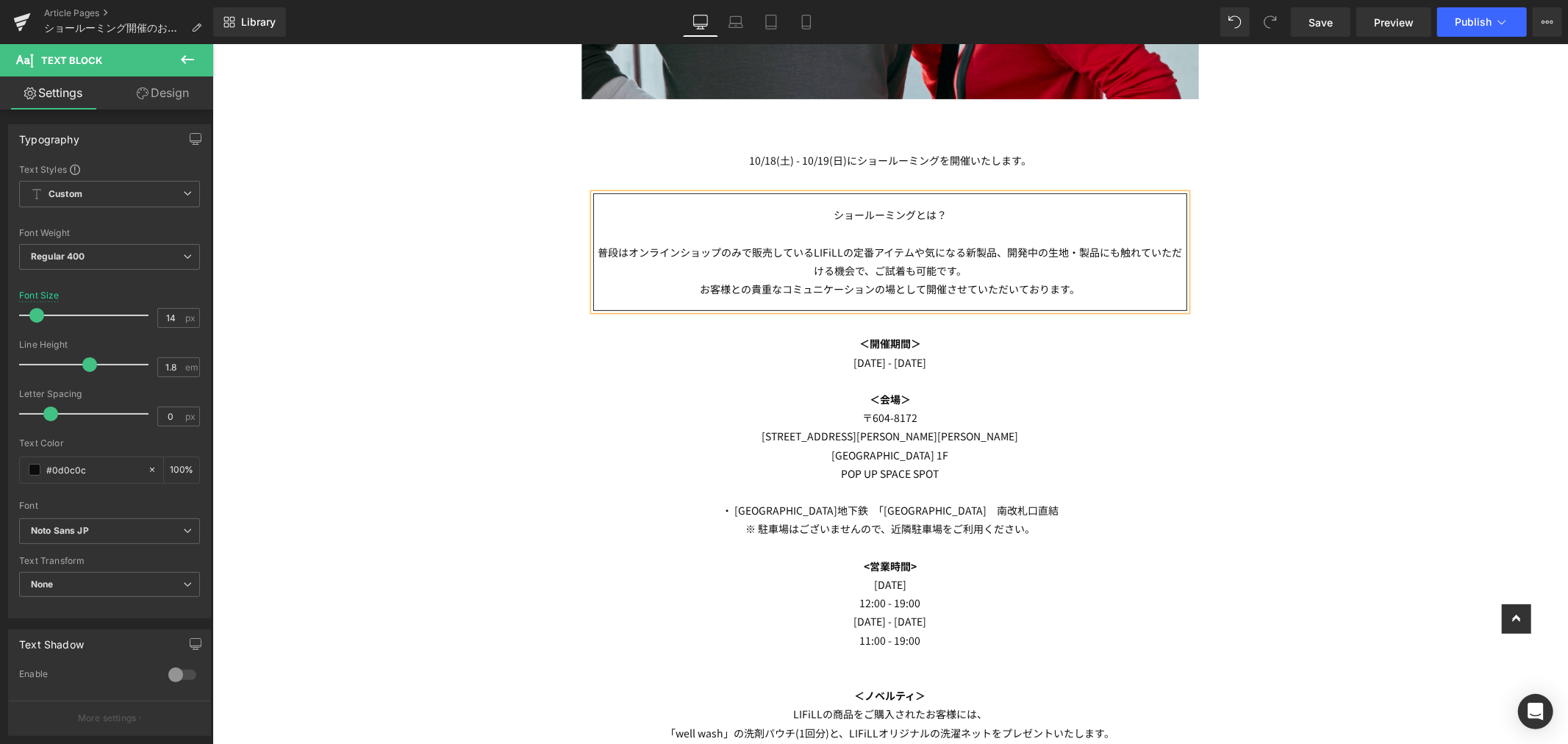
click at [1051, 262] on p "普段はオンラインショップのみで販売しているLIFiLLの定番アイテムや気になる新製品、開発中の生地・製品にも触れていただける機会で、ご試着も可能です。" at bounding box center [889, 261] width 592 height 37
click at [1350, 243] on div "Image Row Heading [DATE] - [DATE]にショールーミングを開催いたします。 Text Block ショールーミングとは？ 普段はオ…" at bounding box center [889, 385] width 1356 height 1396
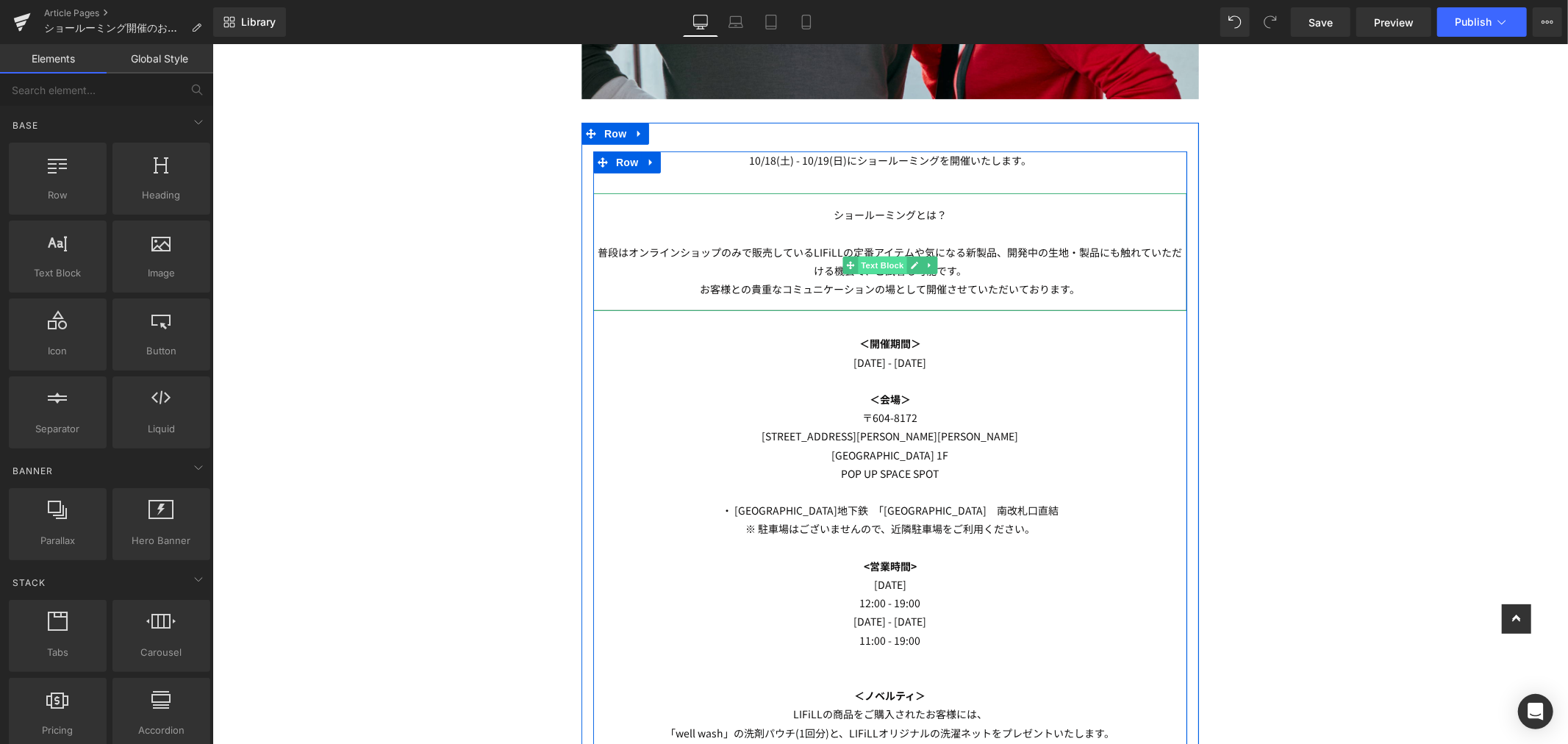
click at [877, 266] on span "Text Block" at bounding box center [881, 264] width 48 height 17
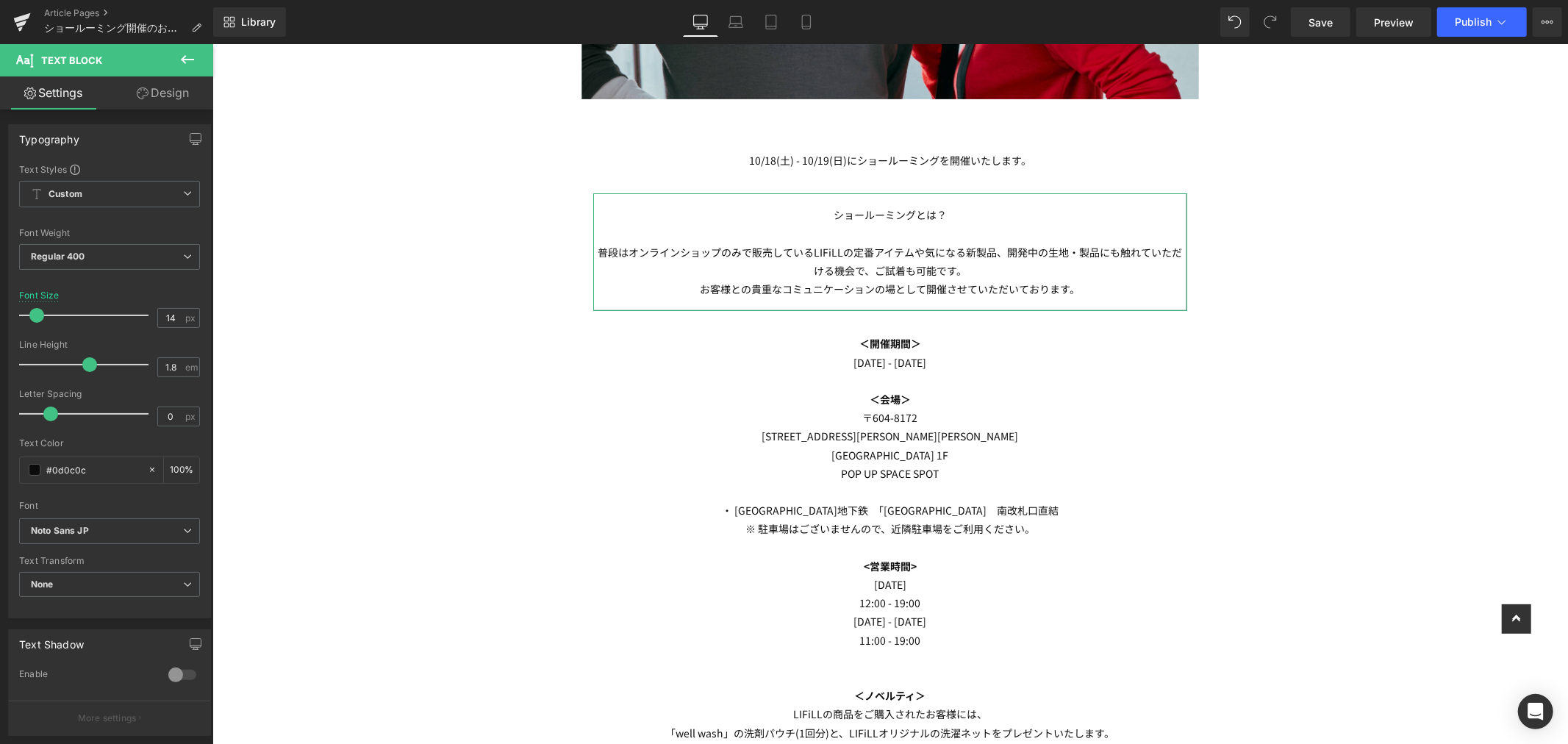
click at [163, 90] on link "Design" at bounding box center [162, 93] width 107 height 33
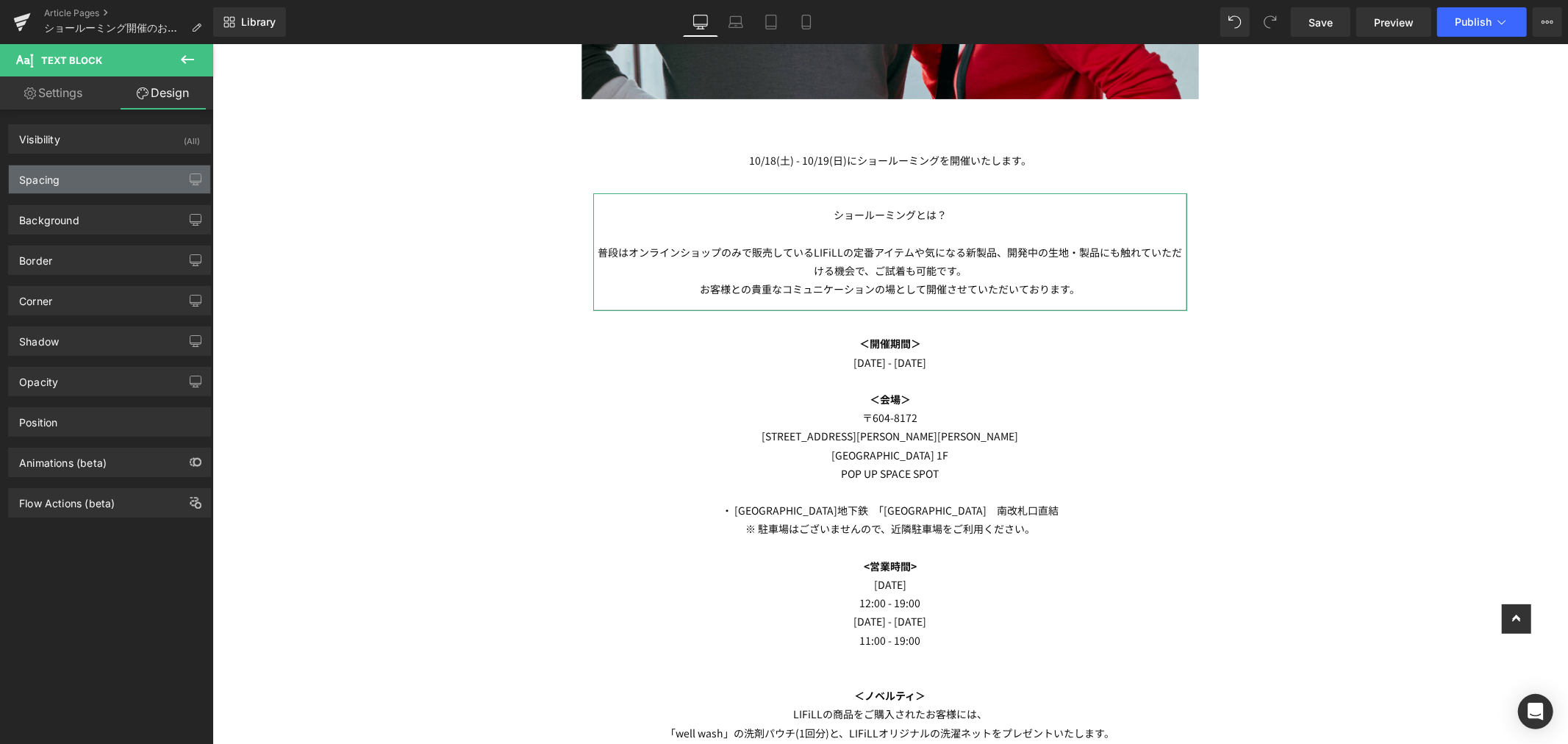
click at [92, 178] on div "Spacing" at bounding box center [110, 180] width 202 height 28
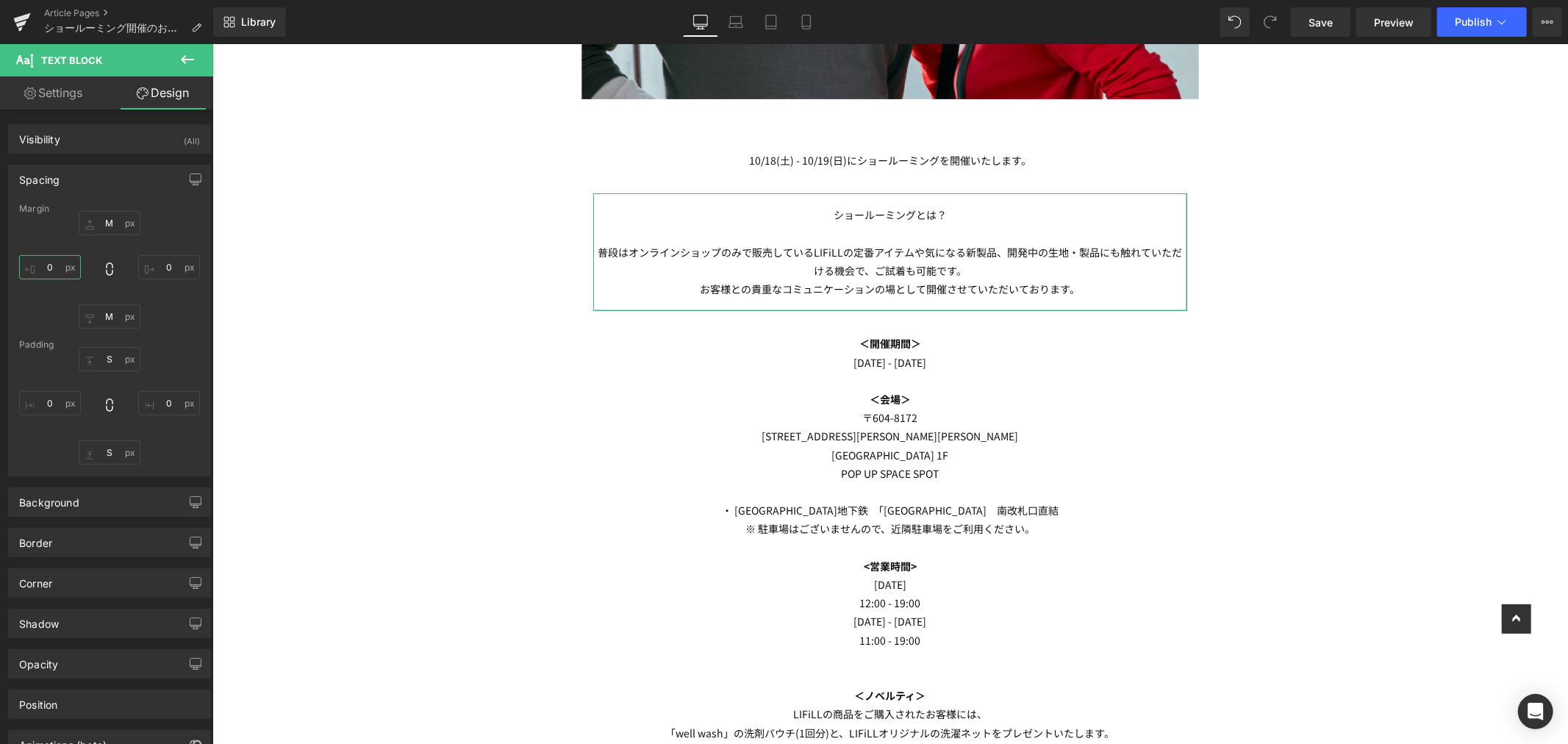
click at [44, 267] on input "0" at bounding box center [50, 267] width 62 height 24
click at [38, 271] on input "S" at bounding box center [50, 267] width 62 height 24
type input "M"
click at [172, 266] on input "0" at bounding box center [169, 267] width 62 height 24
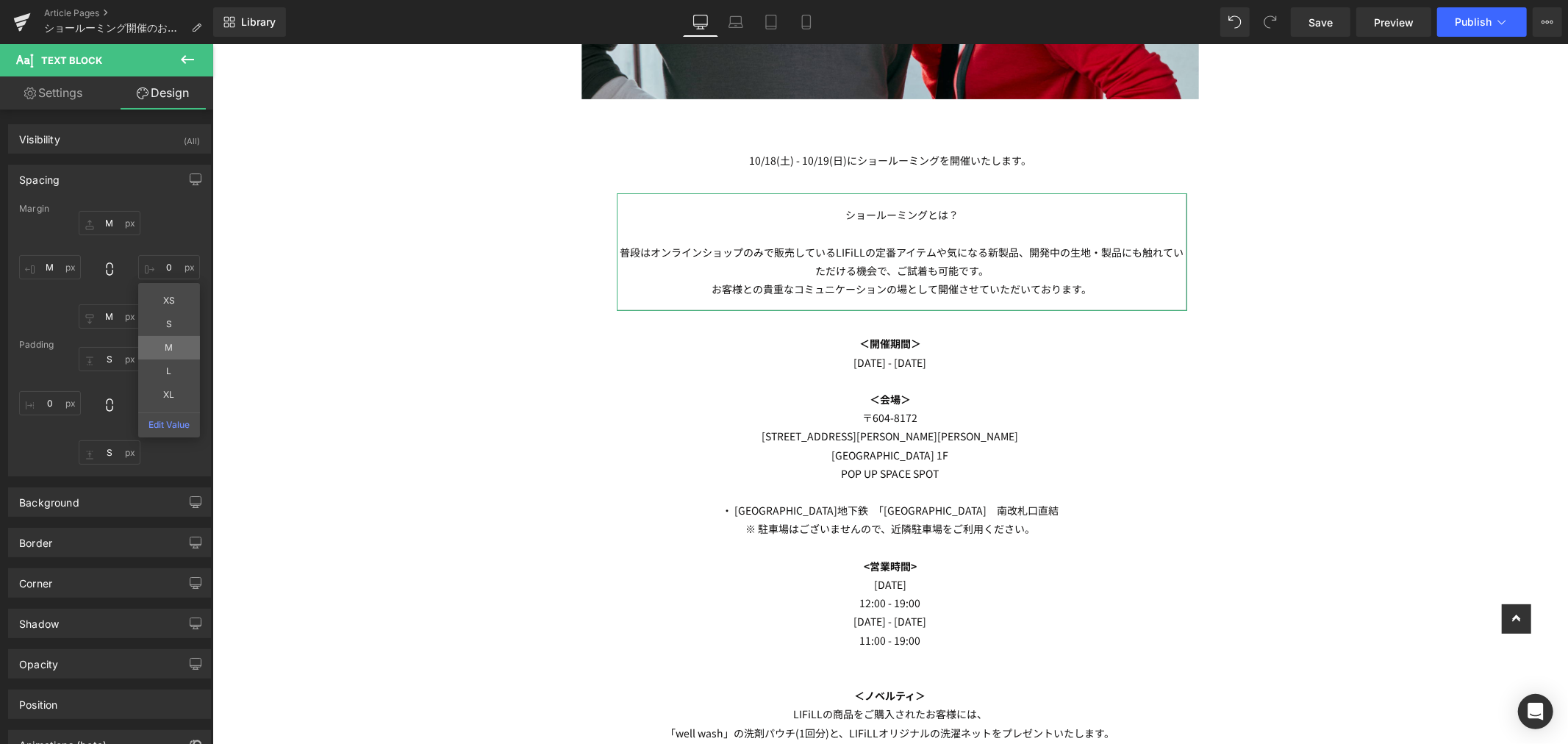
type input "M"
click at [62, 408] on input "0" at bounding box center [50, 402] width 62 height 24
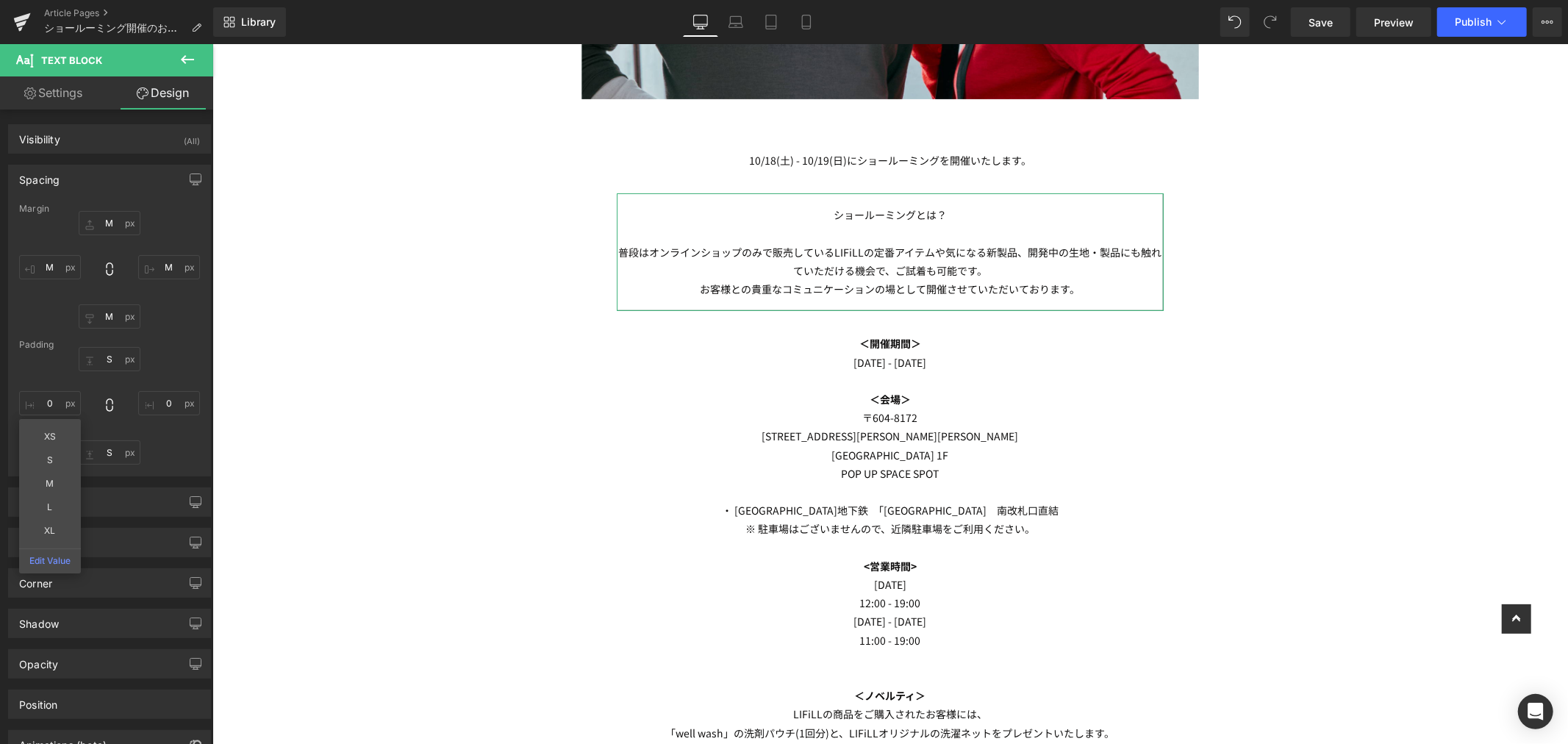
type input "S"
click at [178, 401] on input "0" at bounding box center [169, 402] width 62 height 24
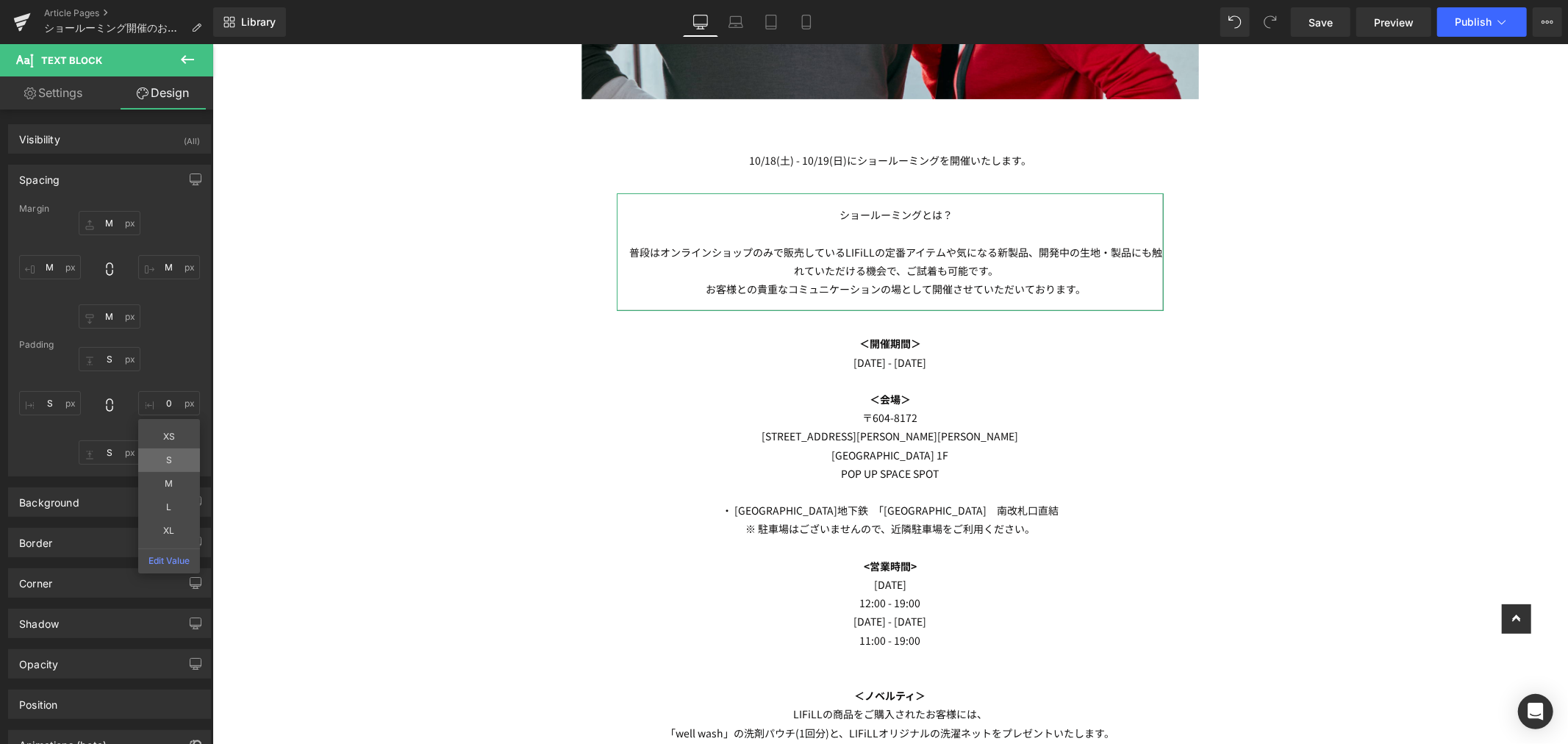
type input "S"
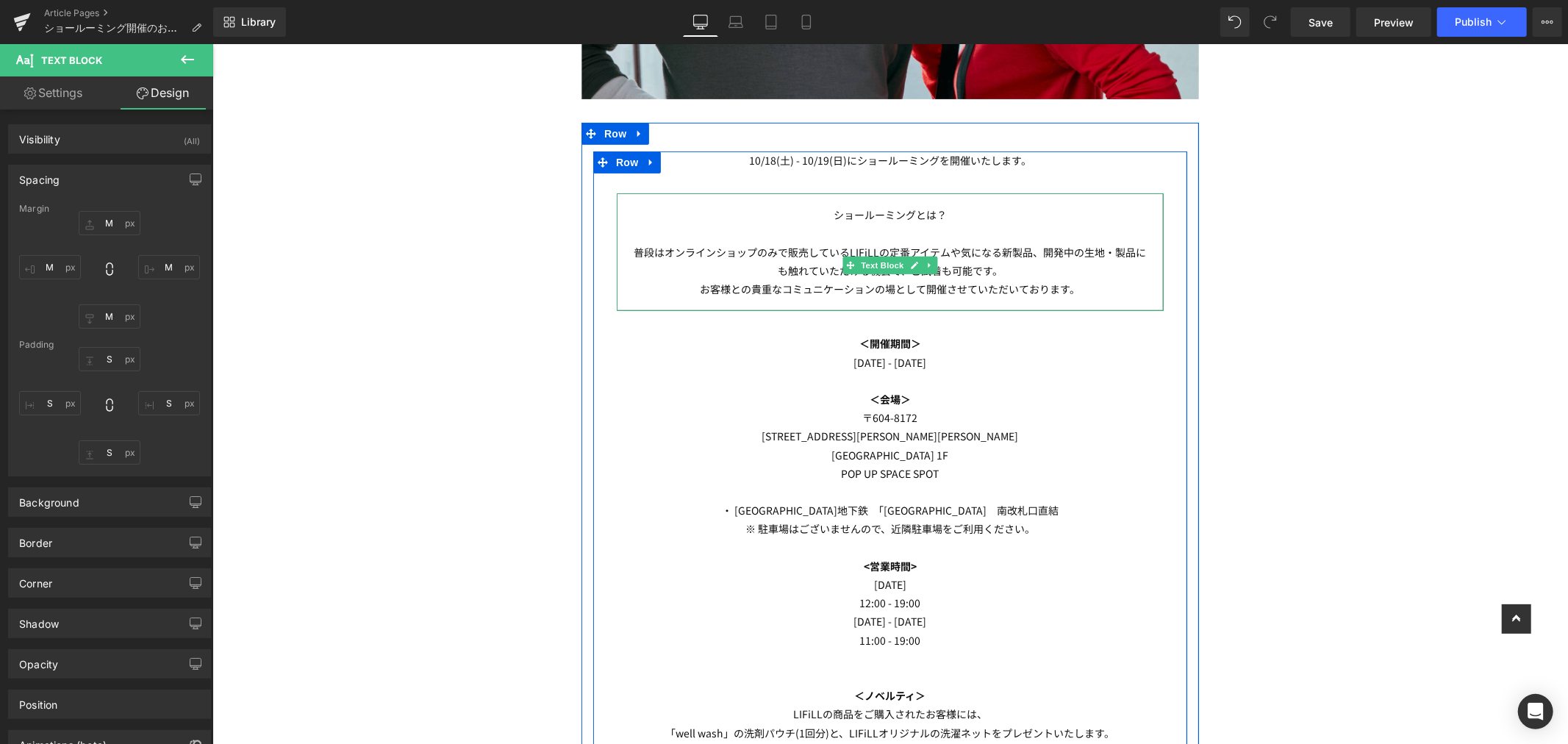
click at [1076, 268] on p "普段はオンラインショップのみで販売しているLIFiLLの定番アイテムや気になる新製品、開発中の生地・製品にも触れていただける機会で、ご試着も可能です。" at bounding box center [889, 261] width 522 height 37
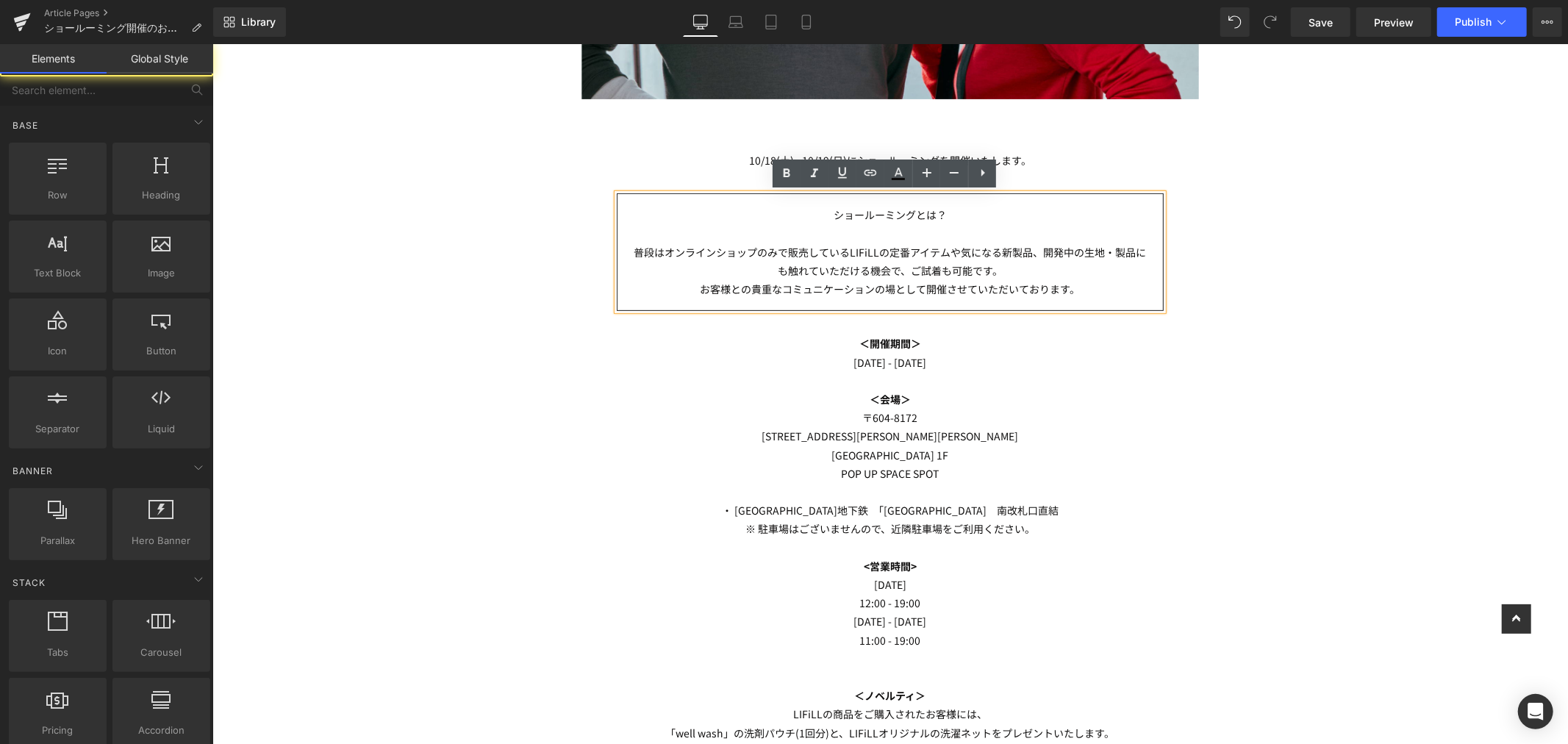
click at [1319, 299] on div "Image Row Heading [DATE] - [DATE]にショールーミングを開催いたします。 Text Block ショールーミングとは？ 普段はオ…" at bounding box center [889, 385] width 1356 height 1396
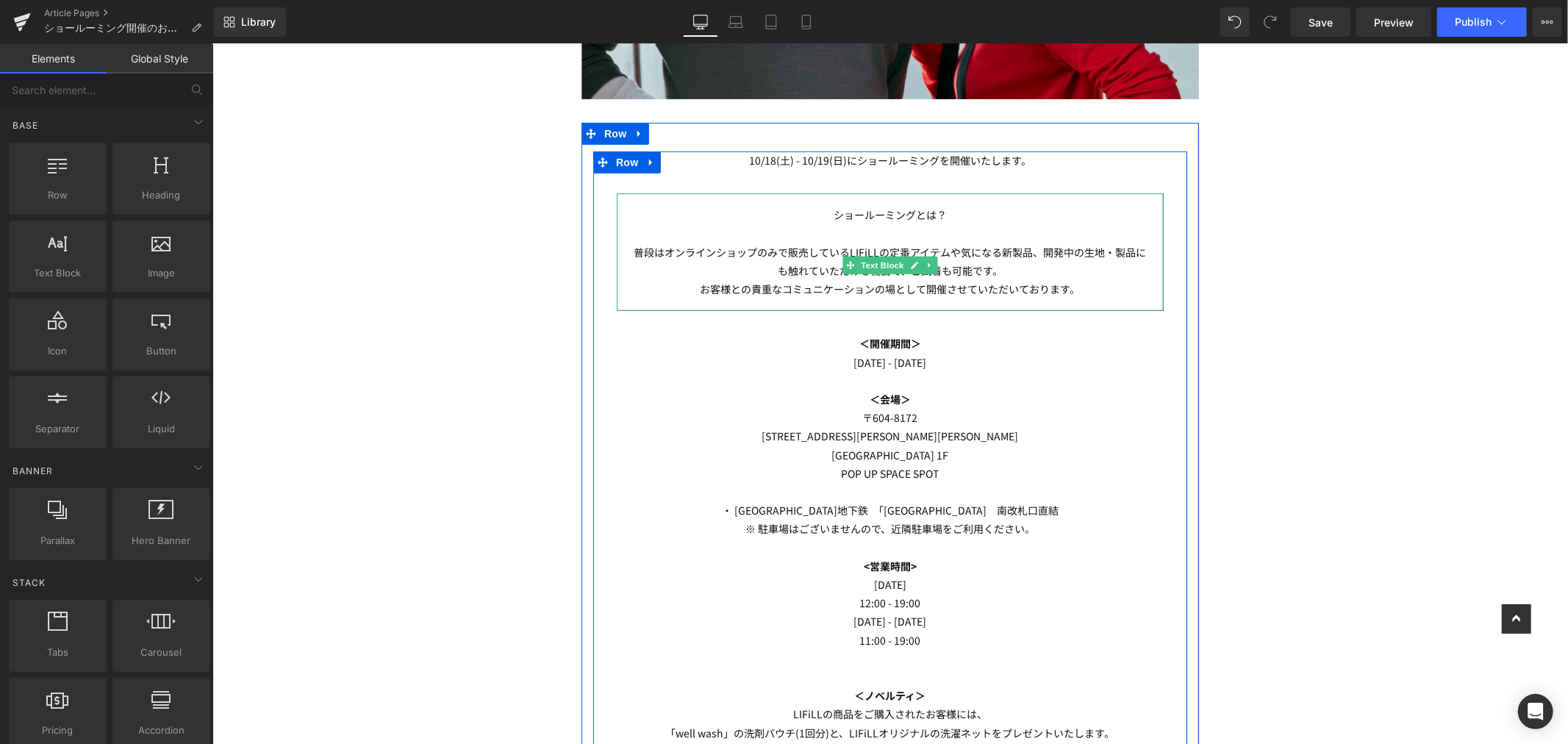
click at [1077, 284] on p "お客様との貴重なコミュニケーションの場として開催させていただいております。" at bounding box center [889, 288] width 522 height 18
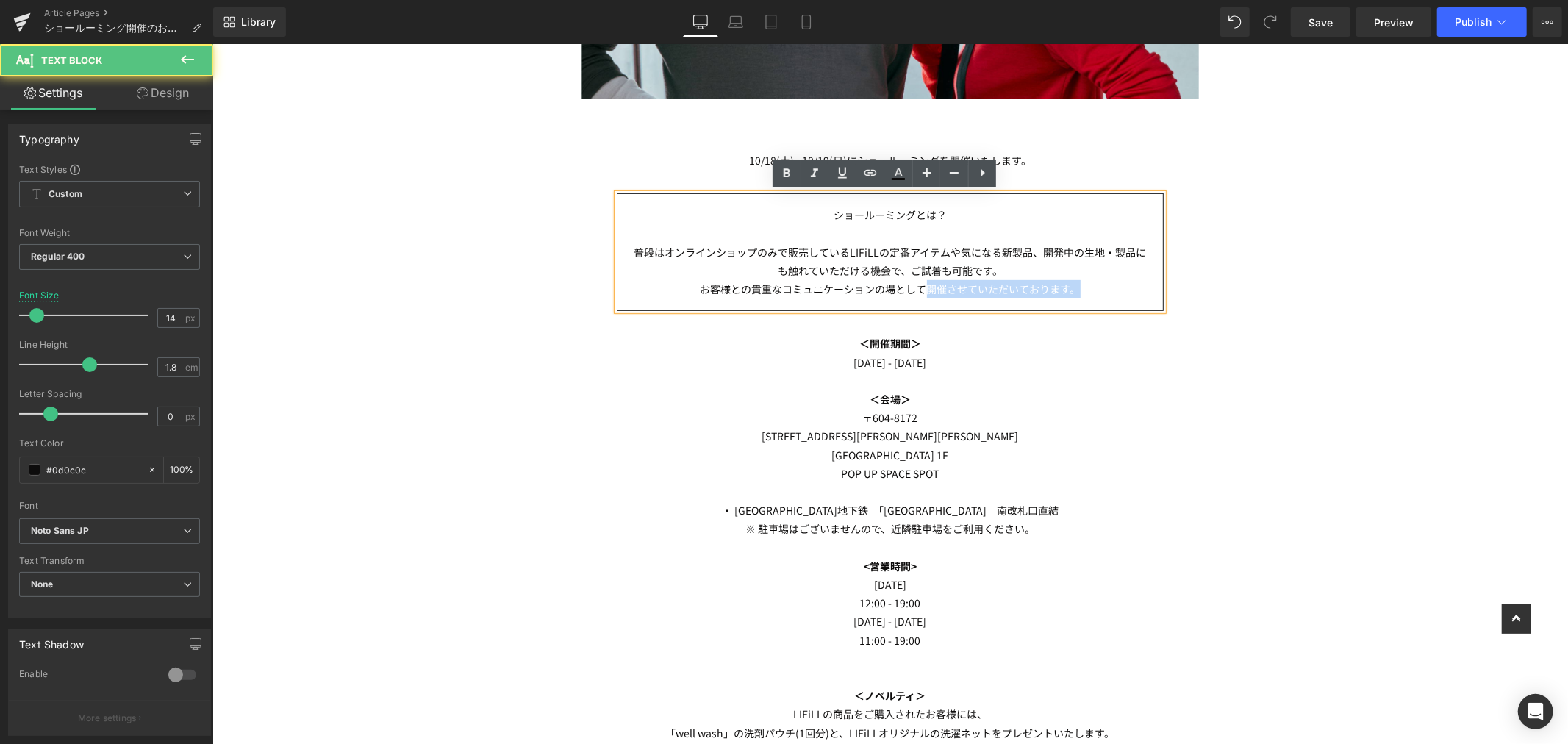
drag, startPoint x: 1087, startPoint y: 284, endPoint x: 921, endPoint y: 290, distance: 166.1
click at [921, 290] on p "お客様との貴重なコミュニケーションの場として開催させていただいております。" at bounding box center [889, 288] width 522 height 18
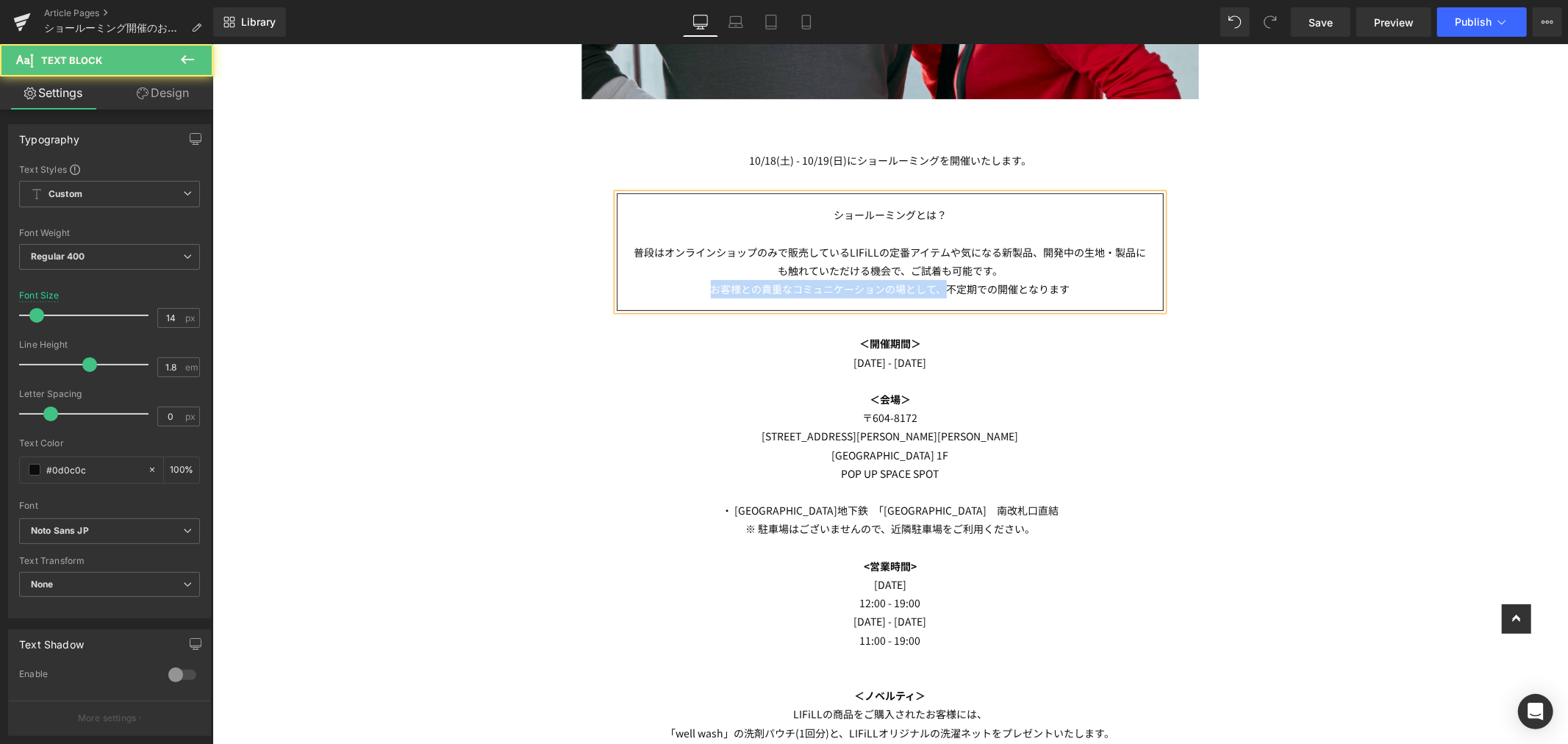
drag, startPoint x: 940, startPoint y: 286, endPoint x: 703, endPoint y: 303, distance: 237.6
click at [703, 303] on div "ショールーミングとは？ 普段はオンラインショップのみで販売しているLIFiLLの定番アイテムや気になる新製品、開発中の生地・製品にも触れていただける機会で、ご…" at bounding box center [889, 251] width 547 height 117
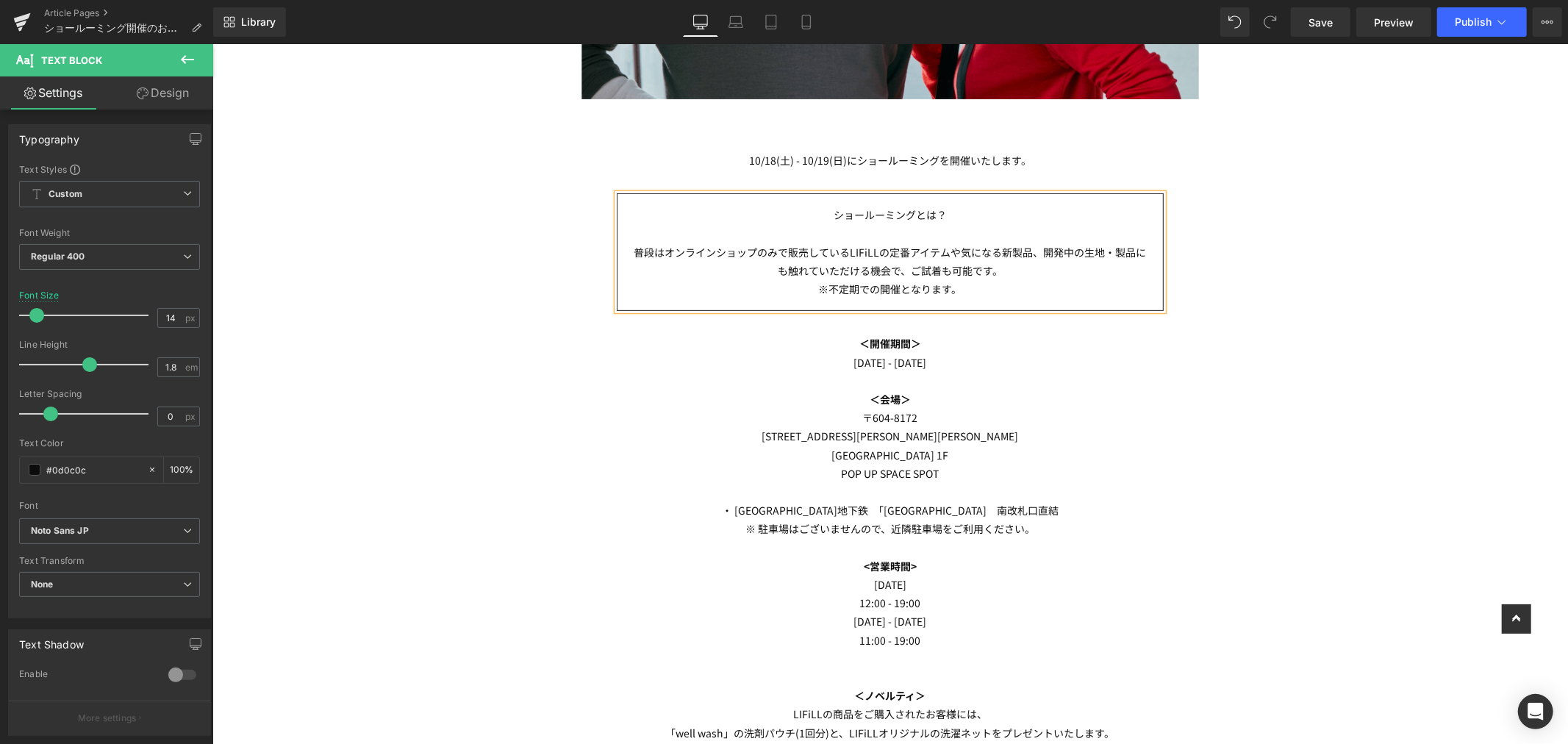
click at [1349, 297] on div "Image Row Heading [DATE] - [DATE]にショールーミングを開催いたします。 Text Block ショールーミングとは？ 普段はオ…" at bounding box center [889, 385] width 1356 height 1396
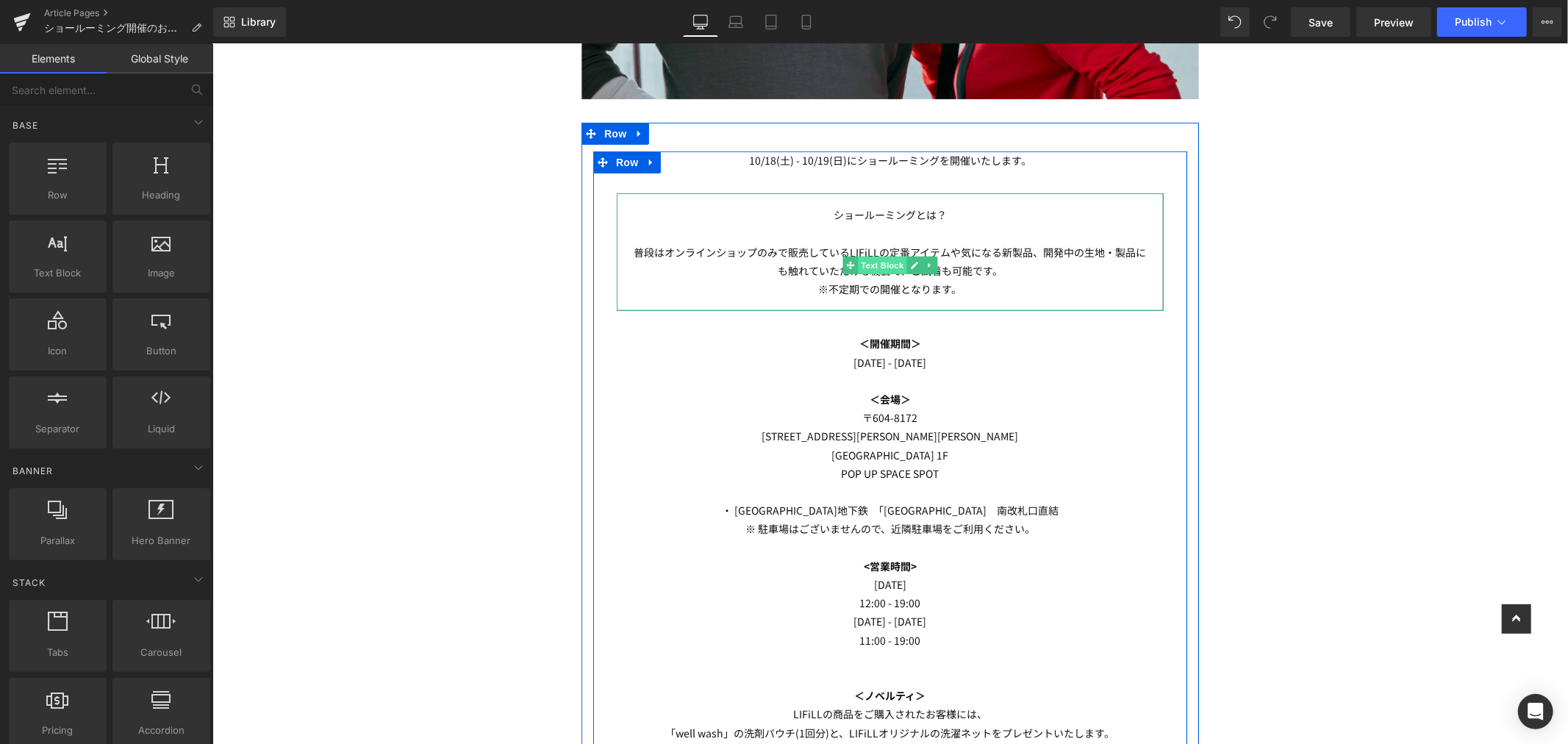
click at [865, 267] on span "Text Block" at bounding box center [881, 264] width 48 height 17
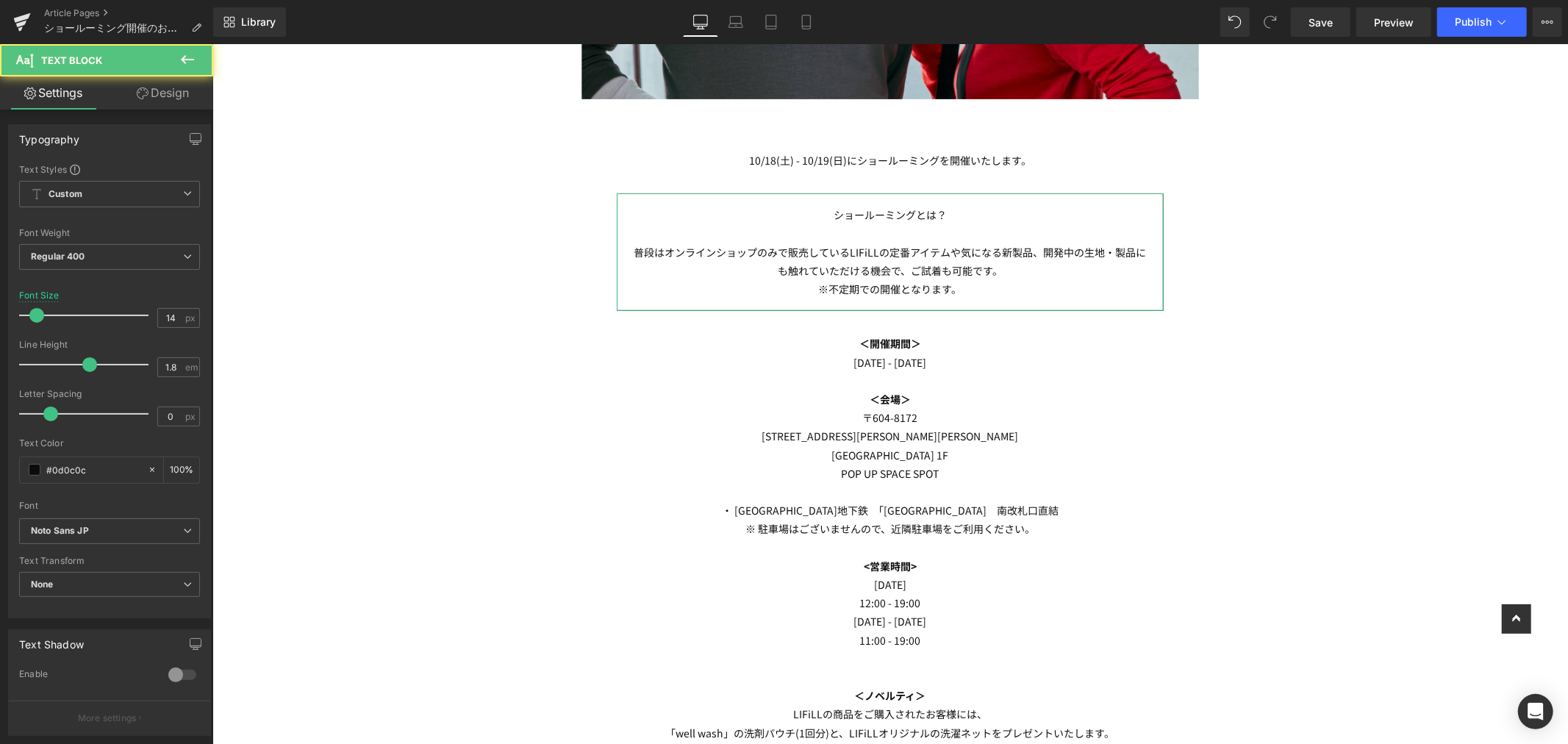
drag, startPoint x: 177, startPoint y: 94, endPoint x: 137, endPoint y: 165, distance: 81.5
click at [174, 94] on link "Design" at bounding box center [162, 93] width 107 height 33
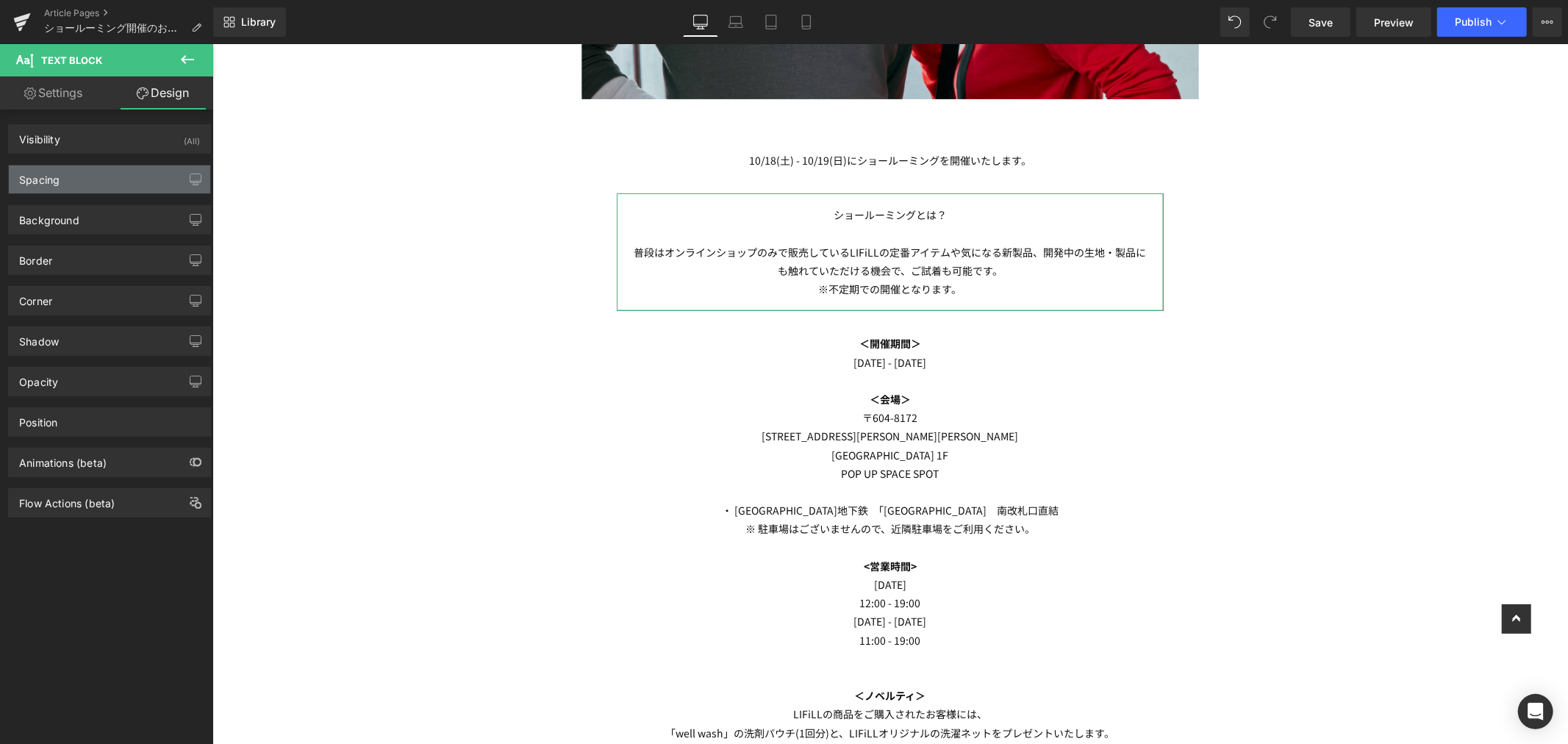
type input "M"
type input "S"
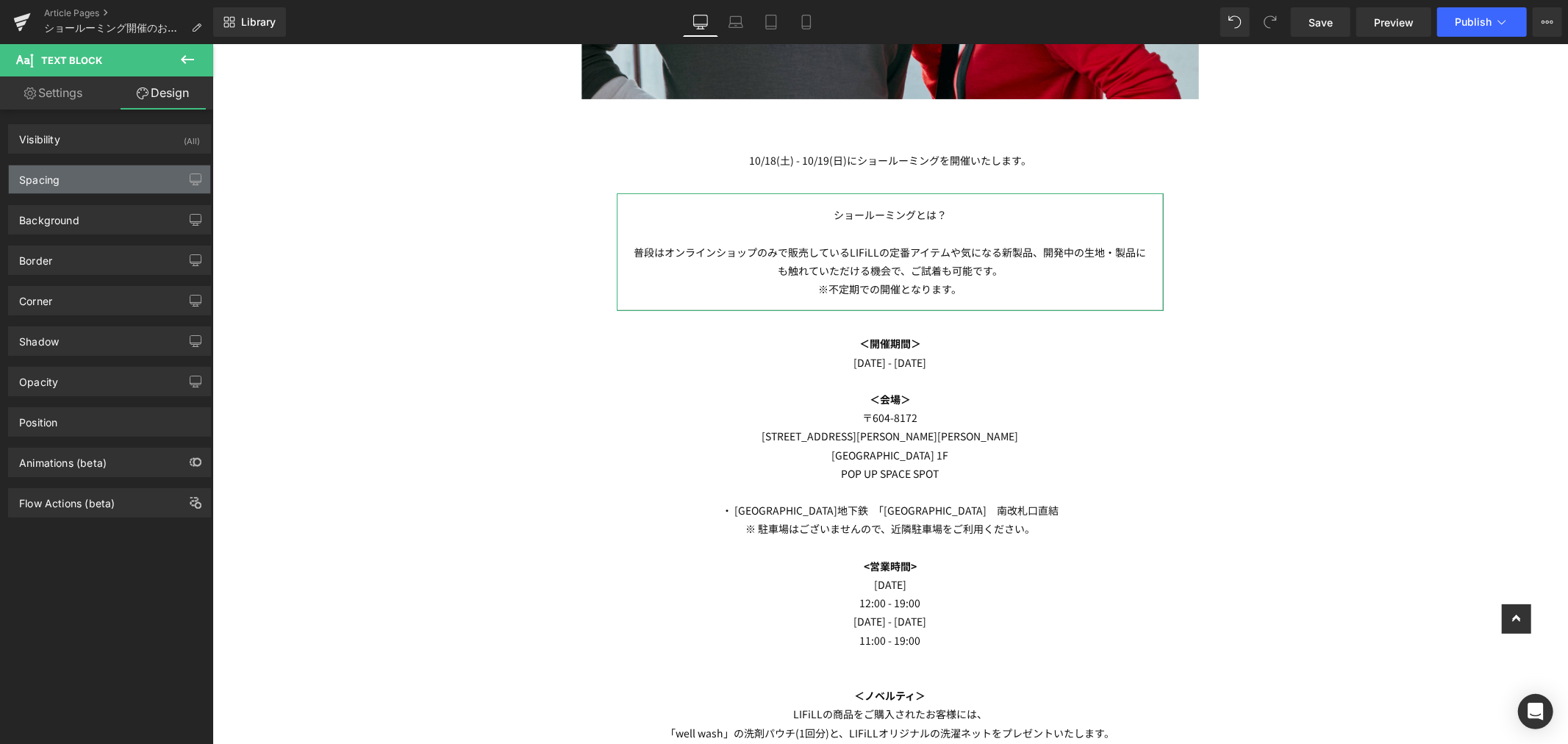
type input "S"
click at [114, 180] on div "Spacing" at bounding box center [110, 180] width 202 height 28
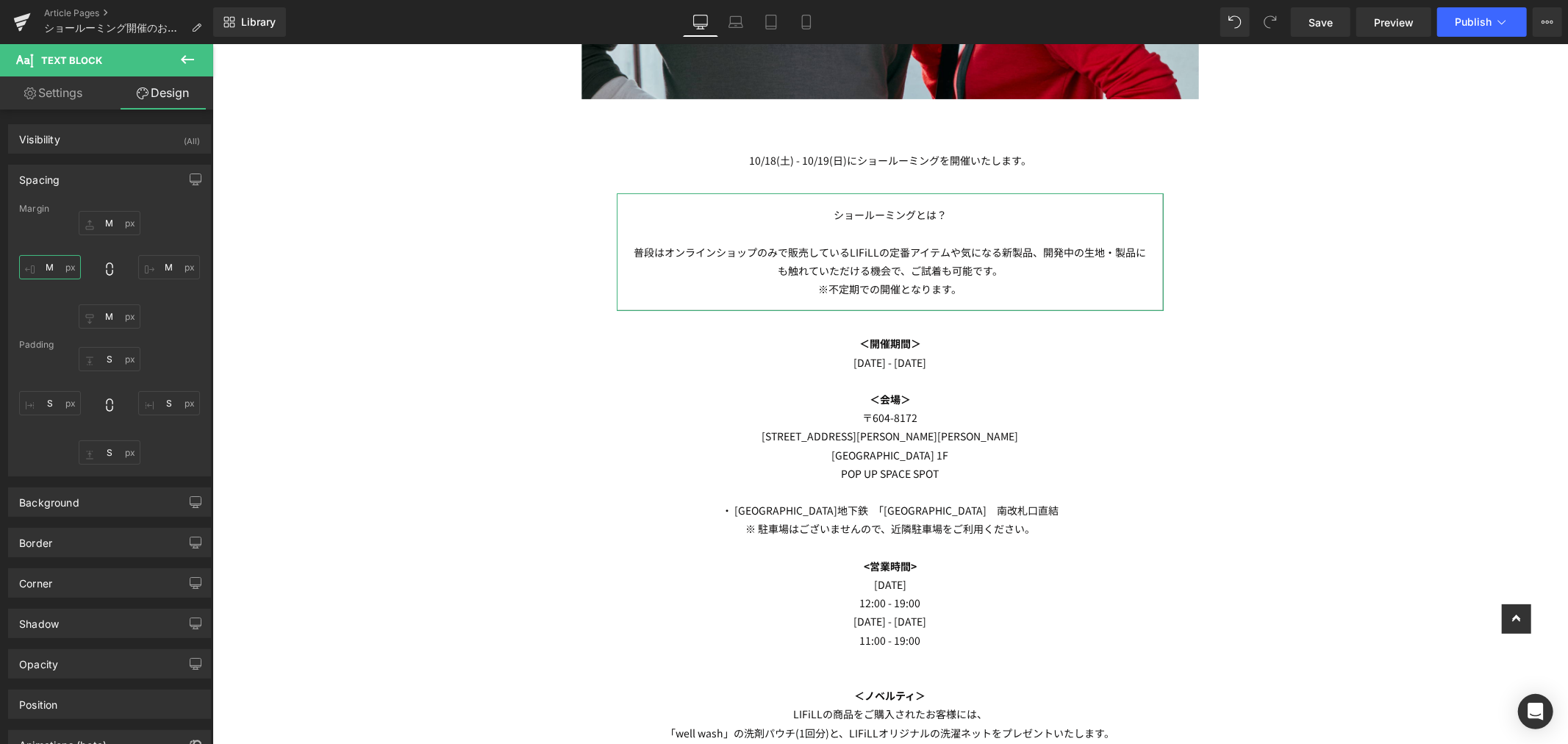
click at [52, 262] on input "M" at bounding box center [50, 267] width 62 height 24
type input "L"
click at [163, 272] on input "M" at bounding box center [169, 267] width 62 height 24
type input "L"
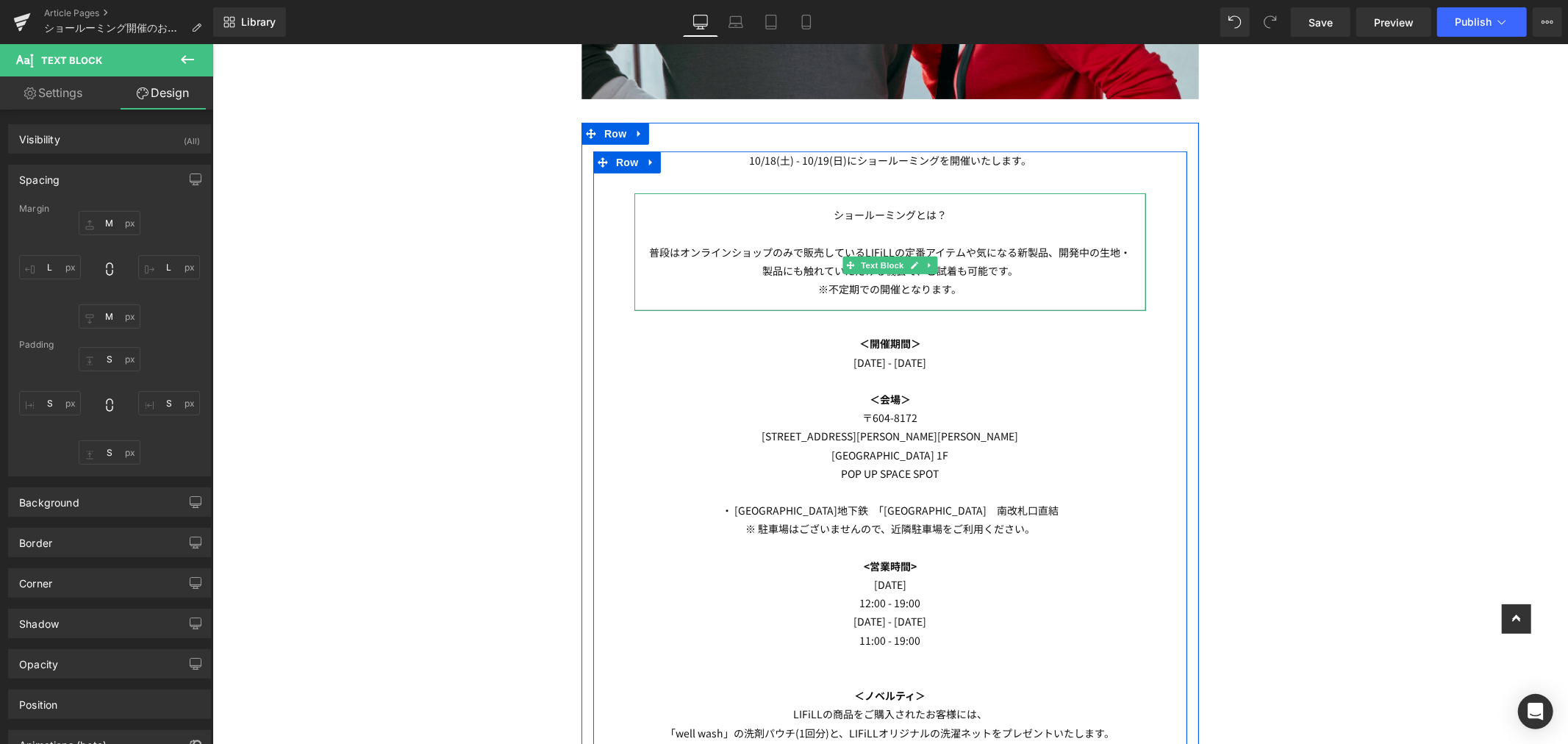
click at [1111, 252] on p "普段はオンラインショップのみで販売しているLIFiLLの定番アイテムや気になる新製品、開発中の生地・製品にも触れていただける機会で、ご試着も可能です。" at bounding box center [890, 261] width 487 height 37
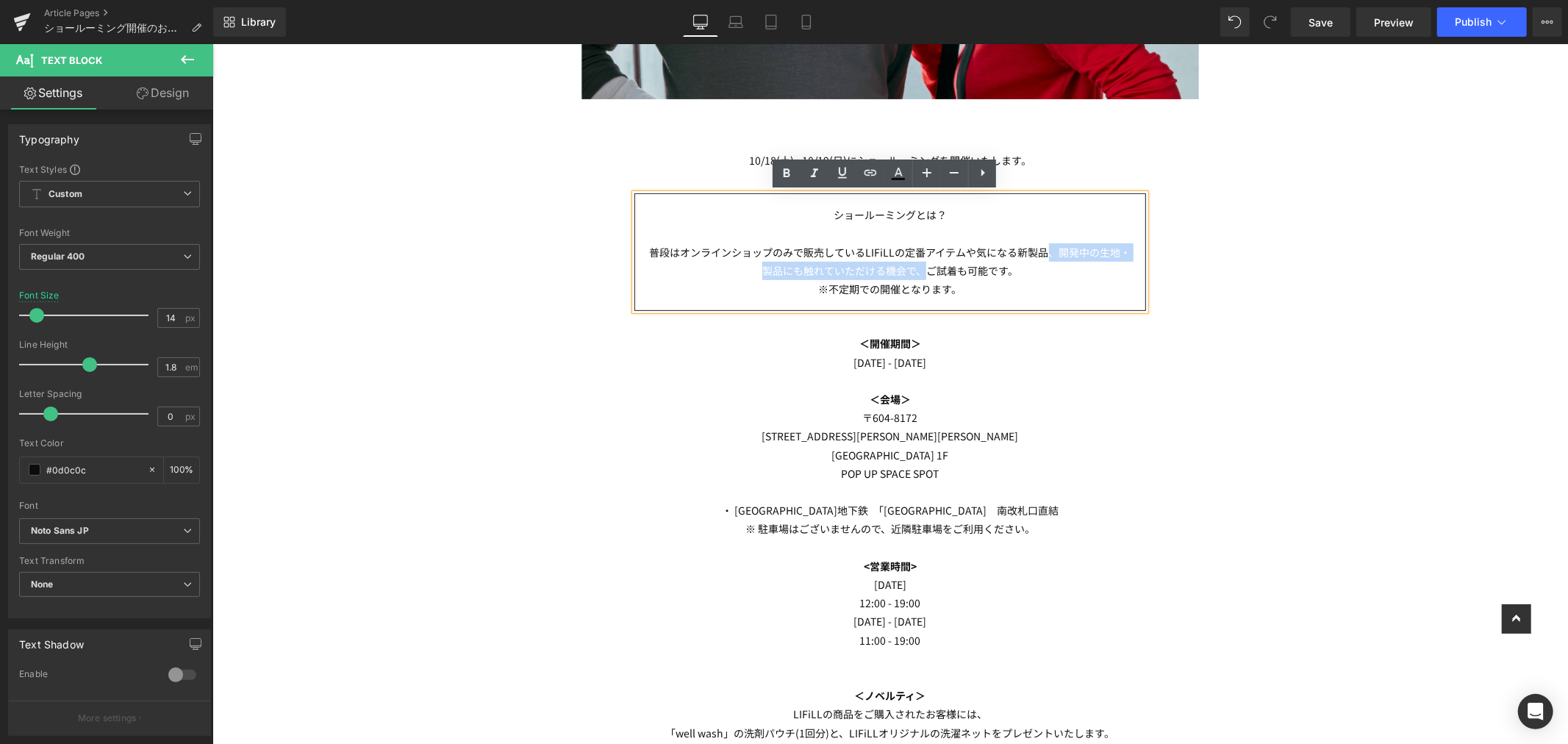
drag, startPoint x: 1041, startPoint y: 249, endPoint x: 923, endPoint y: 267, distance: 119.4
click at [923, 267] on p "普段はオンラインショップのみで販売しているLIFiLLの定番アイテムや気になる新製品、開発中の生地・製品にも触れていただける機会で、ご試着も可能です。" at bounding box center [890, 261] width 487 height 37
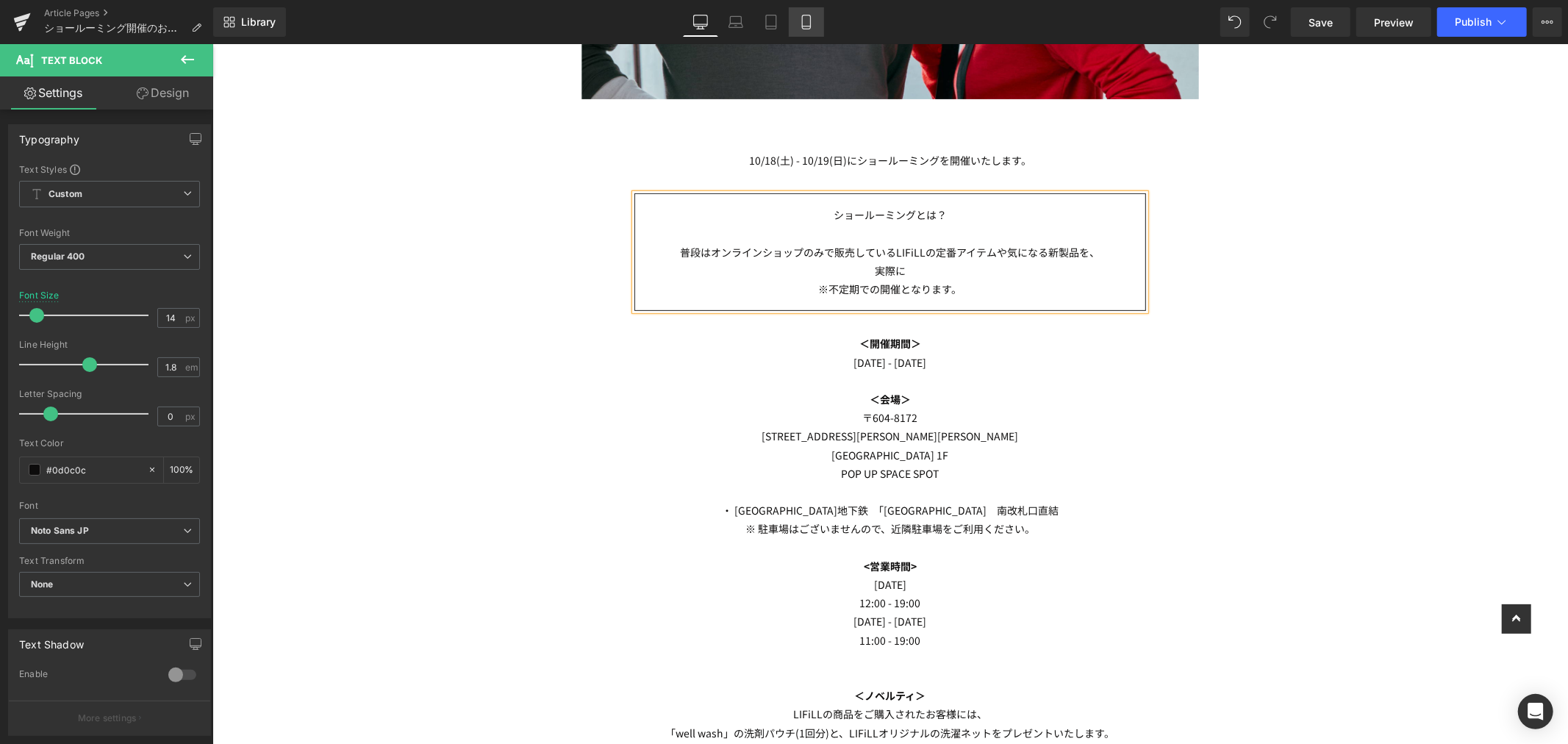
click at [809, 30] on link "Mobile" at bounding box center [806, 22] width 35 height 29
type input "13"
type input "100"
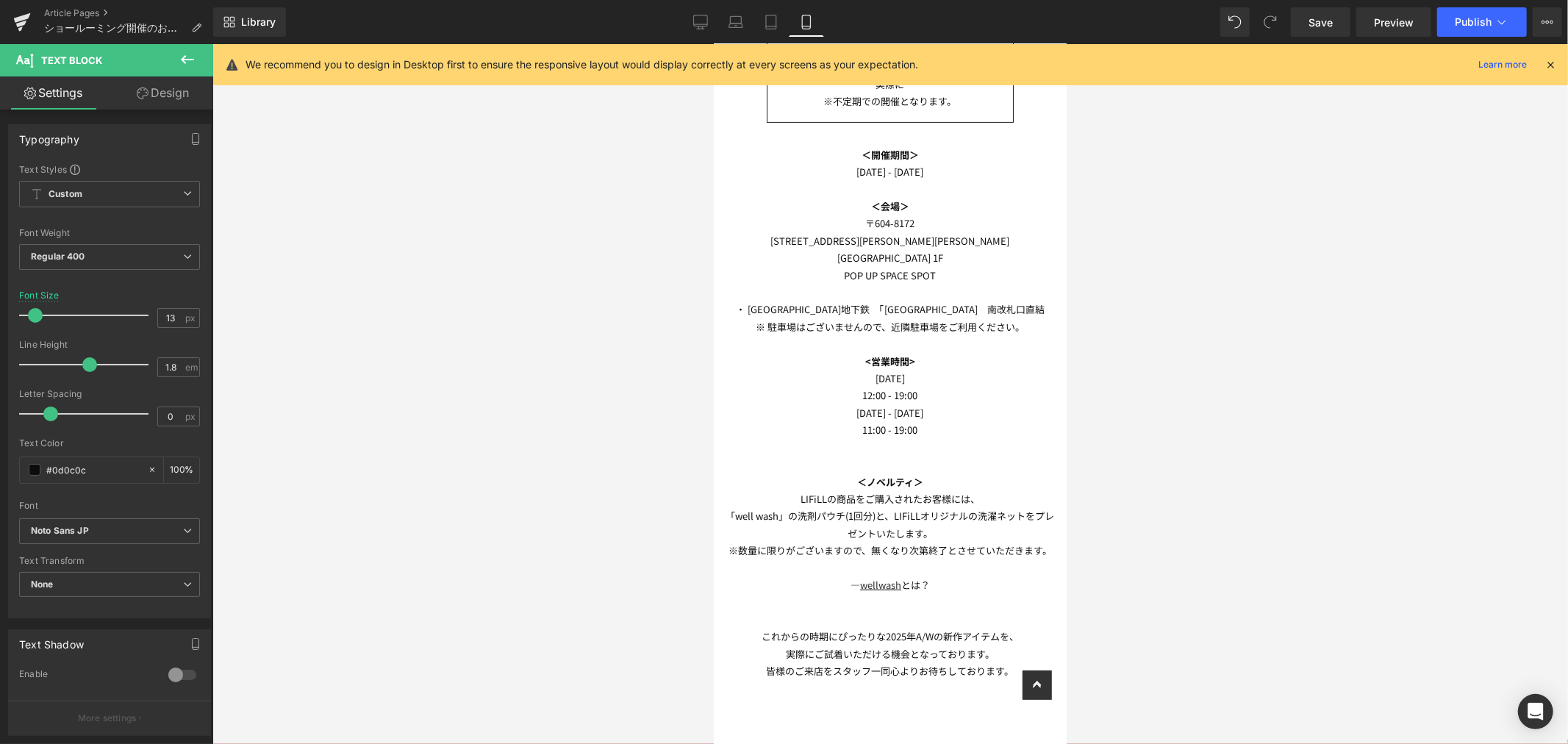
scroll to position [128, 0]
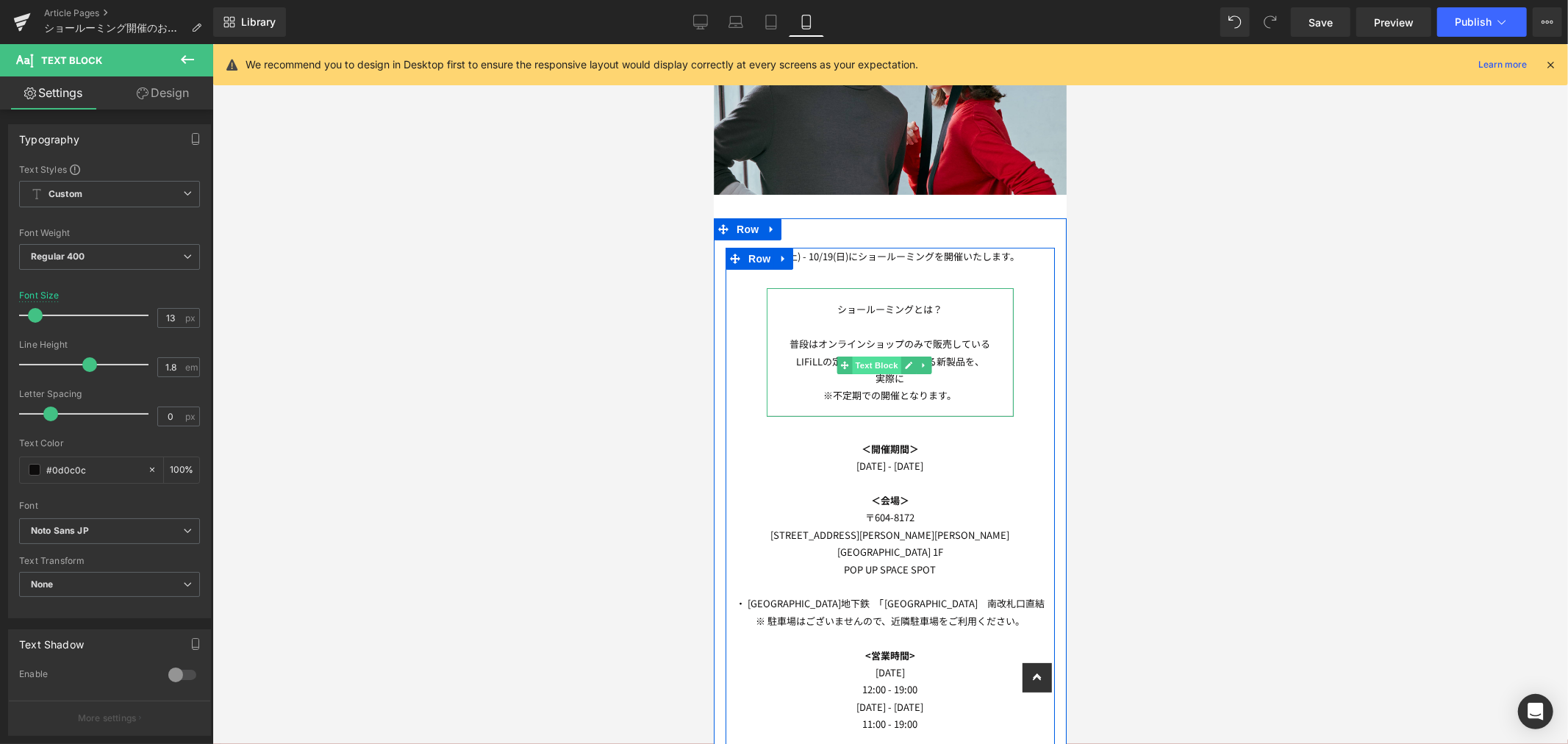
click at [886, 359] on span "Text Block" at bounding box center [876, 364] width 48 height 17
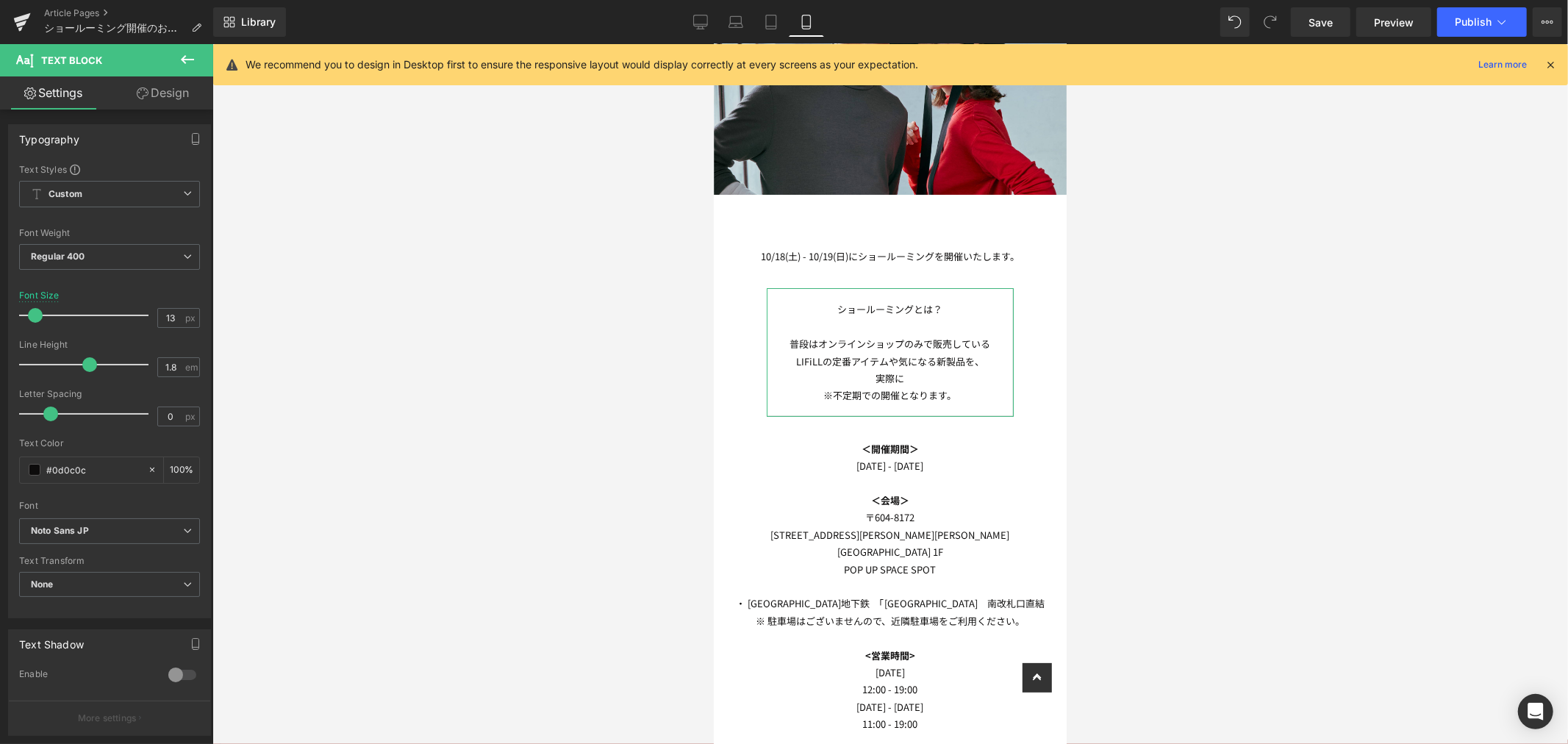
drag, startPoint x: 159, startPoint y: 84, endPoint x: 128, endPoint y: 187, distance: 107.6
click at [159, 84] on link "Design" at bounding box center [162, 93] width 107 height 33
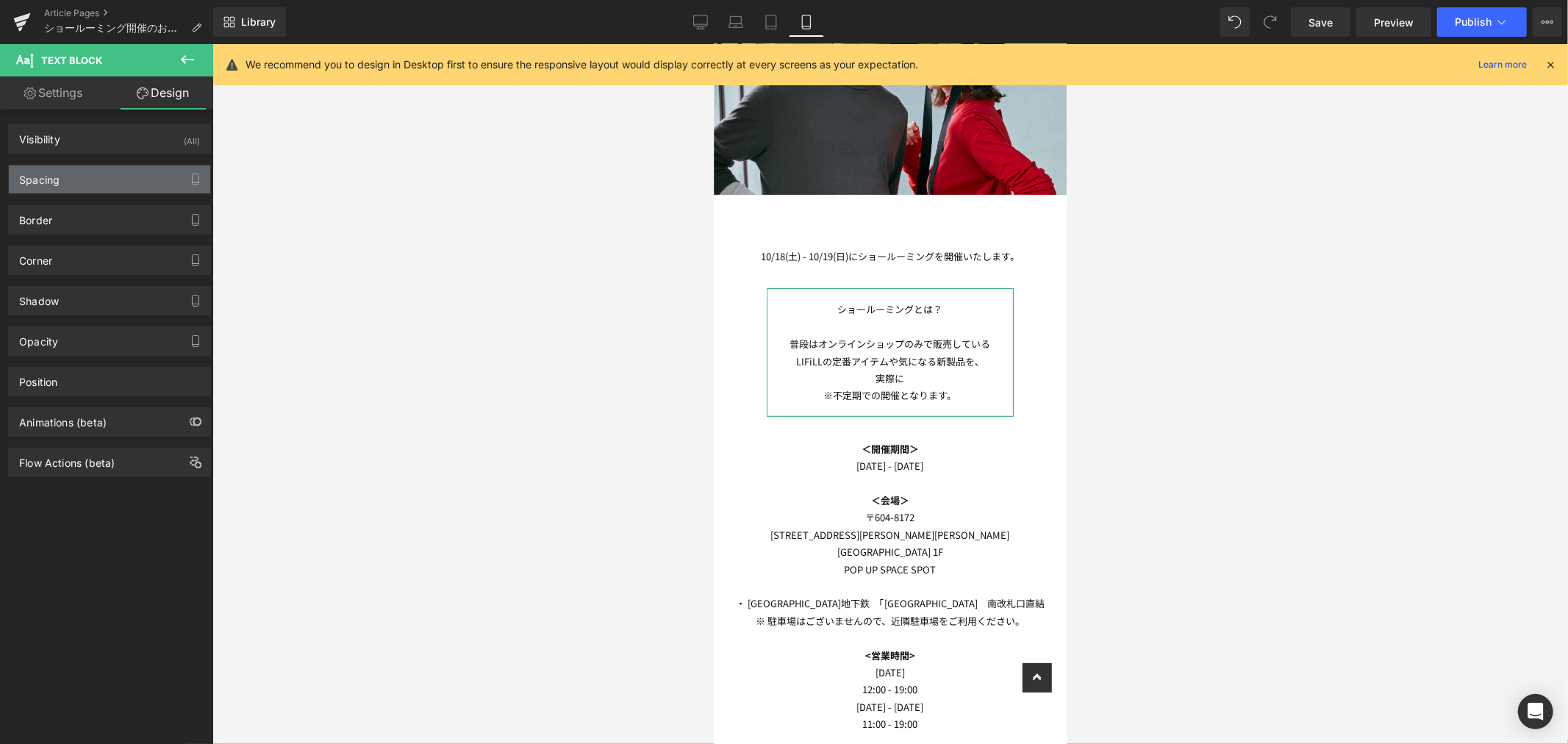
click at [125, 187] on div "Spacing" at bounding box center [110, 180] width 202 height 28
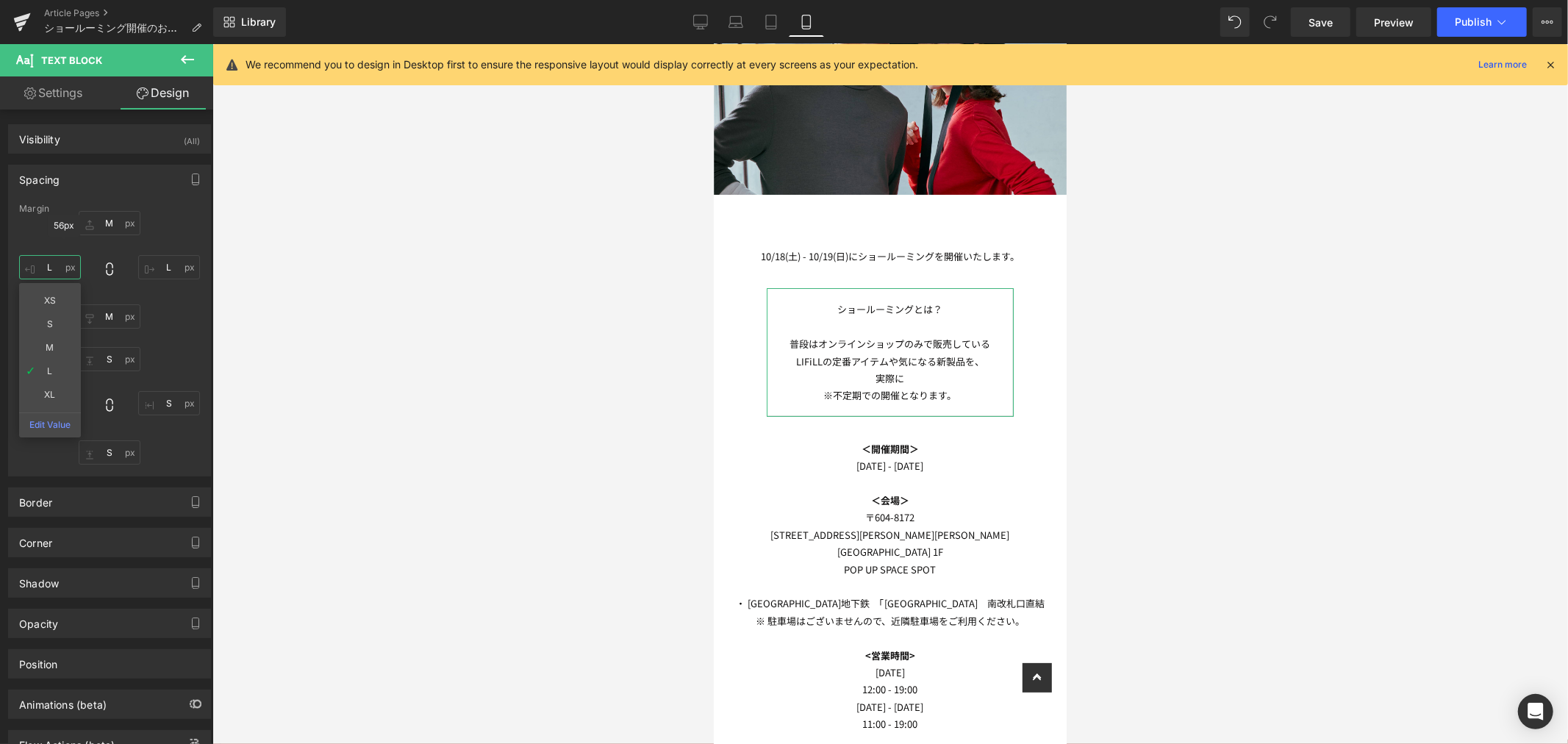
click at [47, 266] on input "L" at bounding box center [50, 267] width 62 height 24
type input "S"
drag, startPoint x: 50, startPoint y: 327, endPoint x: 64, endPoint y: 322, distance: 14.9
click at [171, 272] on input "L" at bounding box center [169, 267] width 62 height 24
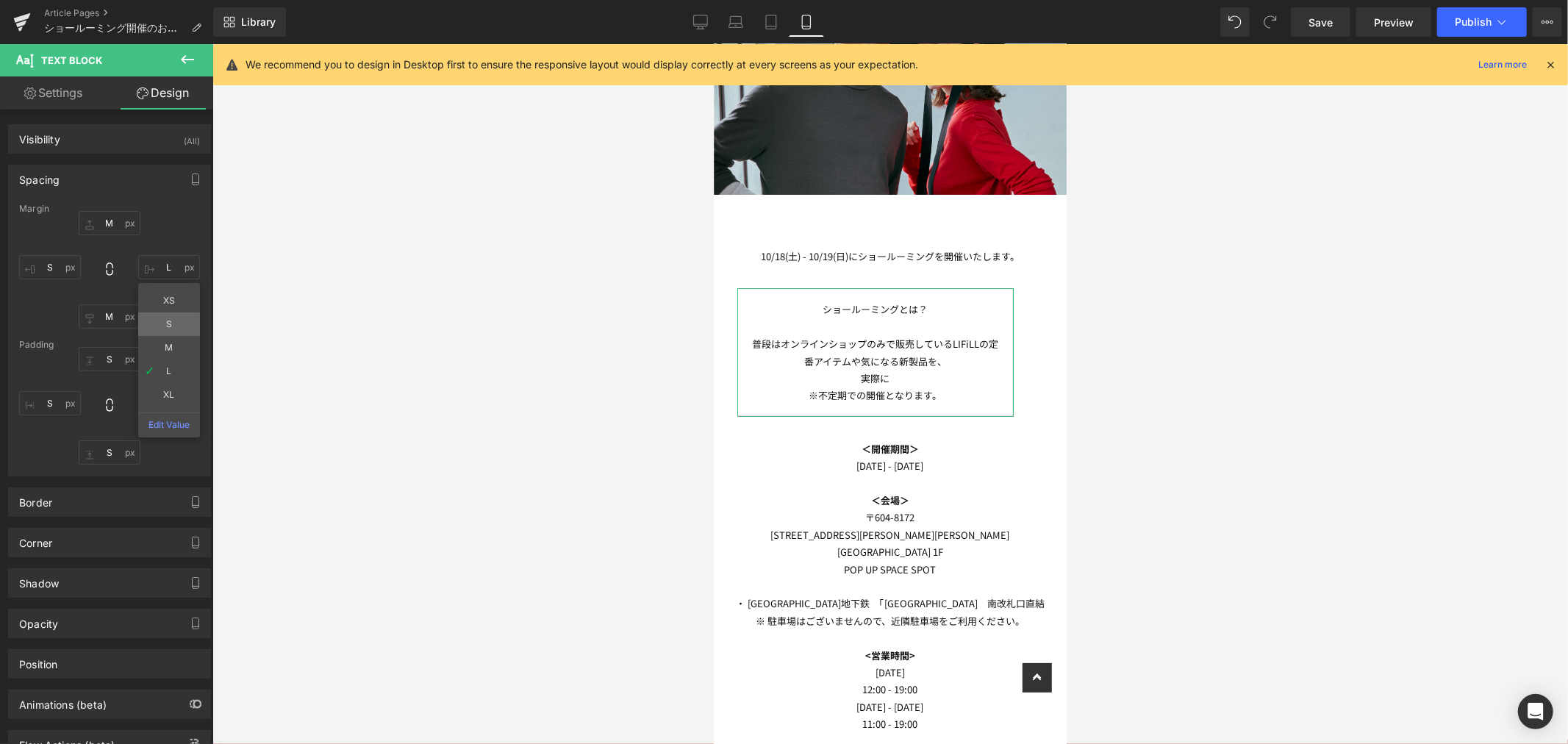
type input "S"
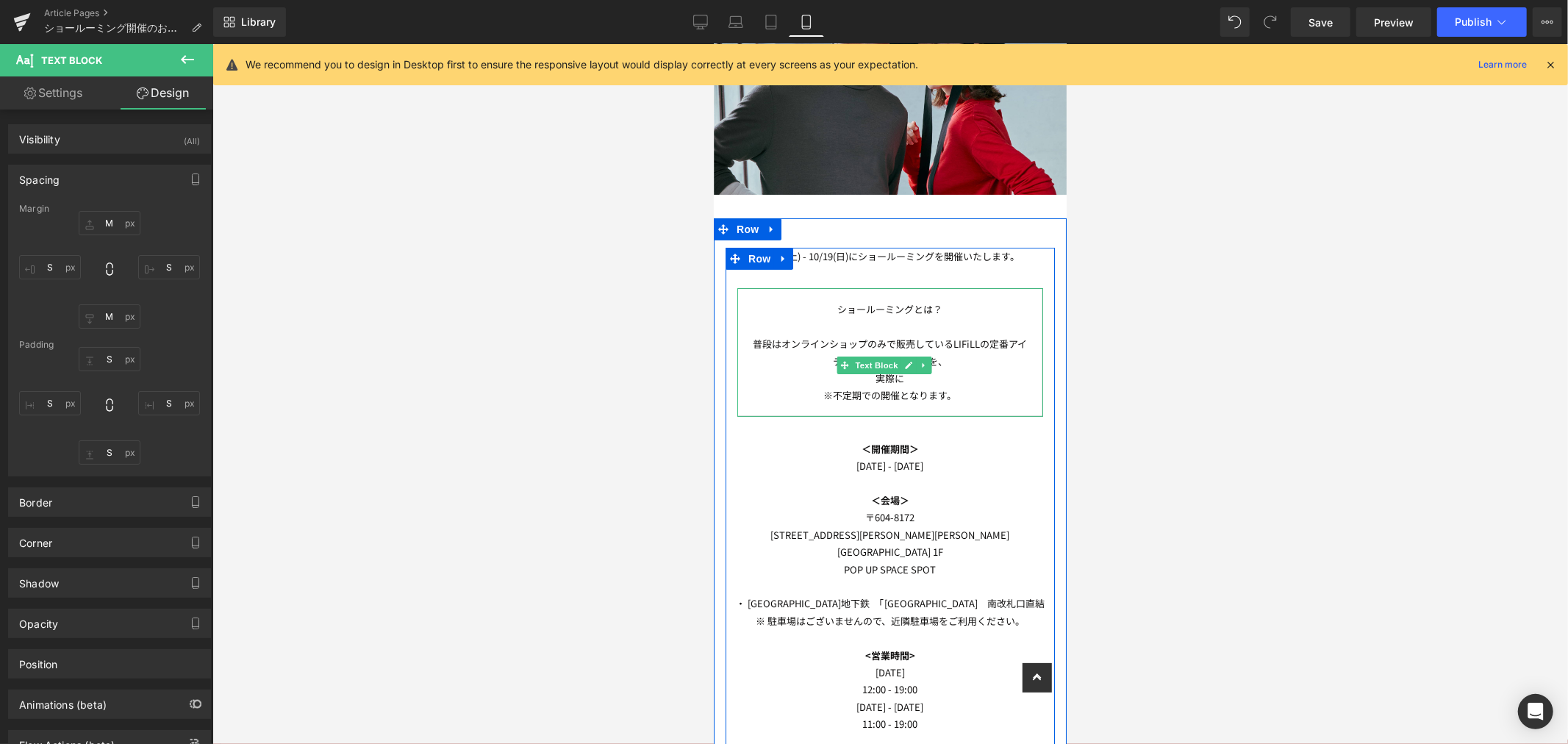
click at [972, 369] on p "実際に" at bounding box center [889, 377] width 281 height 17
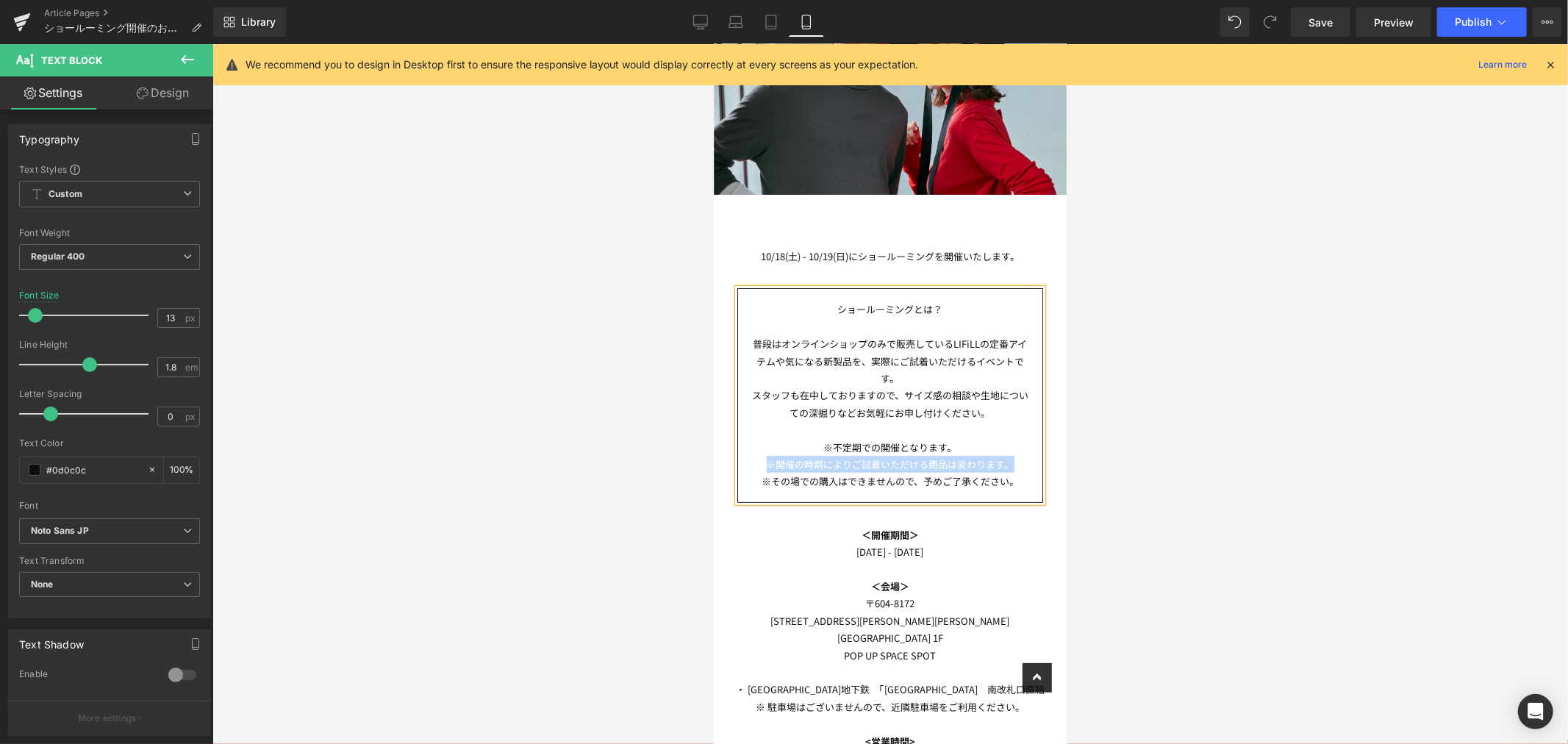
copy div "※不定期での開催となります。 ※開催の時期によりご試着いただける商品は変わります。"
click at [895, 455] on p "※開催の時期によりご試着いただける商品は変わります。" at bounding box center [889, 463] width 281 height 17
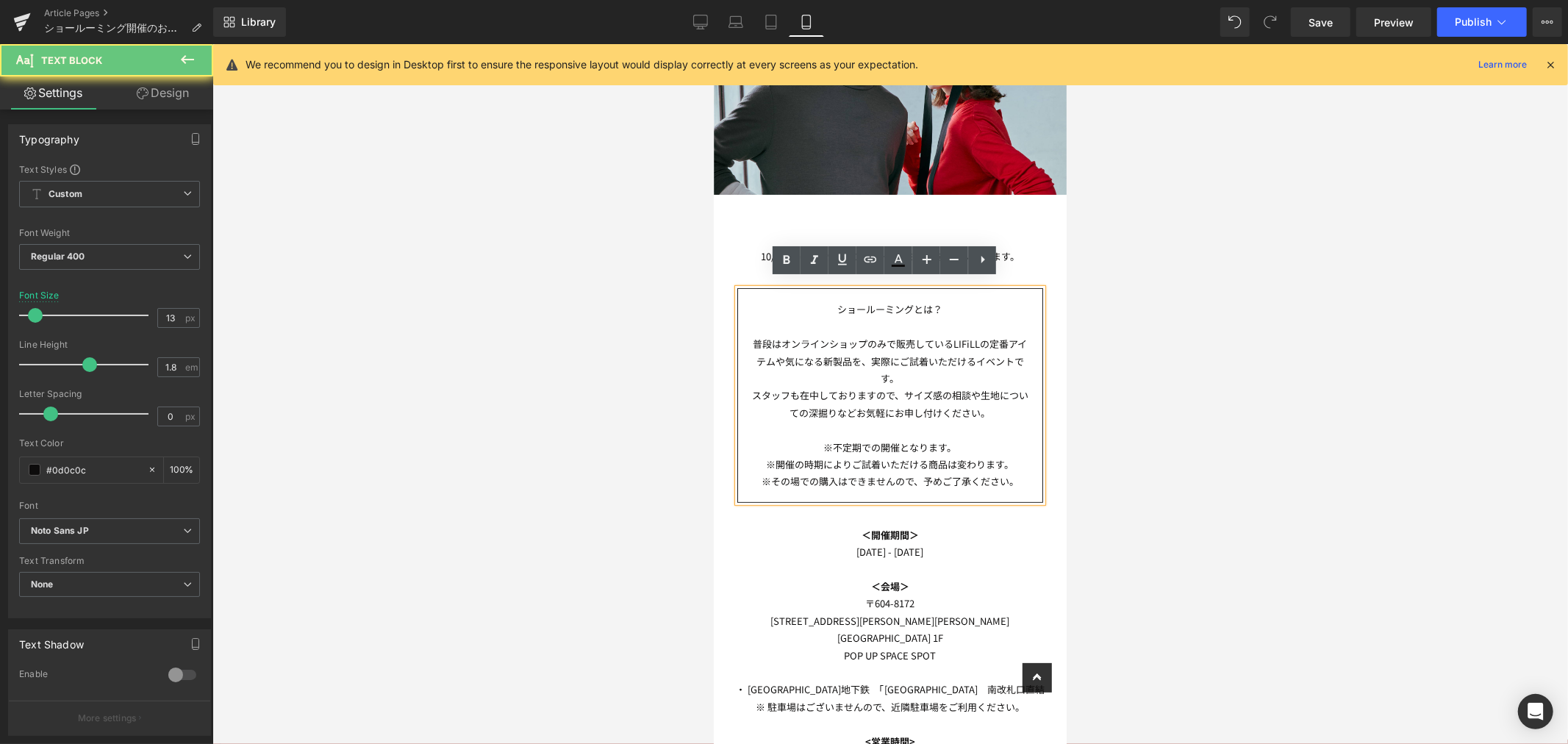
click at [1014, 472] on p "※その場での購入はできませんので、予めご了承ください。" at bounding box center [889, 480] width 281 height 17
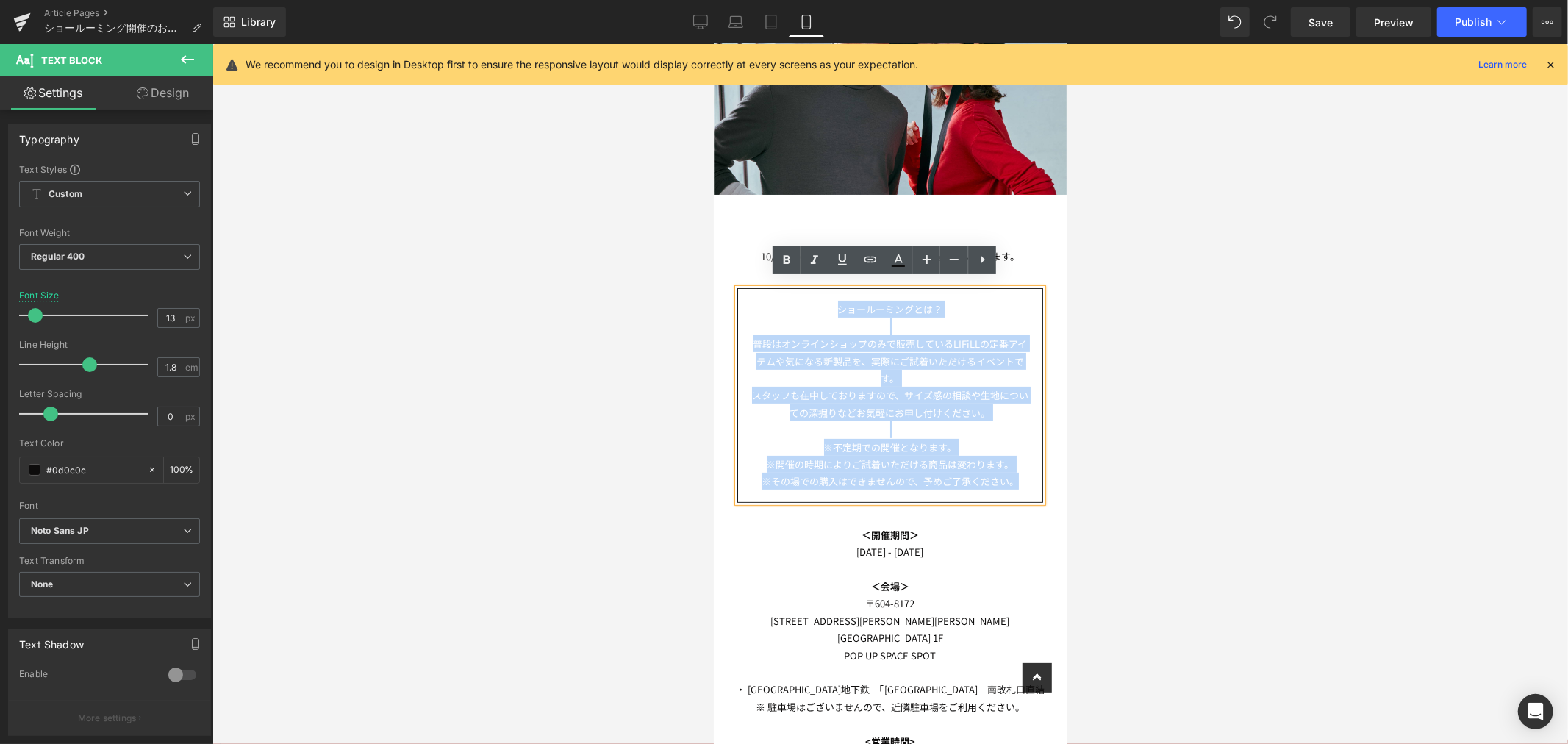
drag, startPoint x: 1019, startPoint y: 472, endPoint x: 784, endPoint y: 257, distance: 318.5
click at [784, 257] on div "[DATE] - [DATE]にショールーミングを開催いたします。 Text Block ショールーミングとは？ 普段はオンラインショップのみで販売しているL…" at bounding box center [889, 652] width 329 height 811
copy div "ショールーミングとは？ 普段はオンラインショップのみで販売しているLIFiLLの定番アイテムや気になる新製品を、実際にご試着いただけるイベントです。 スタッフ…"
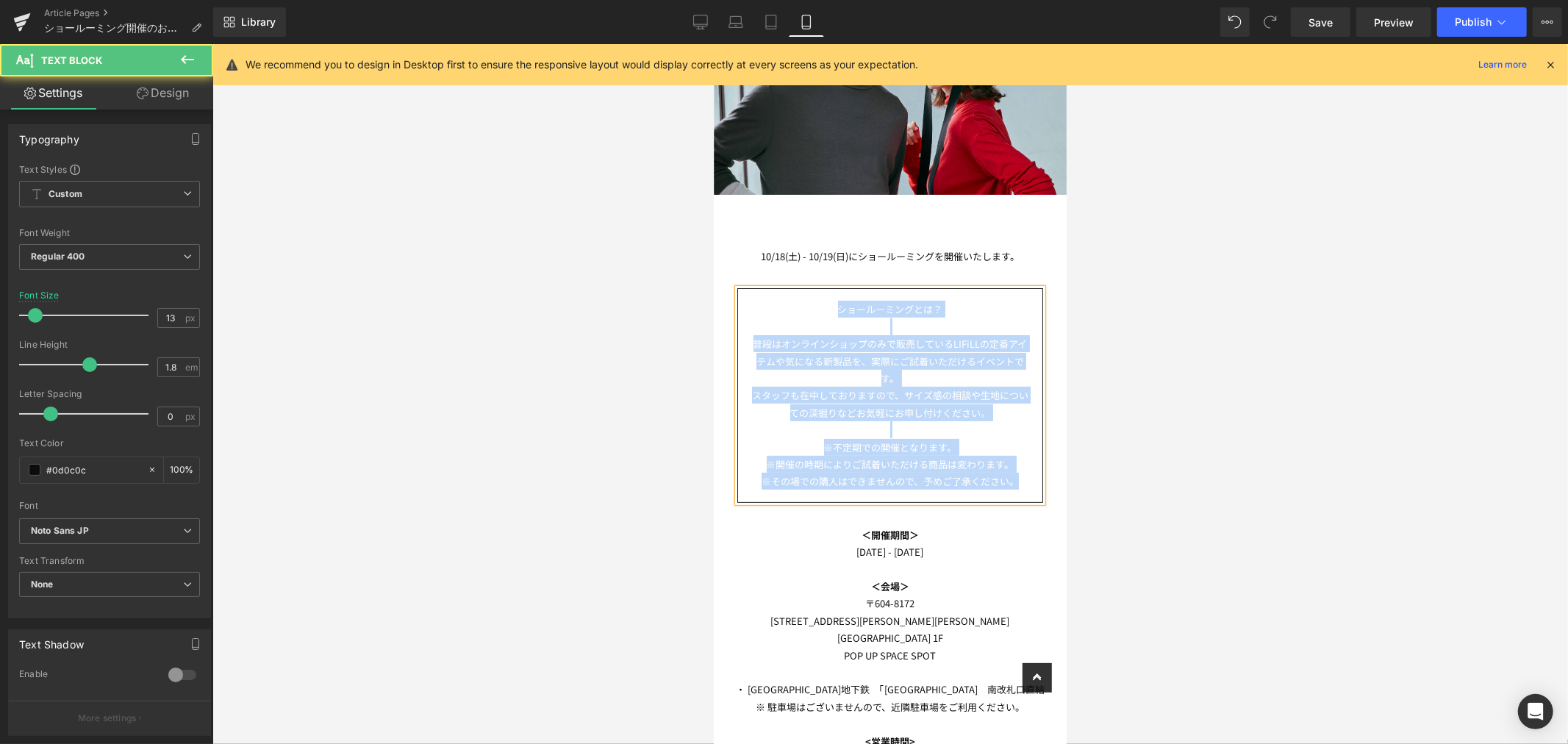
click at [961, 319] on p at bounding box center [889, 326] width 281 height 17
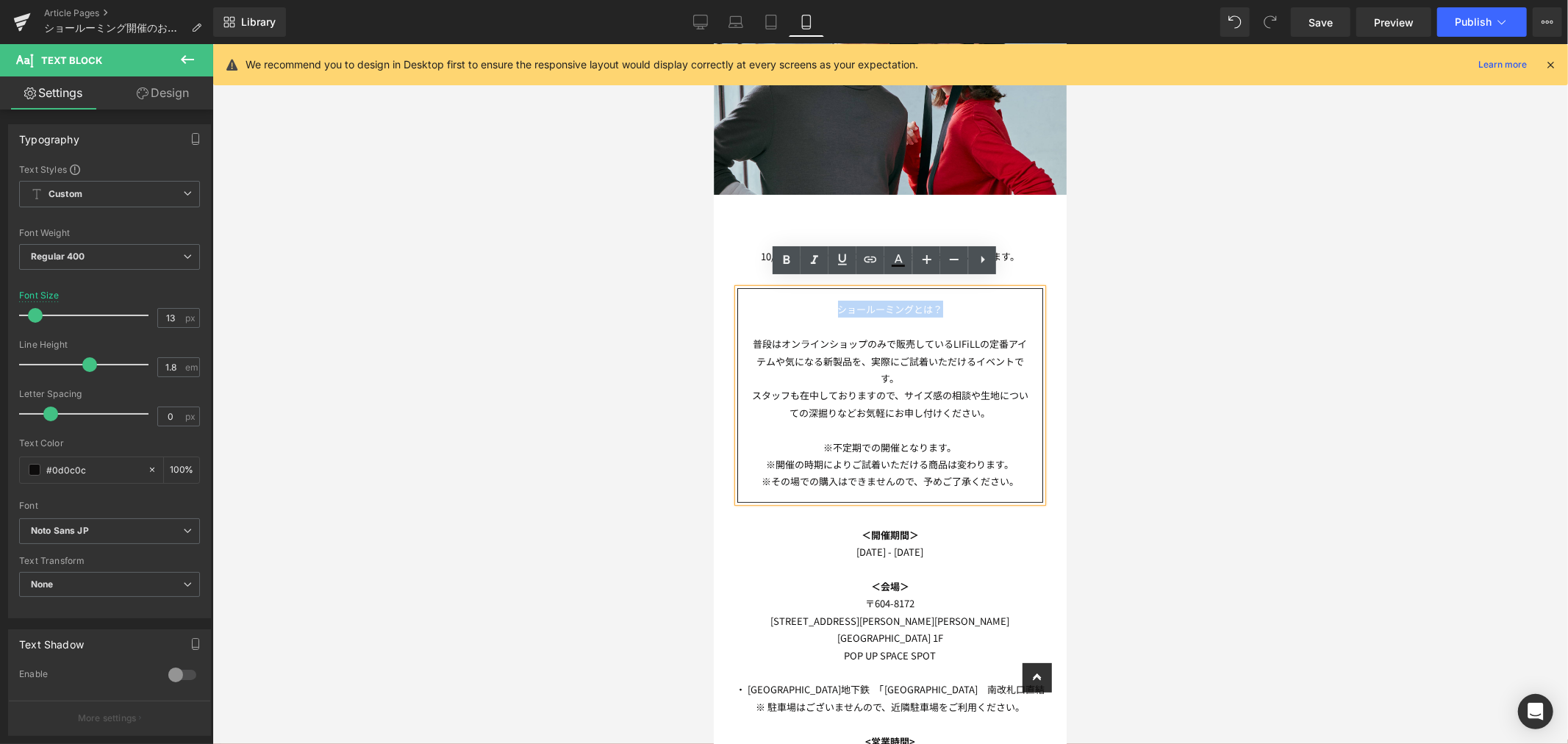
drag, startPoint x: 946, startPoint y: 303, endPoint x: 791, endPoint y: 304, distance: 155.0
click at [791, 304] on p "ショールーミングとは？" at bounding box center [889, 308] width 281 height 17
click at [1011, 390] on p "スタッフも在中しておりますので、サイズ感の相談や生地についての深掘りなどお気軽にお申し付けください。" at bounding box center [889, 402] width 281 height 34
drag, startPoint x: 974, startPoint y: 465, endPoint x: 988, endPoint y: 460, distance: 14.9
click at [976, 472] on p "※その場での購入はできませんので、予めご了承ください。" at bounding box center [889, 480] width 281 height 17
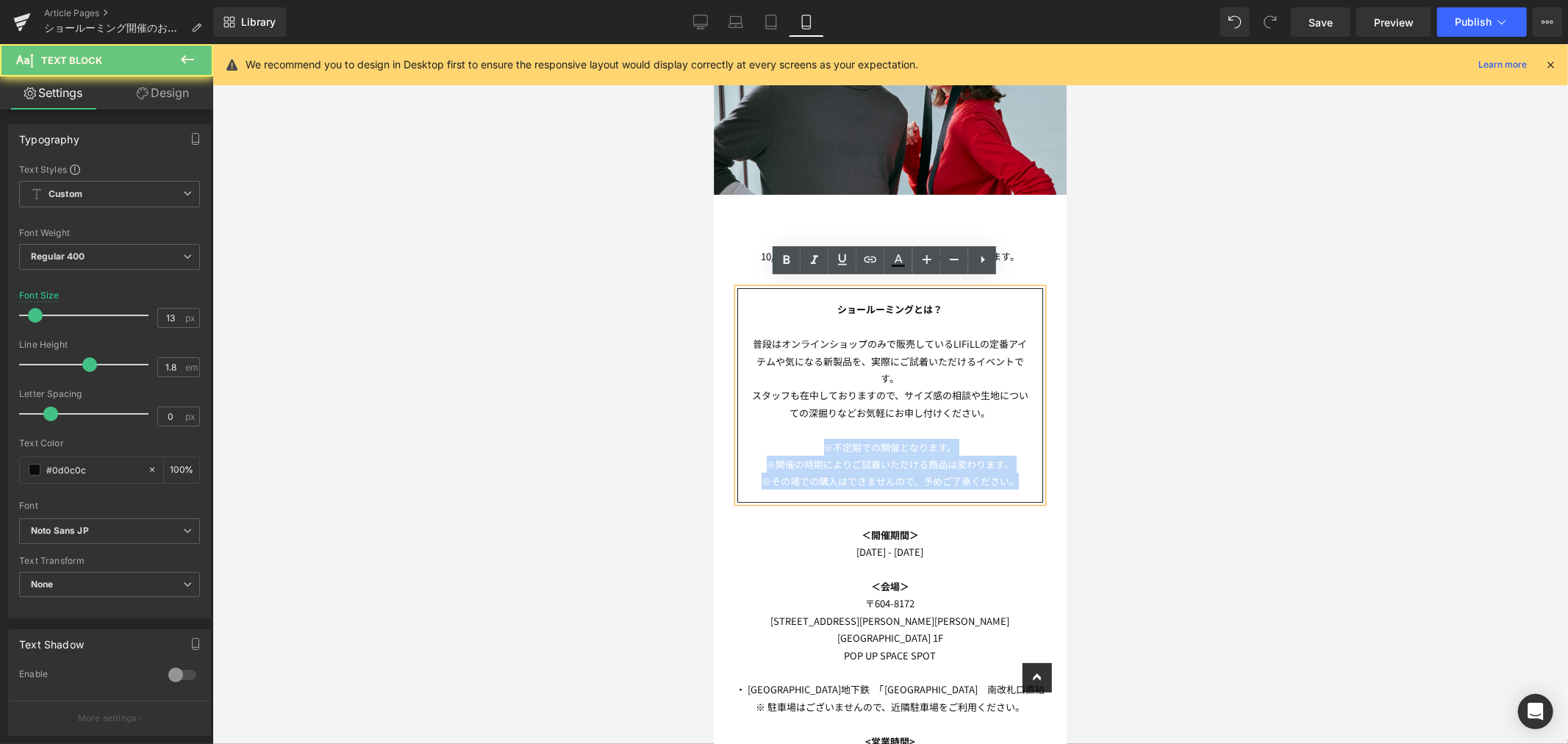
drag, startPoint x: 931, startPoint y: 465, endPoint x: 772, endPoint y: 431, distance: 162.6
click at [772, 431] on div "ショールーミングとは？ 普段はオンラインショップのみで販売しているLIFiLLの定番アイテムや気になる新製品を、実際にご試着いただけるイベントです。 スタッフ…" at bounding box center [889, 394] width 306 height 214
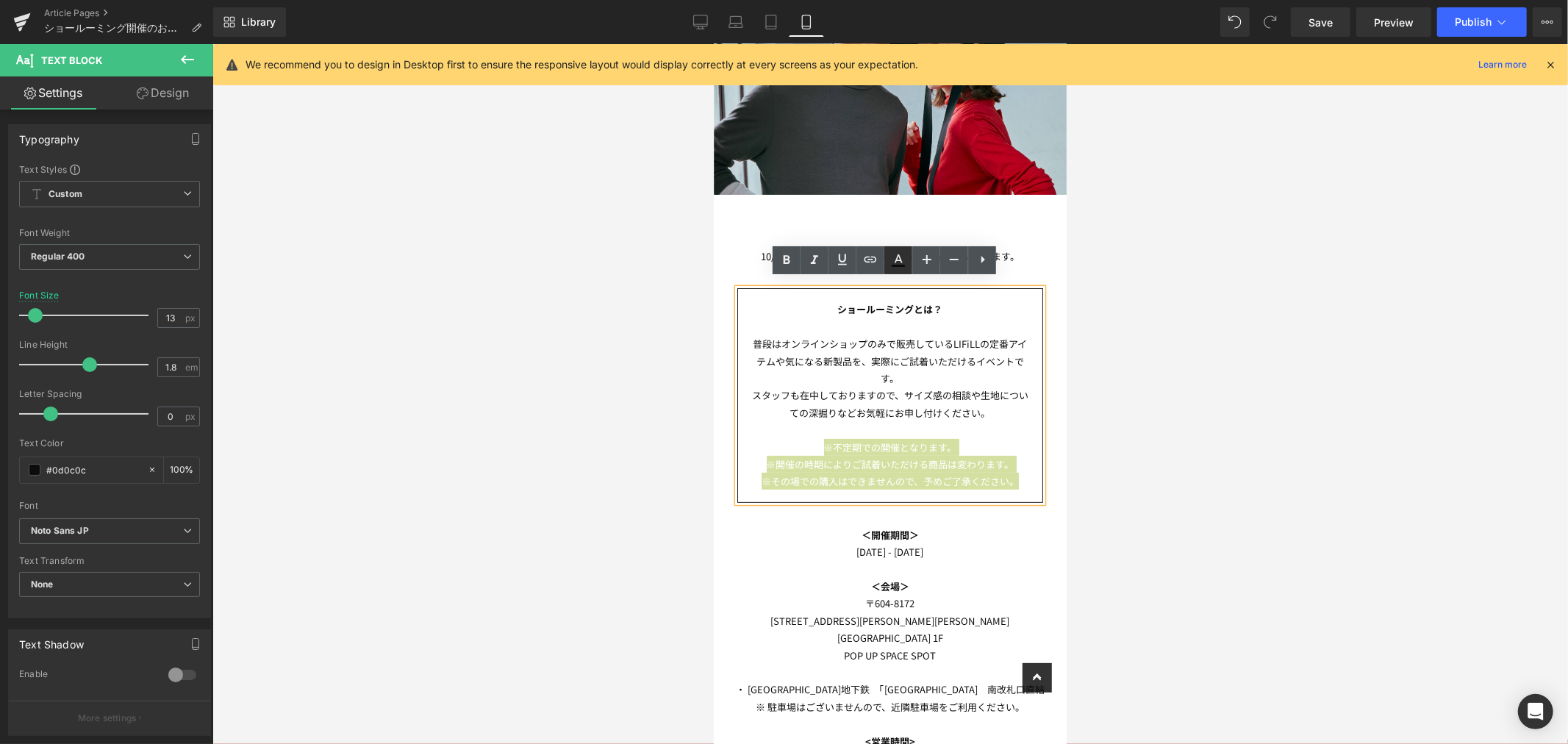
click at [904, 266] on icon at bounding box center [898, 266] width 13 height 2
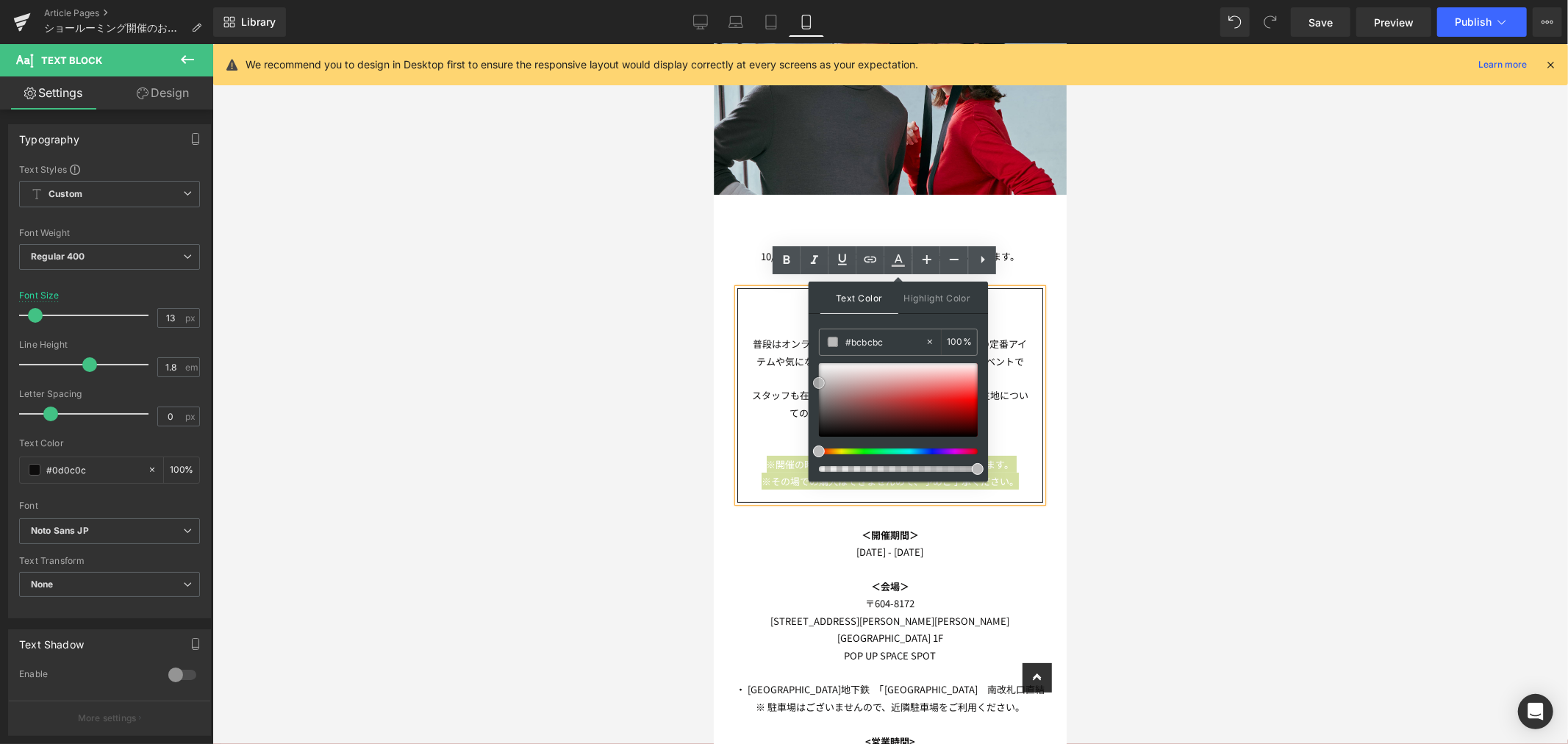
drag, startPoint x: 877, startPoint y: 393, endPoint x: 809, endPoint y: 383, distance: 68.7
click at [809, 383] on div "Text Color Highlight Color rgba(188, 188, 188, 1) #bcbcbc 100 % transparent tra…" at bounding box center [898, 382] width 179 height 200
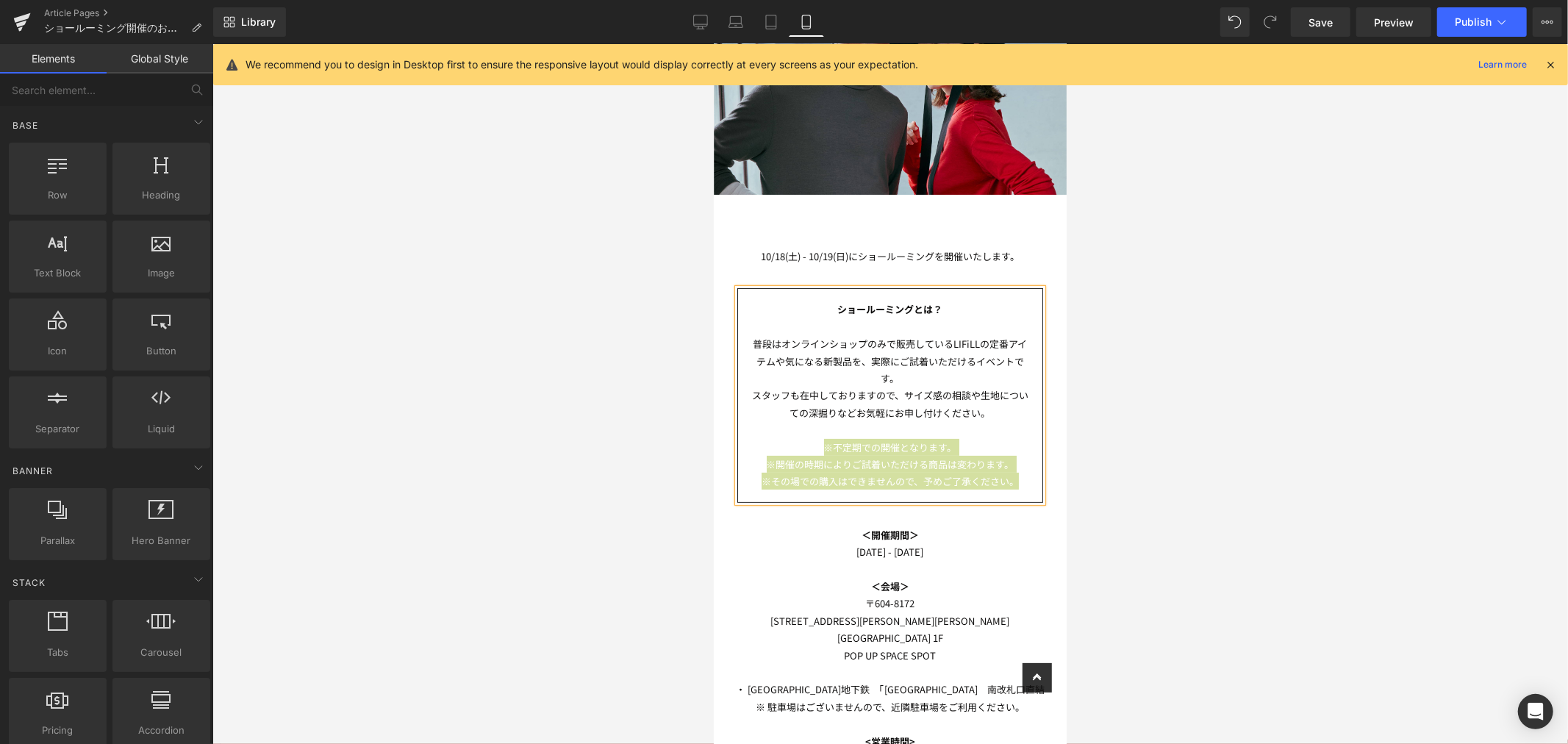
click at [1123, 409] on div at bounding box center [890, 394] width 1356 height 700
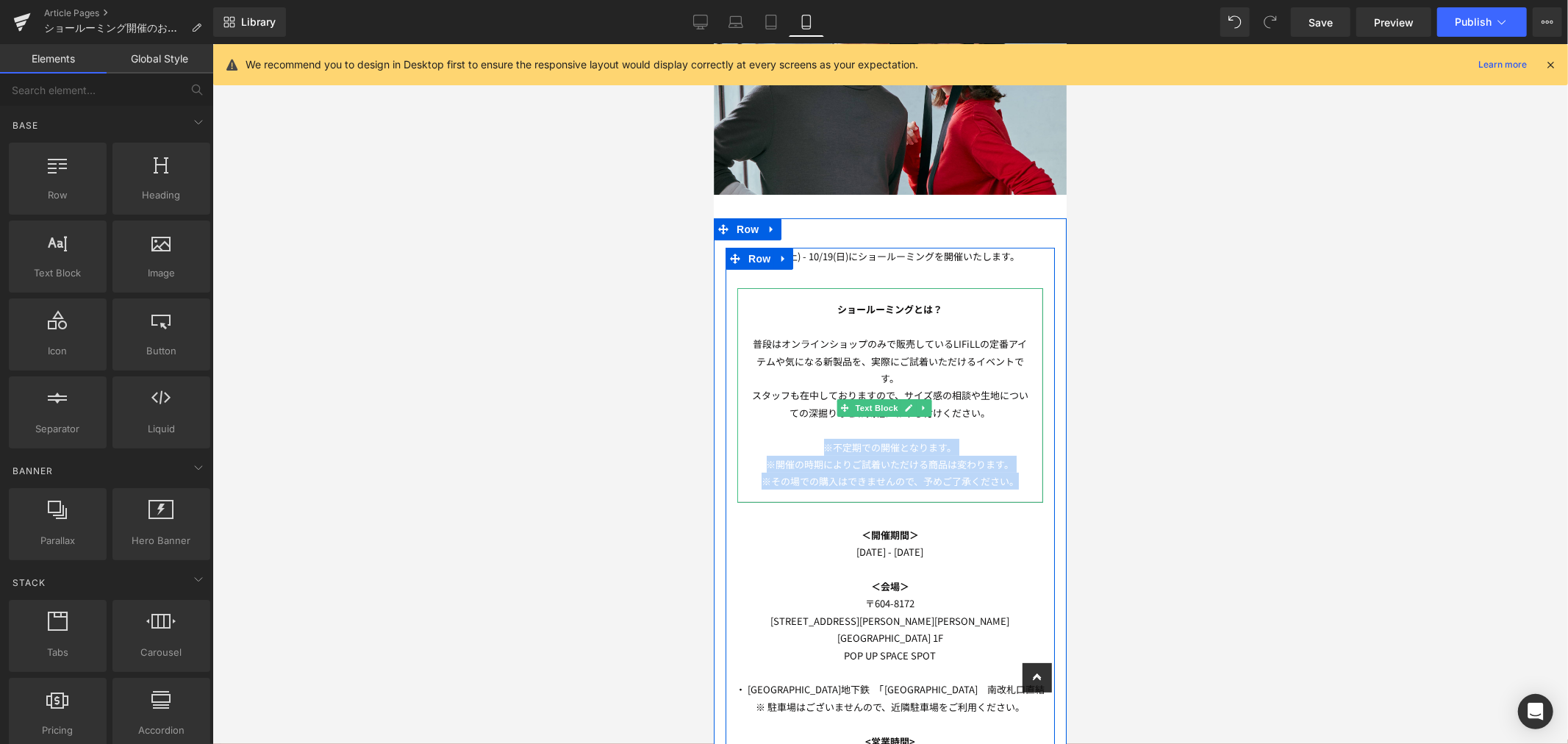
click at [940, 440] on span "※不定期での開催となります。" at bounding box center [890, 447] width 133 height 14
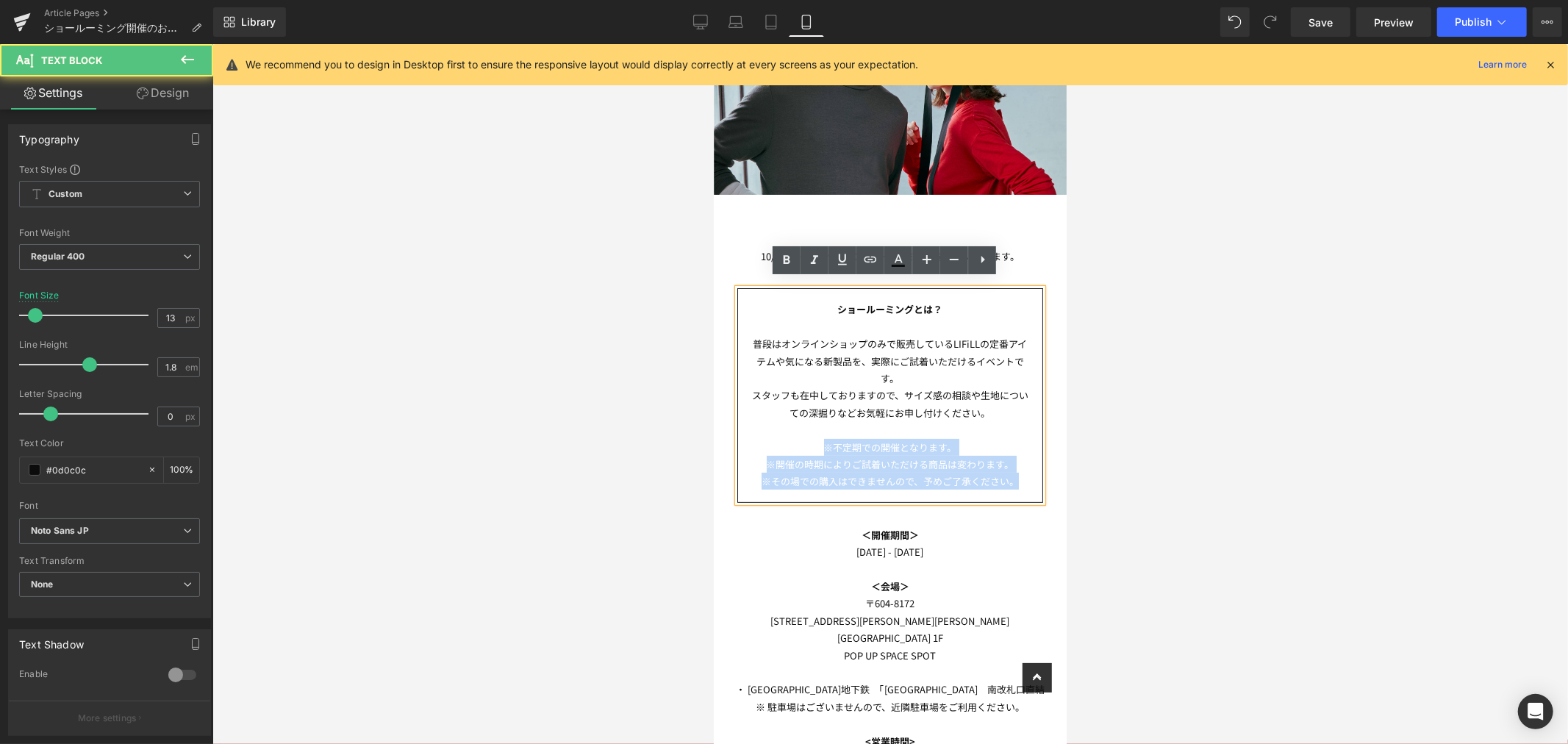
drag, startPoint x: 915, startPoint y: 466, endPoint x: 777, endPoint y: 438, distance: 140.8
click at [777, 442] on div "ショールーミングとは？ 普段はオンラインショップのみで販売しているLIFiLLの定番アイテムや気になる新製品を、実際にご試着いただけるイベントです。 スタッフ…" at bounding box center [889, 394] width 306 height 214
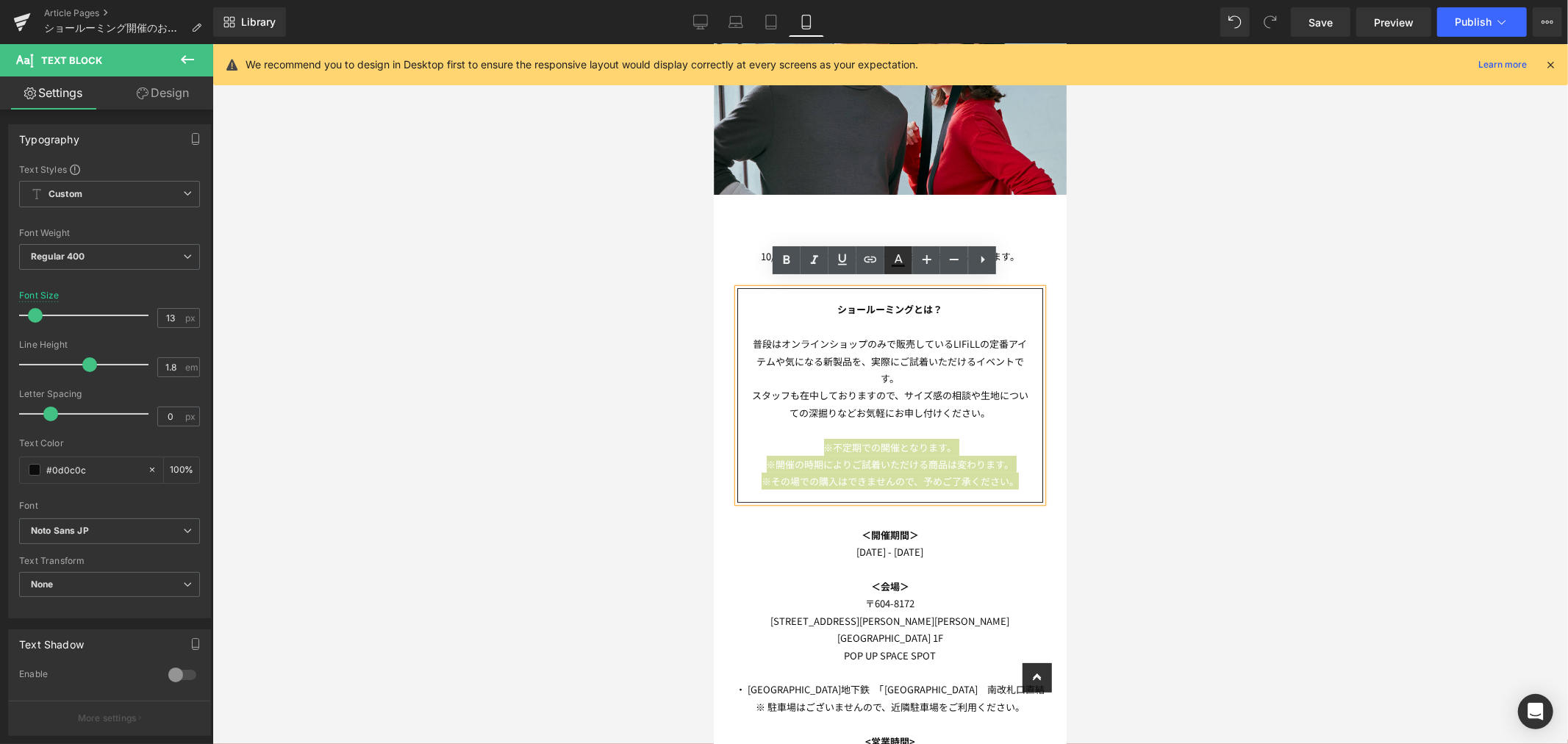
drag, startPoint x: 909, startPoint y: 267, endPoint x: 190, endPoint y: 233, distance: 719.8
click at [909, 267] on link at bounding box center [898, 261] width 28 height 28
type input "#0d0c0c"
type input "100"
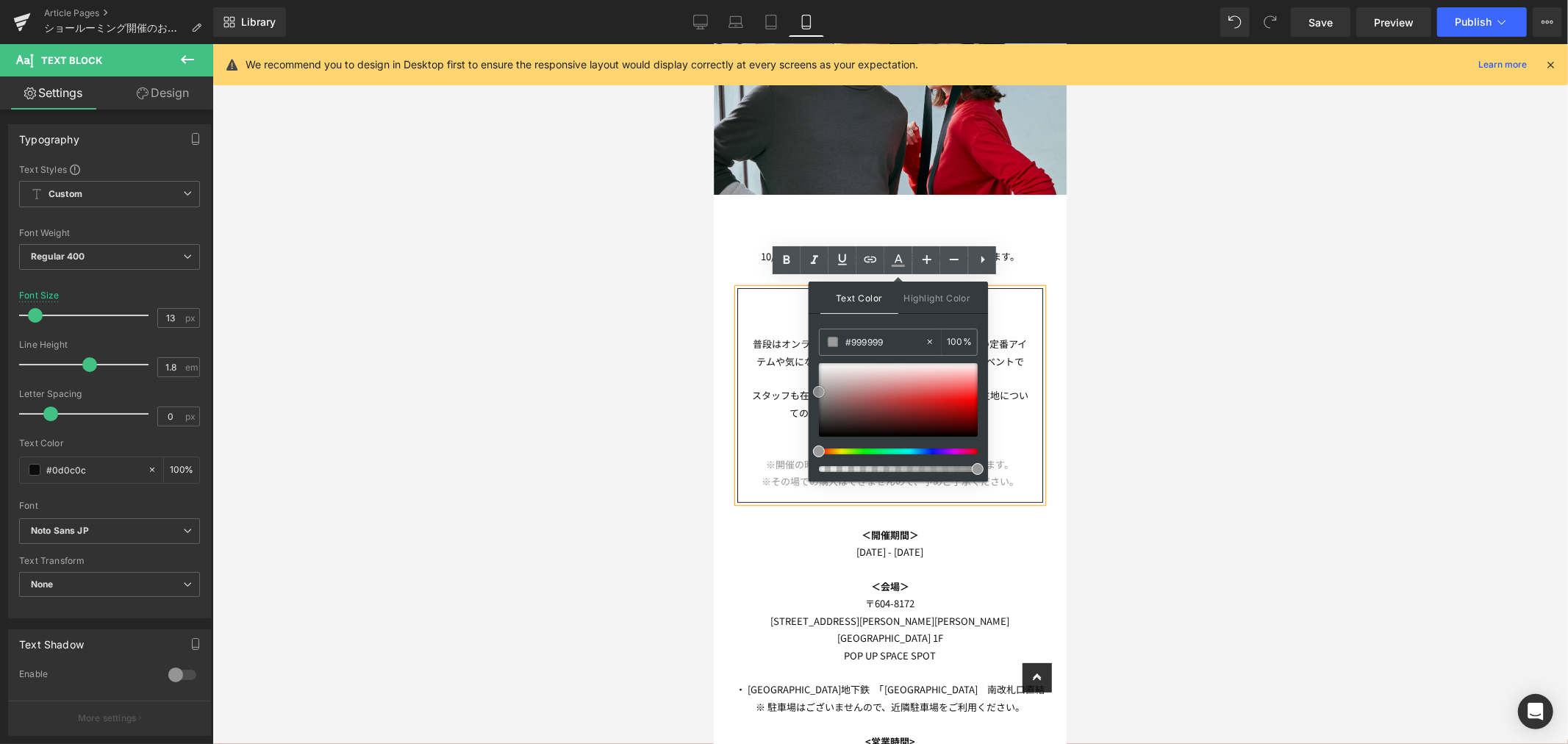
type input "#9b9b9b"
drag, startPoint x: 1540, startPoint y: 430, endPoint x: 806, endPoint y: 391, distance: 735.0
click at [1009, 386] on p "スタッフも在中しておりますので、サイズ感の相談や生地についての深掘りなどお気軽にお申し付けください。" at bounding box center [889, 402] width 281 height 34
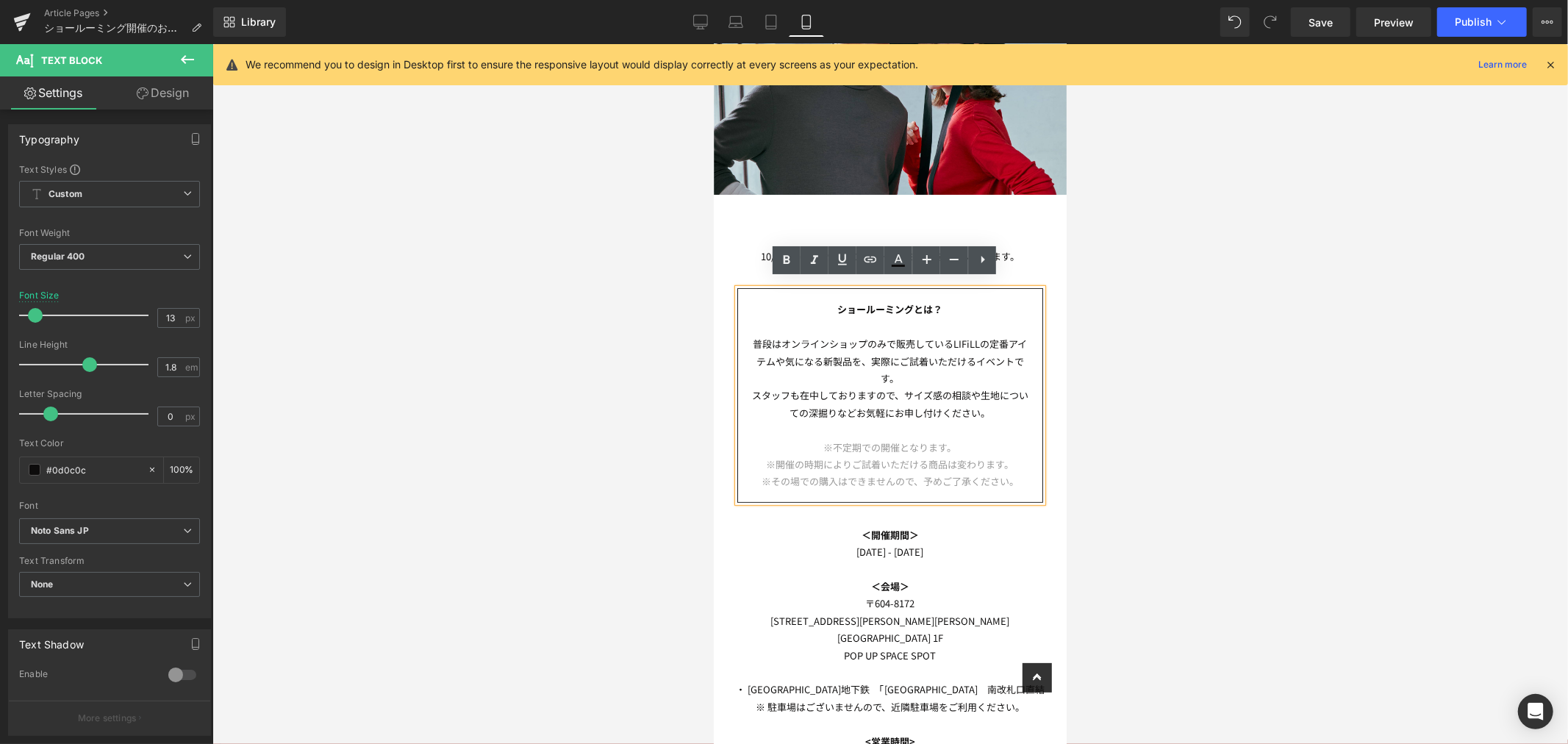
click at [901, 386] on p "スタッフも在中しておりますので、サイズ感の相談や生地についての深掘りなどお気軽にお申し付けください。" at bounding box center [889, 402] width 281 height 34
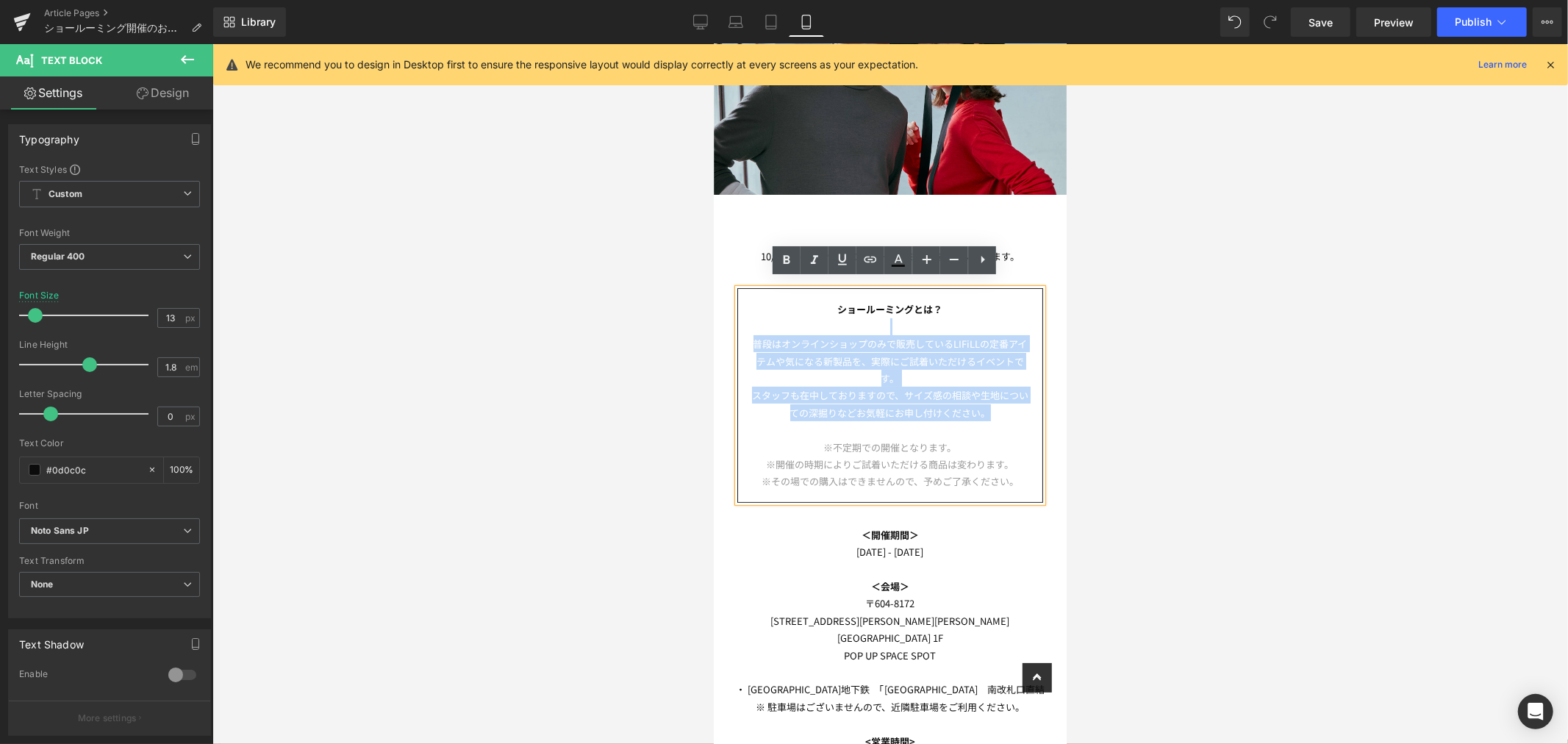
drag, startPoint x: 984, startPoint y: 403, endPoint x: 669, endPoint y: 324, distance: 324.8
click at [1015, 399] on p "スタッフも在中しておりますので、サイズ感の相談や生地についての深掘りなどお気軽にお申し付けください。" at bounding box center [889, 402] width 281 height 34
drag, startPoint x: 996, startPoint y: 405, endPoint x: 740, endPoint y: 337, distance: 264.9
click at [740, 337] on div "ショールーミングとは？ 普段はオンラインショップのみで販売しているLIFiLLの定番アイテムや気になる新製品を、実際にご試着いただけるイベントです。 スタッフ…" at bounding box center [889, 394] width 306 height 214
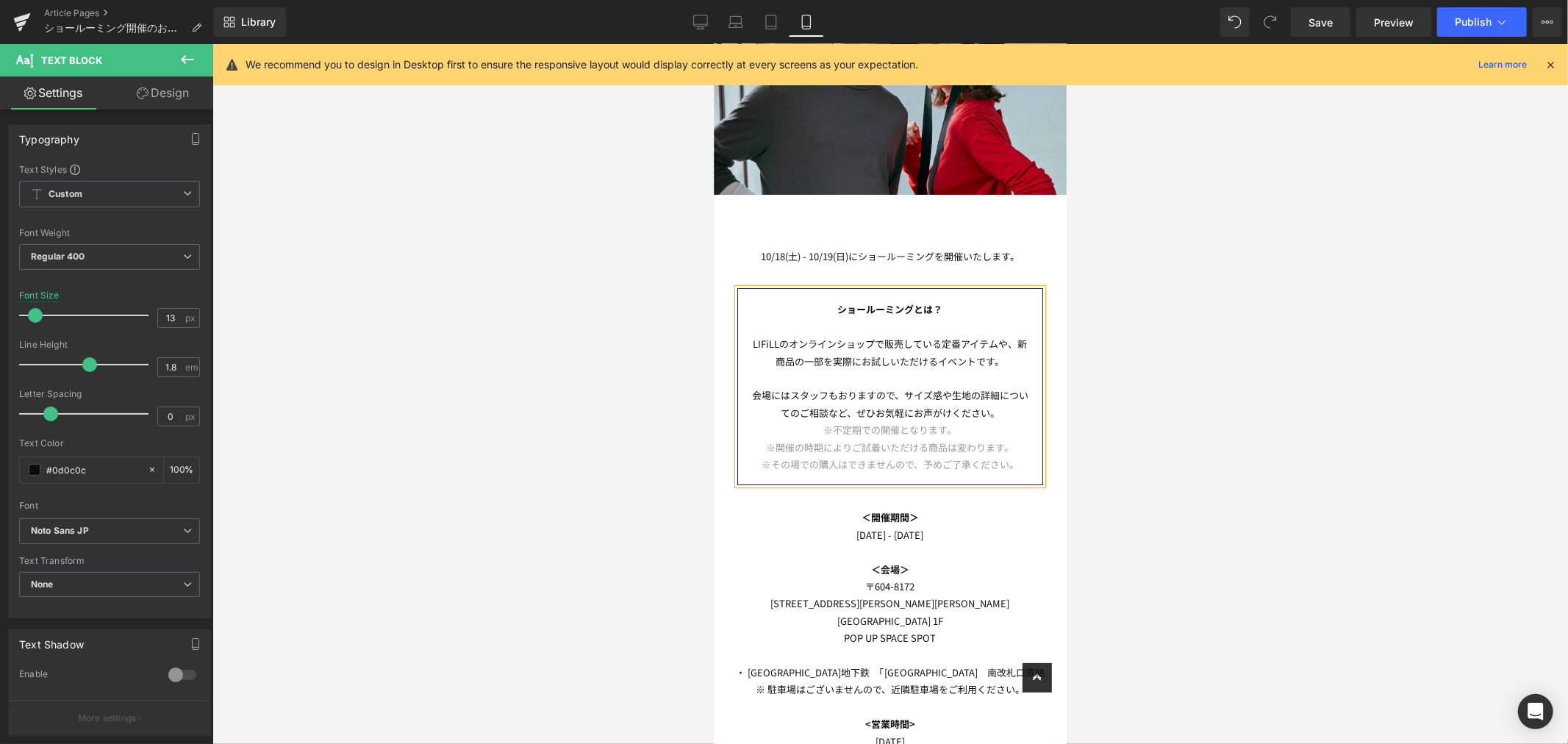
click at [971, 372] on p at bounding box center [889, 377] width 281 height 17
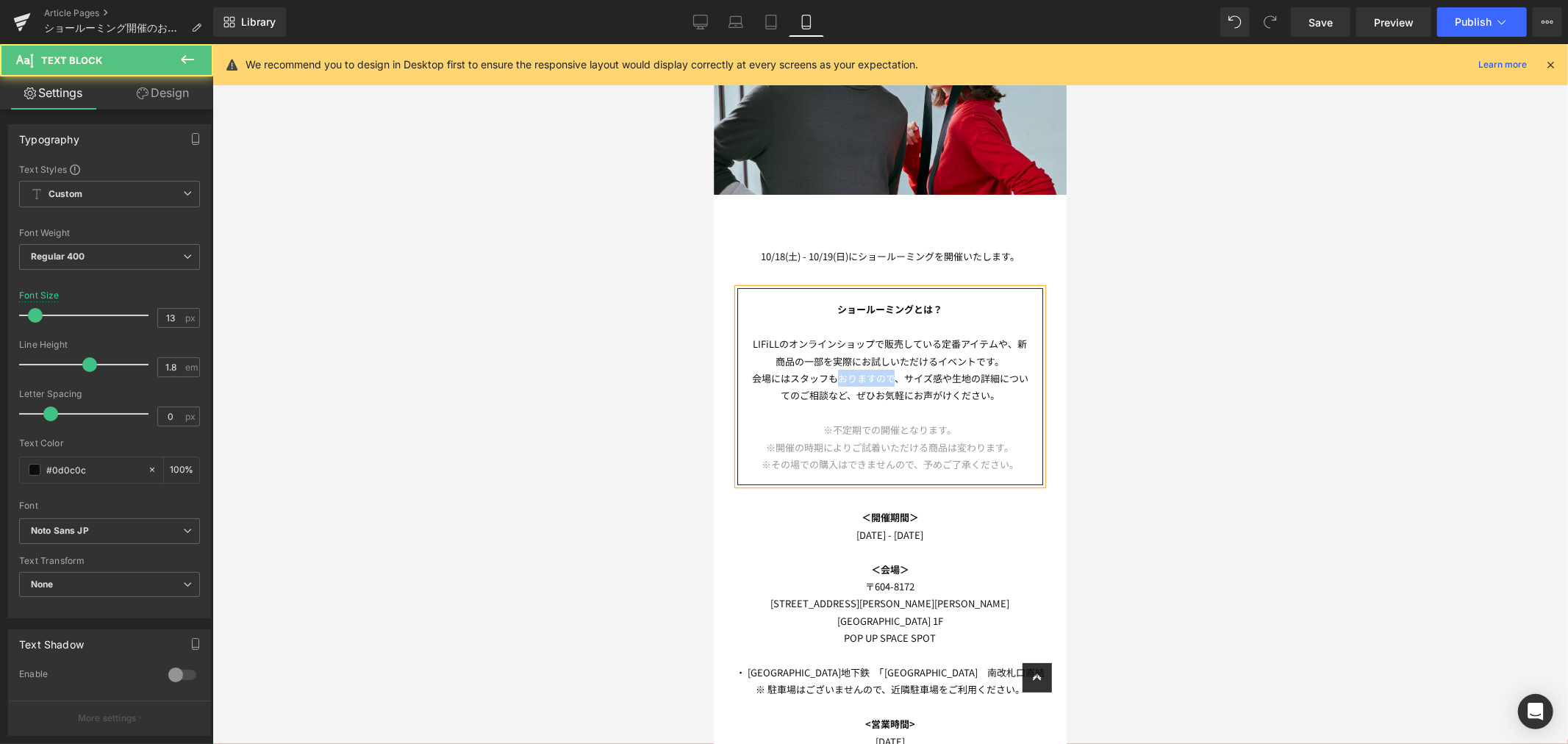
drag, startPoint x: 833, startPoint y: 372, endPoint x: 890, endPoint y: 372, distance: 57.0
click at [890, 372] on p "会場にはスタッフもおりますので、サイズ感や生地の詳細についてのご相談など、ぜひお気軽にお声がけください。" at bounding box center [889, 386] width 281 height 34
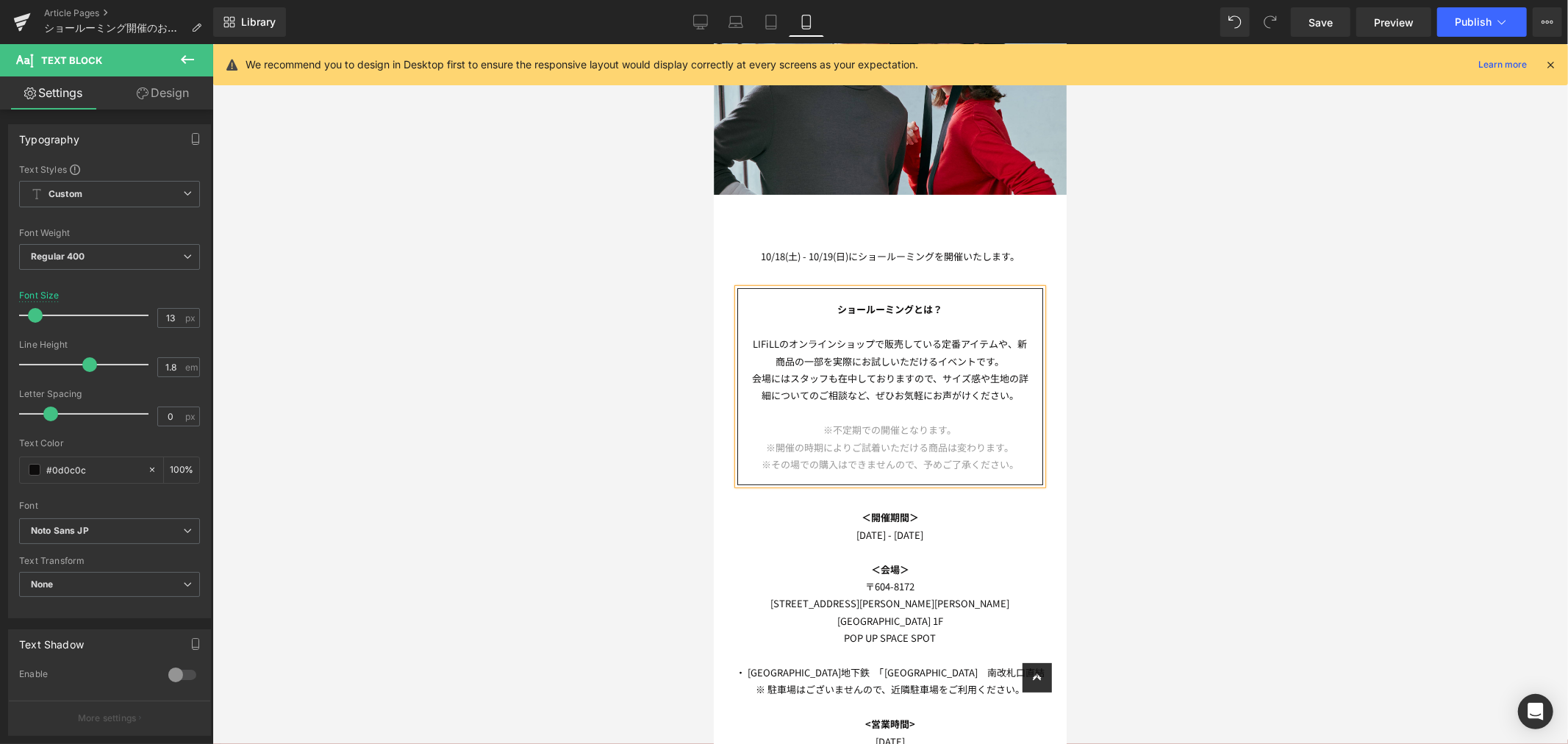
click at [902, 457] on span "※その場での購入はできませんので、予めご了承ください。" at bounding box center [889, 463] width 257 height 14
drag, startPoint x: 949, startPoint y: 443, endPoint x: 995, endPoint y: 441, distance: 46.0
click at [995, 441] on span "※開催の時期によりご試着いただける商品は変わります。" at bounding box center [889, 447] width 247 height 14
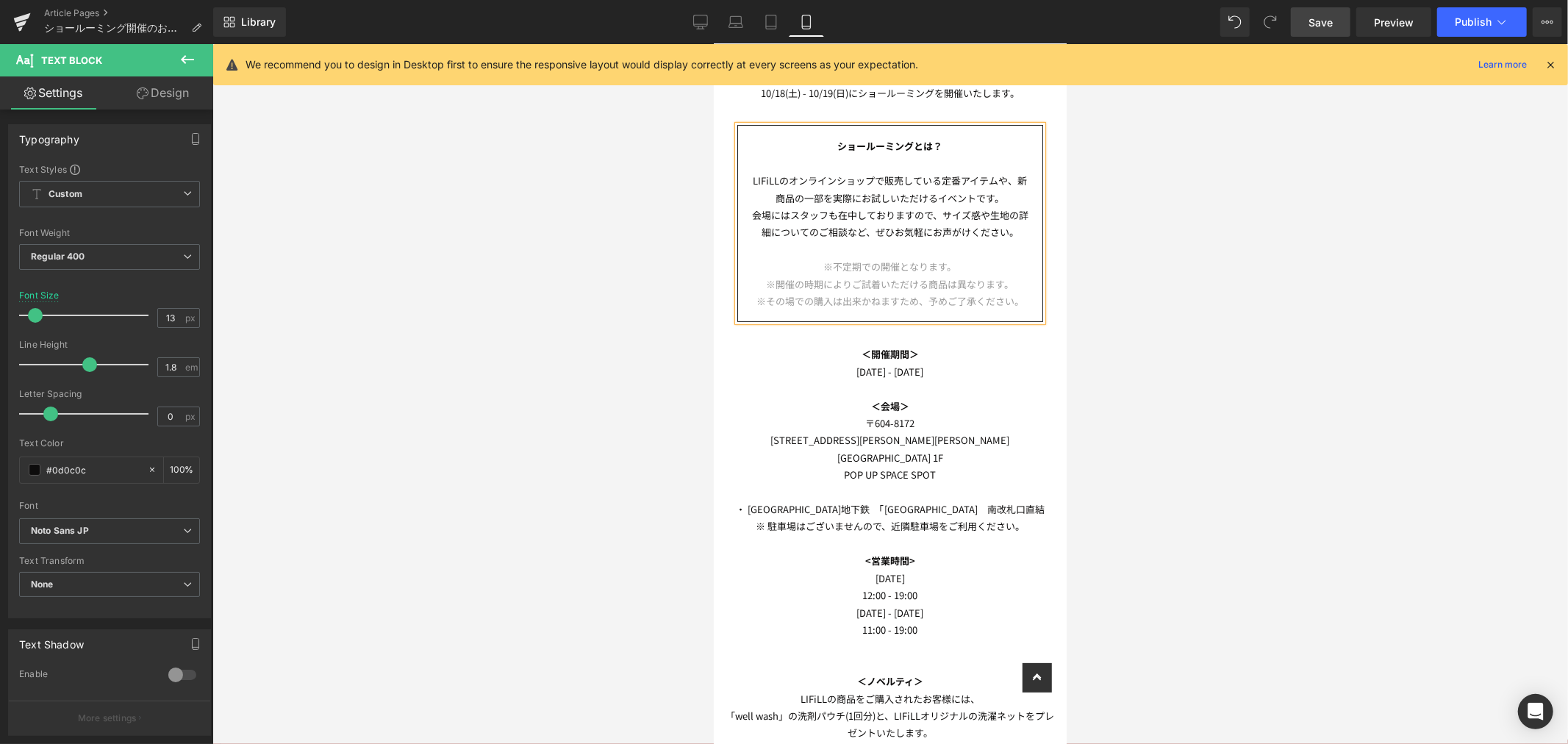
click at [1319, 7] on link "Save" at bounding box center [1320, 22] width 59 height 29
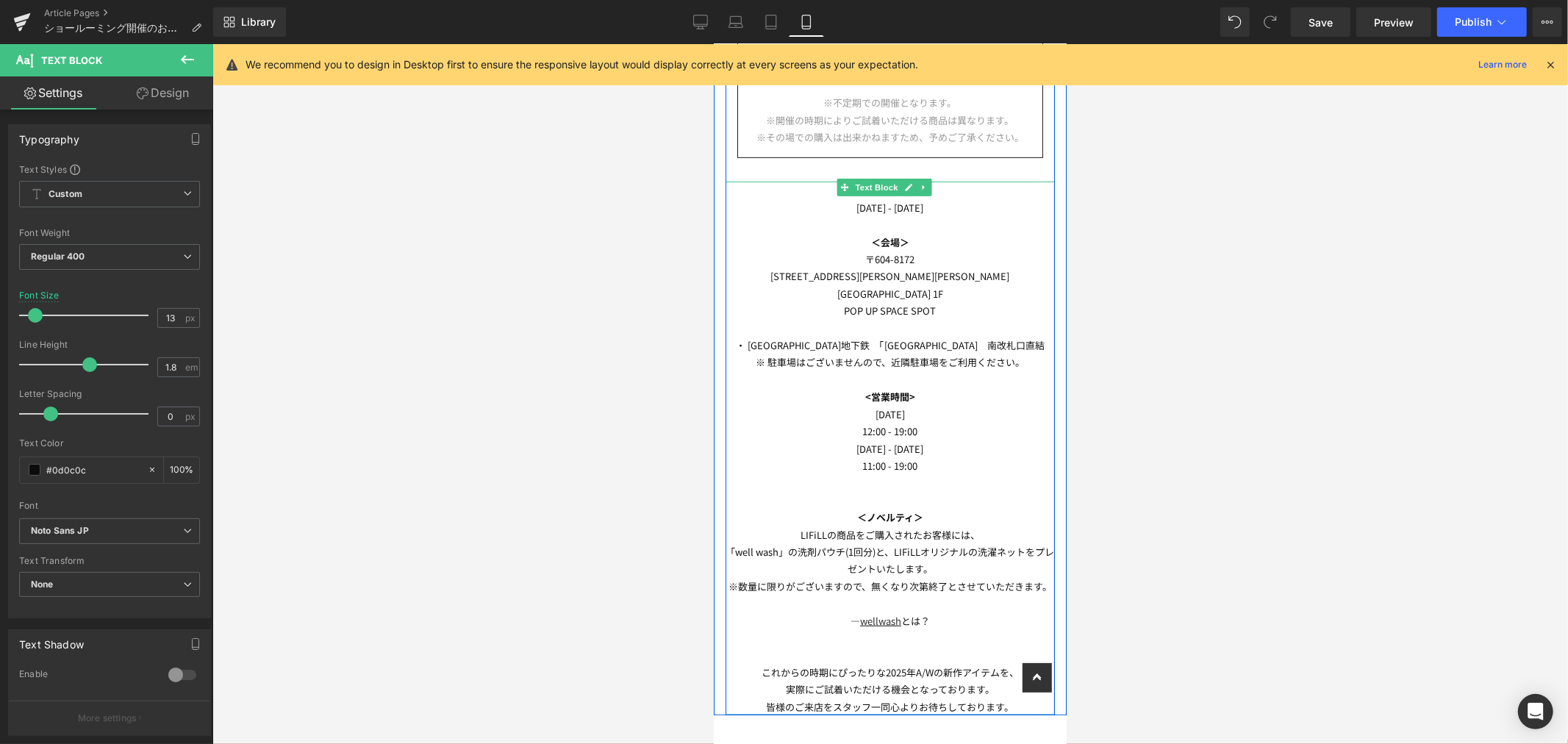
scroll to position [373, 0]
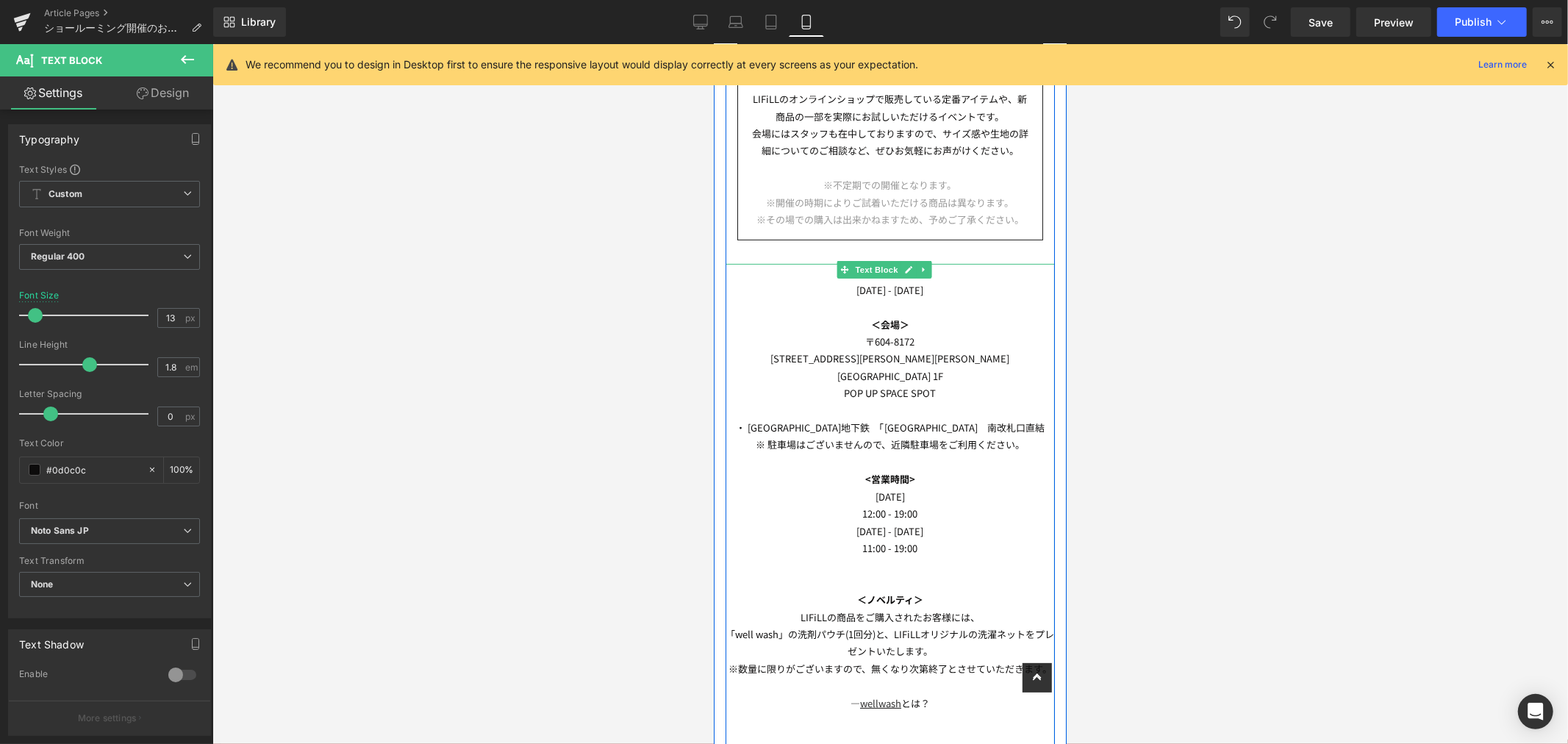
click at [951, 282] on p "[DATE] - [DATE]" at bounding box center [889, 289] width 329 height 17
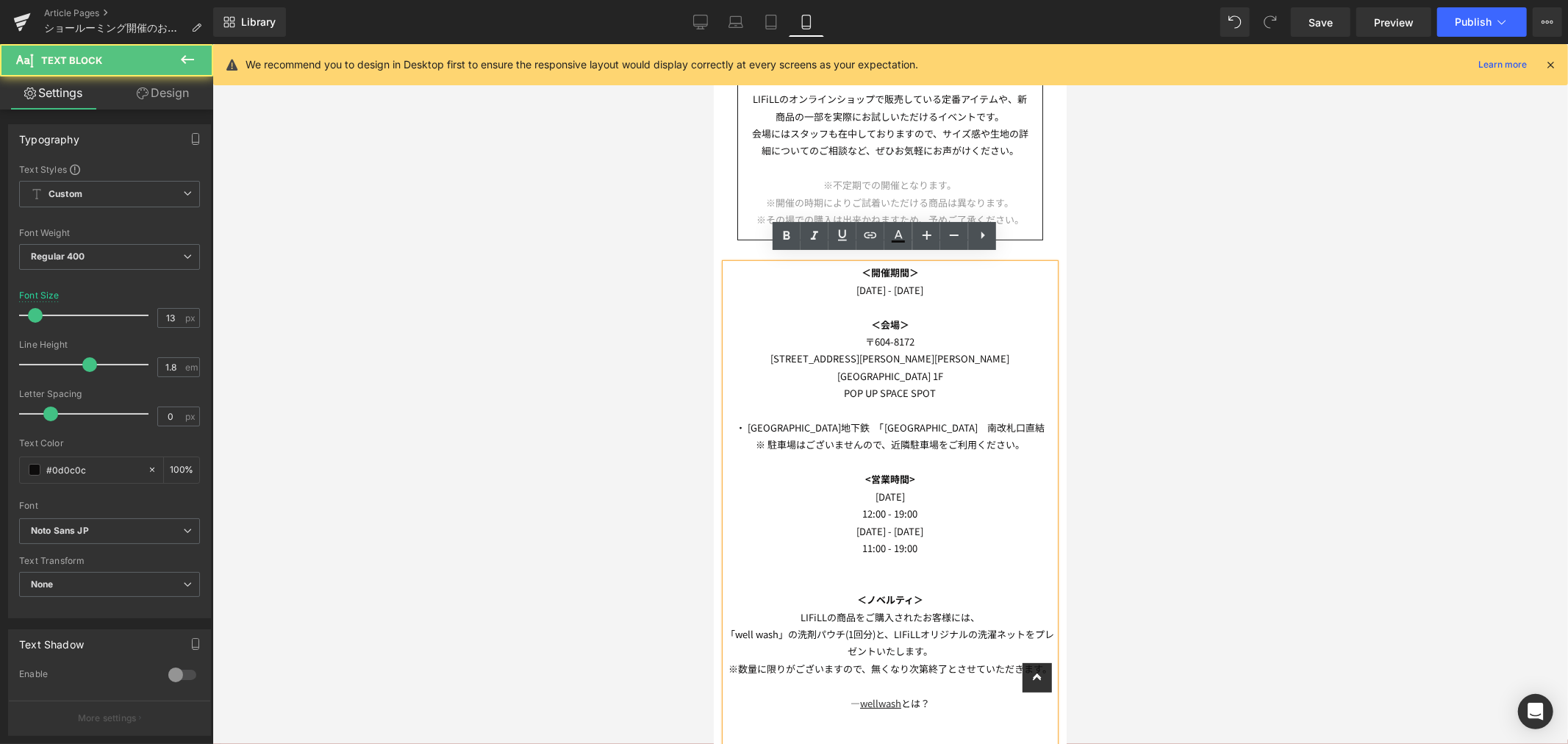
drag, startPoint x: 827, startPoint y: 284, endPoint x: 993, endPoint y: 281, distance: 166.0
click at [993, 281] on p "[DATE] - [DATE]" at bounding box center [889, 289] width 329 height 17
drag, startPoint x: 954, startPoint y: 377, endPoint x: 946, endPoint y: 382, distance: 9.4
click at [953, 384] on p "POP UP SPACE SPOT" at bounding box center [889, 392] width 329 height 17
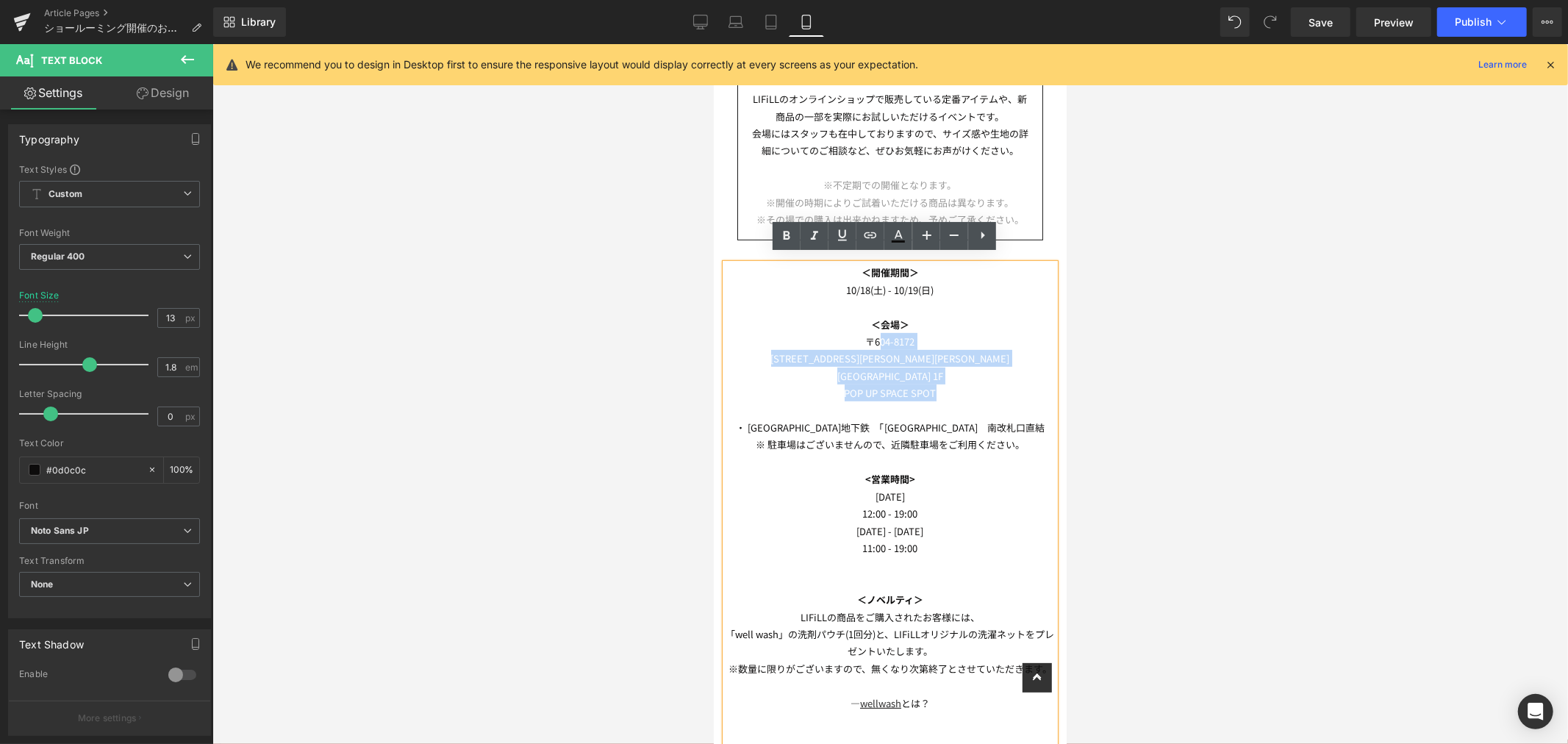
drag, startPoint x: 946, startPoint y: 382, endPoint x: 871, endPoint y: 328, distance: 92.4
click at [871, 328] on div "＜開催期間＞ [DATE] - [DATE] ＜会場＞ [STREET_ADDRESS][PERSON_NAME][PERSON_NAME] POP UP S…" at bounding box center [889, 530] width 329 height 534
click at [867, 332] on p "〒604-8172" at bounding box center [889, 341] width 329 height 17
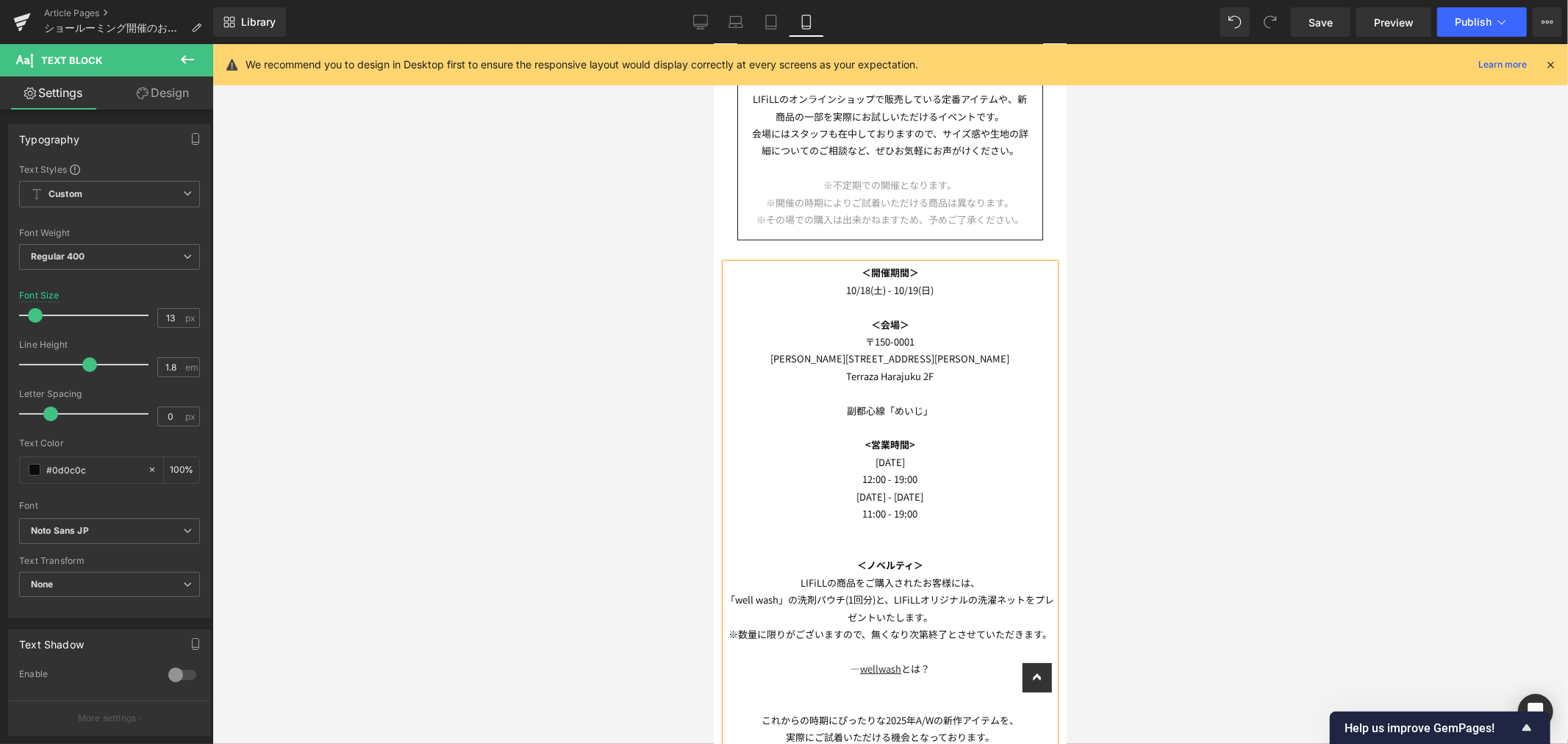
click at [916, 418] on p at bounding box center [889, 427] width 329 height 17
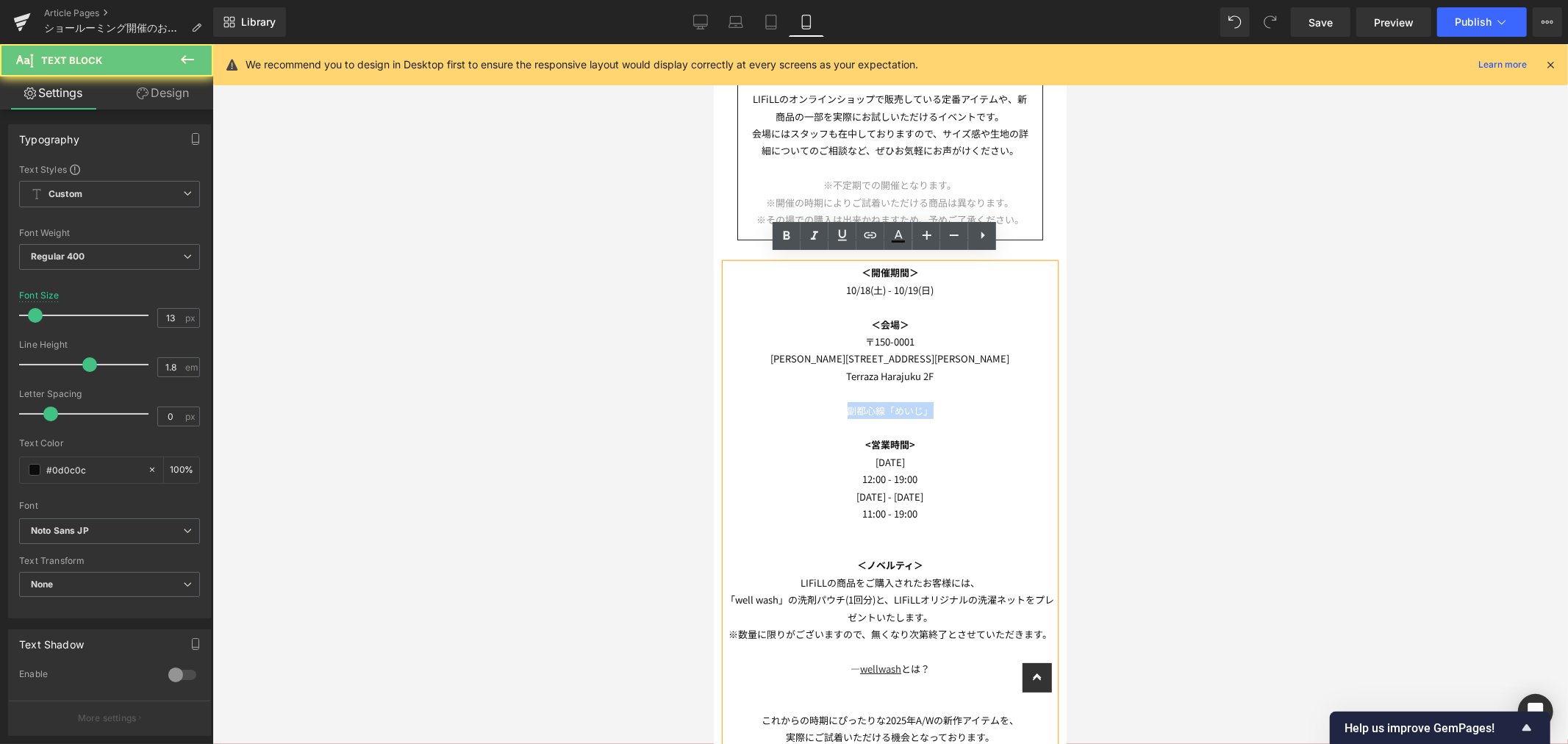
drag, startPoint x: 936, startPoint y: 402, endPoint x: 828, endPoint y: 404, distance: 108.0
click at [828, 404] on p "副都心線「めいじ」" at bounding box center [889, 410] width 329 height 17
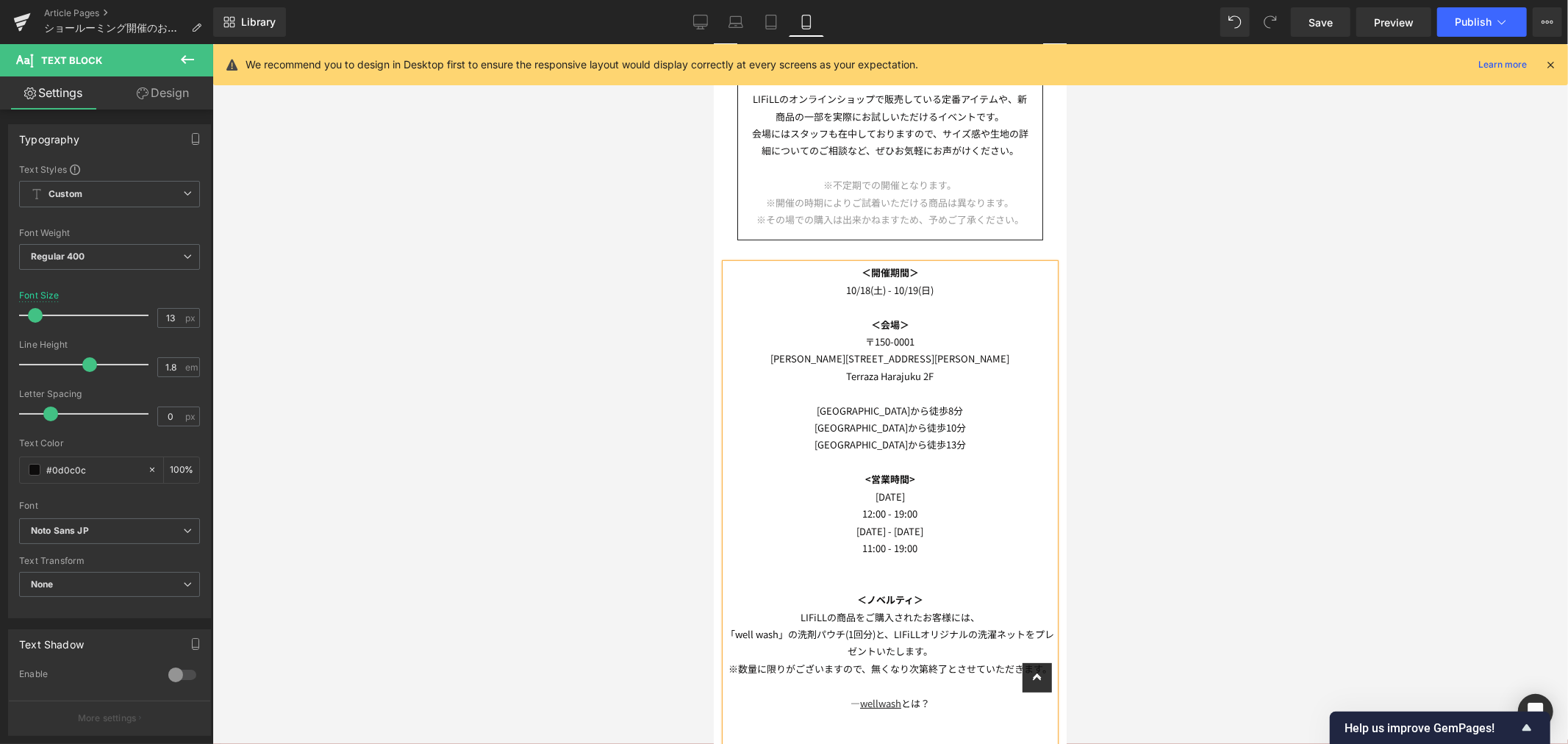
click at [971, 419] on p "[GEOGRAPHIC_DATA]から徒歩10分" at bounding box center [889, 427] width 329 height 17
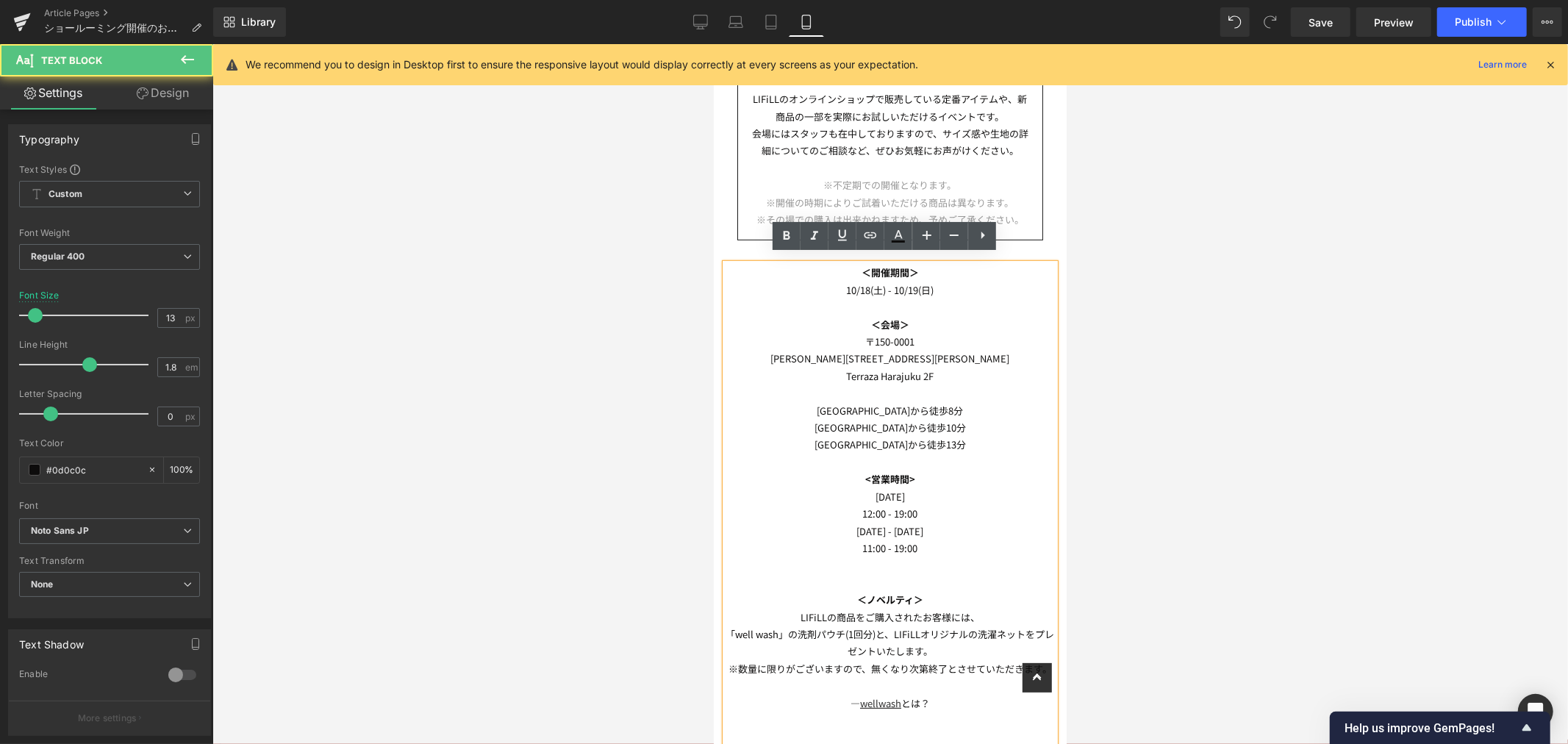
click at [971, 436] on p "[GEOGRAPHIC_DATA]から徒歩13分" at bounding box center [889, 443] width 329 height 17
click at [976, 402] on p "[GEOGRAPHIC_DATA]から徒歩8分" at bounding box center [889, 410] width 329 height 17
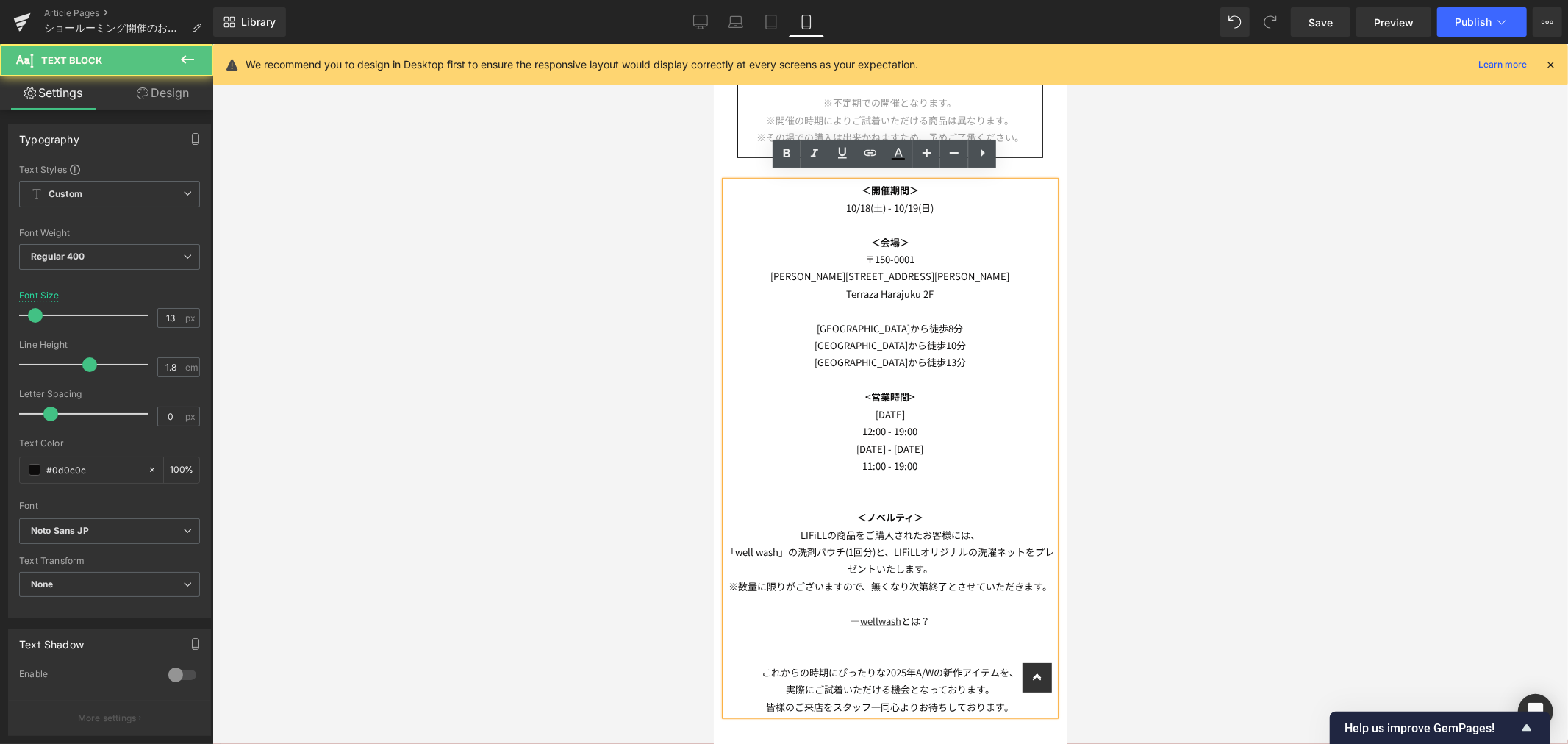
click at [826, 325] on p "[GEOGRAPHIC_DATA]から徒歩8分" at bounding box center [889, 327] width 329 height 17
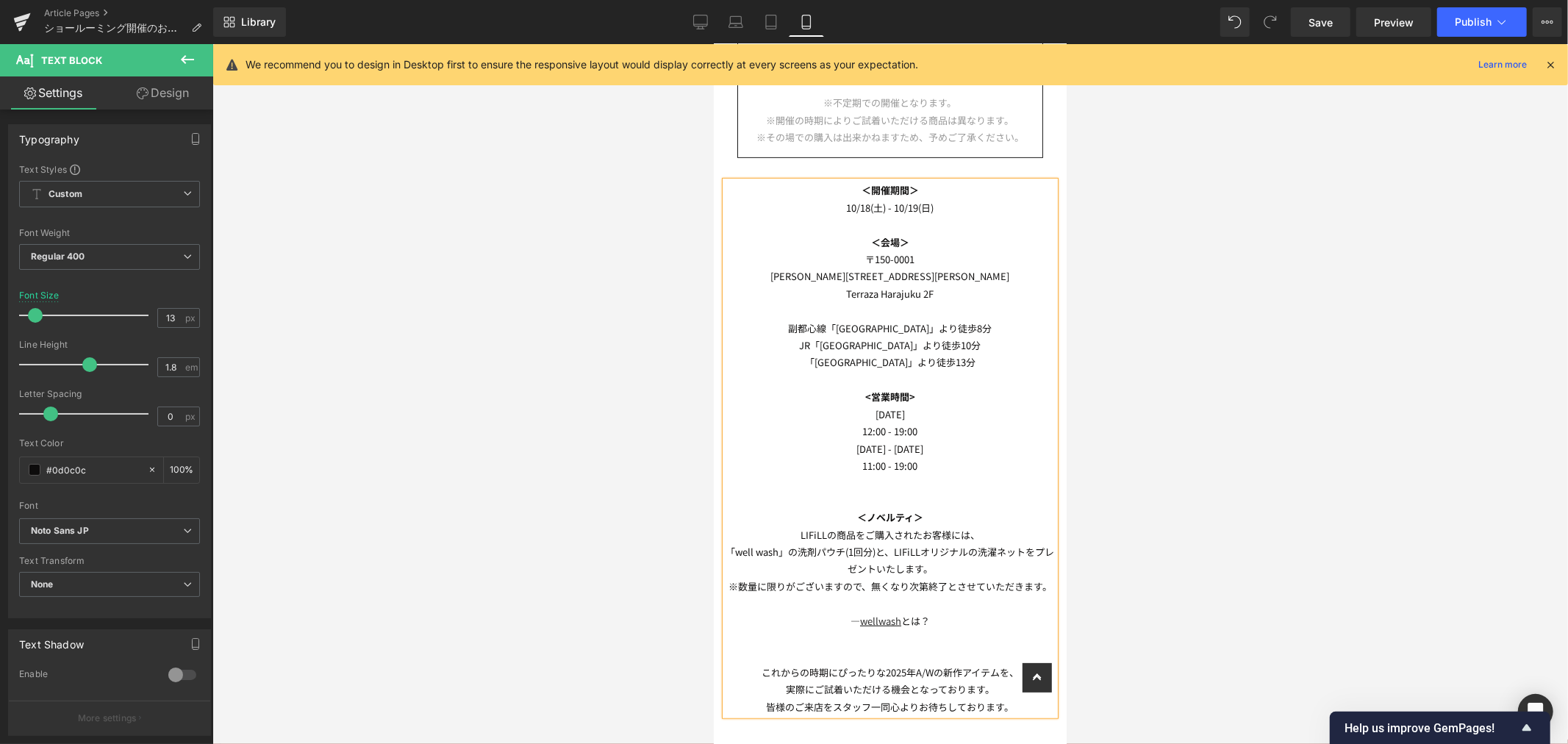
drag, startPoint x: 834, startPoint y: 320, endPoint x: 862, endPoint y: 299, distance: 35.0
click at [834, 320] on p "副都心線「[GEOGRAPHIC_DATA]」より徒歩8分" at bounding box center [889, 327] width 329 height 17
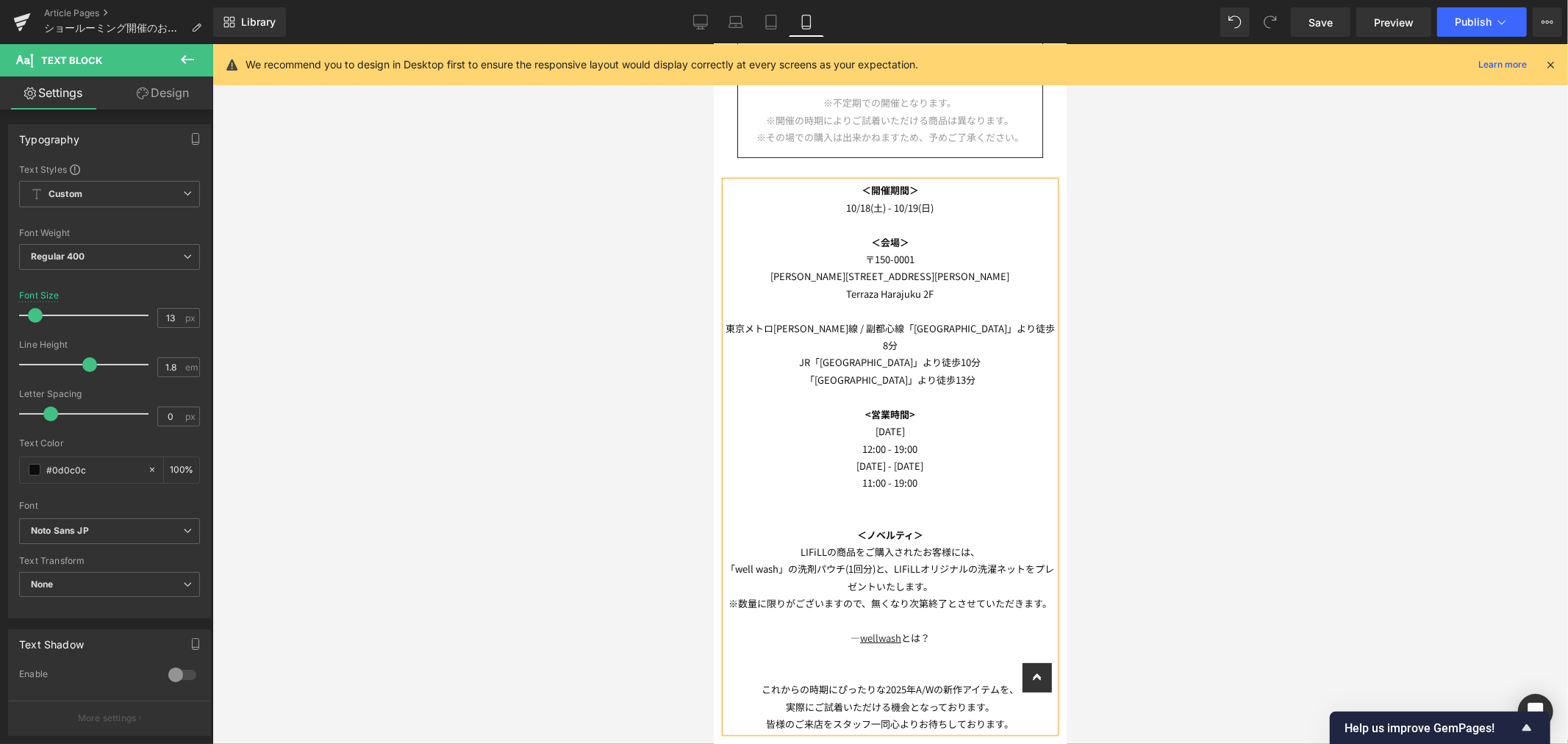
click at [831, 352] on p "JR「[GEOGRAPHIC_DATA]」より徒歩10分" at bounding box center [889, 361] width 329 height 17
click at [828, 371] on p "「[GEOGRAPHIC_DATA]」より徒歩13分" at bounding box center [889, 379] width 329 height 17
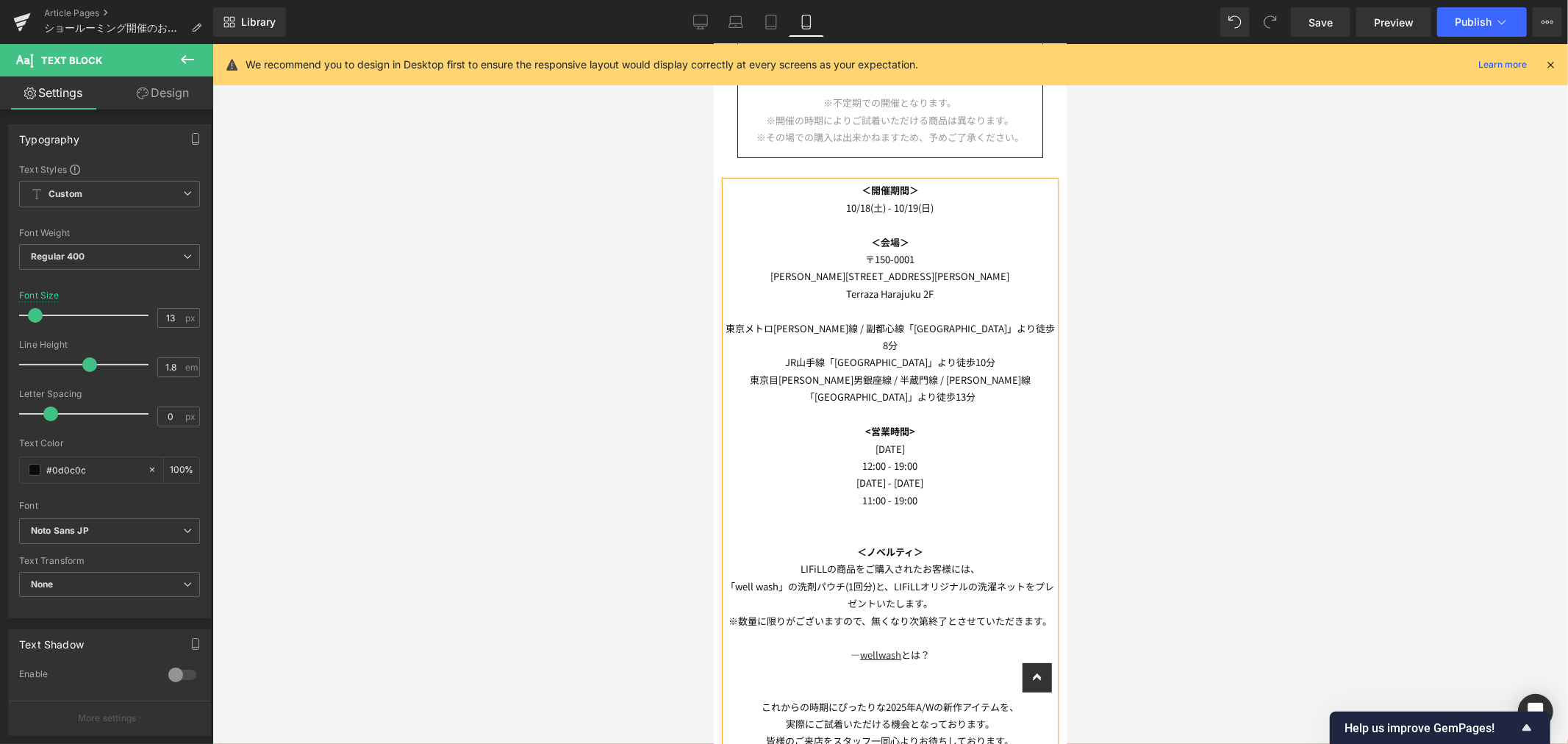
click at [786, 371] on p "東京目[PERSON_NAME]男銀座線 / 半蔵門線 / [PERSON_NAME]線「[GEOGRAPHIC_DATA]」より徒歩13分" at bounding box center [889, 387] width 329 height 34
click at [937, 422] on p "<営業時間>" at bounding box center [889, 430] width 329 height 17
click at [847, 319] on p "東京メトロ[PERSON_NAME]線 / 副都心線「[GEOGRAPHIC_DATA]」より徒歩8分" at bounding box center [889, 336] width 329 height 34
click at [918, 440] on p "[DATE]" at bounding box center [889, 448] width 329 height 17
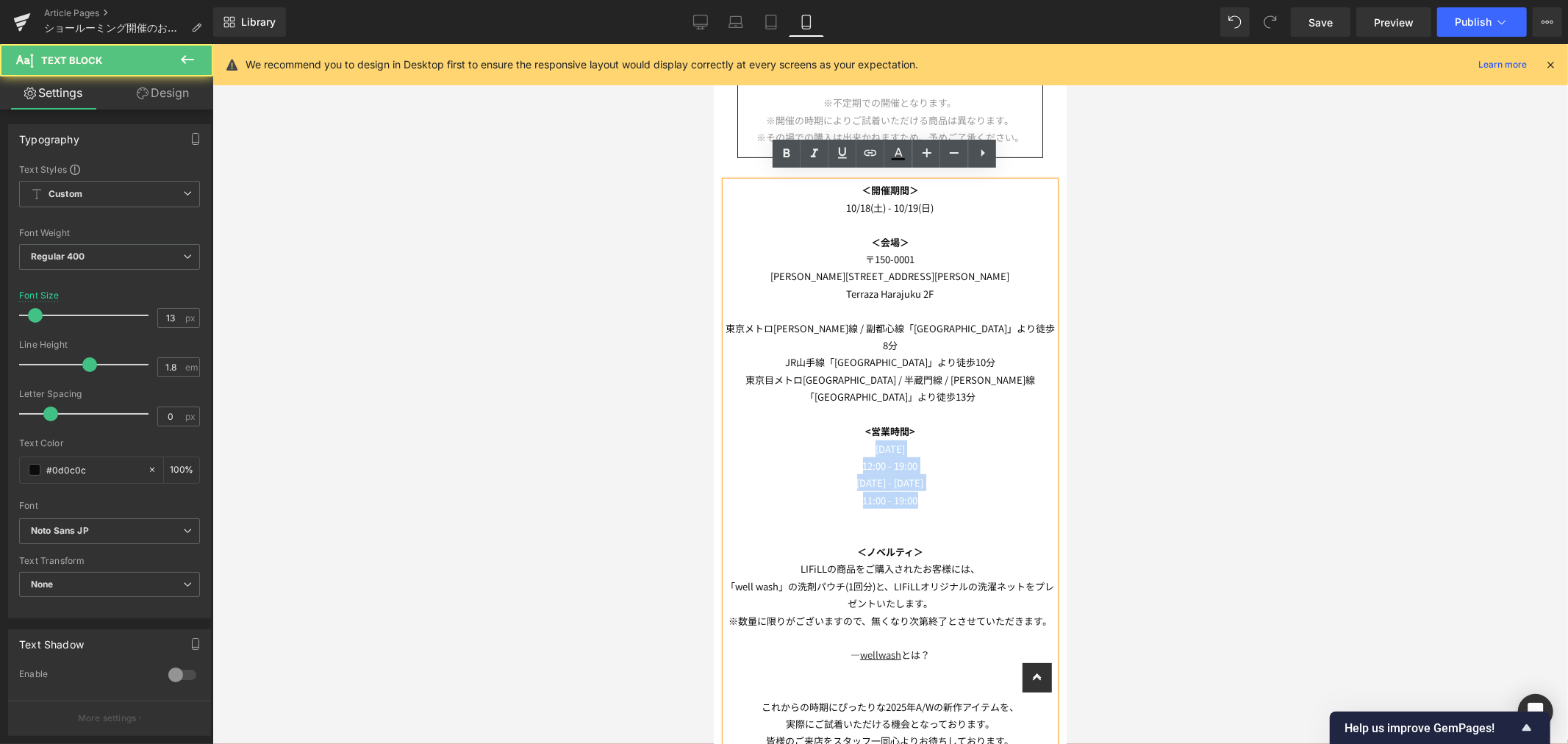
drag, startPoint x: 940, startPoint y: 457, endPoint x: 851, endPoint y: 402, distance: 104.6
click at [851, 402] on div "＜開催期間＞ [DATE] - [DATE] ＜会場＞ [STREET_ADDRESS][PERSON_NAME][PERSON_NAME] 東京メトロ[PE…" at bounding box center [889, 464] width 329 height 567
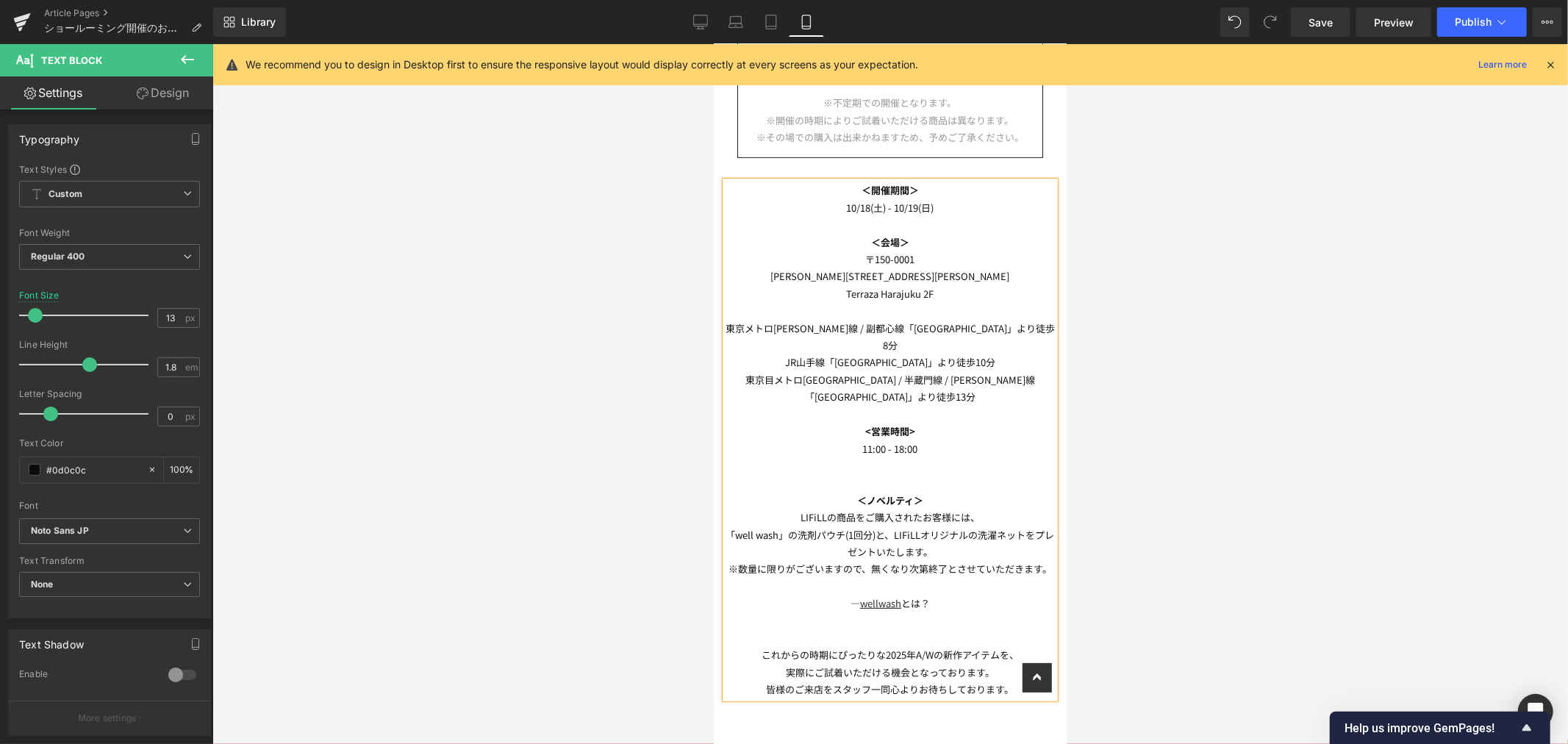
click at [928, 473] on p at bounding box center [889, 482] width 329 height 17
click at [936, 405] on p at bounding box center [889, 413] width 329 height 17
click at [892, 216] on p at bounding box center [889, 224] width 329 height 17
click at [966, 473] on p at bounding box center [889, 482] width 329 height 17
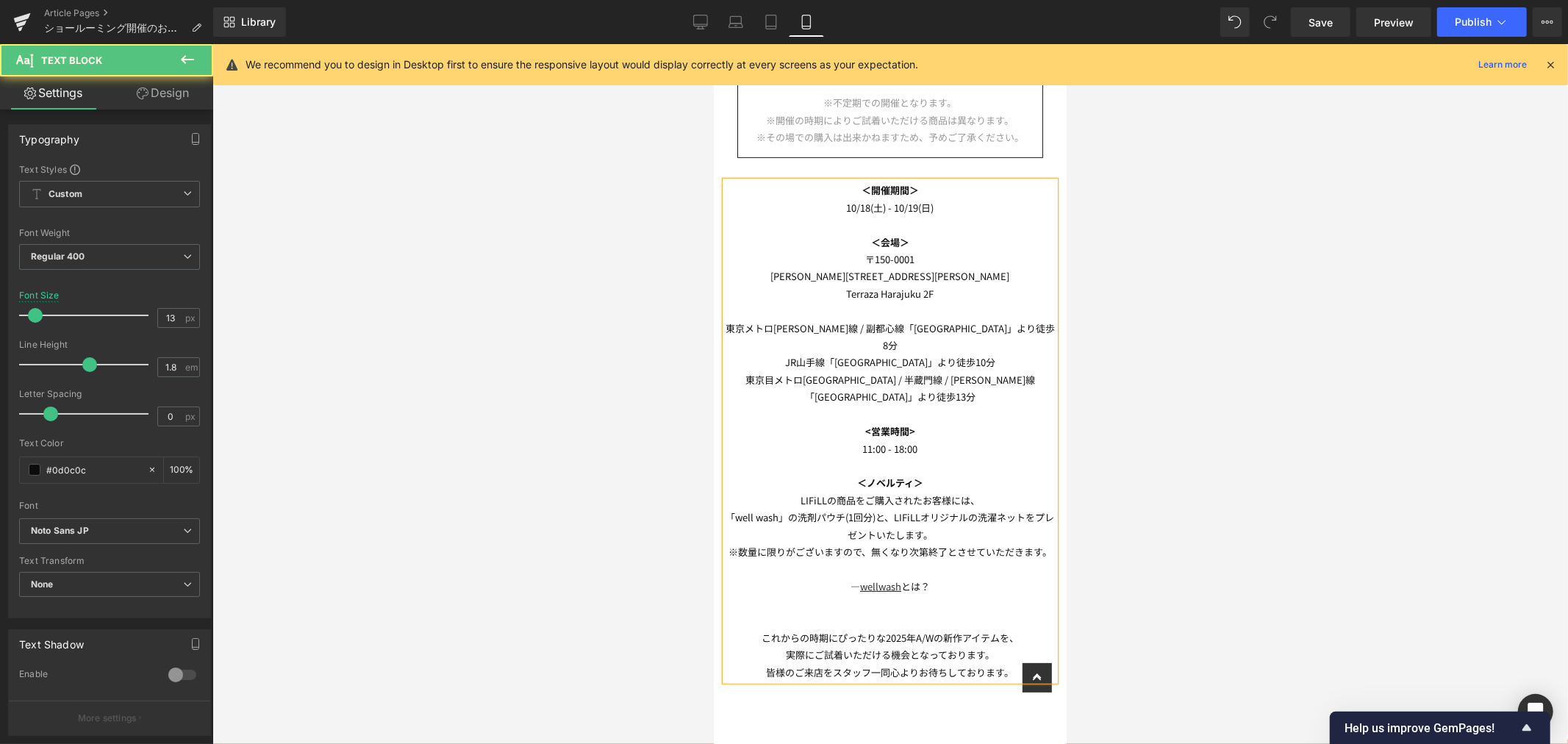
click at [960, 542] on p "※数量に限りがございますので、無くなり次第終了とさせていただきます。" at bounding box center [889, 551] width 329 height 17
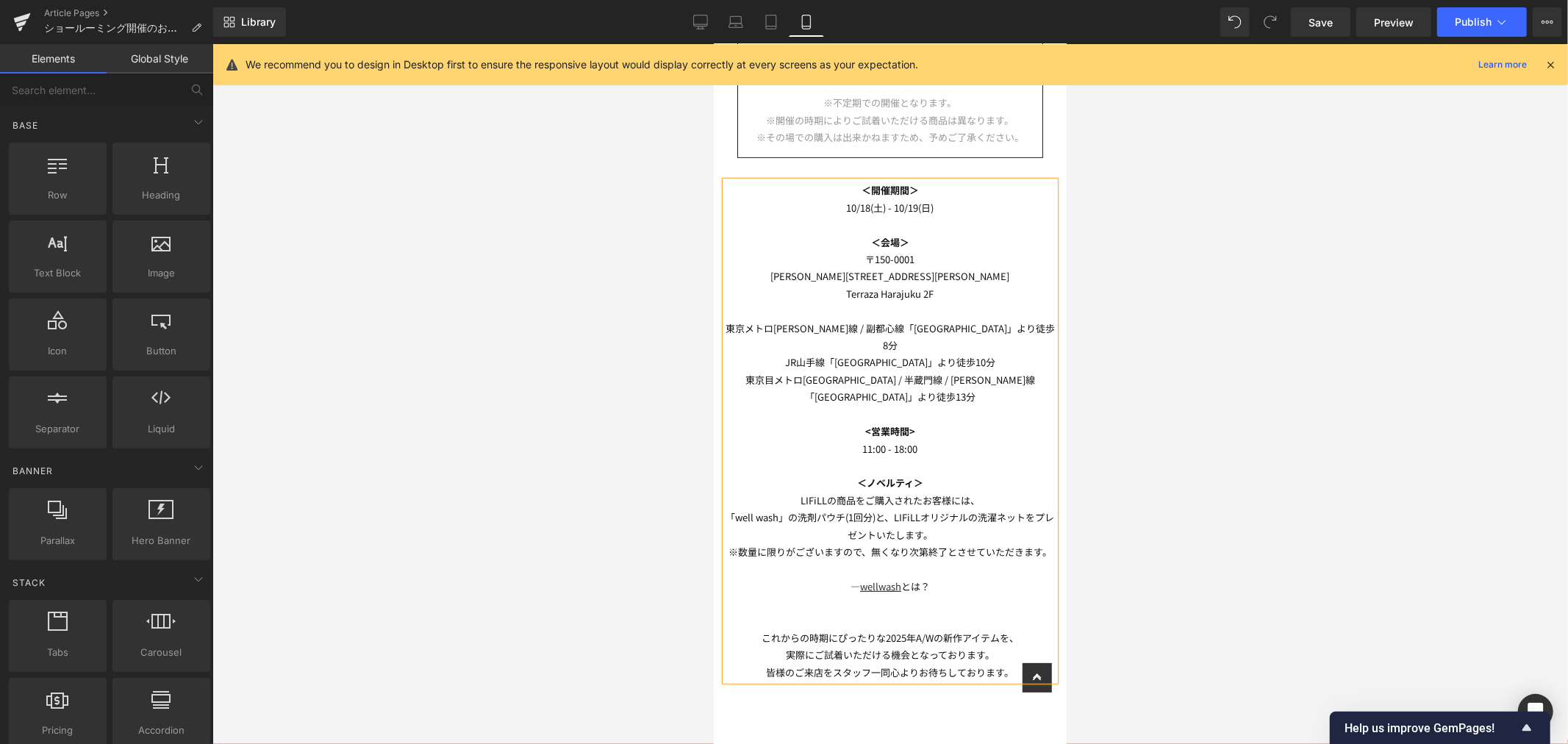
click at [1290, 357] on div at bounding box center [890, 394] width 1356 height 700
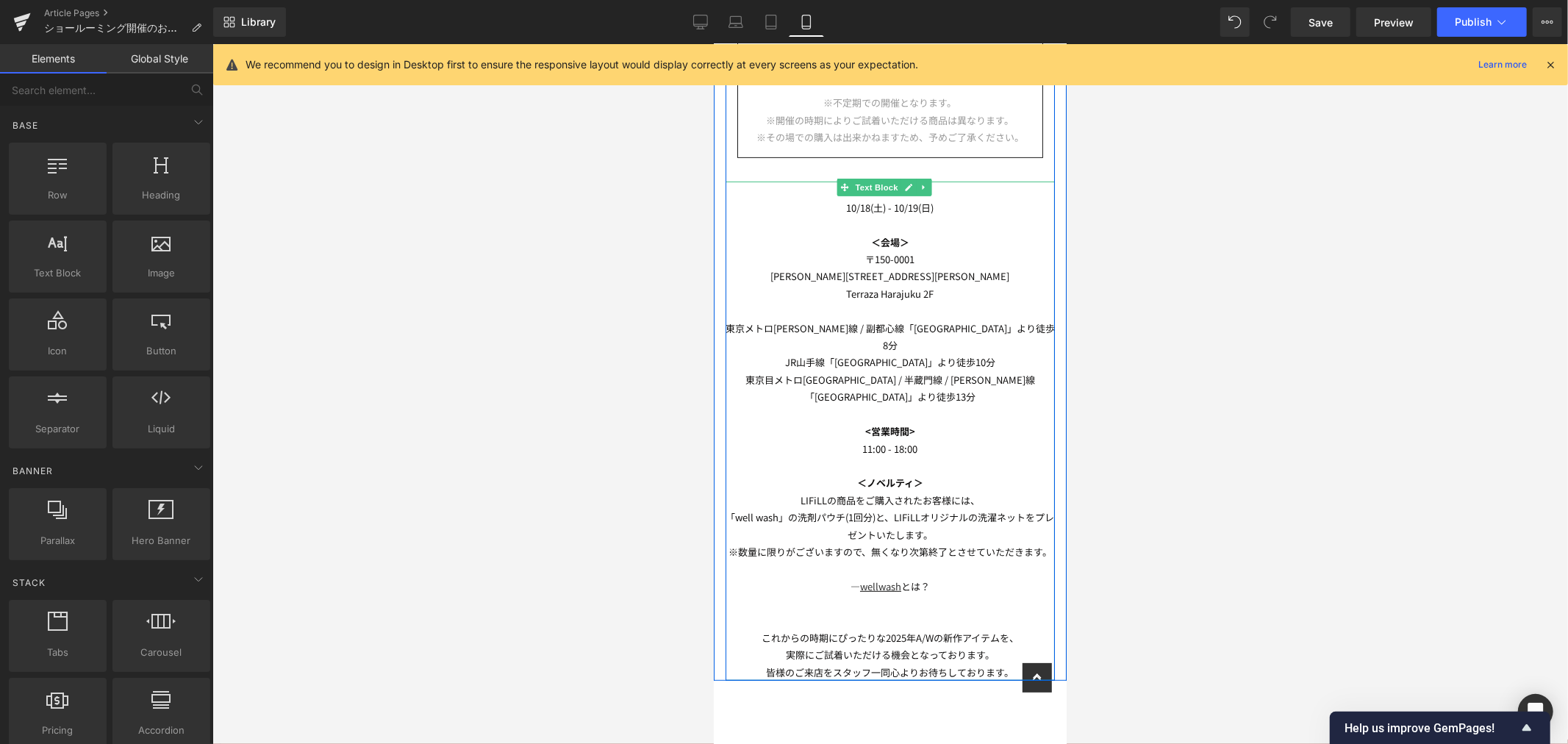
click at [927, 178] on link at bounding box center [922, 187] width 16 height 17
click at [917, 183] on icon at bounding box center [916, 187] width 8 height 8
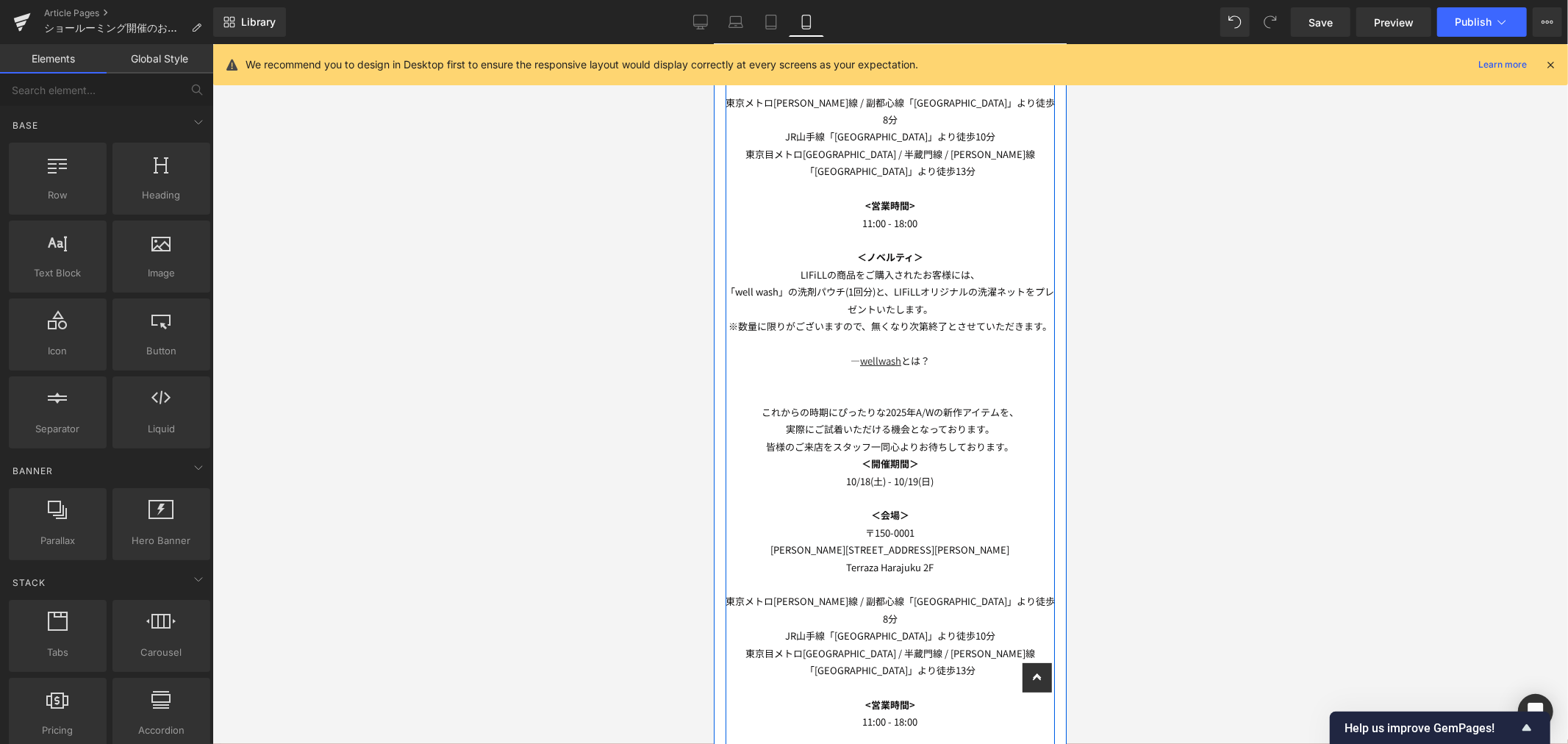
scroll to position [600, 0]
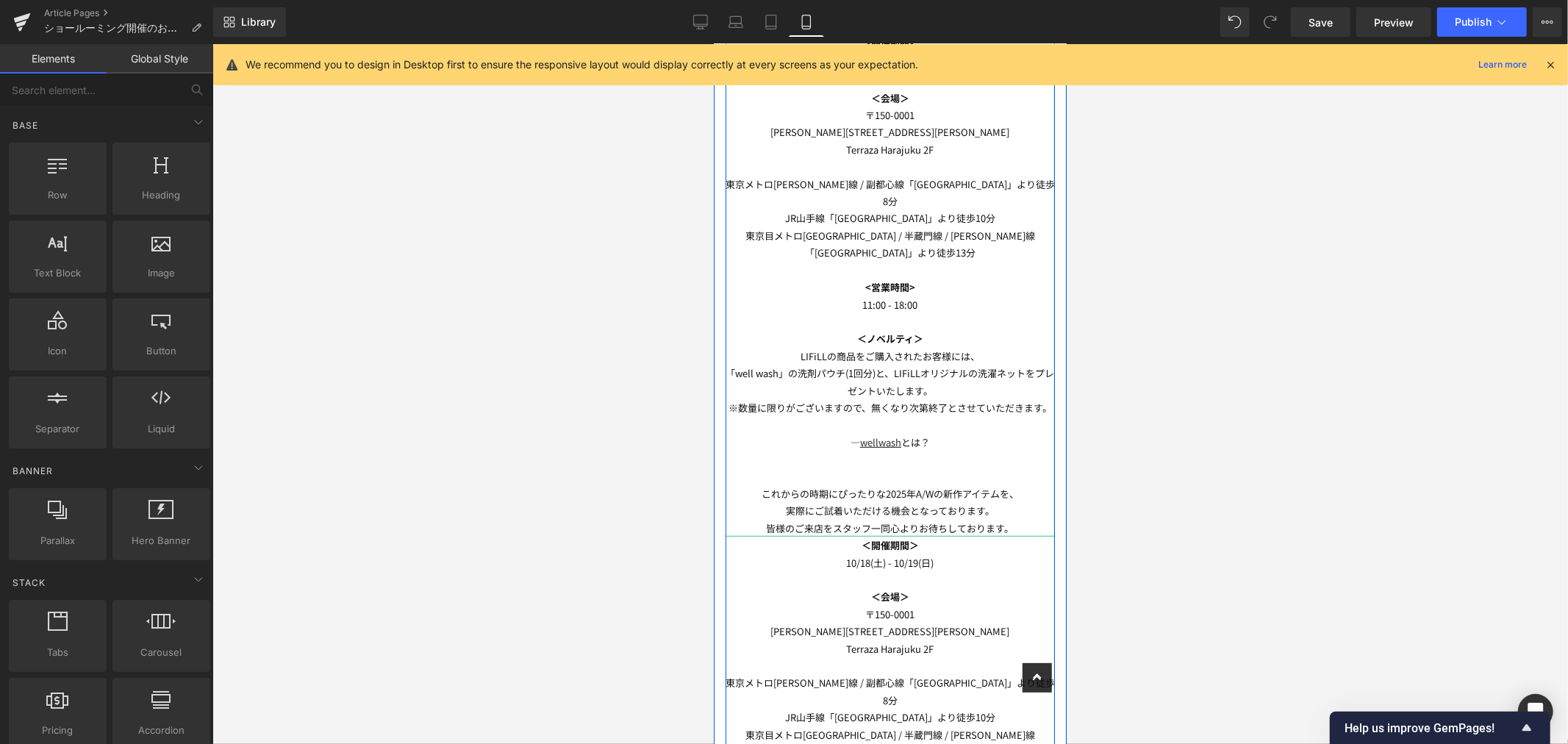
click at [930, 398] on p "※数量に限りがございますので、無くなり次第終了とさせていただきます。" at bounding box center [889, 407] width 329 height 17
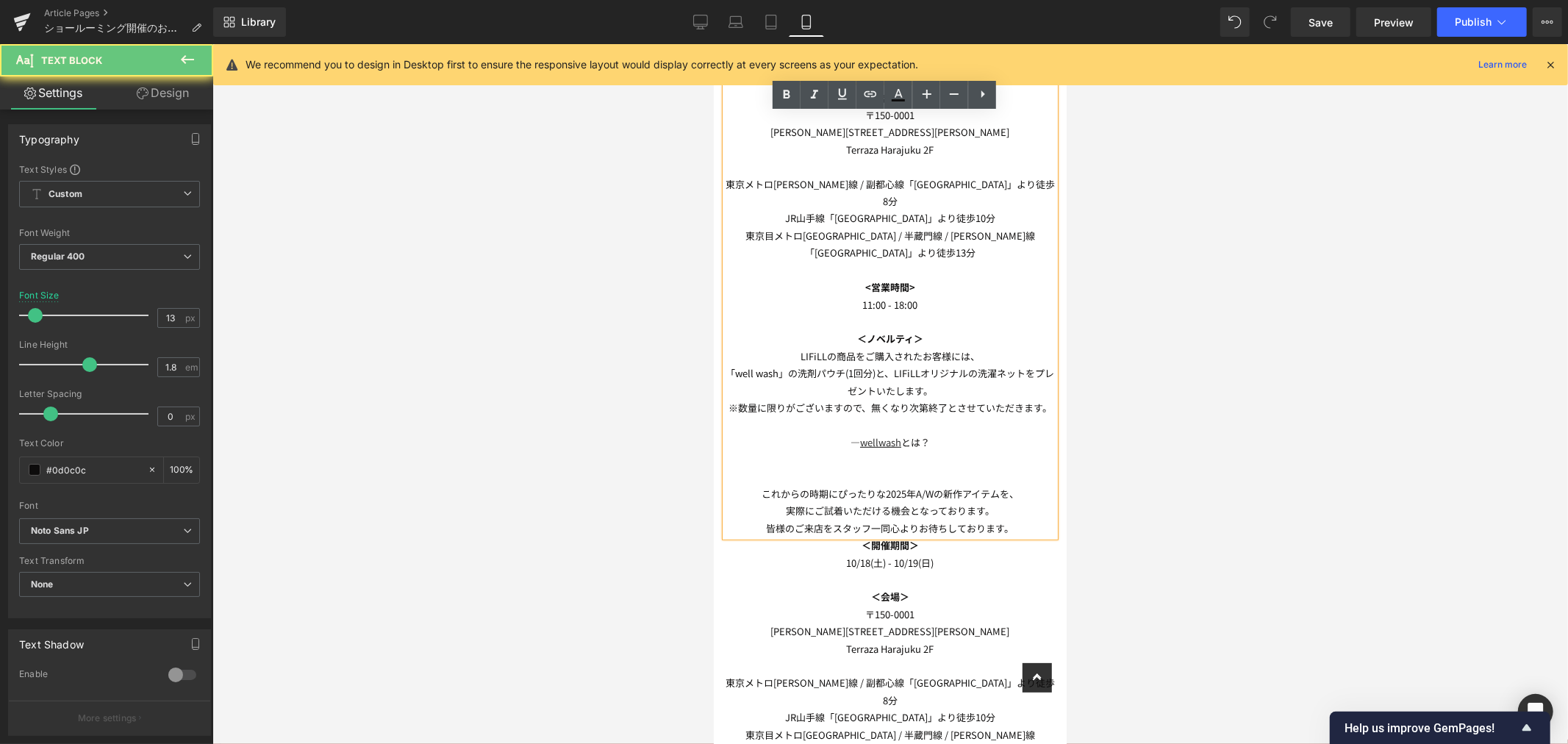
click at [951, 433] on p "― wellwash とは？" at bounding box center [889, 442] width 329 height 17
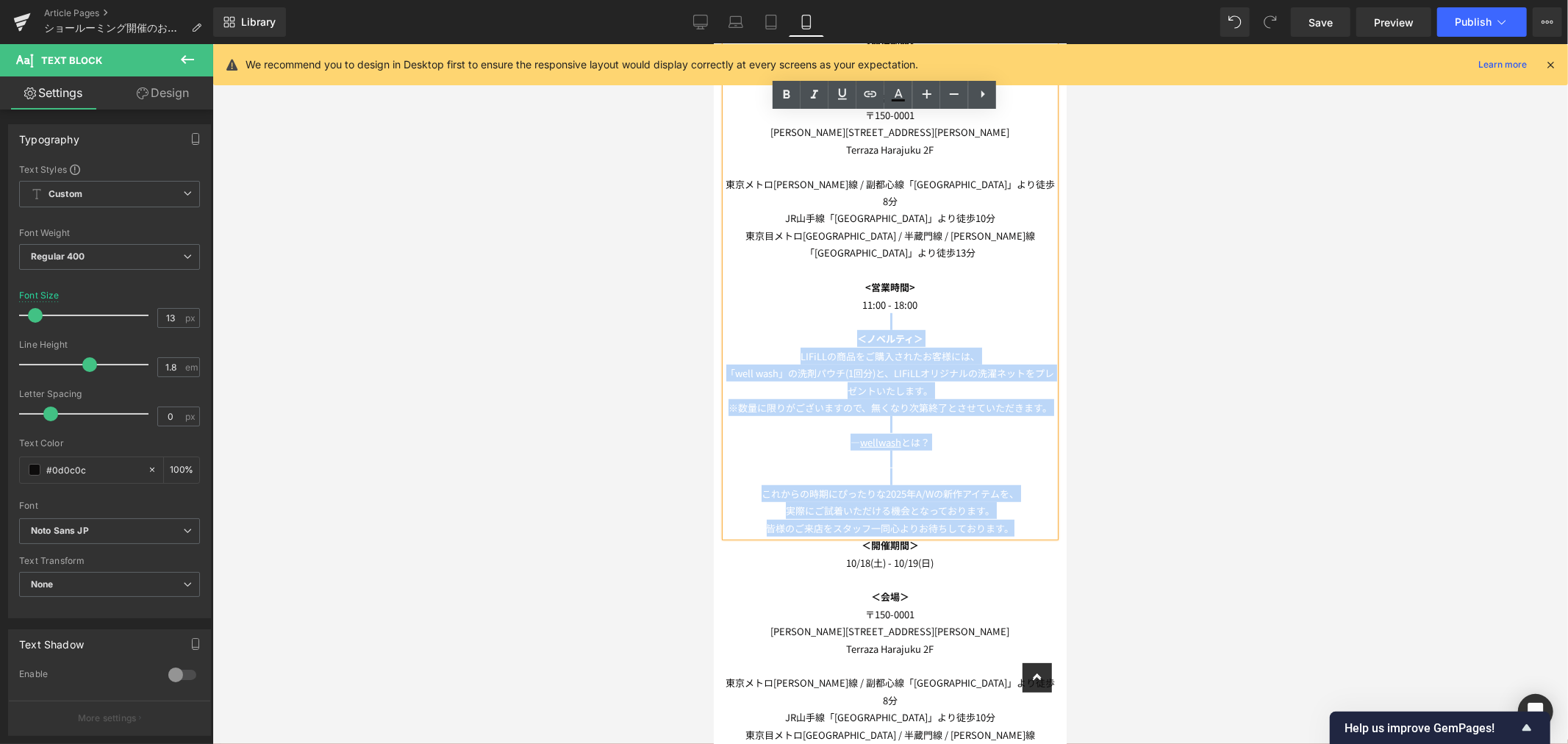
drag, startPoint x: 972, startPoint y: 478, endPoint x: 858, endPoint y: 279, distance: 229.3
click at [858, 279] on div "＜開催期間＞ [DATE] - [DATE] ＜会場＞ [STREET_ADDRESS][PERSON_NAME][GEOGRAPHIC_DATA][PERS…" at bounding box center [889, 286] width 329 height 499
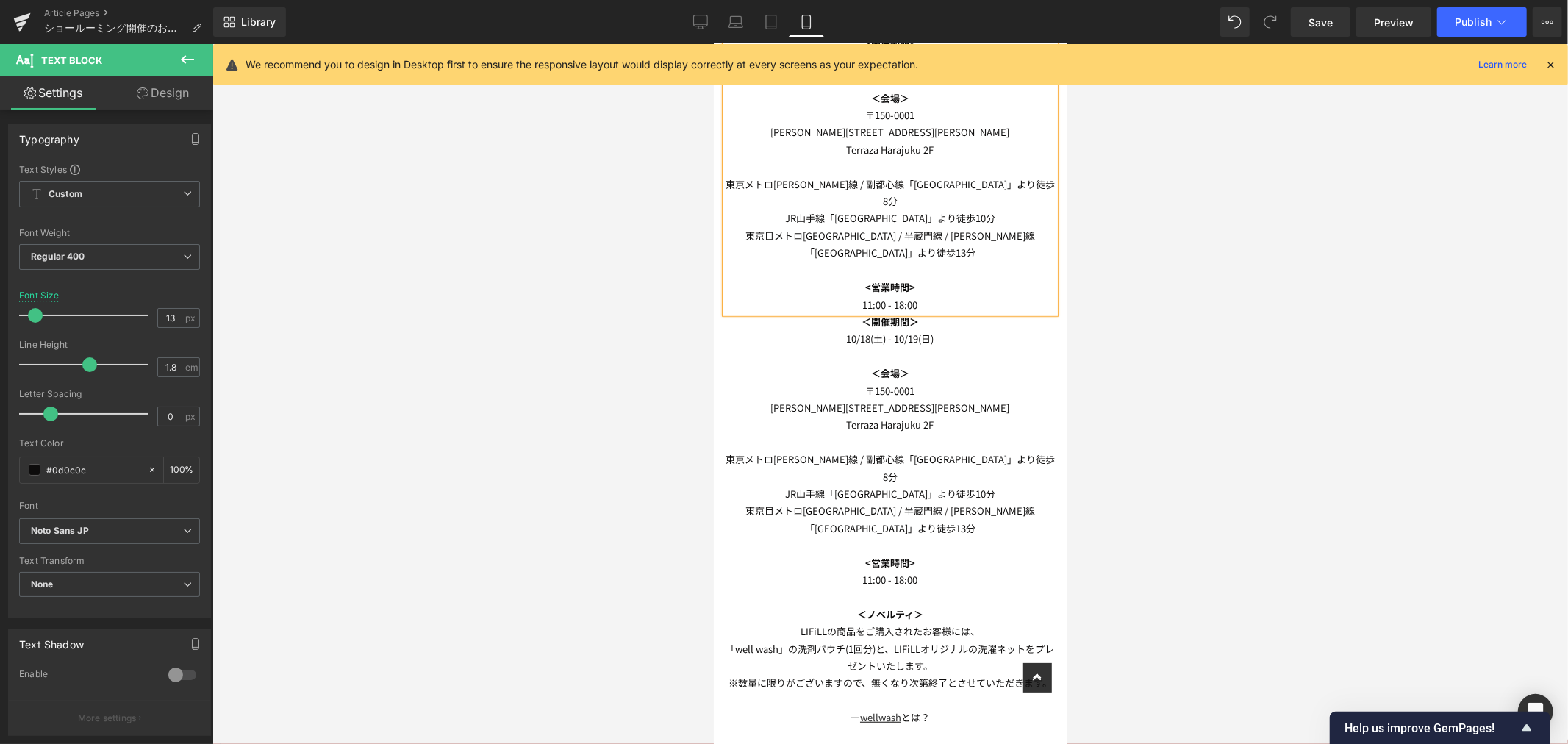
click at [1223, 322] on div at bounding box center [890, 394] width 1356 height 700
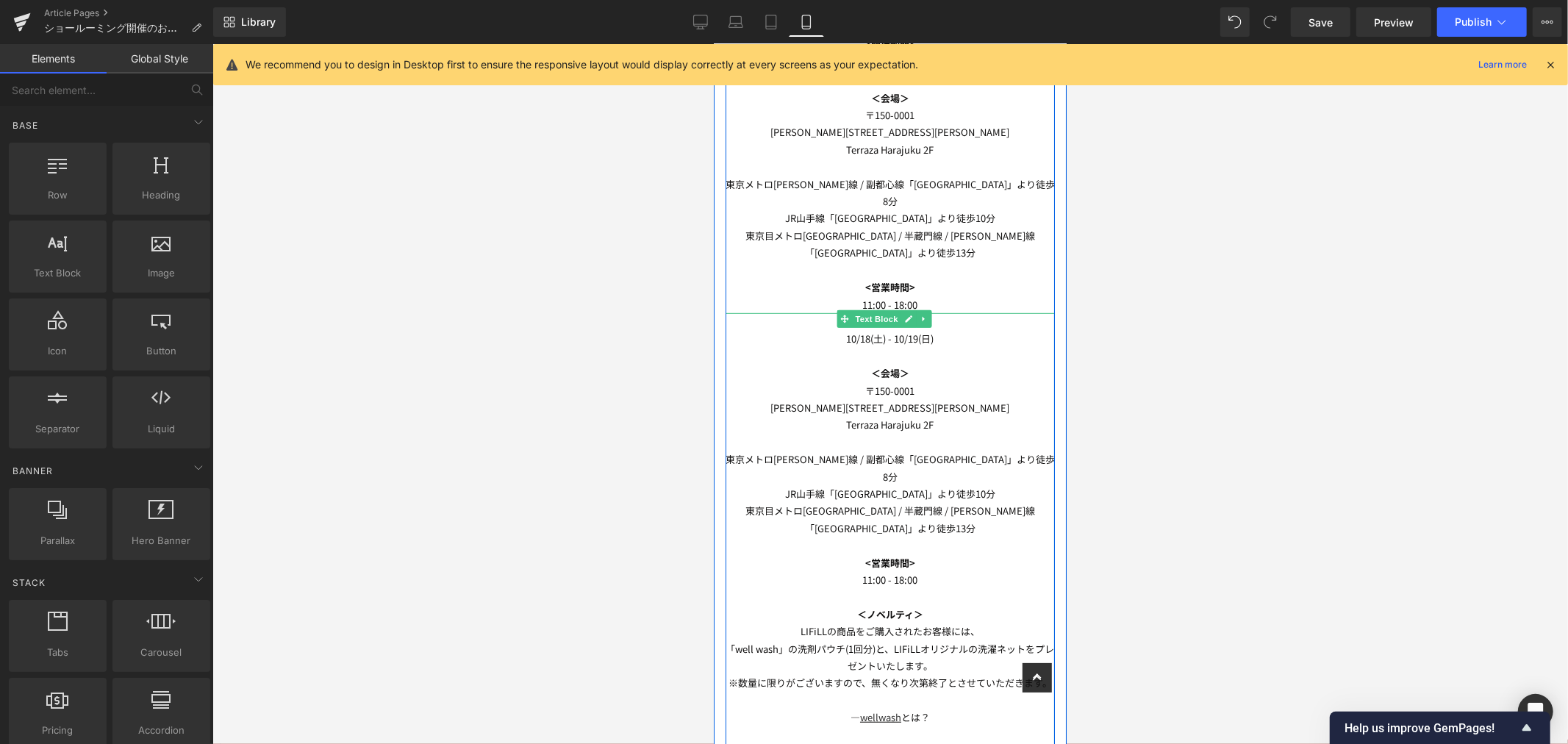
click at [840, 314] on icon at bounding box center [844, 318] width 8 height 8
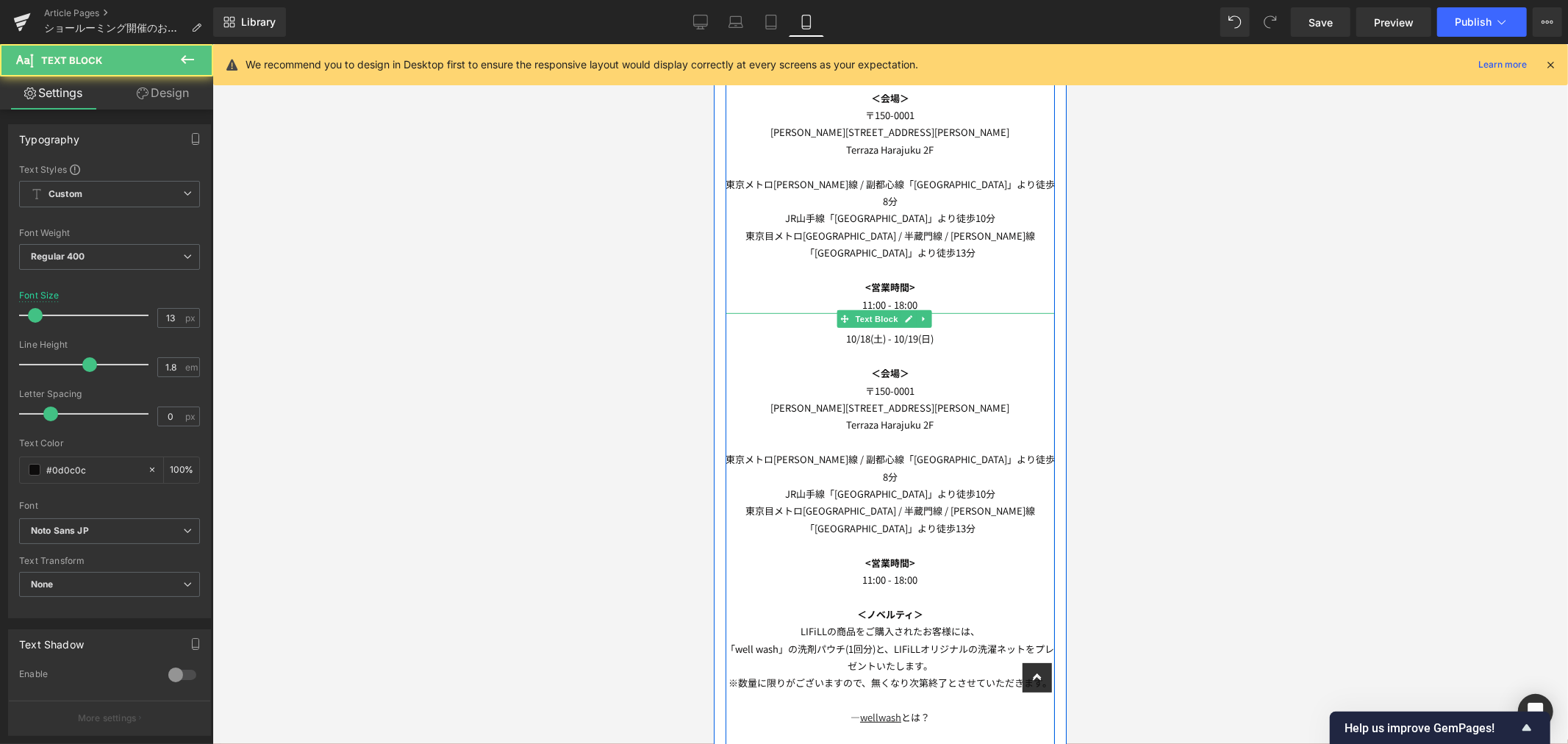
click at [820, 329] on p "10/18(土) - 10/19(日)" at bounding box center [889, 337] width 329 height 17
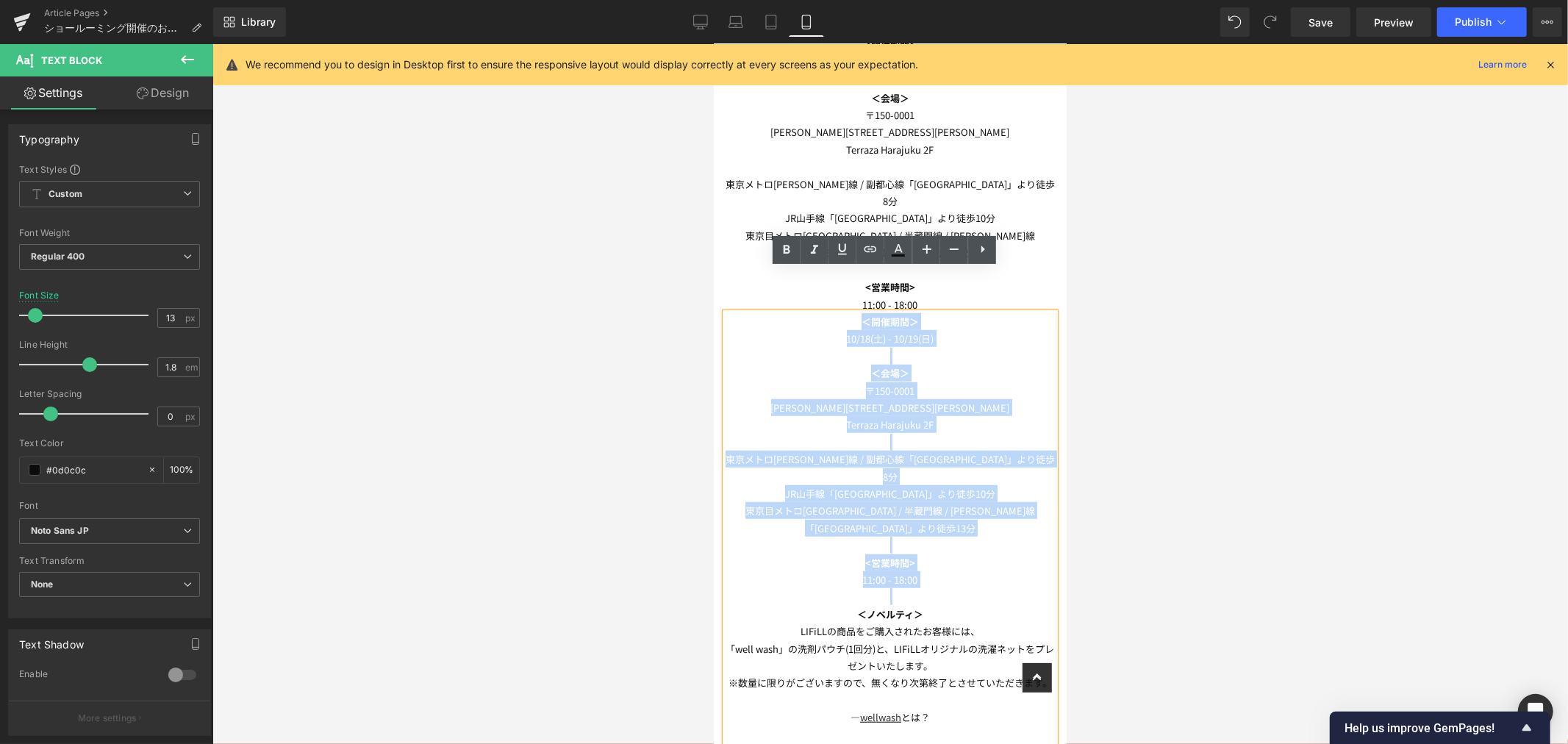
drag, startPoint x: 834, startPoint y: 273, endPoint x: 947, endPoint y: 522, distance: 273.4
click at [947, 522] on div "＜開催期間＞ [DATE] - [DATE] ＜会場＞ [STREET_ADDRESS][PERSON_NAME][PERSON_NAME] 東京メトロ[PE…" at bounding box center [889, 562] width 329 height 499
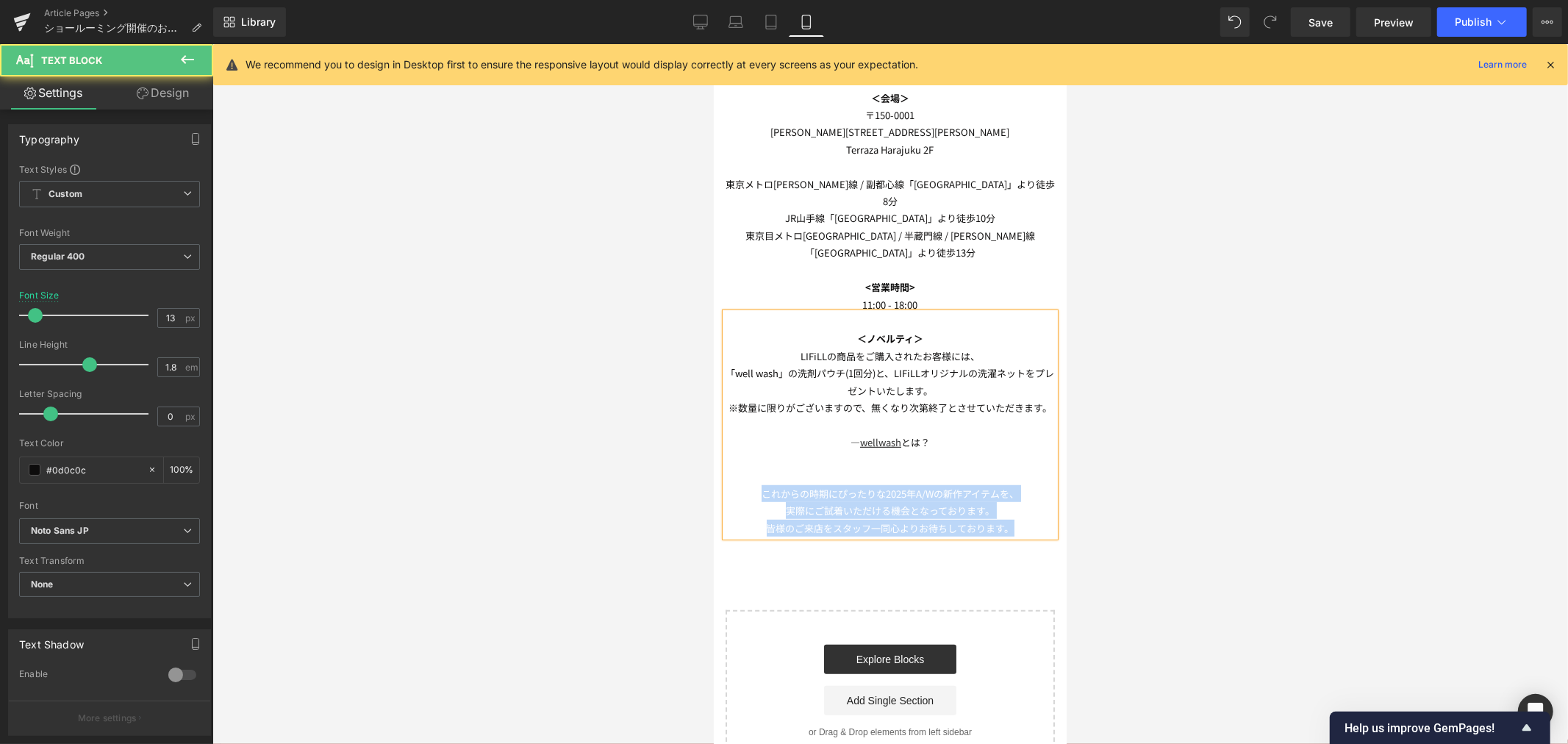
drag, startPoint x: 747, startPoint y: 466, endPoint x: 1079, endPoint y: 522, distance: 336.7
click at [1066, 522] on html "ITEM ITEM TOPS SHORTSLEEVE LONGSLEEVE SWEAT NEWS" at bounding box center [889, 525] width 352 height 2163
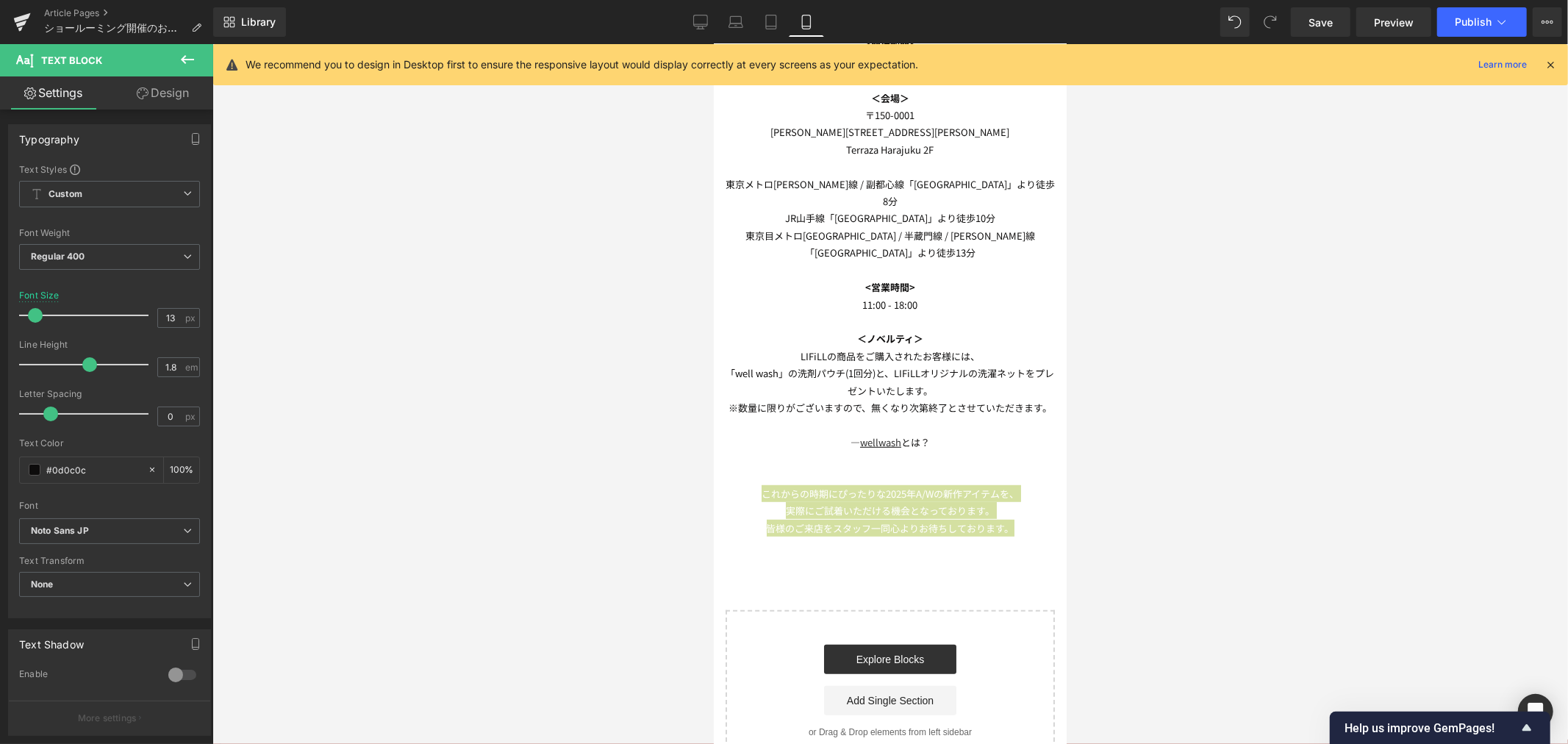
click at [1158, 473] on div at bounding box center [890, 394] width 1356 height 700
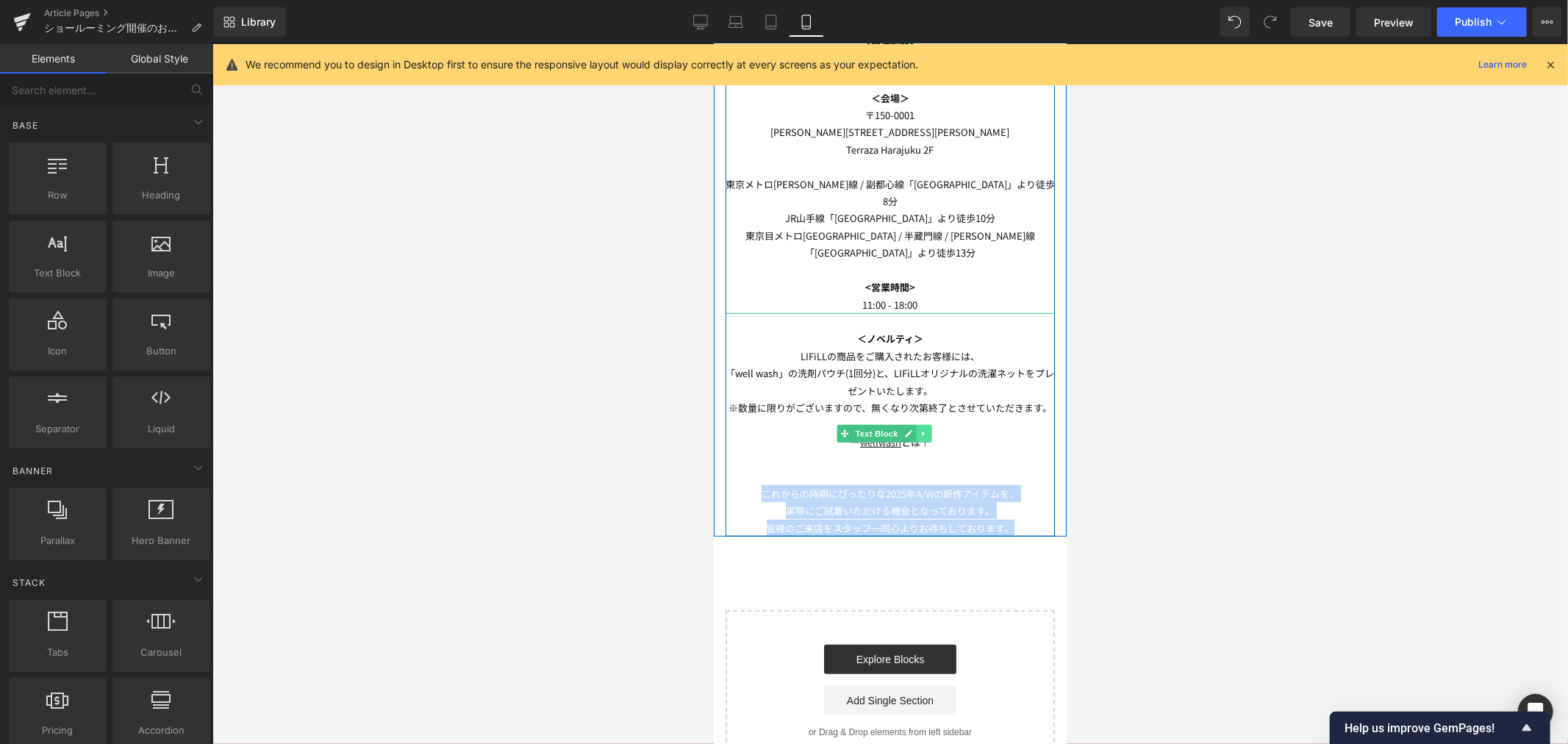
click at [920, 424] on link at bounding box center [922, 432] width 16 height 17
click at [911, 428] on icon at bounding box center [916, 432] width 8 height 8
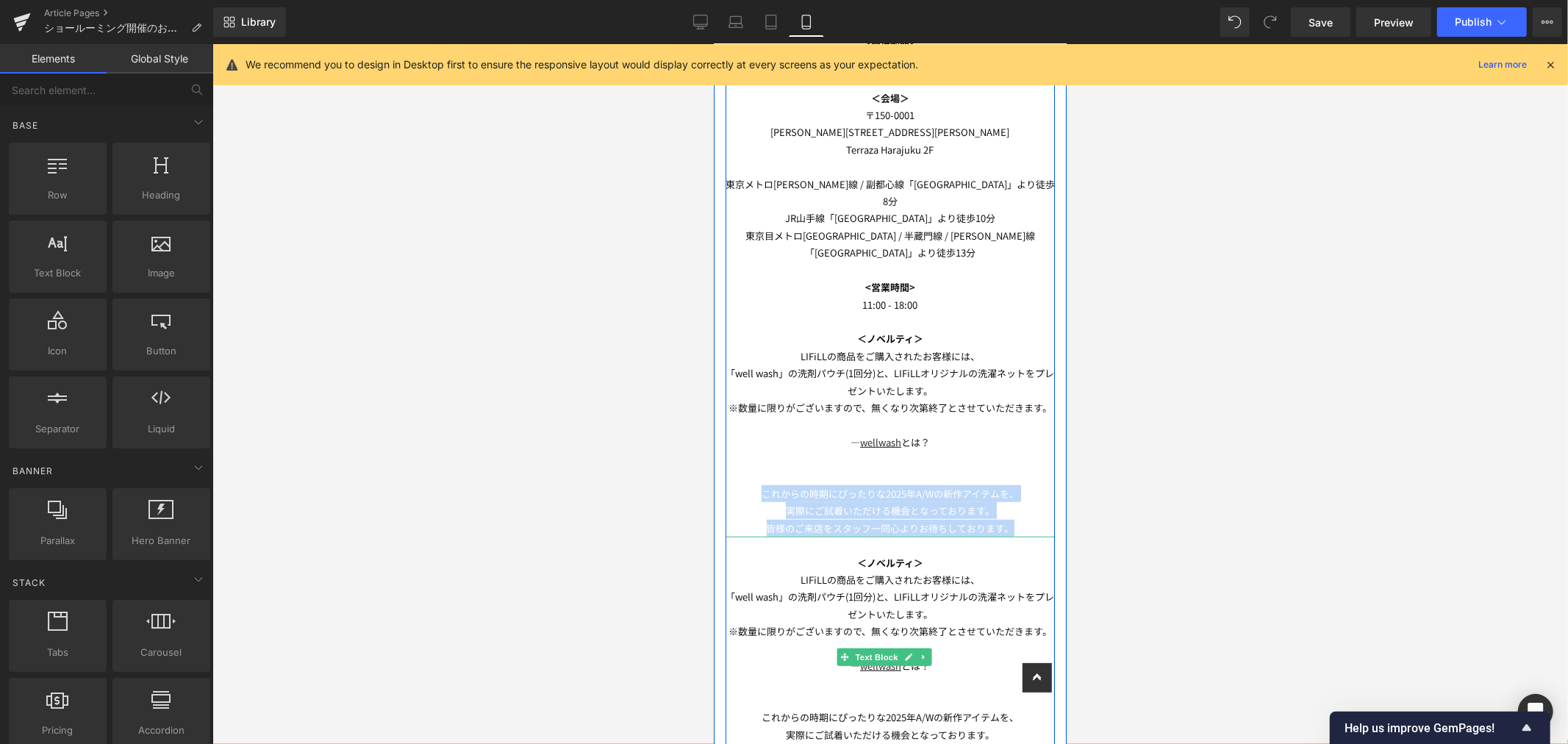
click at [943, 640] on p at bounding box center [889, 648] width 329 height 17
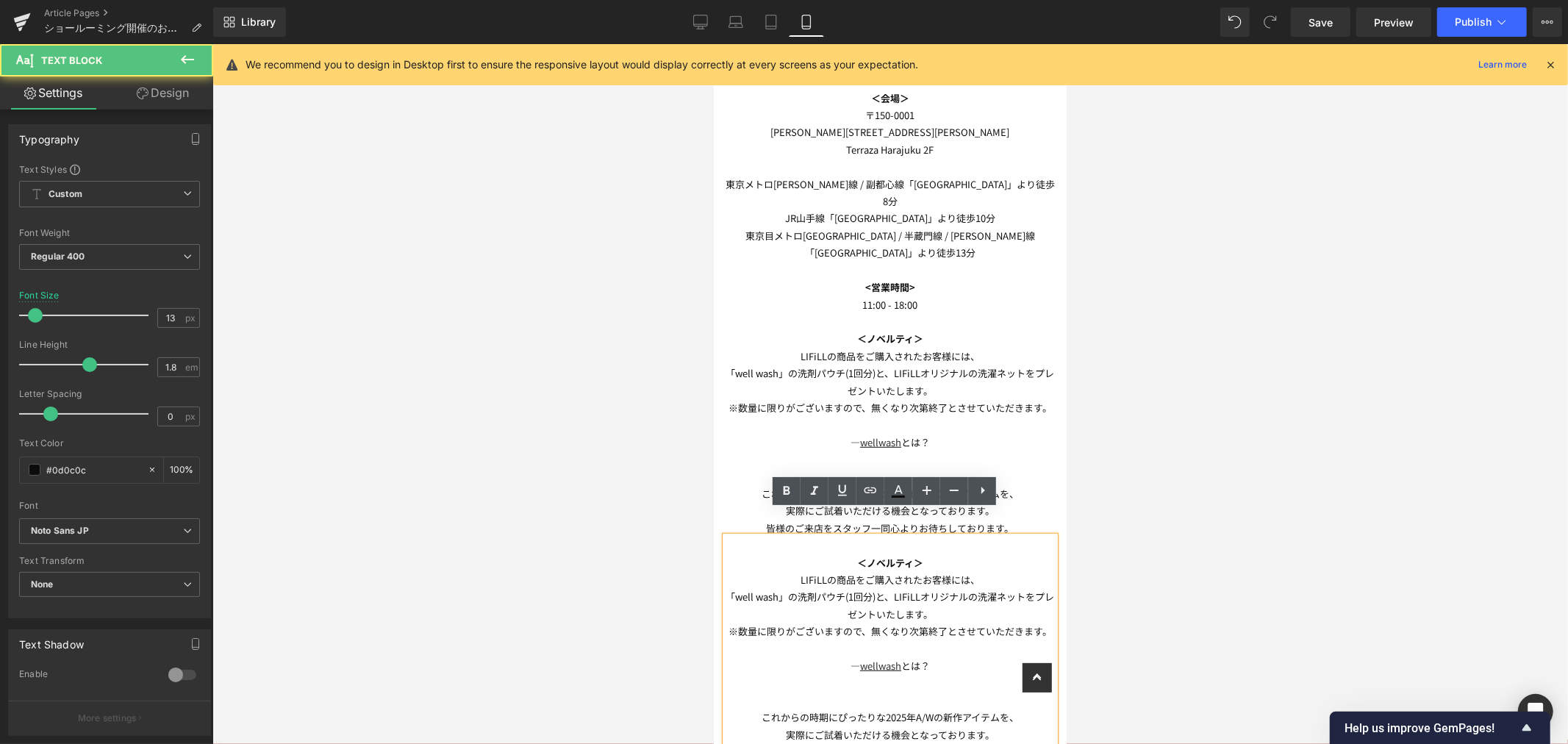
click at [933, 694] on p at bounding box center [889, 699] width 329 height 17
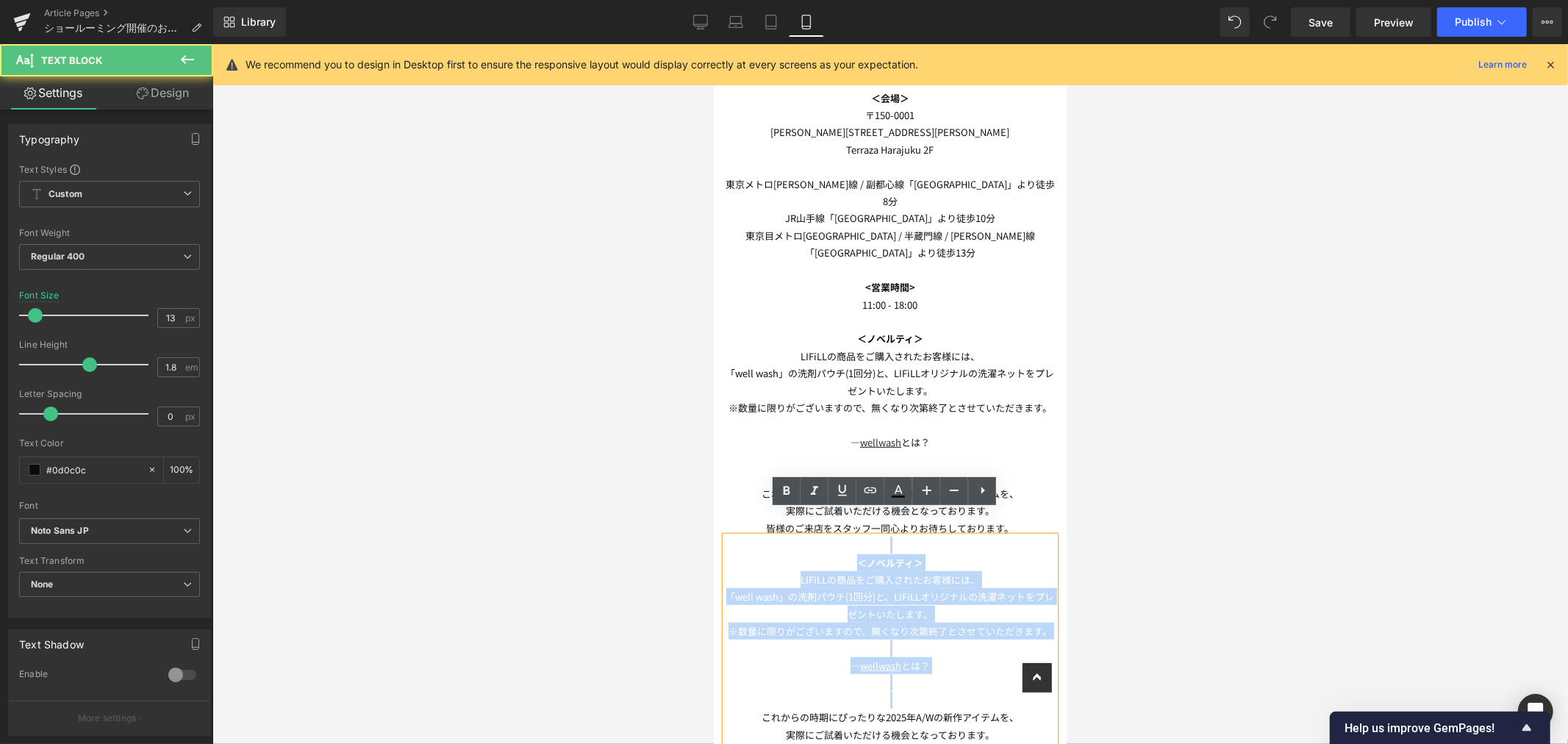
drag, startPoint x: 818, startPoint y: 619, endPoint x: 692, endPoint y: 497, distance: 175.4
click at [713, 497] on html "ITEM ITEM TOPS SHORTSLEEVE LONGSLEEVE SWEAT NEWS" at bounding box center [889, 637] width 352 height 2386
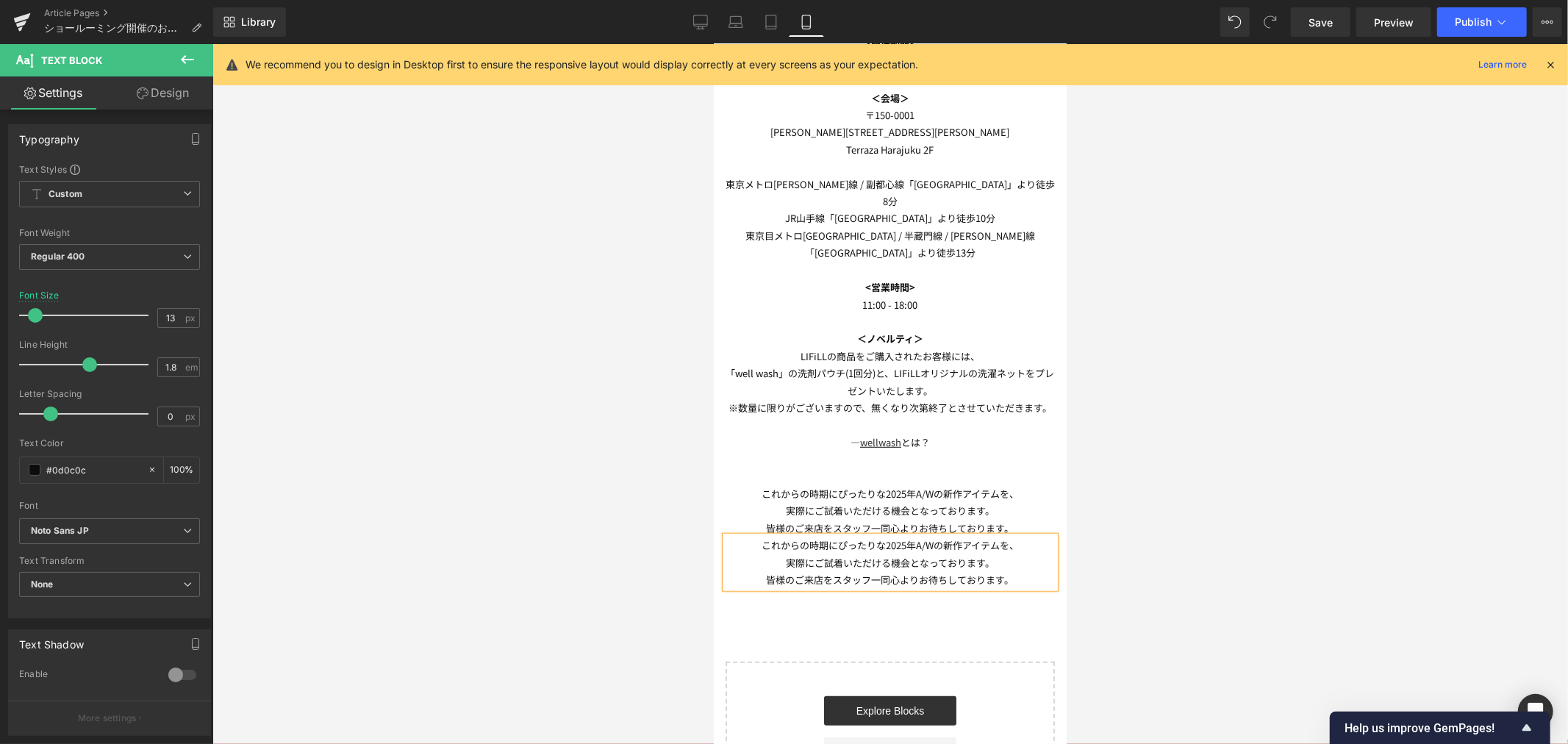
scroll to position [617, 0]
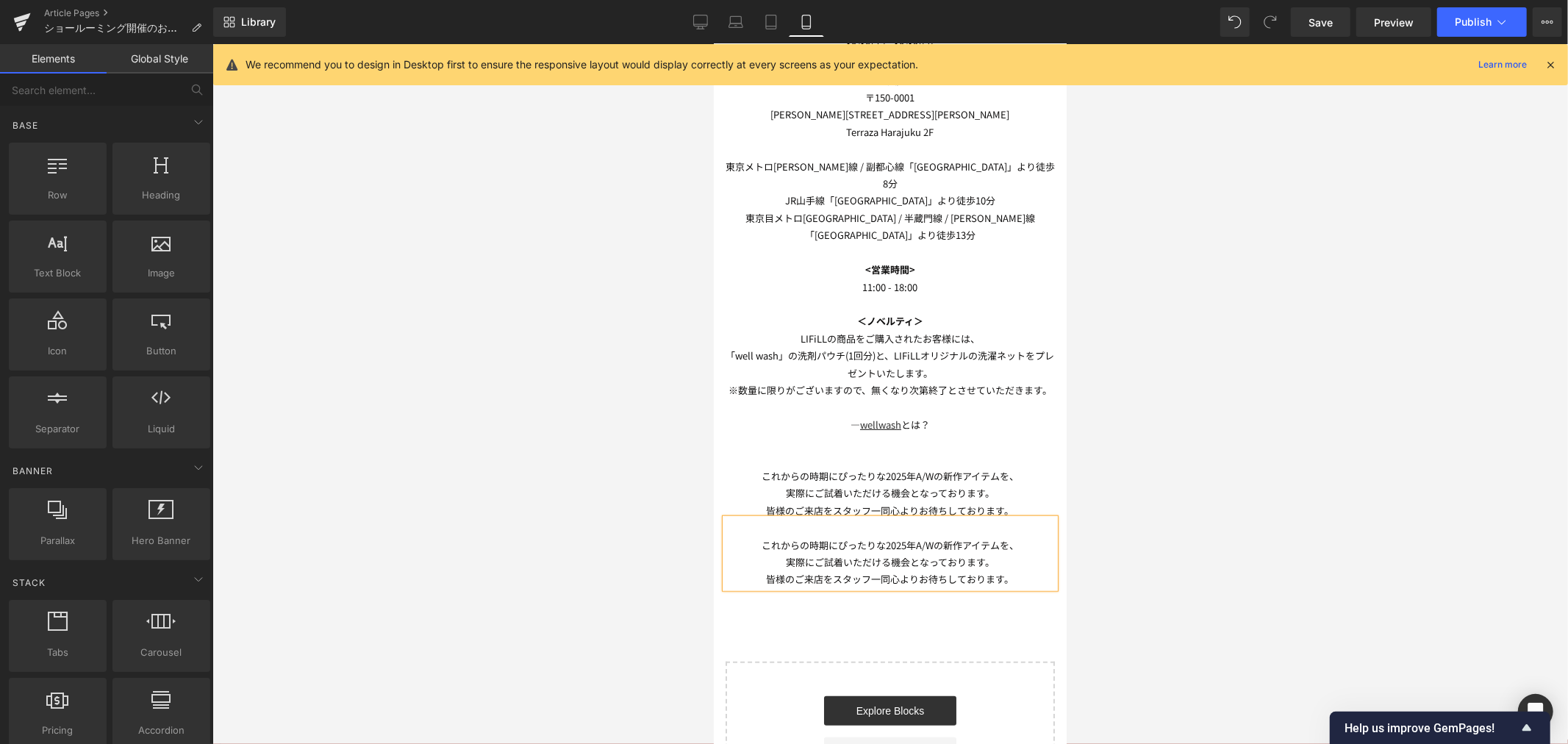
click at [1340, 477] on div at bounding box center [890, 394] width 1356 height 700
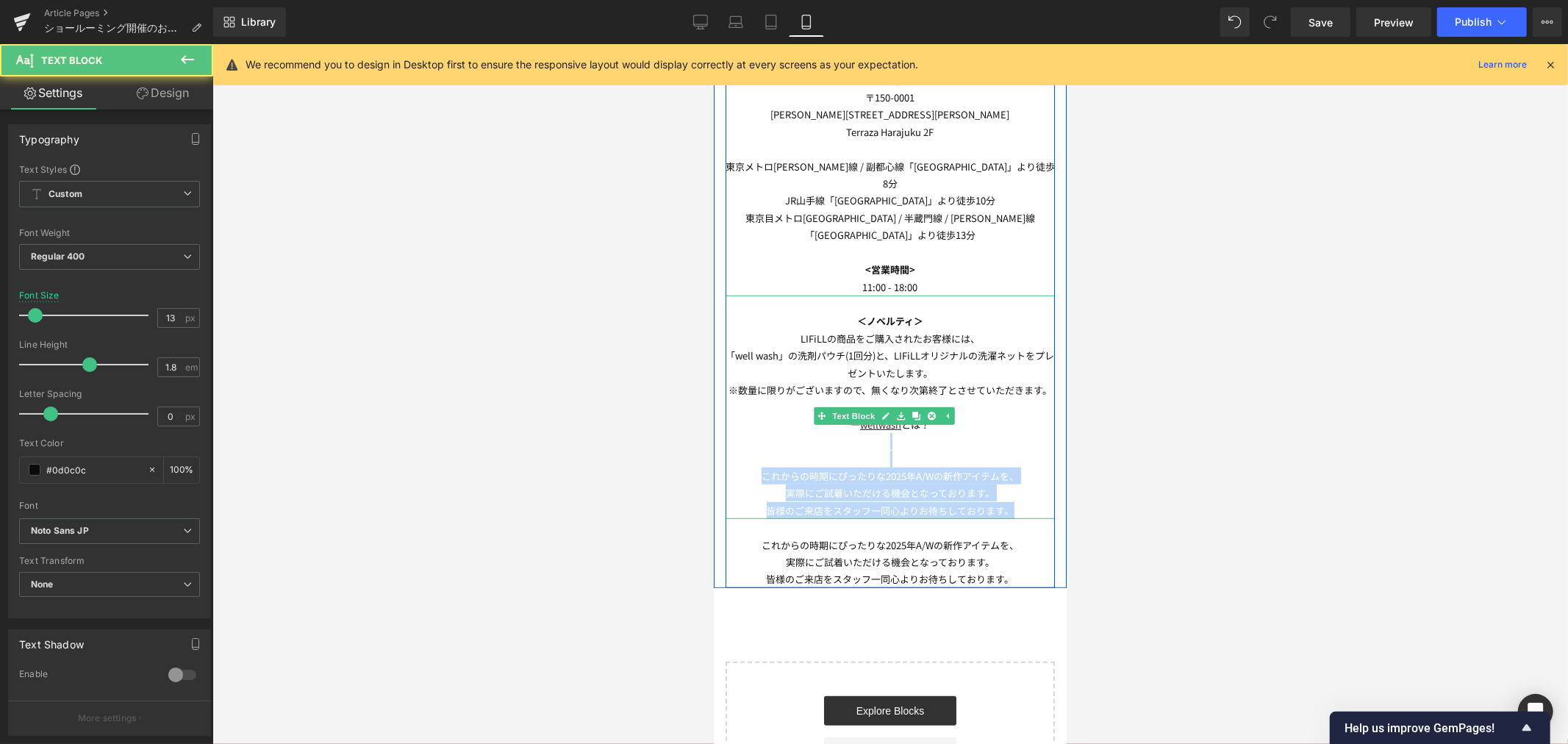
drag, startPoint x: 1021, startPoint y: 479, endPoint x: 873, endPoint y: 418, distance: 160.1
click at [873, 418] on div "＜ノベルティ＞ LIFiLLの商品をご購入されたお客様には、 「well wash」の洗剤パウチ(1回分)と、LIFiLLオリジナルの洗濯ネットをプレゼントい…" at bounding box center [889, 407] width 329 height 223
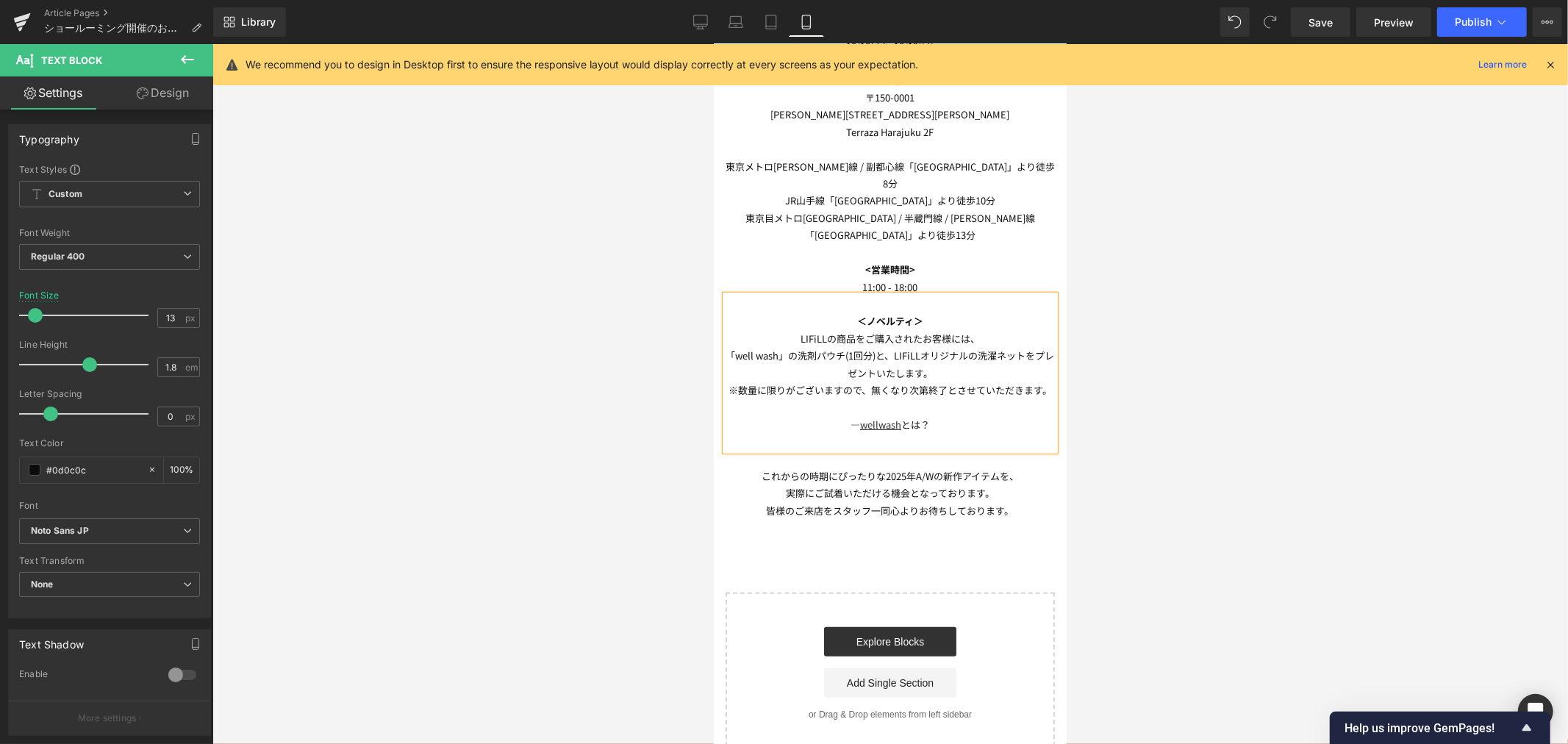
drag, startPoint x: 490, startPoint y: 277, endPoint x: 502, endPoint y: 259, distance: 21.6
click at [490, 273] on div at bounding box center [890, 394] width 1356 height 700
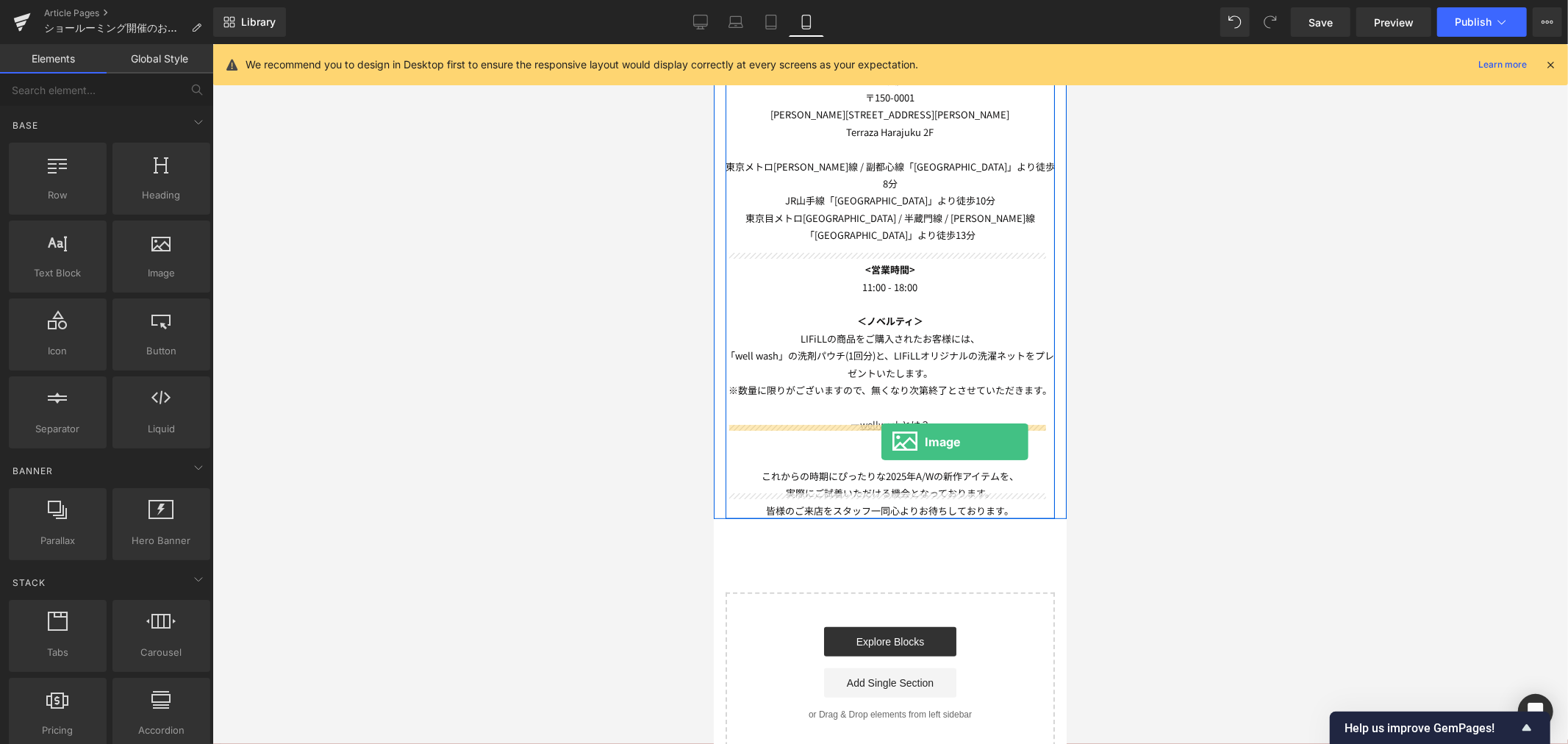
drag, startPoint x: 892, startPoint y: 311, endPoint x: 879, endPoint y: 437, distance: 126.7
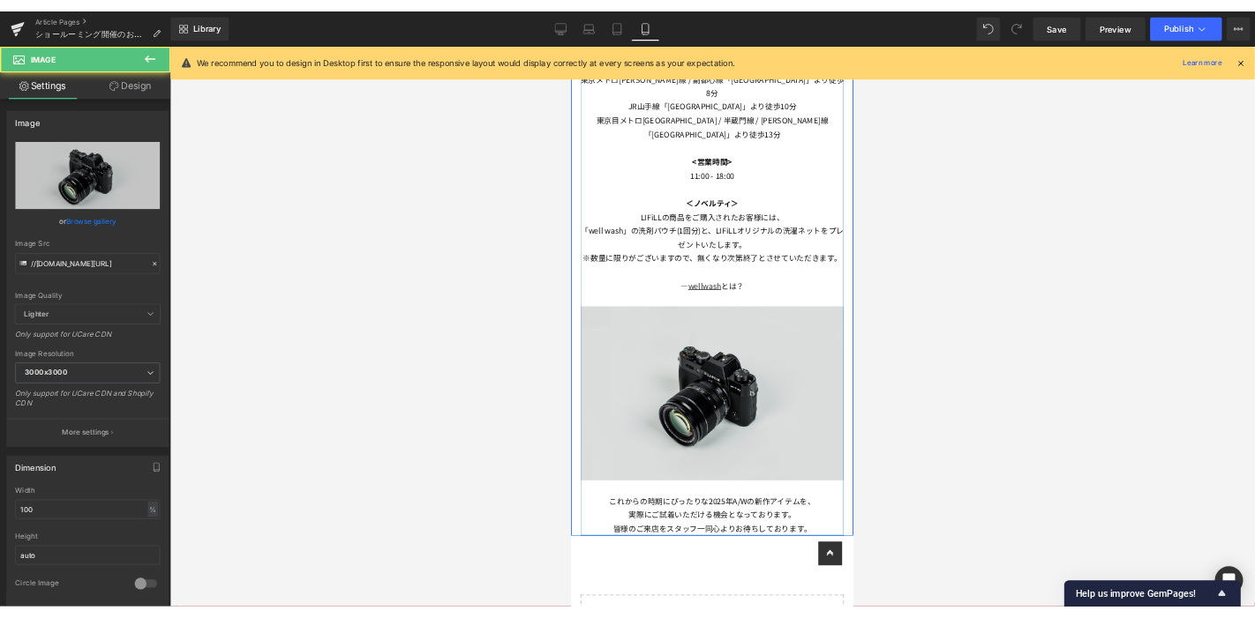
scroll to position [937, 0]
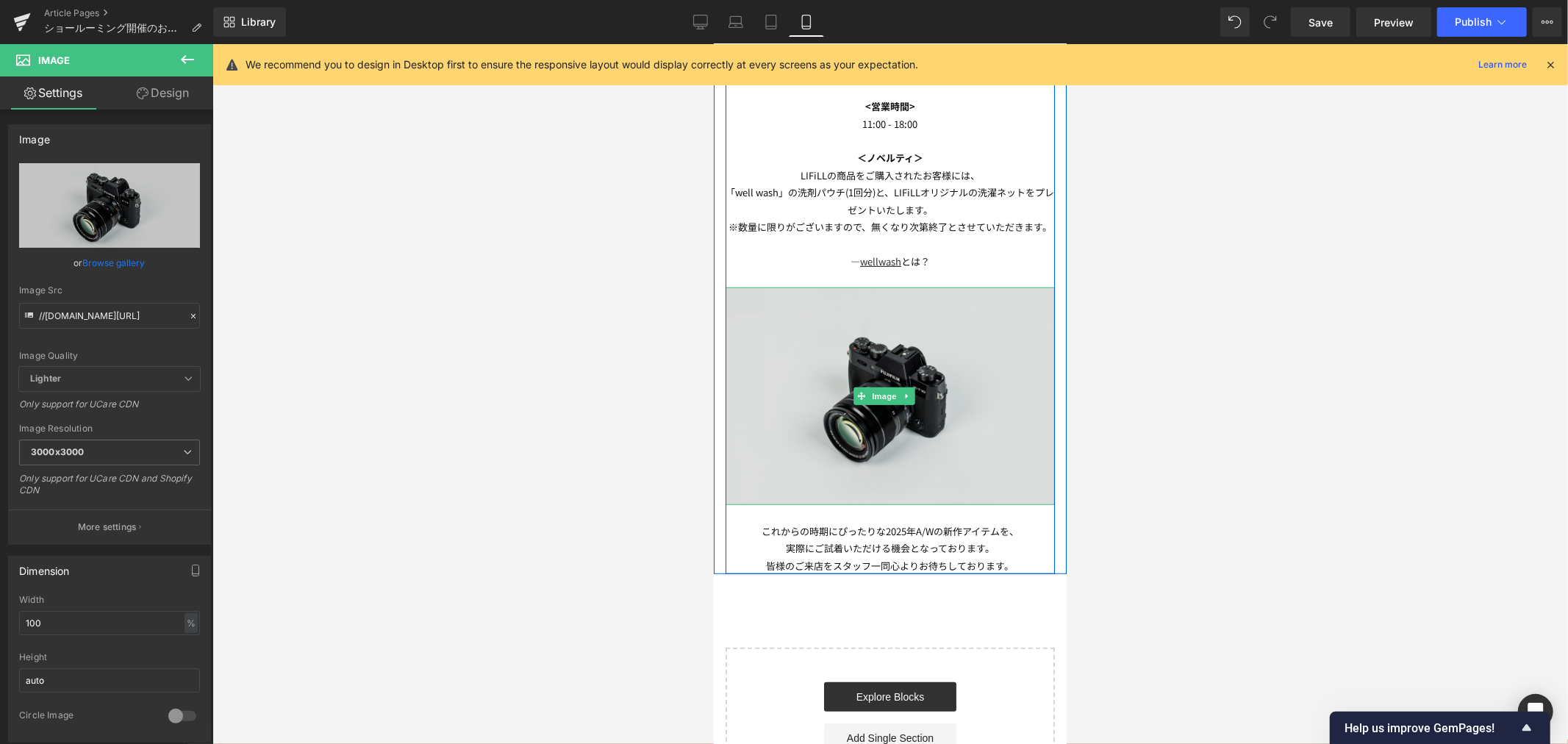
click at [959, 384] on img at bounding box center [889, 396] width 329 height 218
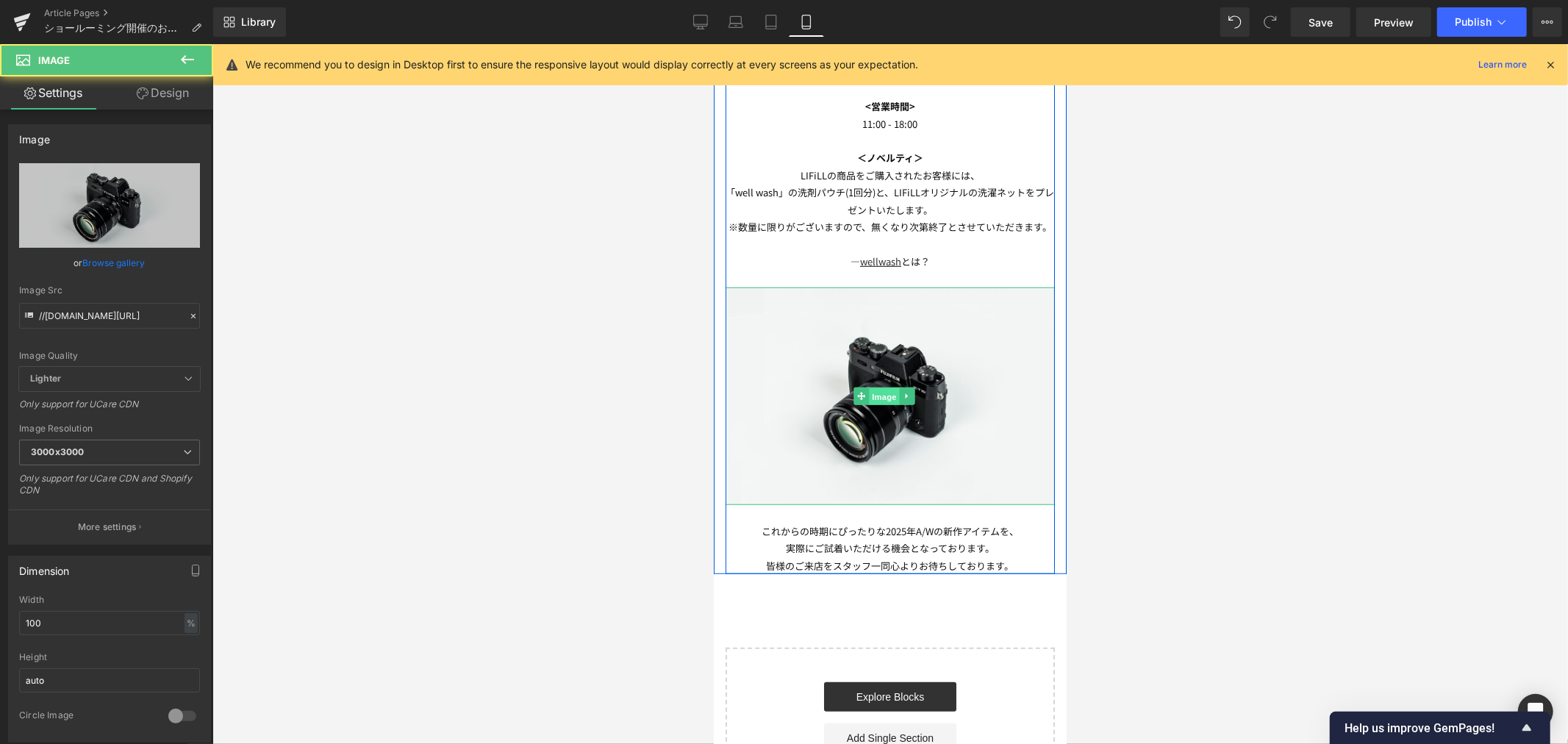
click at [880, 387] on span "Image" at bounding box center [883, 396] width 31 height 17
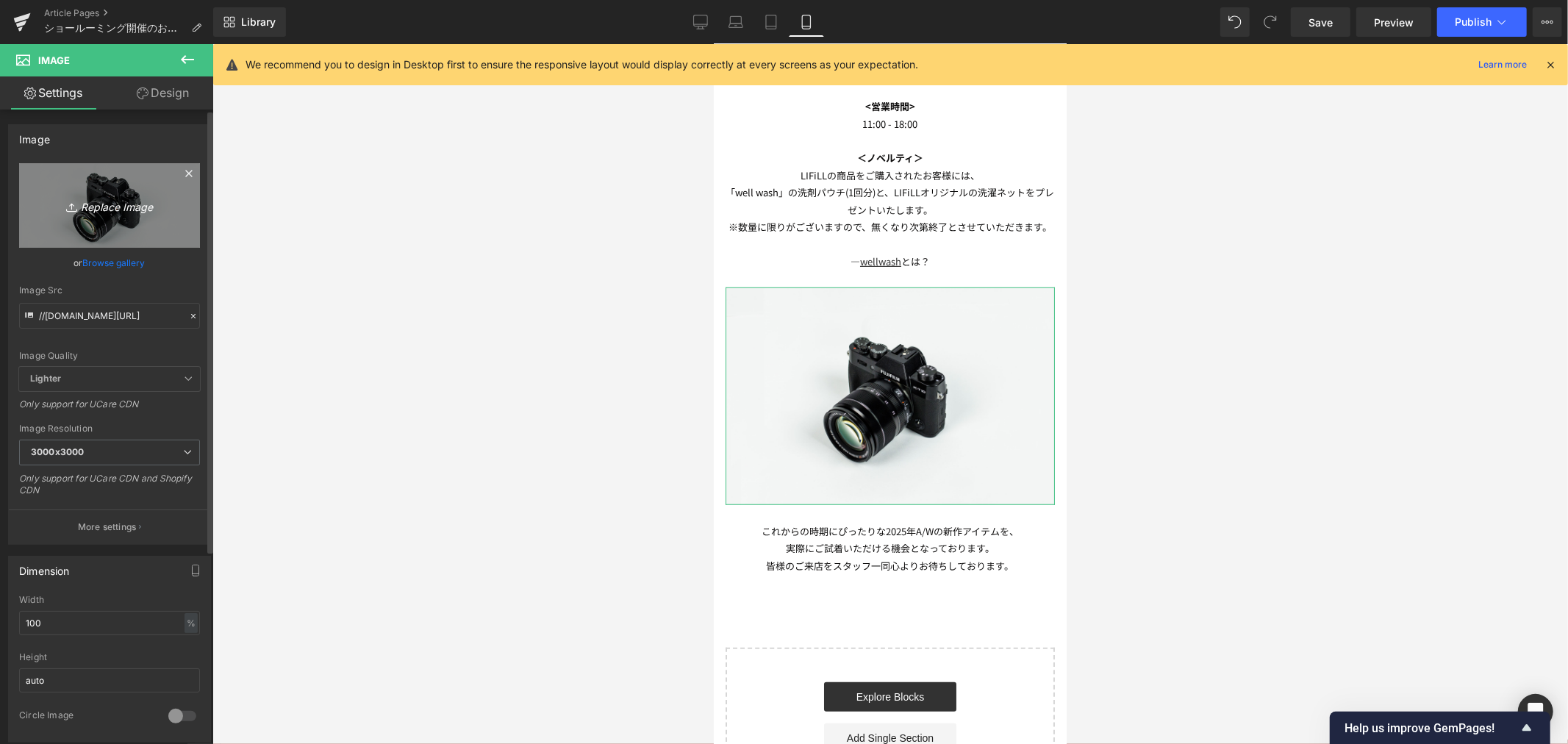
click at [85, 180] on link "Replace Image" at bounding box center [109, 205] width 181 height 84
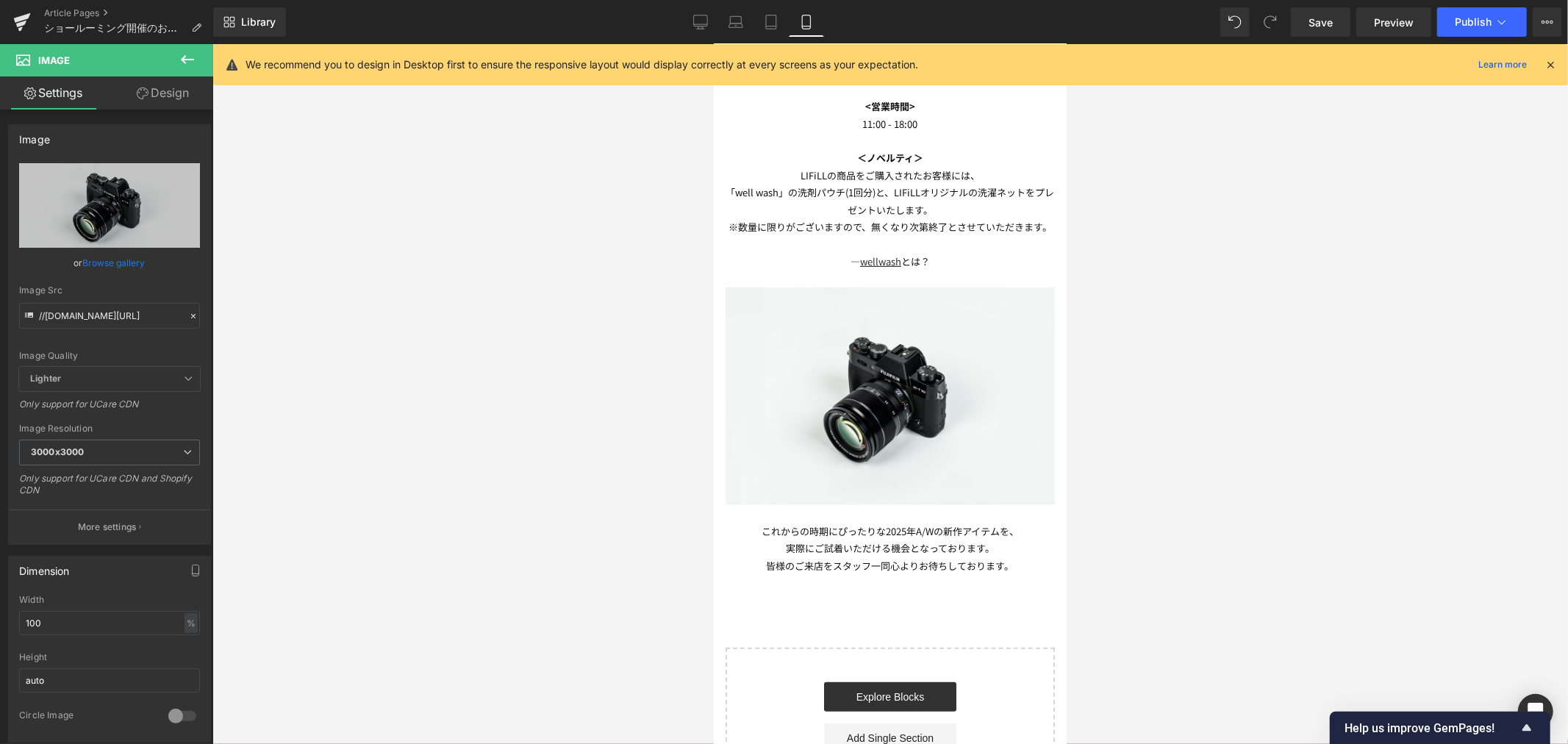
click at [341, 172] on div at bounding box center [890, 394] width 1356 height 700
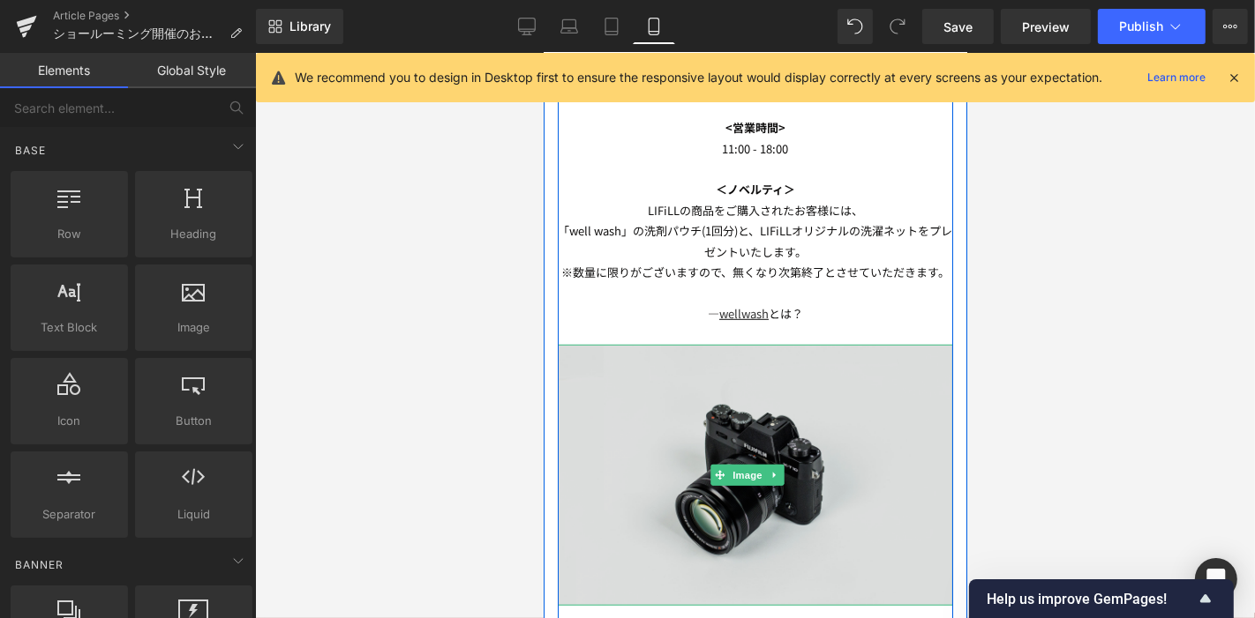
drag, startPoint x: 818, startPoint y: 346, endPoint x: 797, endPoint y: 346, distance: 21.2
click at [818, 346] on img at bounding box center [754, 475] width 395 height 262
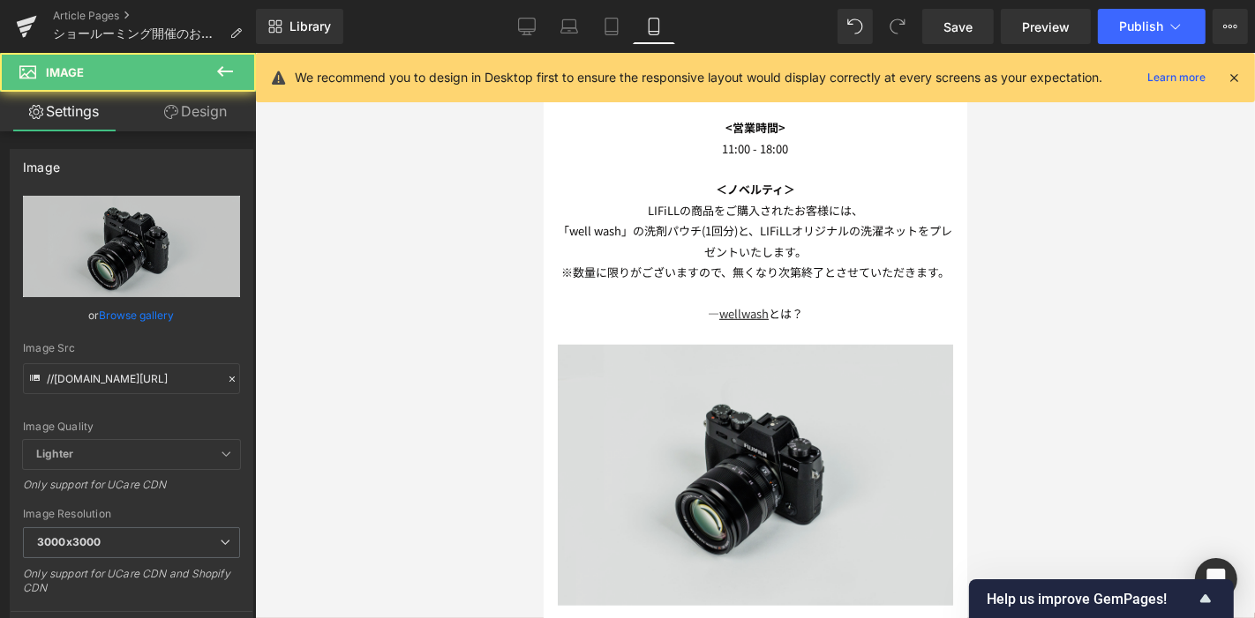
click at [655, 365] on img at bounding box center [754, 475] width 395 height 262
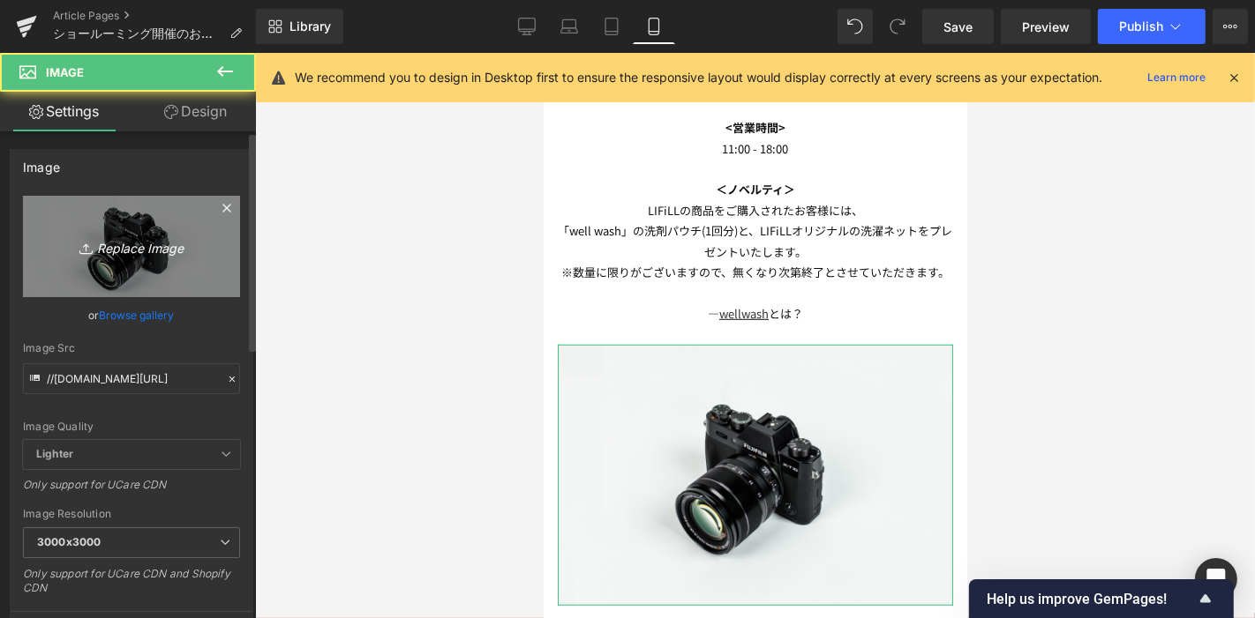
click at [91, 224] on link "Replace Image" at bounding box center [131, 246] width 217 height 101
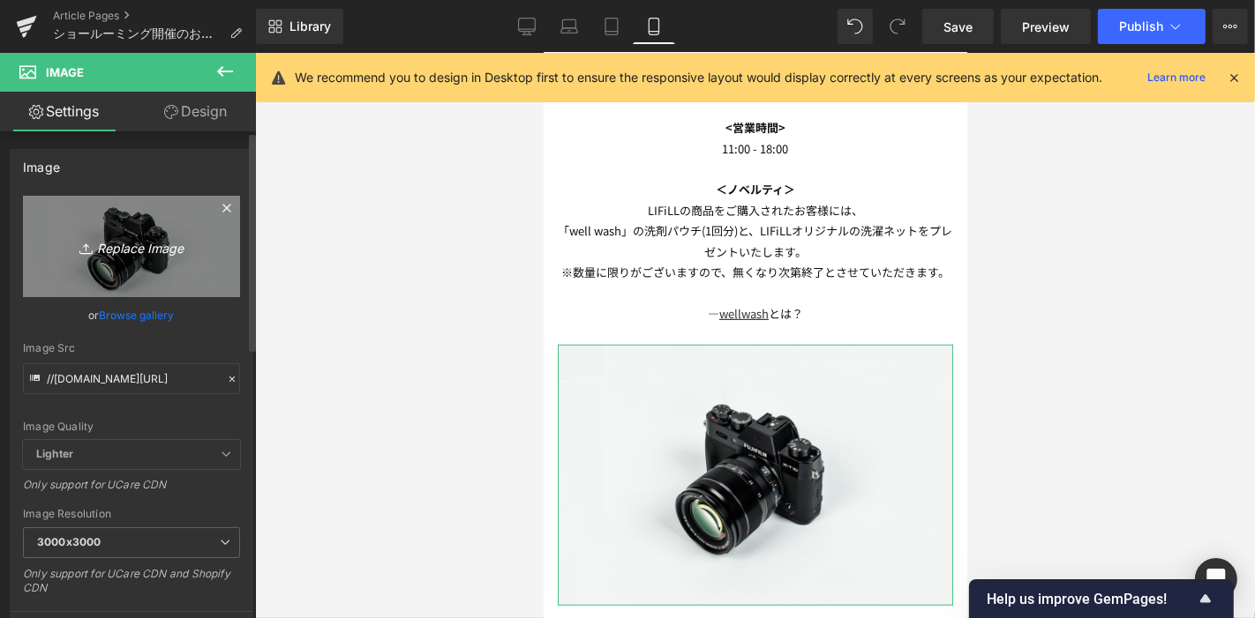
type input "C:\fakepath\アートボード 4.jpg"
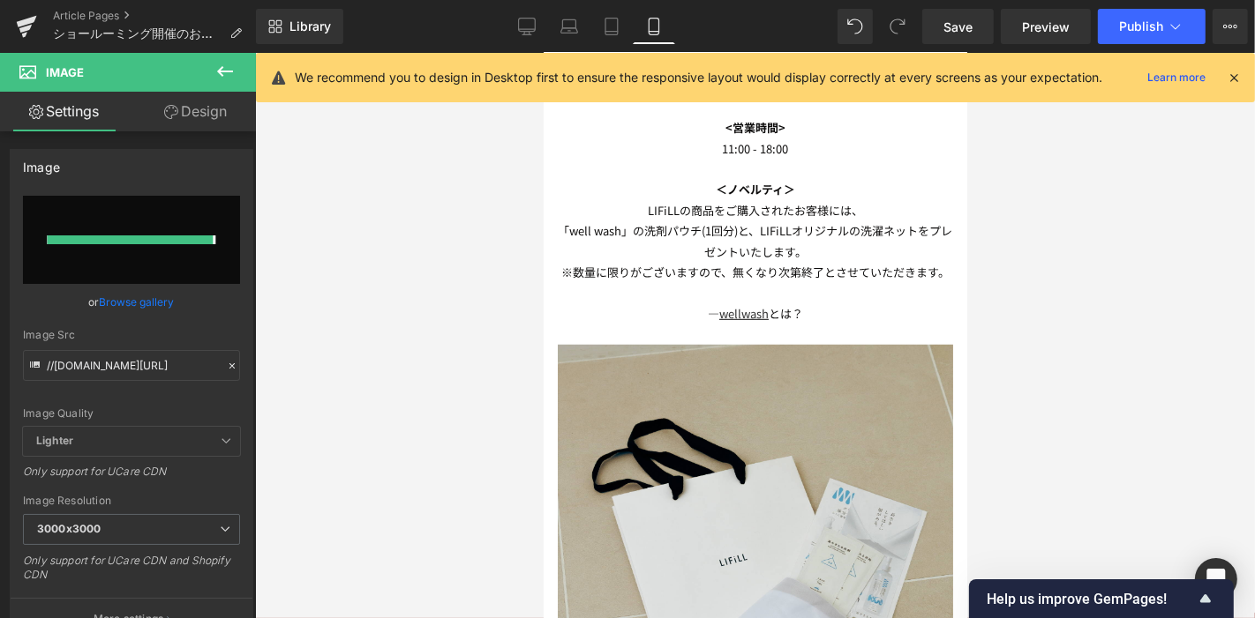
type input "[URL][DOMAIN_NAME]"
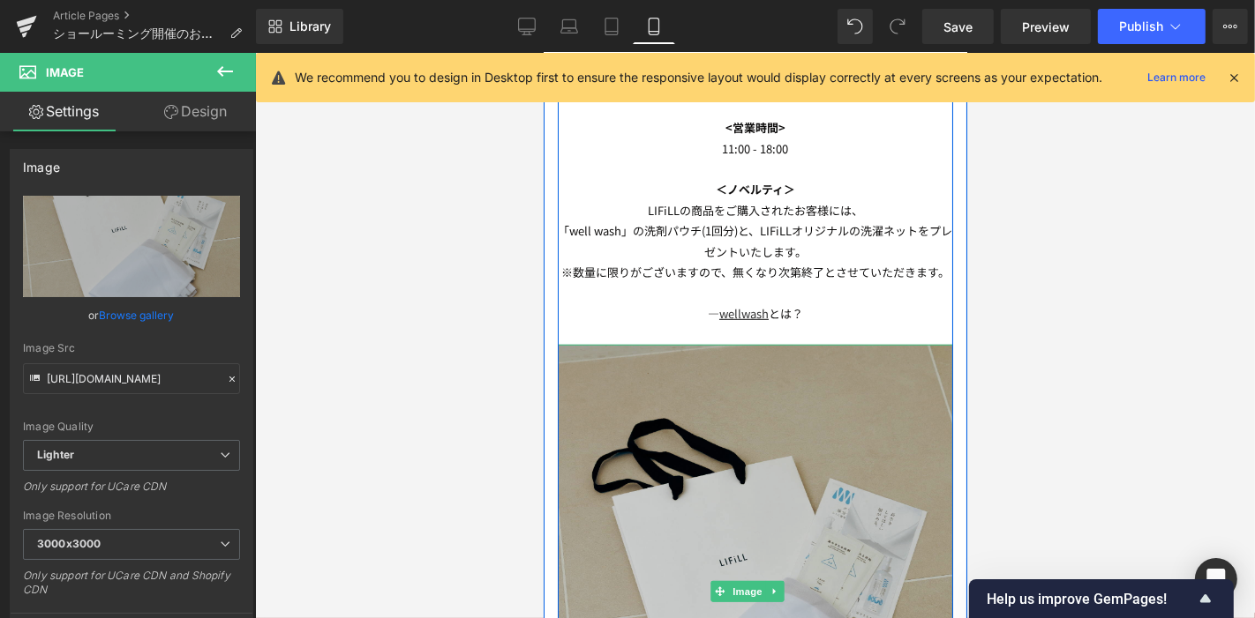
scroll to position [1133, 0]
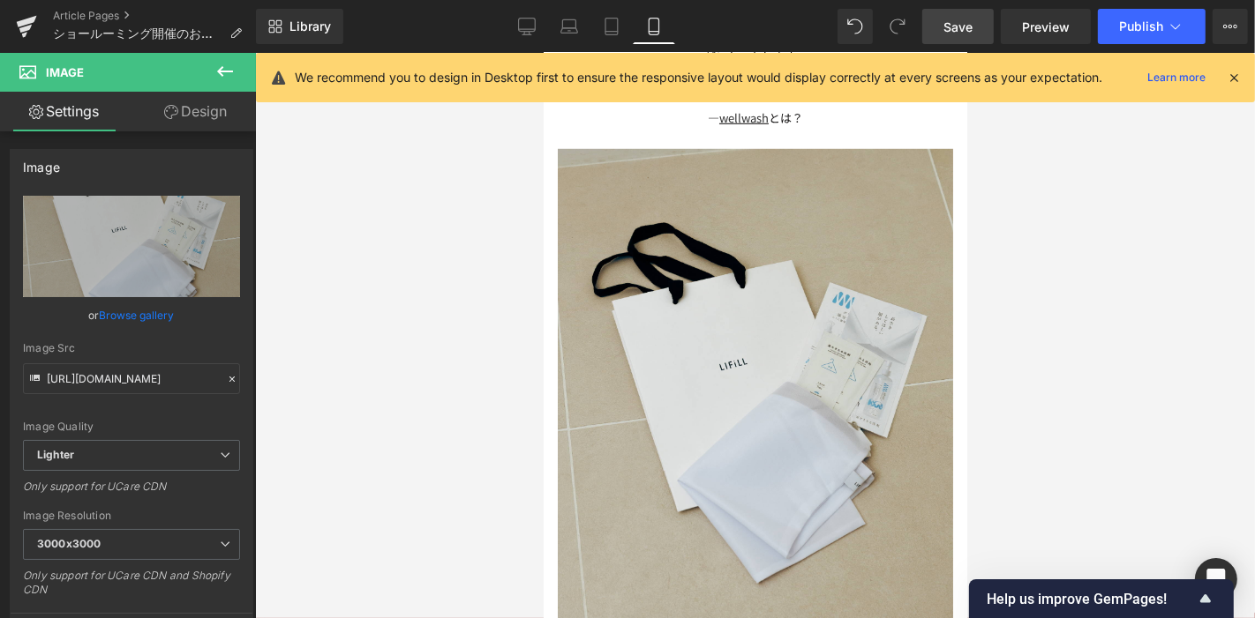
drag, startPoint x: 953, startPoint y: 26, endPoint x: 216, endPoint y: 291, distance: 783.1
click at [953, 26] on span "Save" at bounding box center [957, 27] width 29 height 19
